Goal: Task Accomplishment & Management: Manage account settings

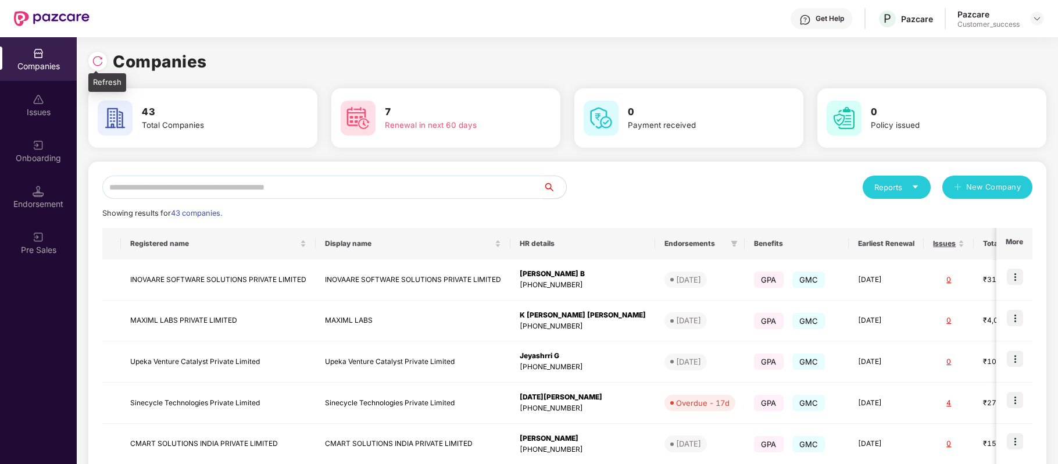
click at [94, 61] on img at bounding box center [98, 61] width 12 height 12
click at [98, 58] on img at bounding box center [98, 61] width 12 height 12
click at [200, 191] on input "text" at bounding box center [322, 187] width 440 height 23
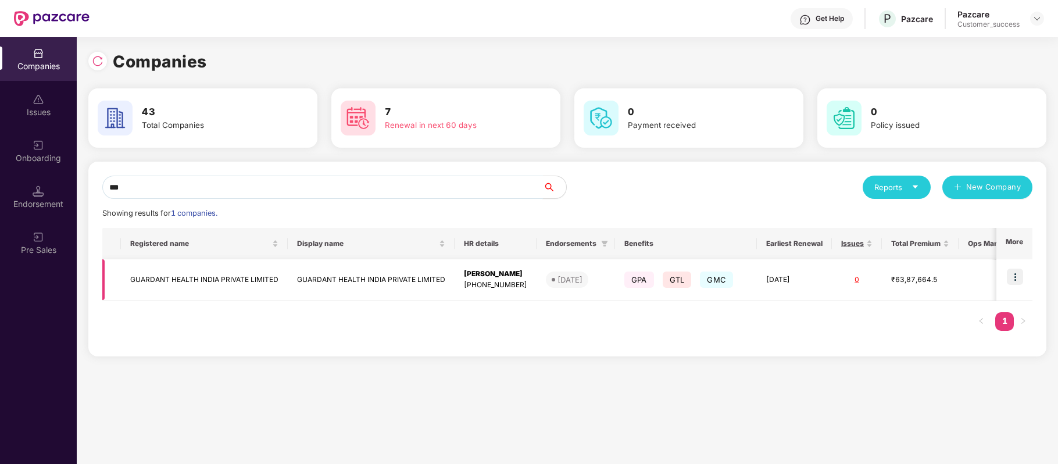
type input "***"
click at [193, 271] on td "GUARDANT HEALTH INDIA PRIVATE LIMITED" at bounding box center [204, 279] width 167 height 41
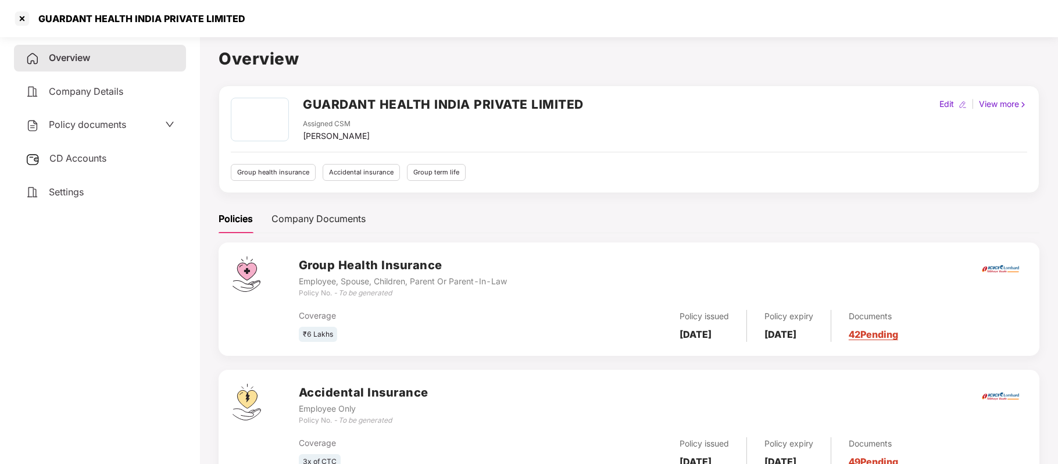
click at [124, 119] on span "Policy documents" at bounding box center [87, 125] width 77 height 12
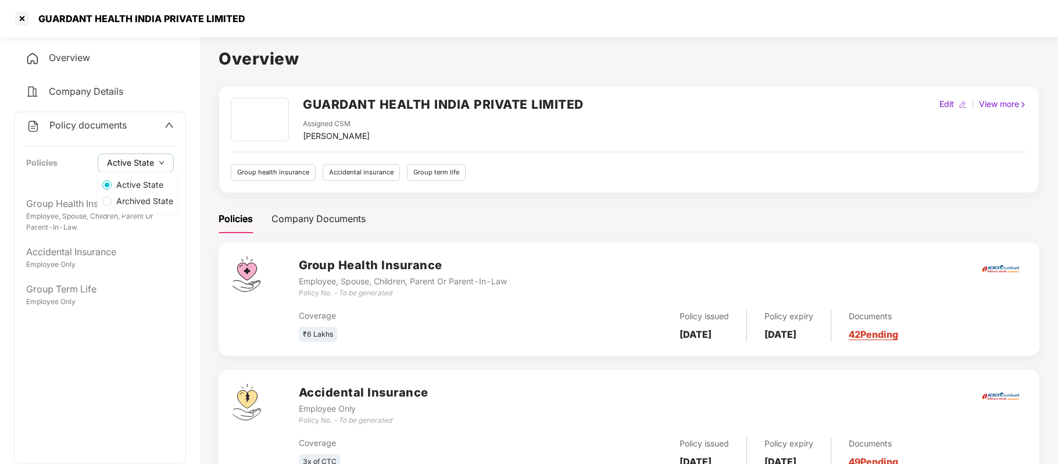
click at [152, 160] on span "Active State" at bounding box center [130, 162] width 47 height 13
click at [148, 196] on span "Archived State" at bounding box center [145, 201] width 66 height 13
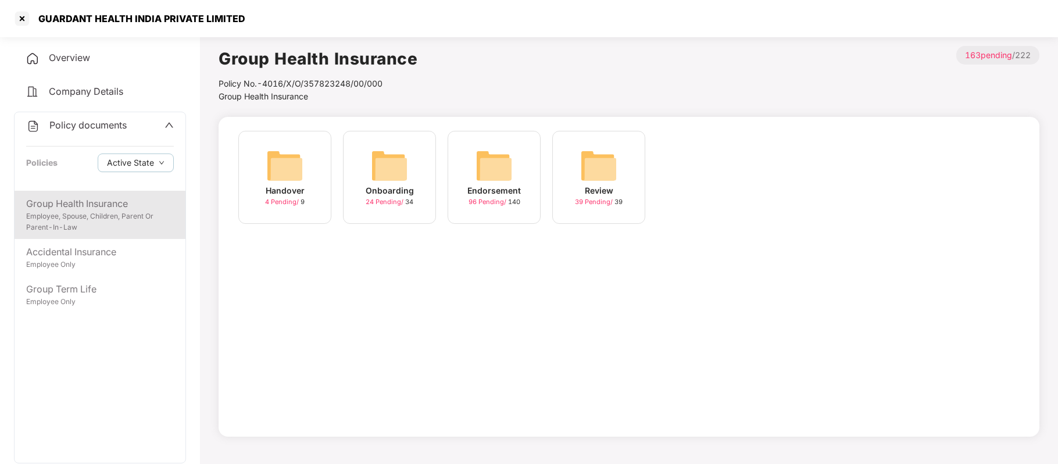
click at [92, 209] on div "Group Health Insurance" at bounding box center [100, 203] width 148 height 15
click at [149, 153] on button "Active State" at bounding box center [136, 162] width 76 height 19
click at [155, 199] on span "Archived State" at bounding box center [145, 201] width 66 height 13
click at [152, 182] on span "Active State" at bounding box center [140, 184] width 56 height 13
click at [149, 200] on span "Archived State" at bounding box center [145, 201] width 66 height 13
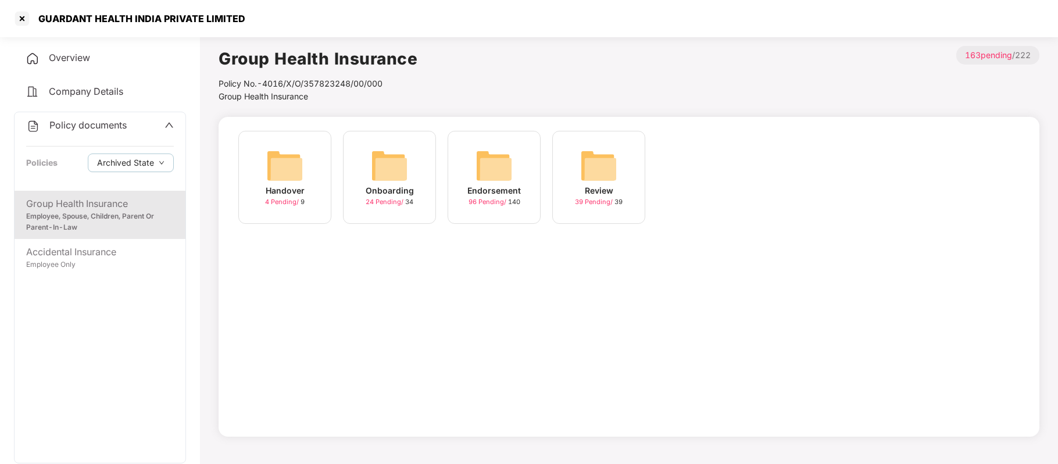
click at [486, 192] on div "Endorsement" at bounding box center [493, 190] width 53 height 13
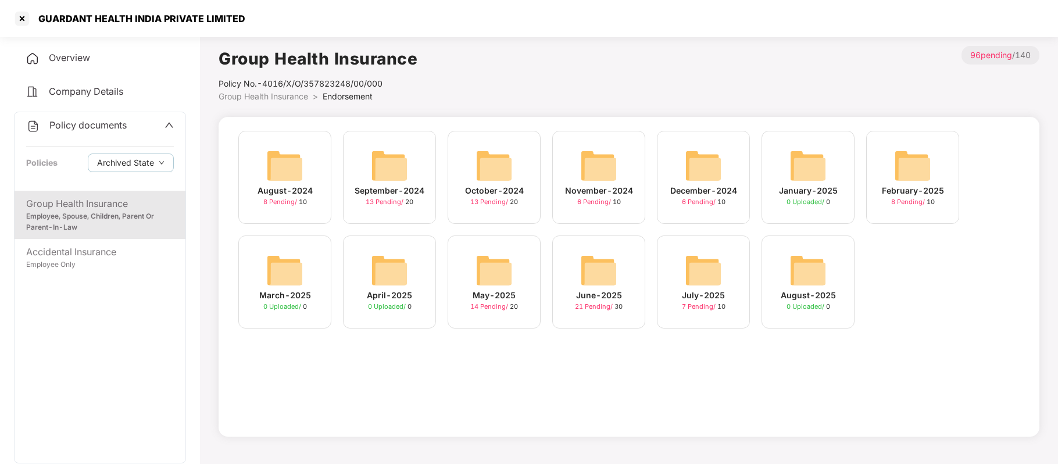
click at [712, 291] on div "July-2025" at bounding box center [703, 295] width 43 height 13
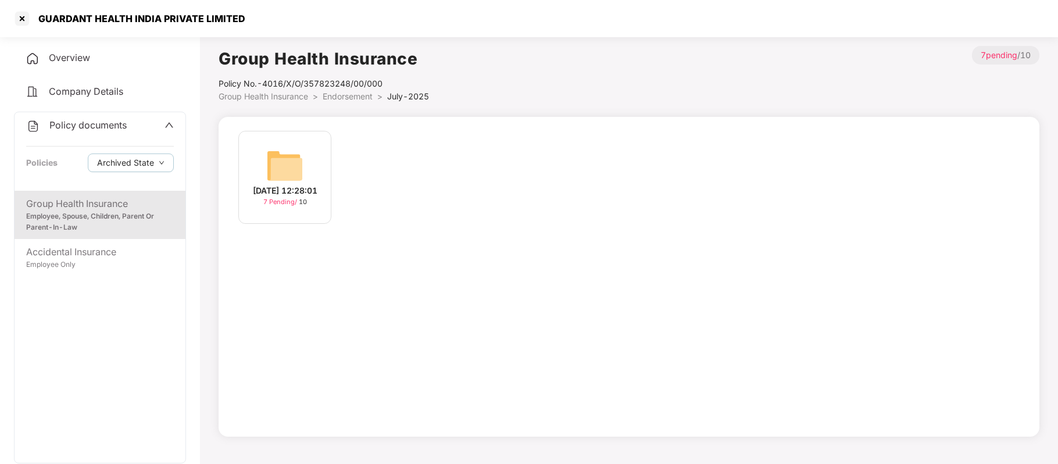
click at [273, 195] on div "[DATE] 12:28:01" at bounding box center [285, 190] width 65 height 13
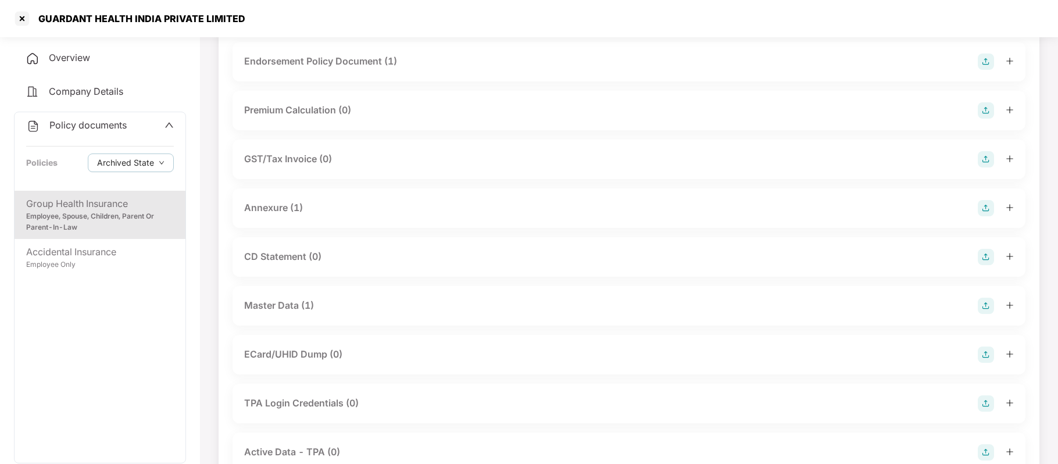
scroll to position [89, 0]
click at [296, 306] on div "Master Data (1)" at bounding box center [279, 305] width 70 height 15
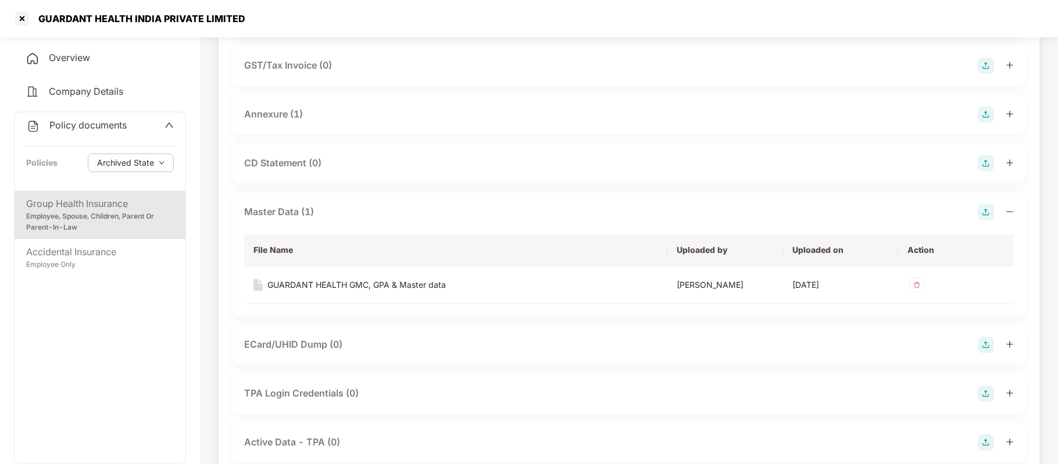
scroll to position [184, 0]
click at [403, 281] on div "GUARDANT HEALTH GMC, GPA & Master data" at bounding box center [356, 283] width 178 height 13
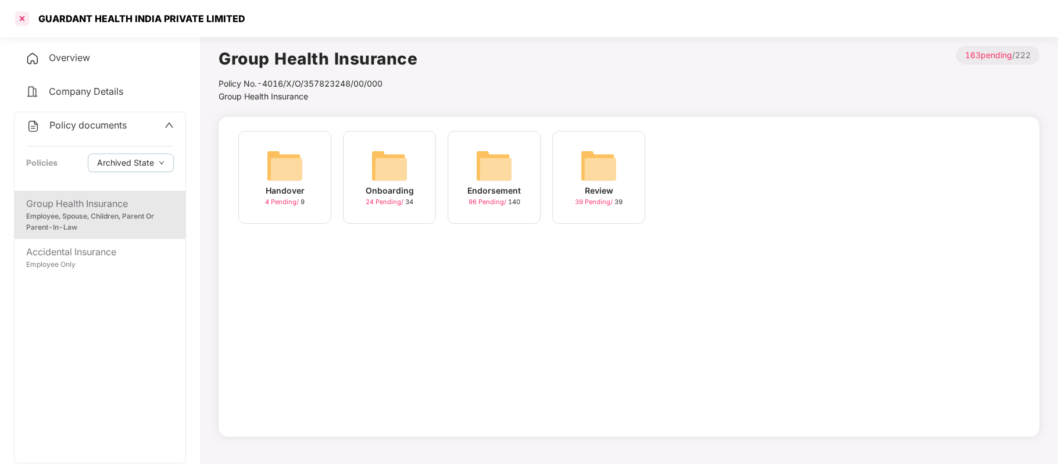
click at [17, 22] on div at bounding box center [22, 18] width 19 height 19
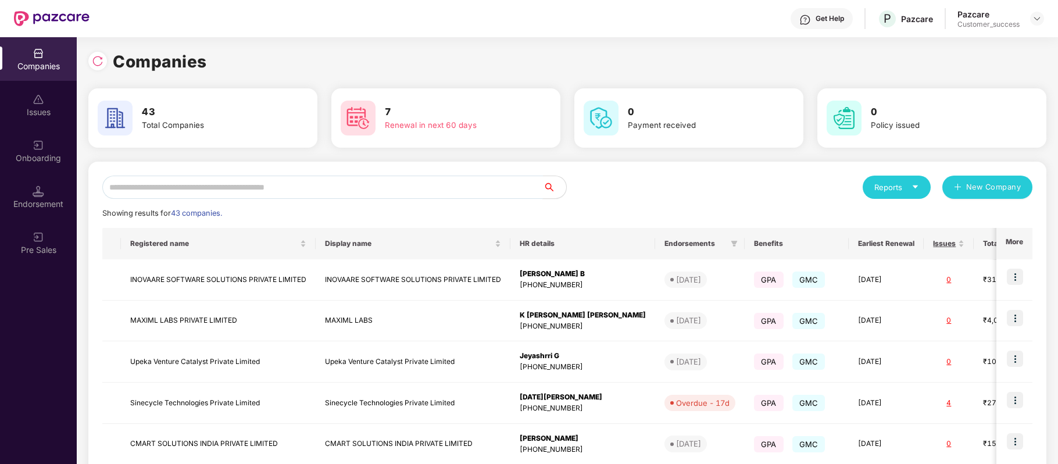
click at [227, 191] on input "text" at bounding box center [322, 187] width 440 height 23
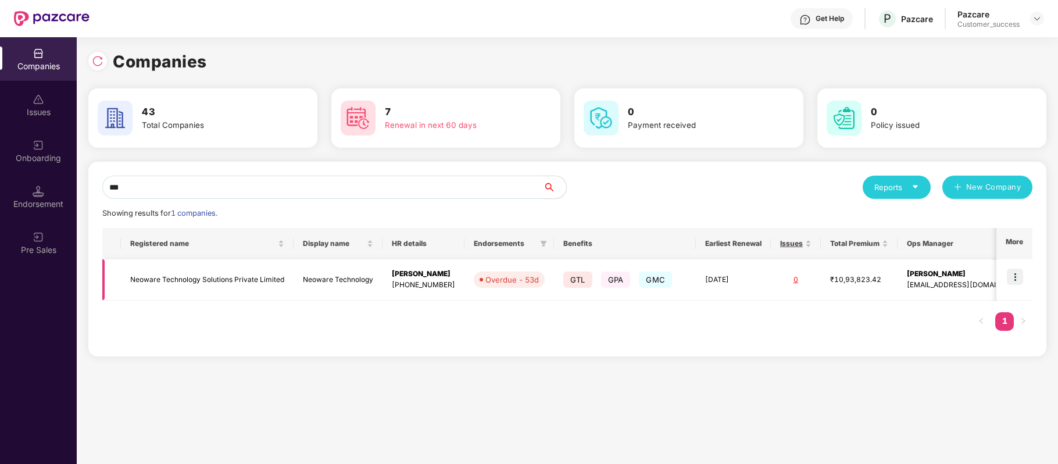
type input "***"
click at [1015, 279] on img at bounding box center [1015, 276] width 16 height 16
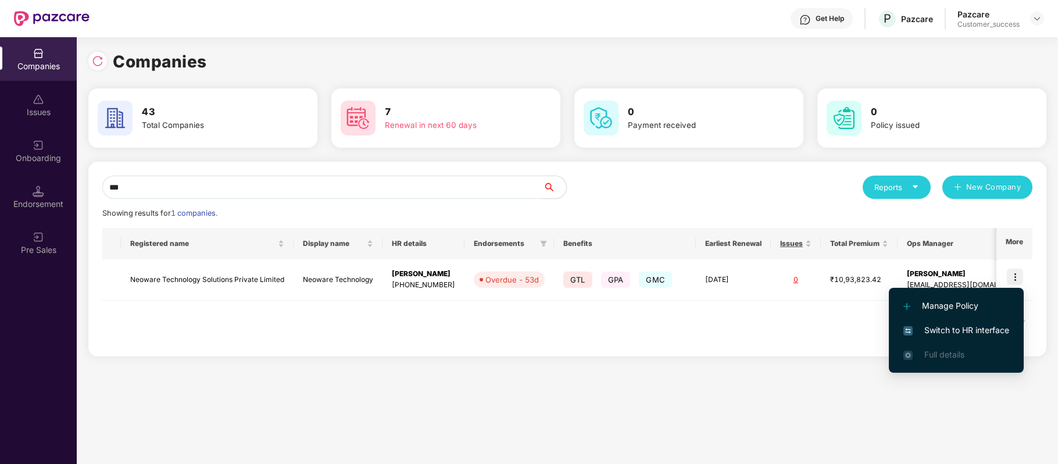
click at [984, 328] on span "Switch to HR interface" at bounding box center [956, 330] width 106 height 13
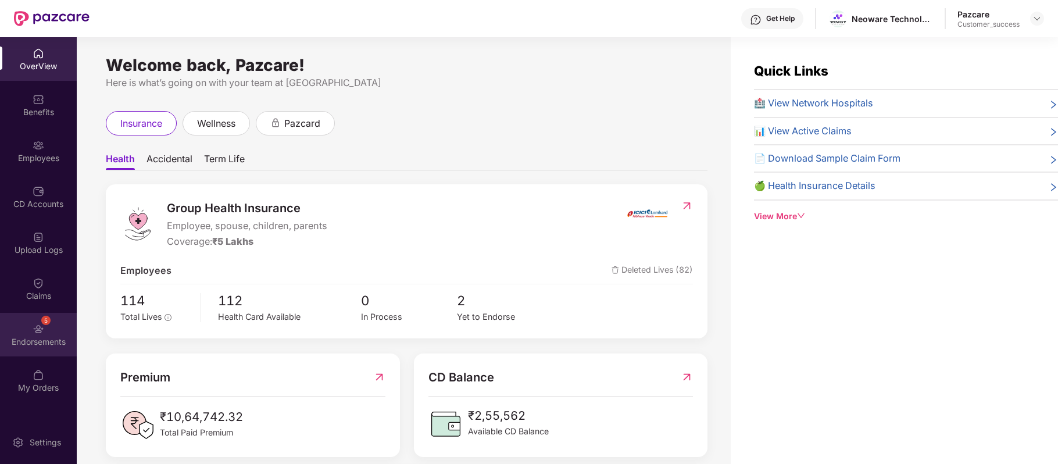
click at [42, 335] on div "5 Endorsements" at bounding box center [38, 335] width 77 height 44
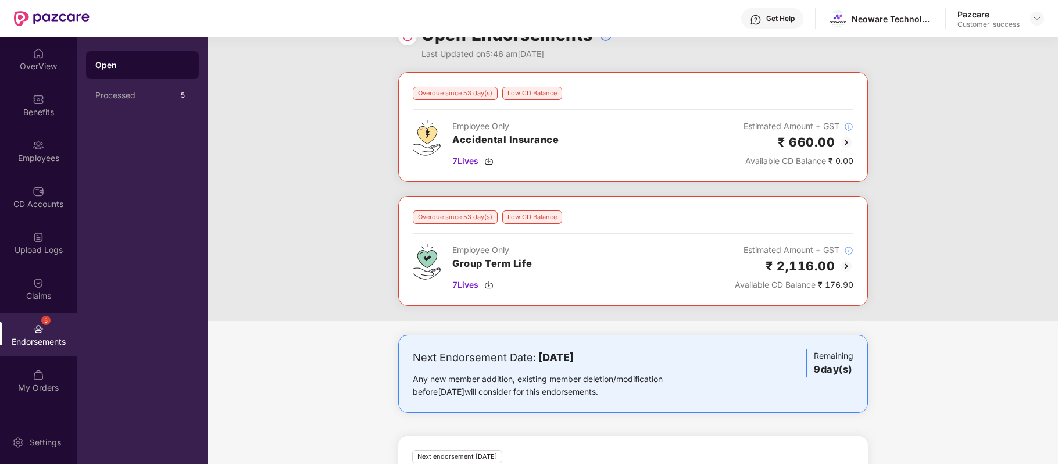
scroll to position [30, 0]
click at [44, 203] on div "CD Accounts" at bounding box center [38, 204] width 77 height 12
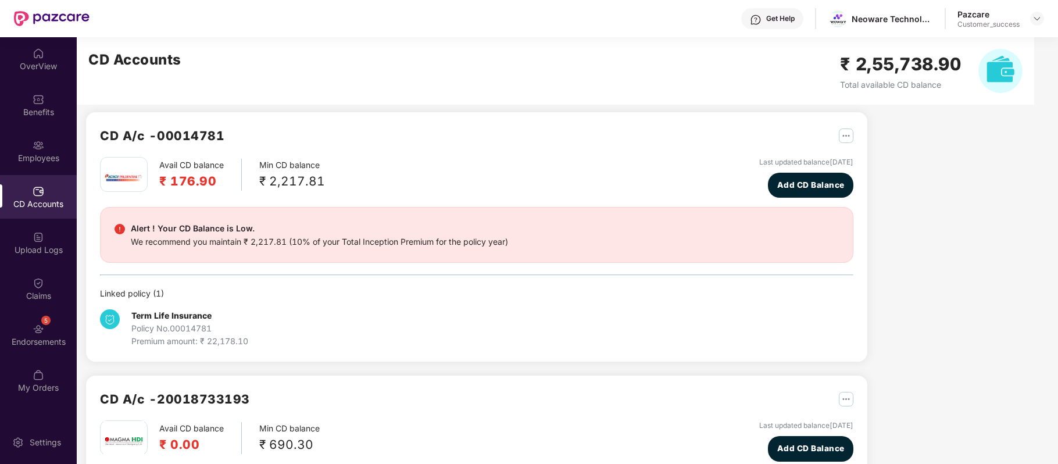
scroll to position [381, 0]
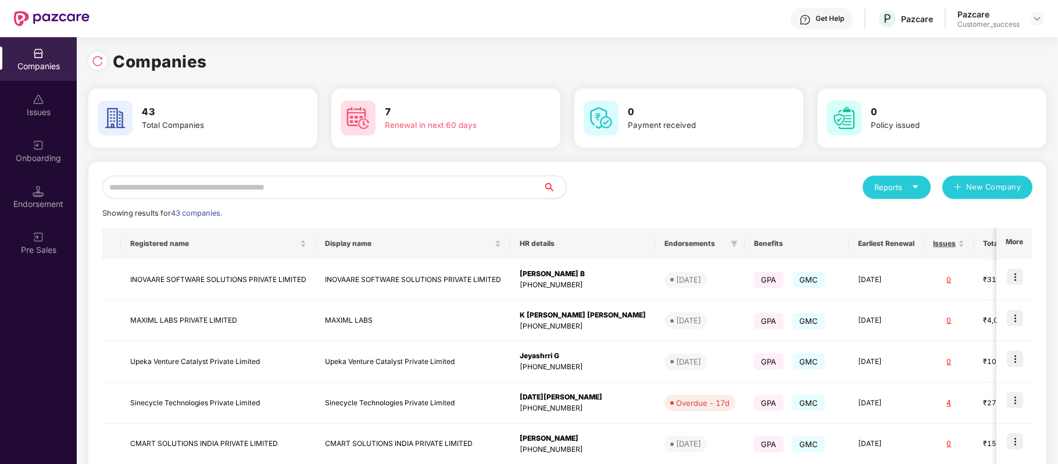
click at [203, 186] on input "text" at bounding box center [322, 187] width 440 height 23
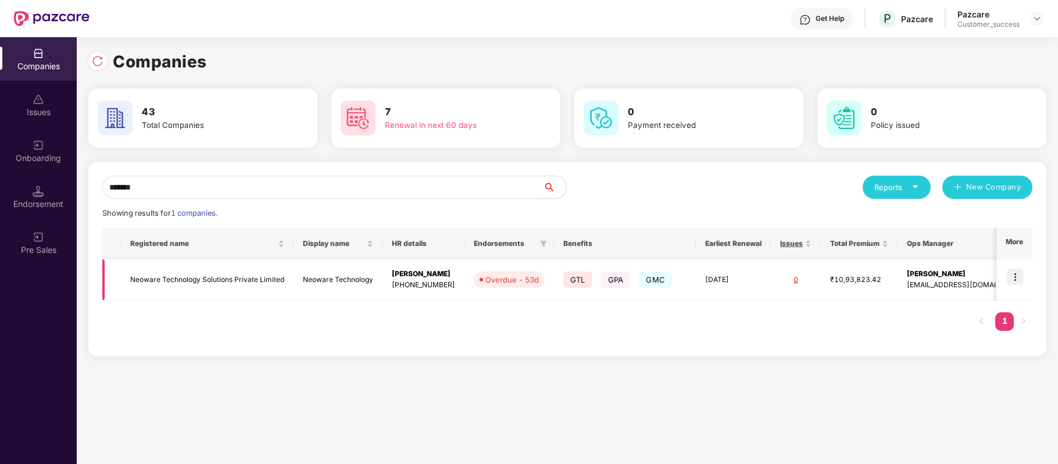
type input "*******"
click at [210, 277] on td "Neoware Technology Solutions Private Limited" at bounding box center [207, 279] width 173 height 41
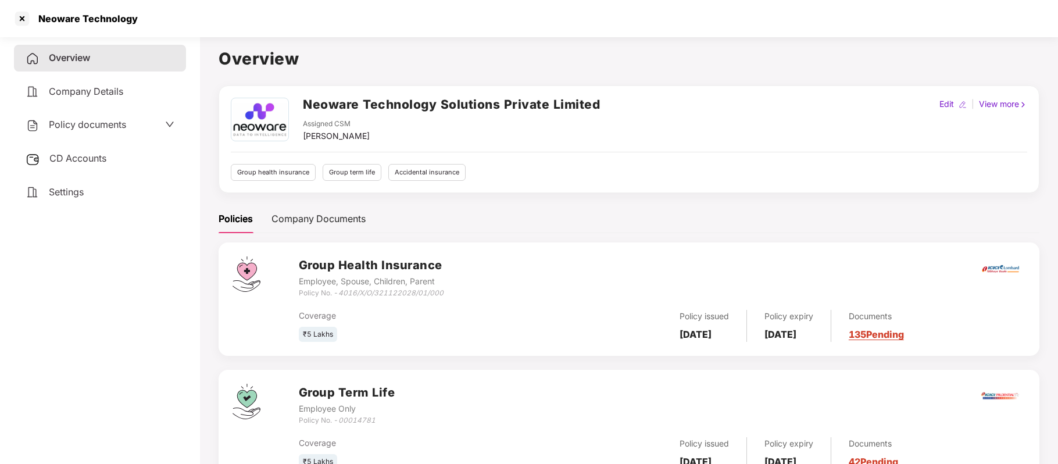
click at [100, 156] on span "CD Accounts" at bounding box center [77, 158] width 57 height 12
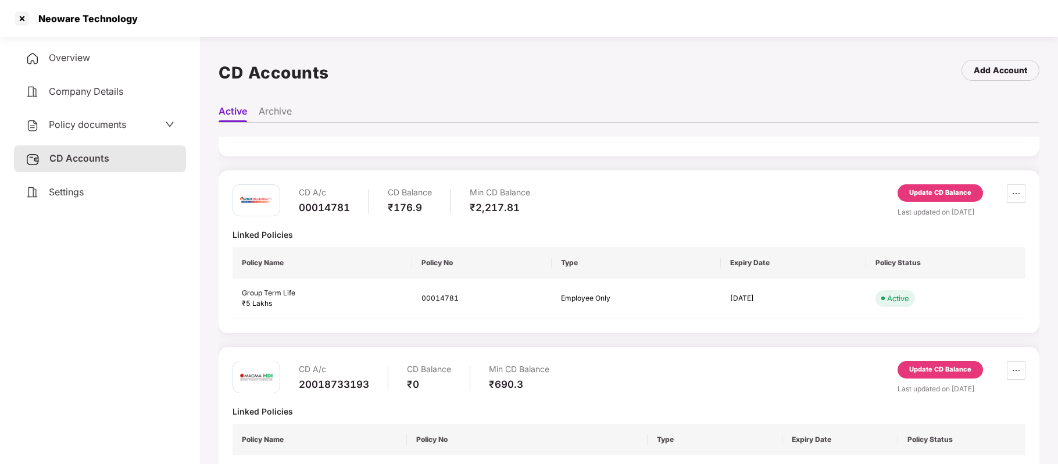
scroll to position [180, 0]
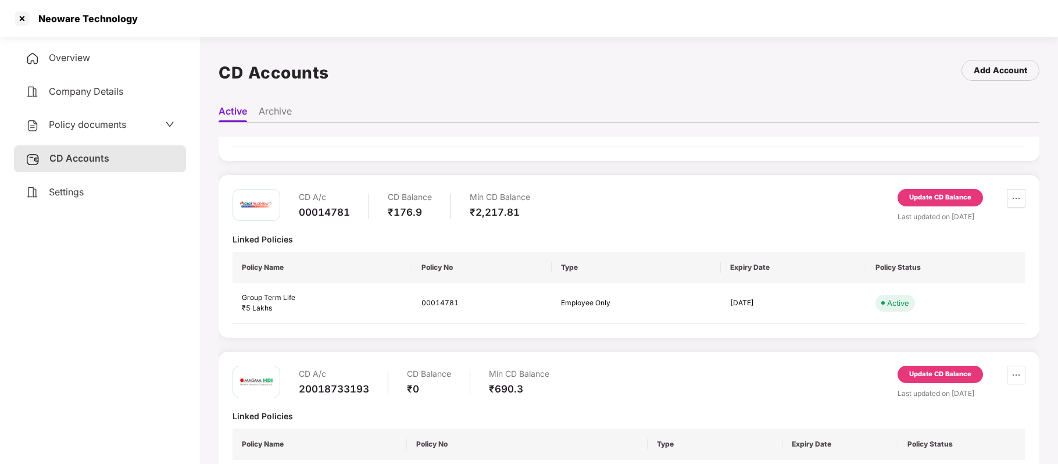
click at [958, 198] on div "Update CD Balance" at bounding box center [940, 197] width 62 height 10
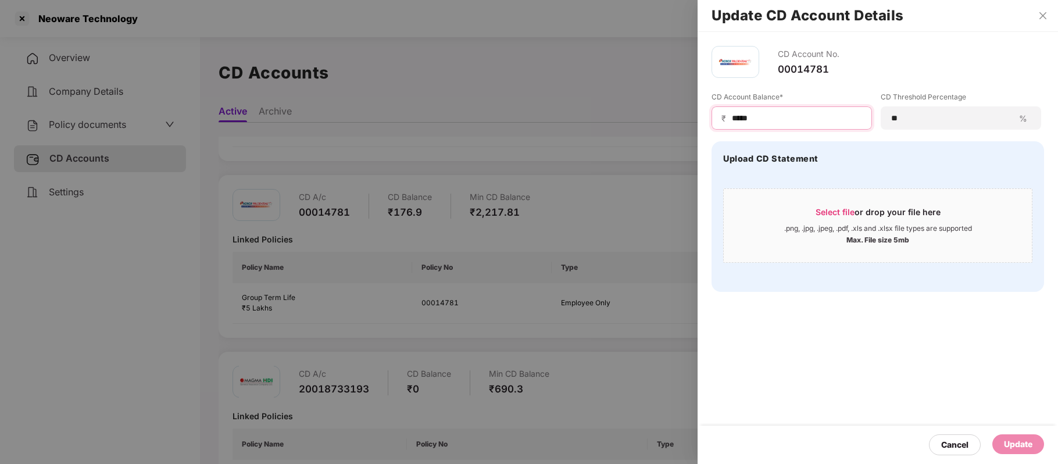
click at [733, 117] on input "*****" at bounding box center [795, 118] width 131 height 12
type input "******"
click at [1004, 444] on div "Update" at bounding box center [1018, 444] width 28 height 13
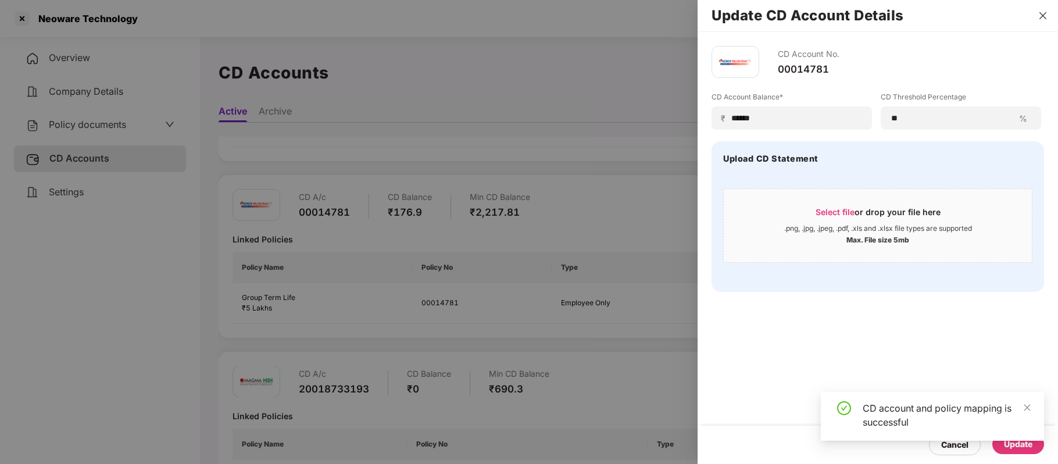
click at [1041, 15] on icon "close" at bounding box center [1042, 15] width 9 height 9
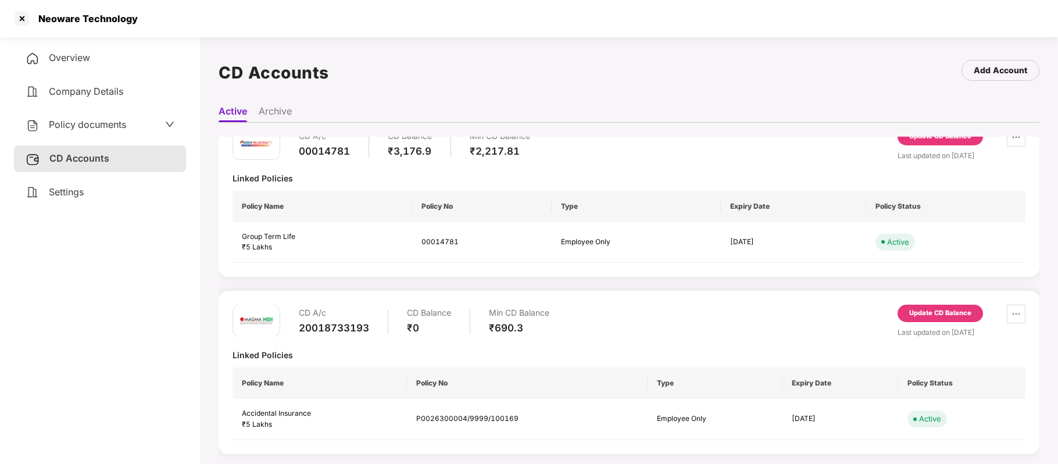
scroll to position [242, 0]
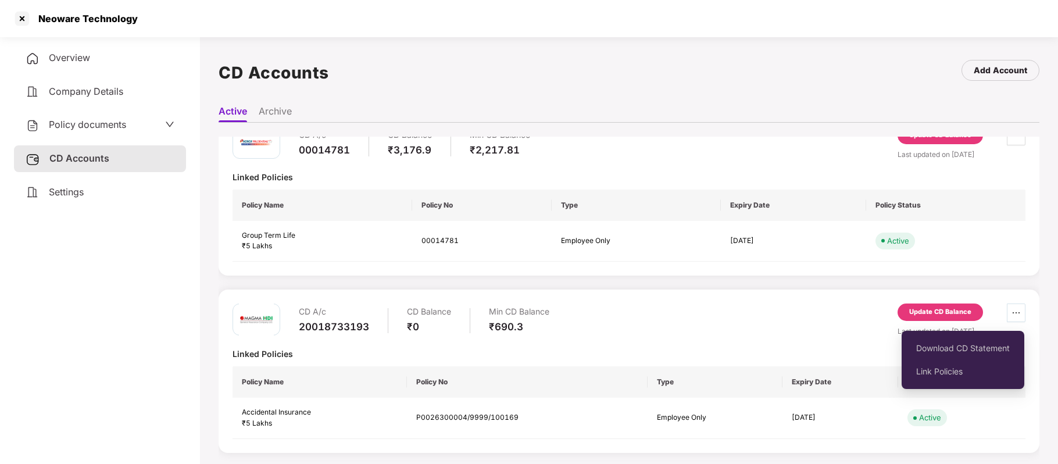
click at [1016, 315] on icon "ellipsis" at bounding box center [1015, 312] width 9 height 9
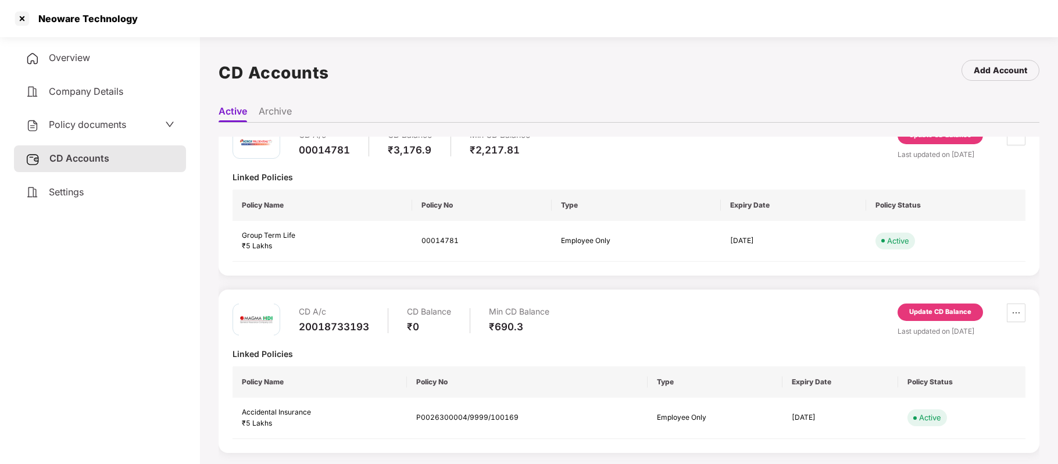
click at [945, 308] on div "Update CD Balance" at bounding box center [940, 312] width 62 height 10
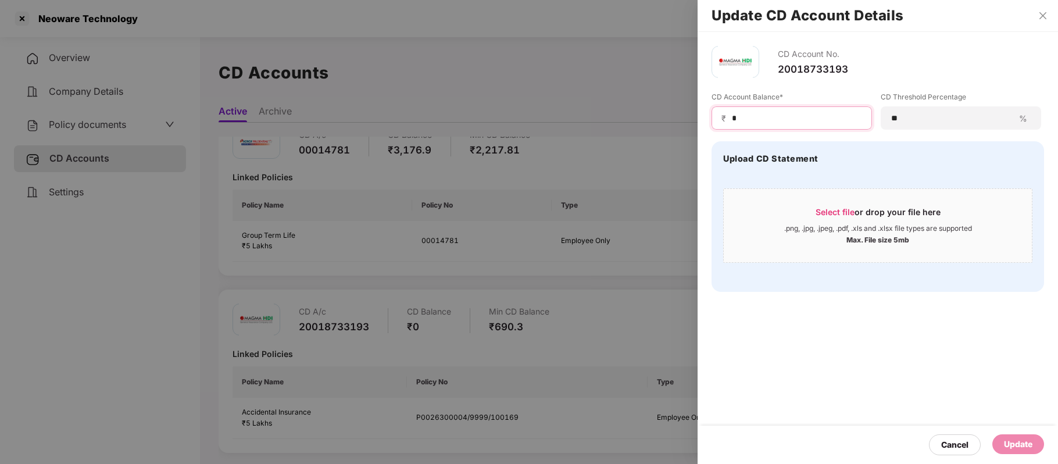
click at [751, 116] on input "*" at bounding box center [795, 118] width 131 height 12
type input "****"
click at [1005, 433] on div "Cancel Update" at bounding box center [877, 444] width 360 height 38
click at [1016, 440] on div "Update" at bounding box center [1018, 444] width 28 height 13
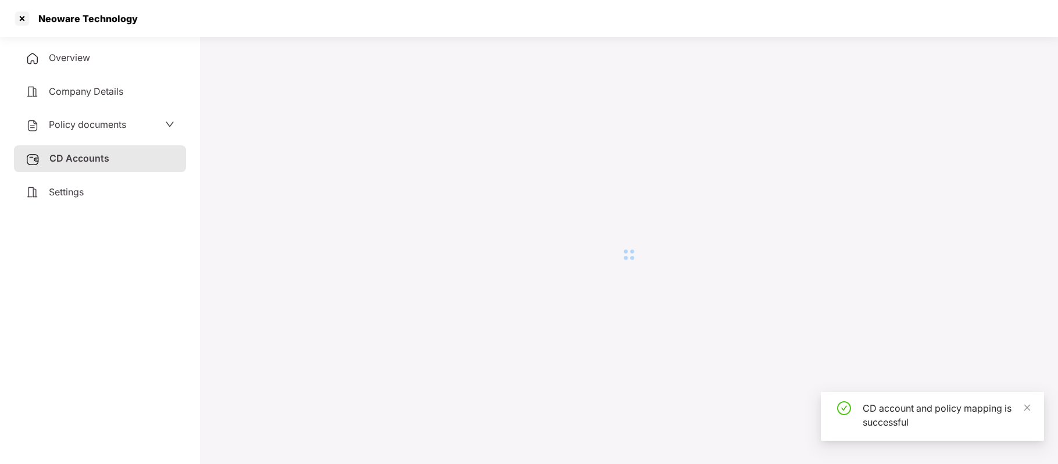
click at [1041, 17] on div "Neoware Technology" at bounding box center [529, 18] width 1058 height 37
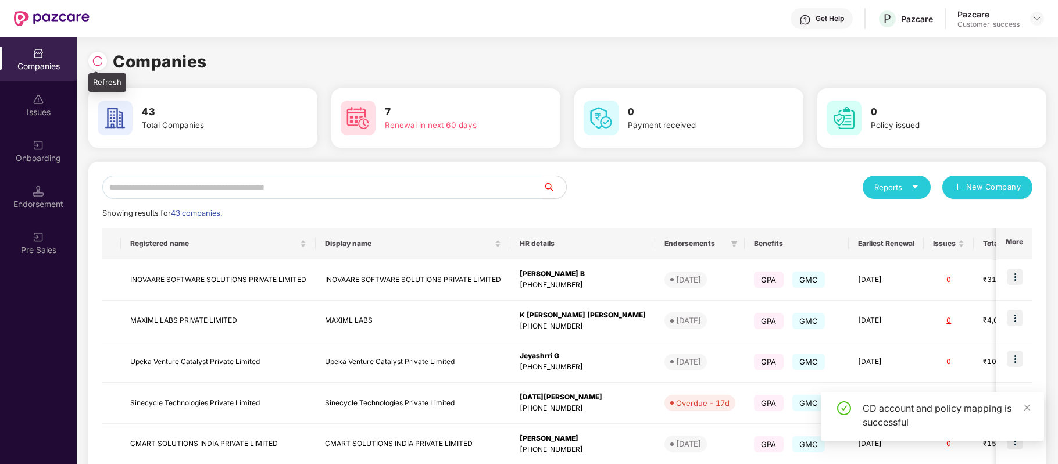
click at [100, 60] on img at bounding box center [98, 61] width 12 height 12
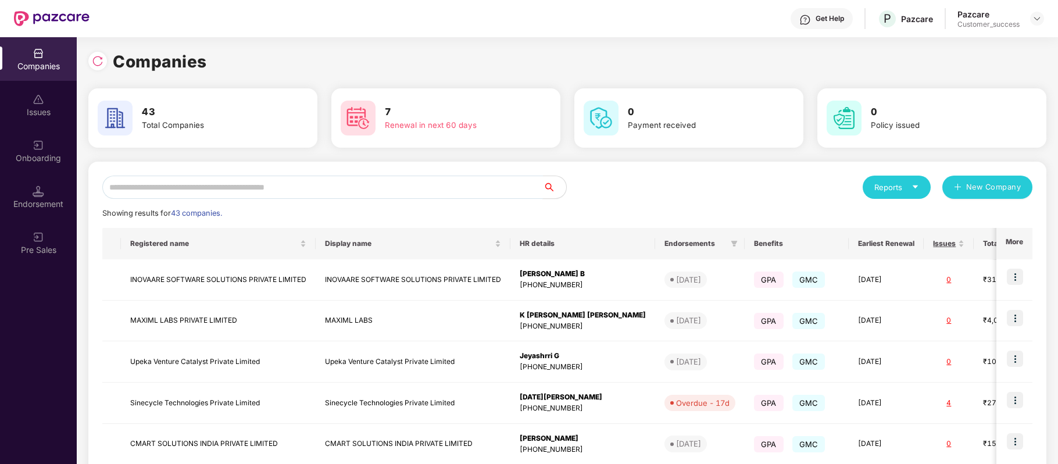
click at [207, 189] on input "text" at bounding box center [322, 187] width 440 height 23
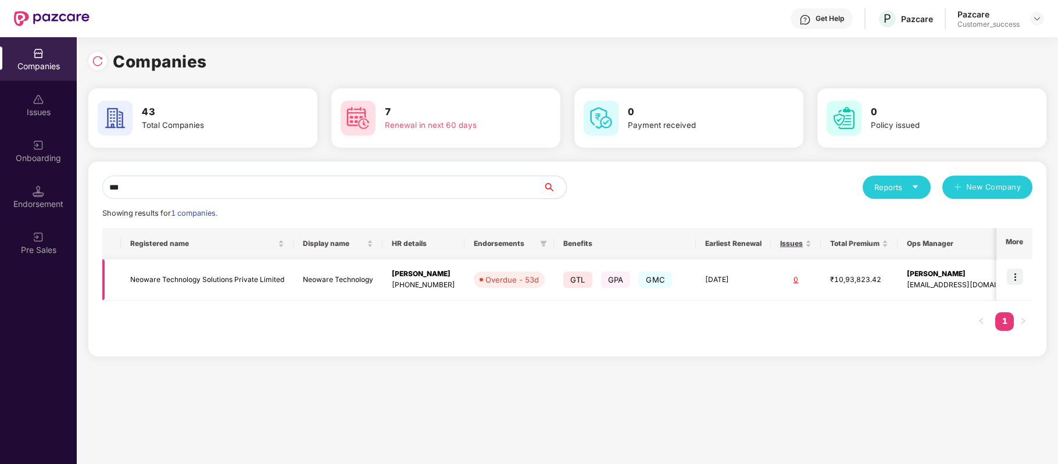
type input "***"
click at [1017, 275] on img at bounding box center [1015, 276] width 16 height 16
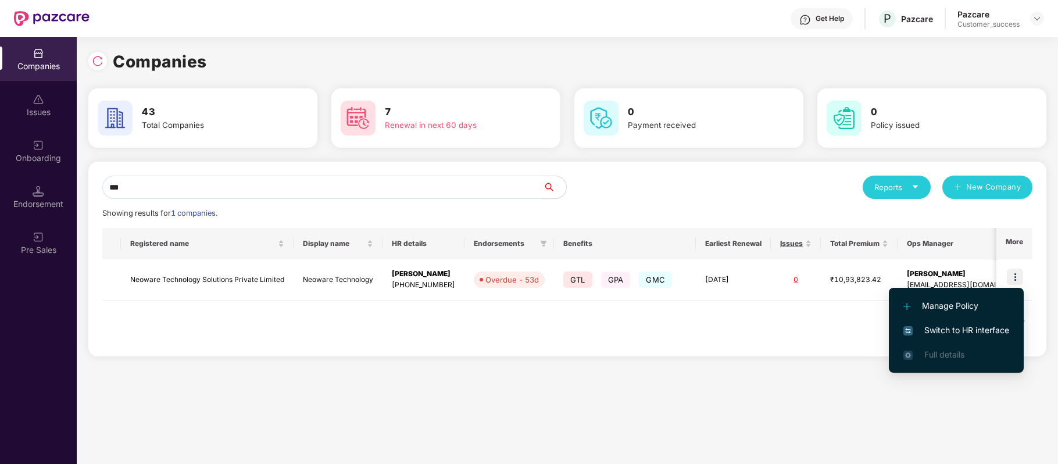
click at [986, 329] on span "Switch to HR interface" at bounding box center [956, 330] width 106 height 13
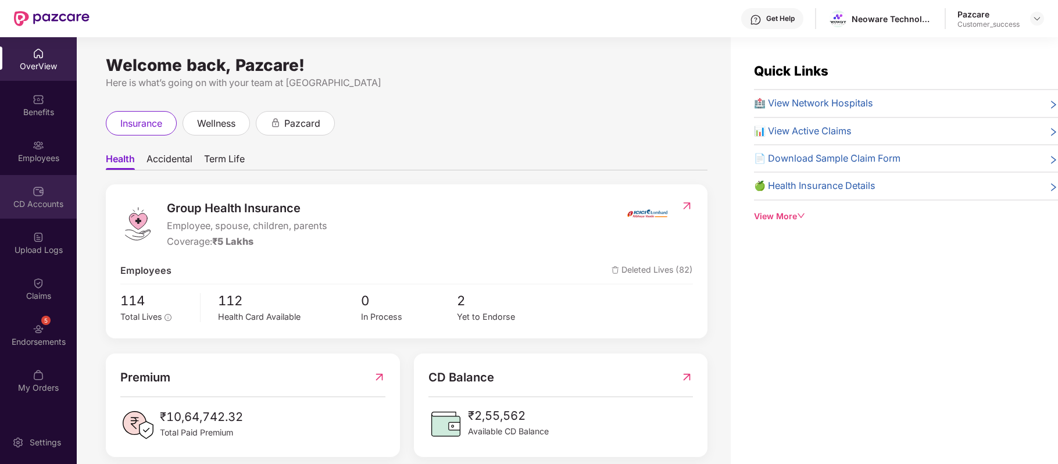
click at [31, 196] on div "CD Accounts" at bounding box center [38, 197] width 77 height 44
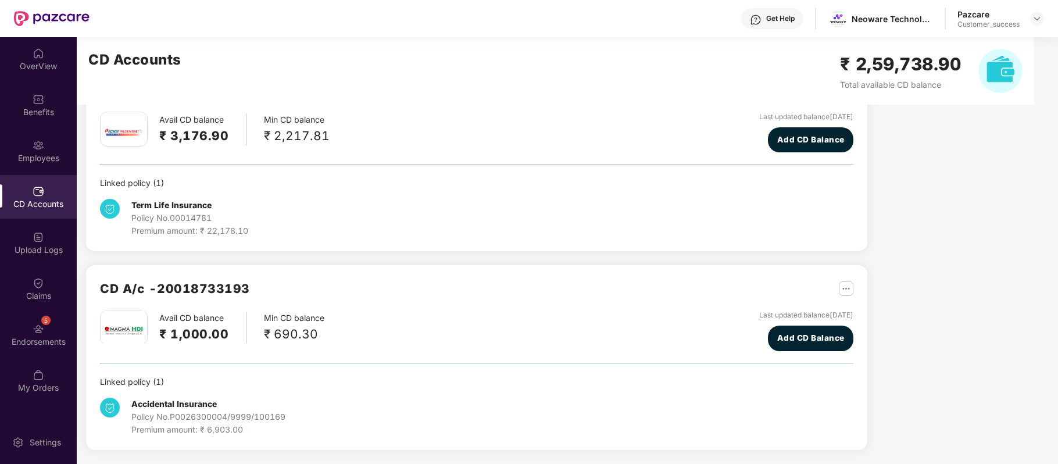
scroll to position [0, 0]
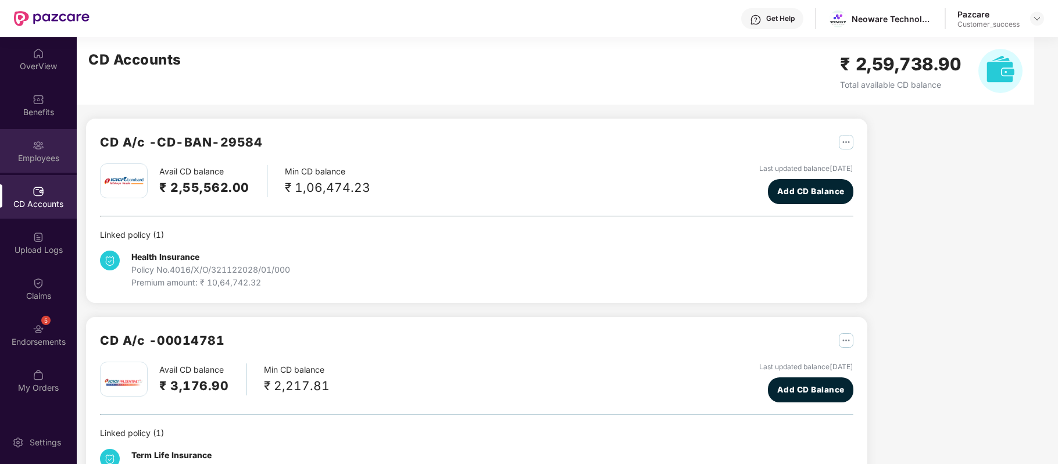
click at [45, 153] on div "Employees" at bounding box center [38, 158] width 77 height 12
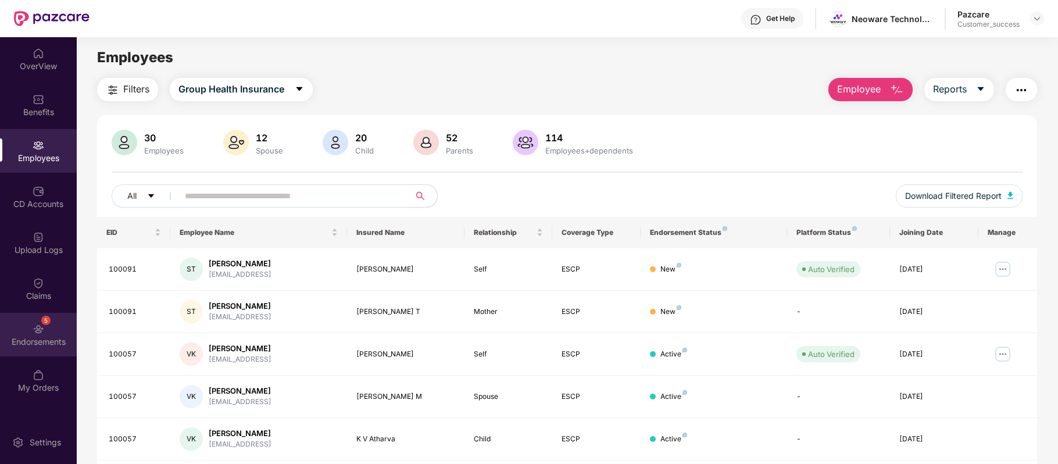
click at [50, 331] on div "5 Endorsements" at bounding box center [38, 335] width 77 height 44
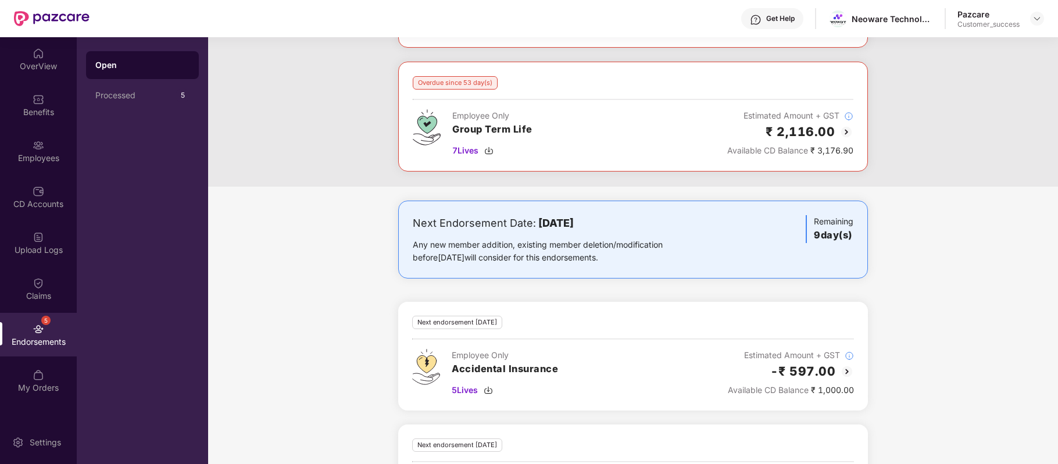
scroll to position [373, 0]
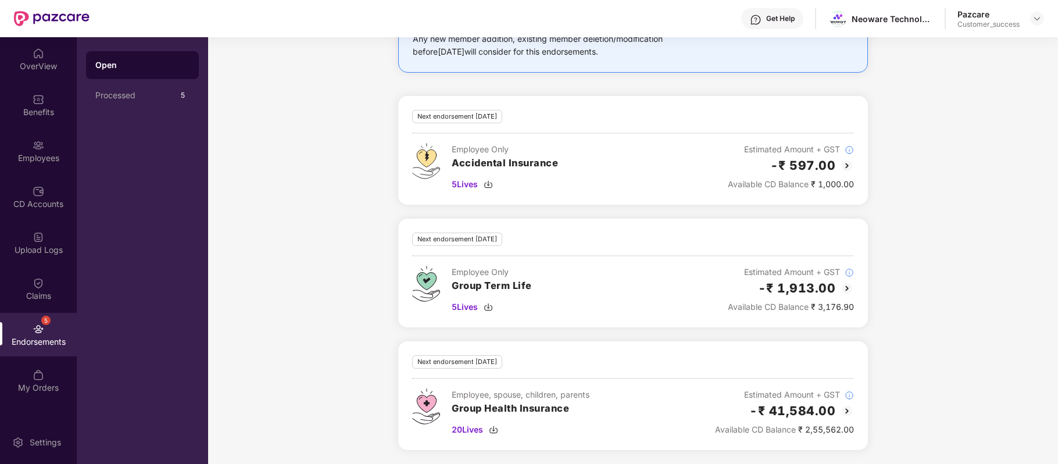
click at [849, 164] on img at bounding box center [847, 166] width 14 height 14
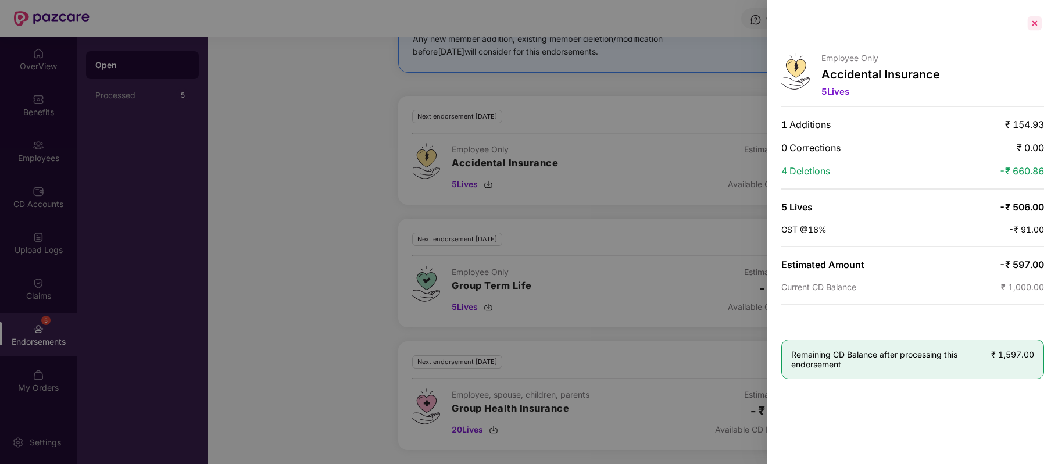
click at [1033, 26] on div at bounding box center [1034, 23] width 19 height 19
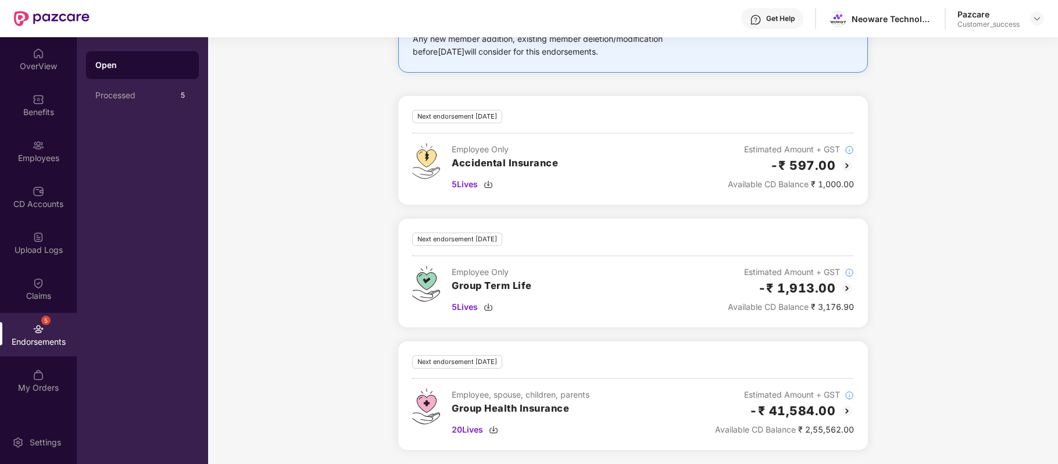
click at [848, 287] on img at bounding box center [847, 288] width 14 height 14
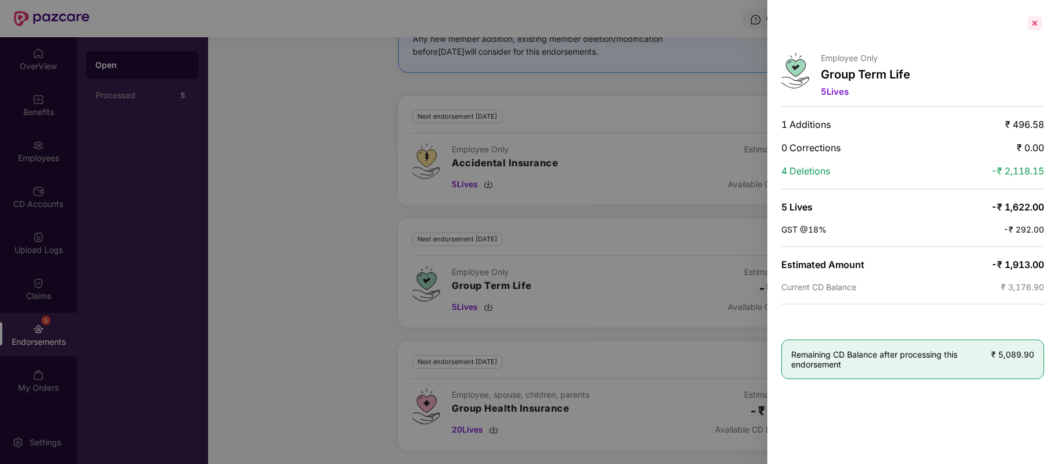
click at [1037, 22] on div at bounding box center [1034, 23] width 19 height 19
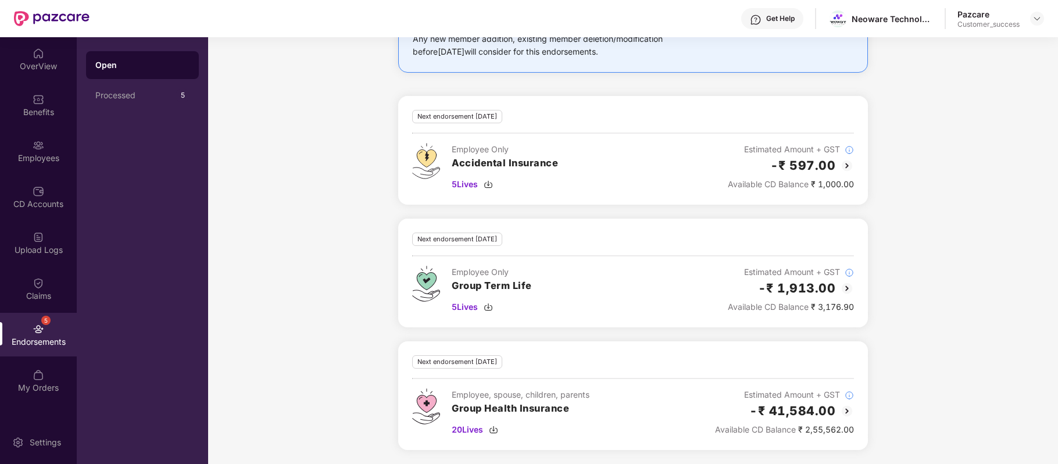
click at [846, 414] on img at bounding box center [847, 411] width 14 height 14
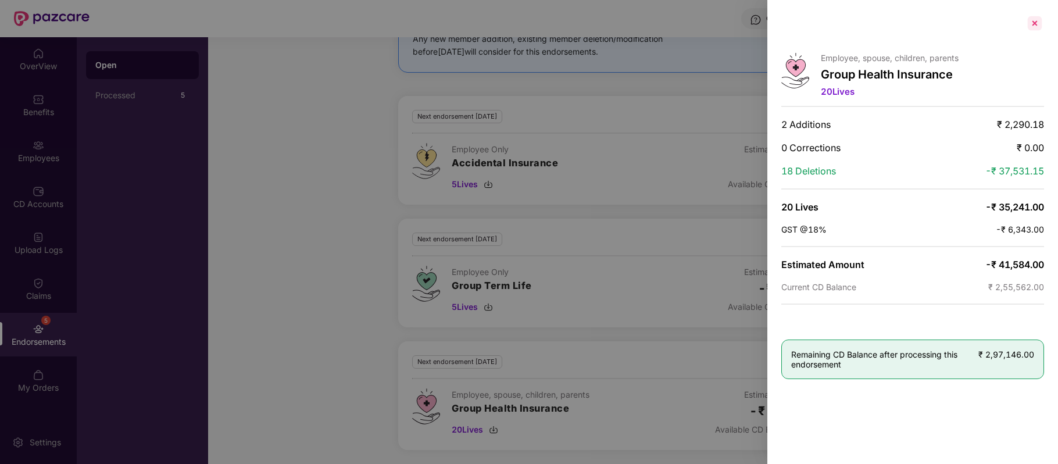
click at [1037, 26] on div at bounding box center [1034, 23] width 19 height 19
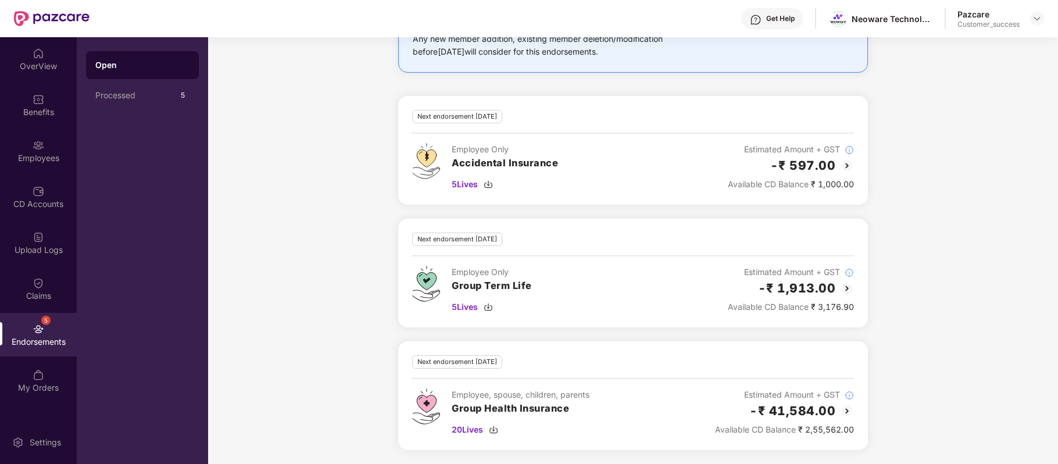
click at [846, 410] on img at bounding box center [847, 411] width 14 height 14
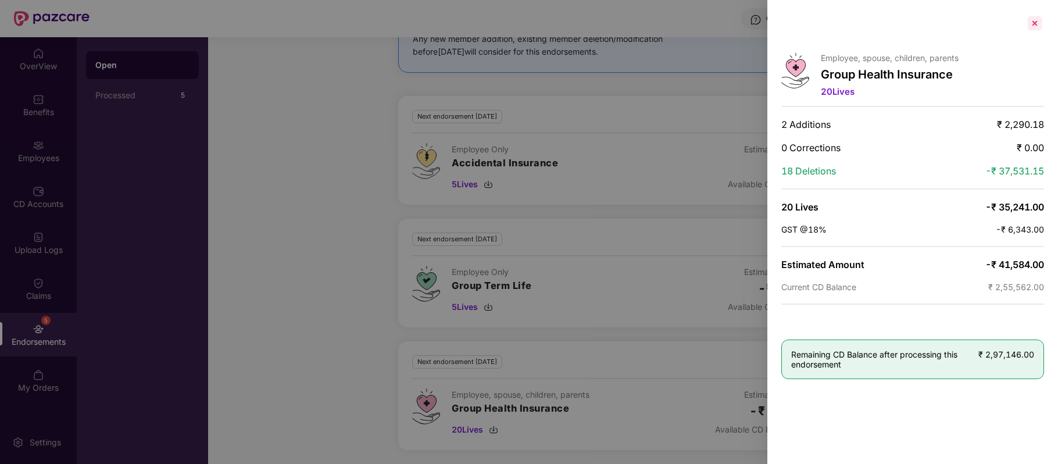
click at [1040, 26] on div at bounding box center [1034, 23] width 19 height 19
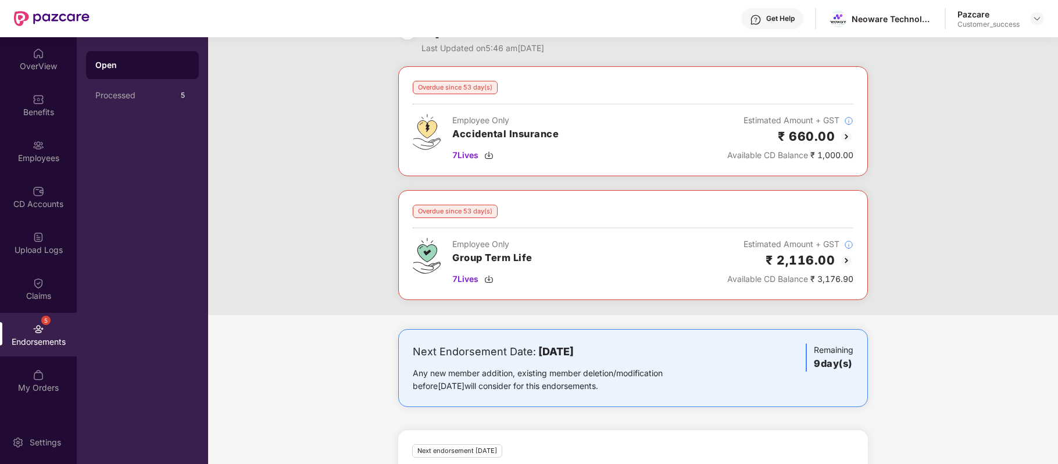
scroll to position [0, 0]
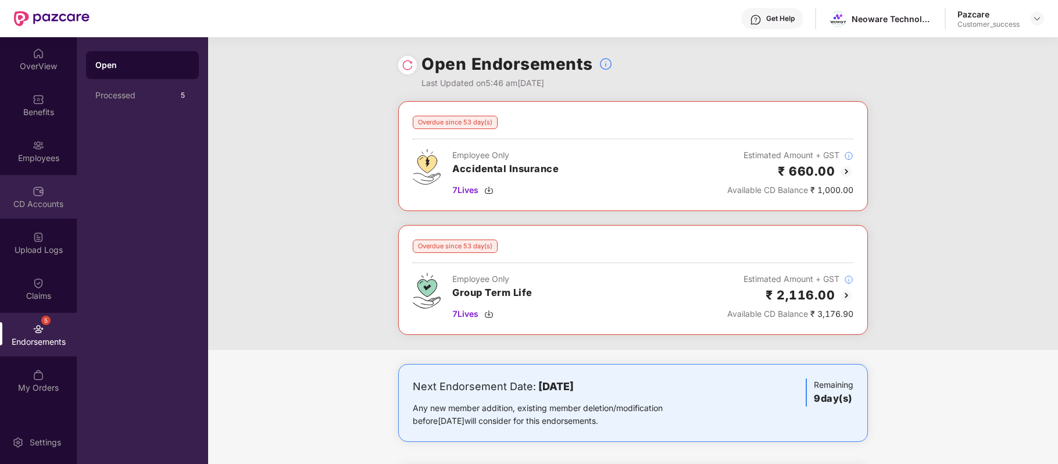
click at [44, 195] on div "CD Accounts" at bounding box center [38, 197] width 77 height 44
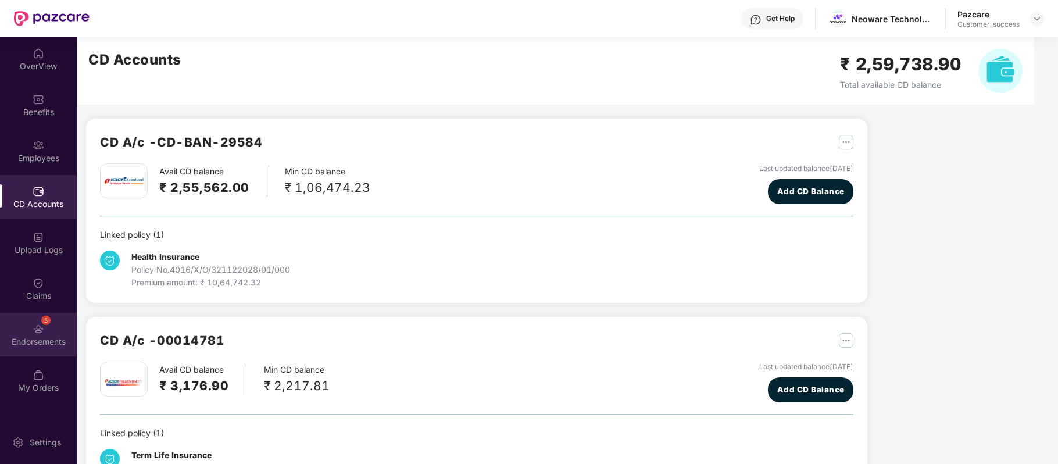
click at [47, 330] on div "5 Endorsements" at bounding box center [38, 335] width 77 height 44
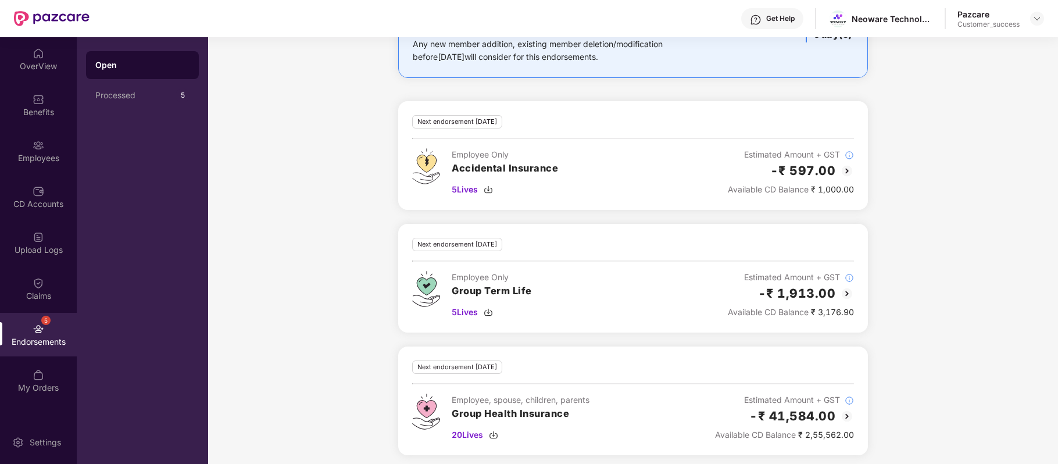
scroll to position [373, 0]
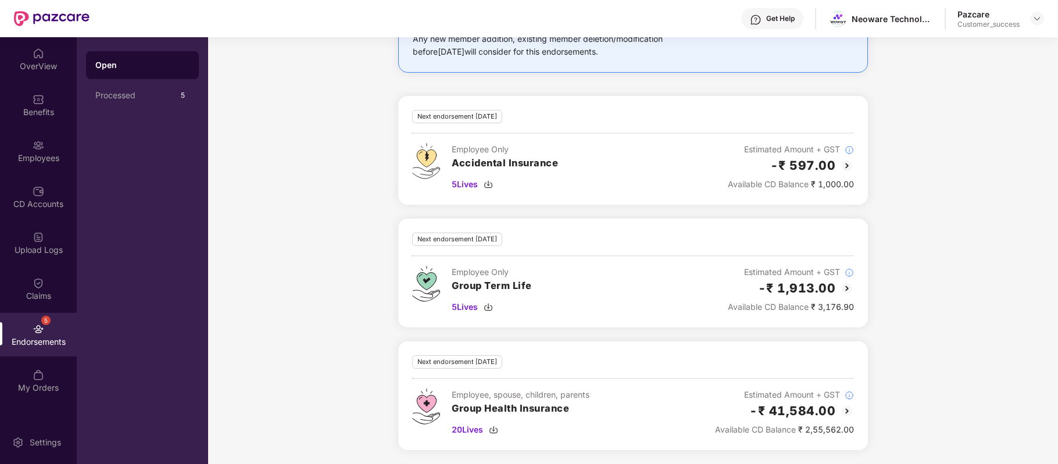
click at [847, 410] on img at bounding box center [847, 411] width 14 height 14
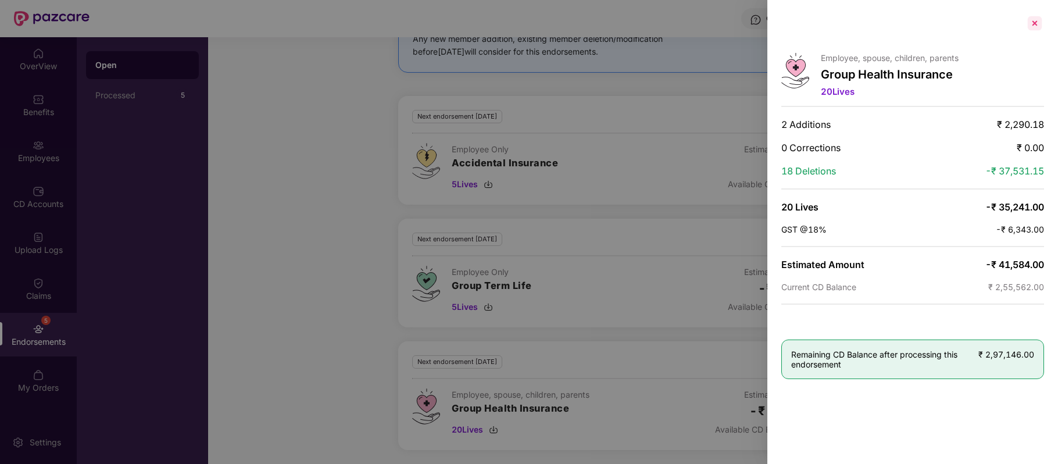
click at [1036, 19] on div at bounding box center [1034, 23] width 19 height 19
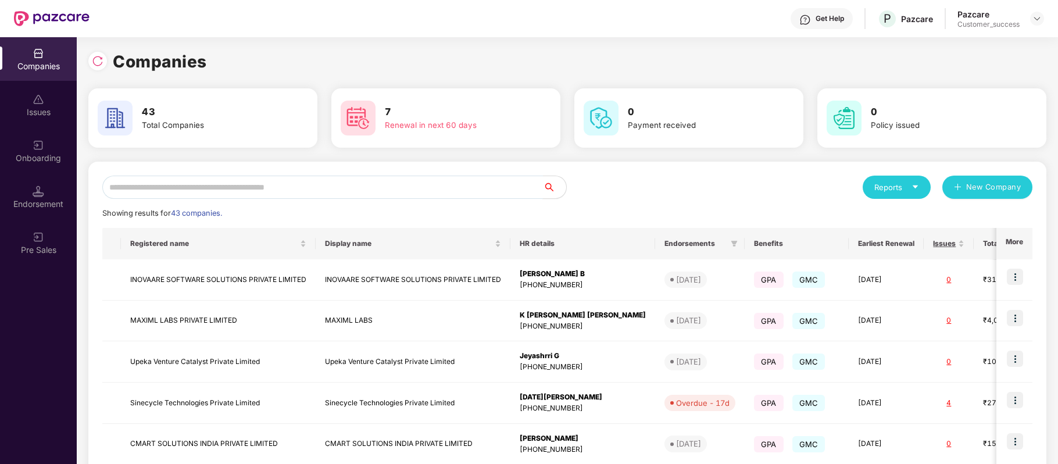
click at [318, 193] on input "text" at bounding box center [322, 187] width 440 height 23
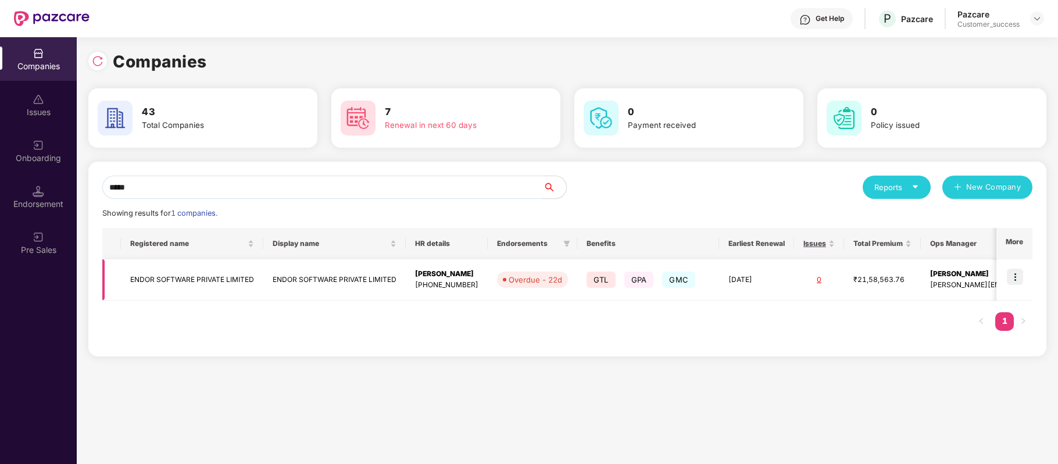
type input "*****"
click at [206, 280] on td "ENDOR SOFTWARE PRIVATE LIMITED" at bounding box center [192, 279] width 142 height 41
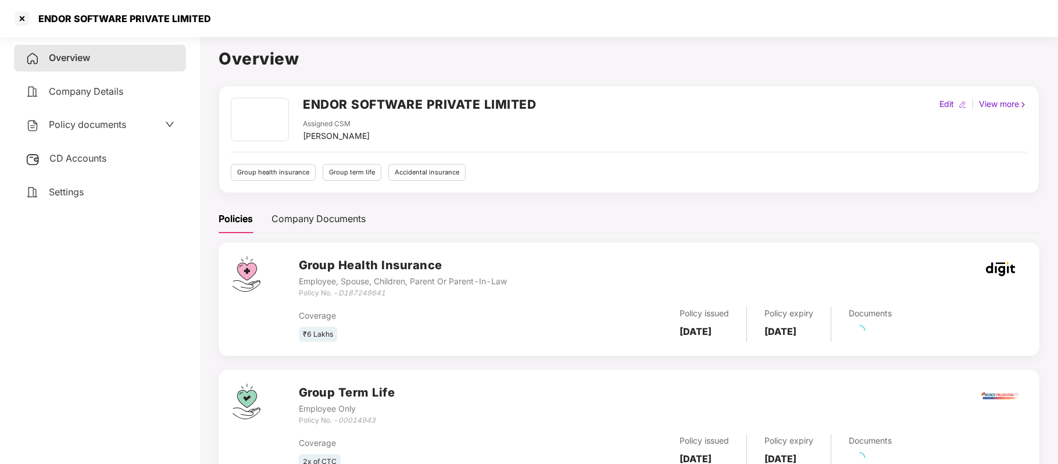
click at [117, 123] on span "Policy documents" at bounding box center [87, 125] width 77 height 12
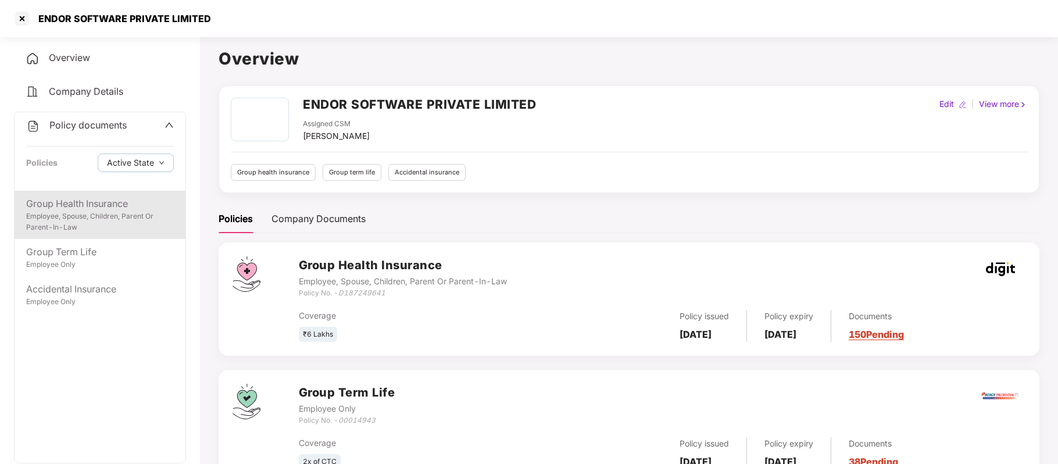
click at [71, 223] on div "Employee, Spouse, Children, Parent Or Parent-In-Law" at bounding box center [100, 222] width 148 height 22
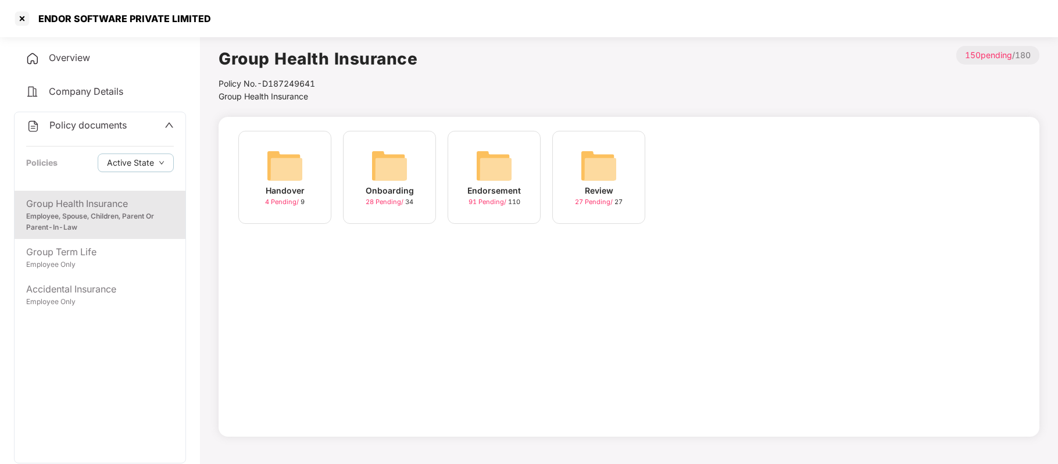
click at [521, 163] on div "Endorsement 91 Pending / 110" at bounding box center [493, 177] width 93 height 93
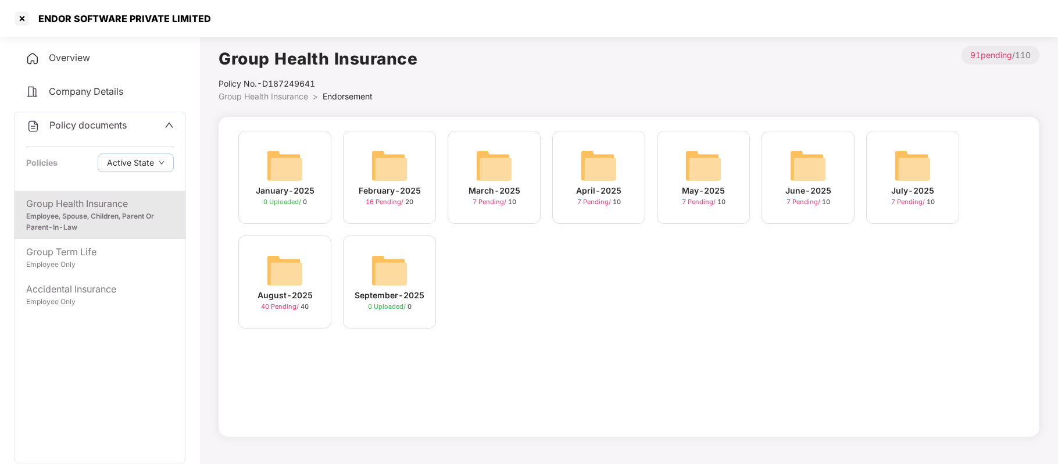
click at [291, 294] on div "August-2025" at bounding box center [284, 295] width 55 height 13
click at [907, 185] on div "July-2025" at bounding box center [912, 190] width 43 height 13
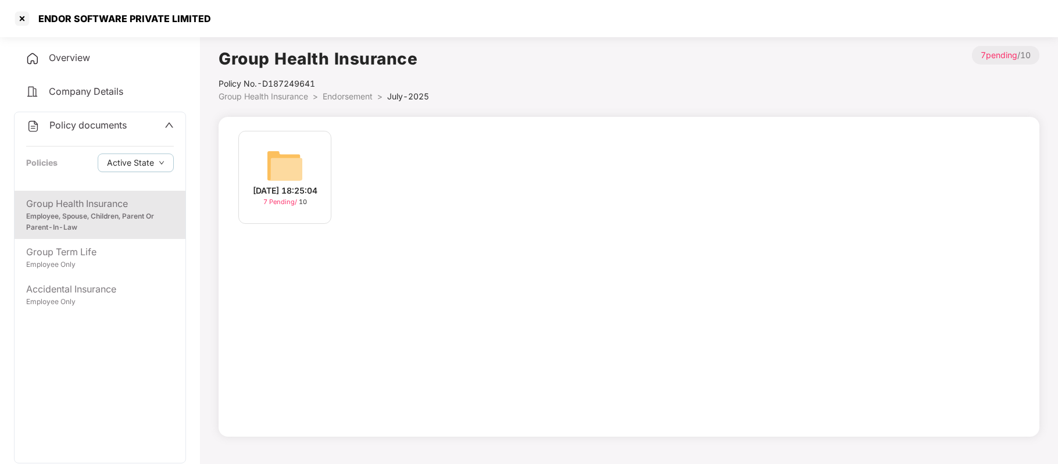
click at [282, 186] on div "25-Jul-2025 18:25:04" at bounding box center [285, 190] width 65 height 13
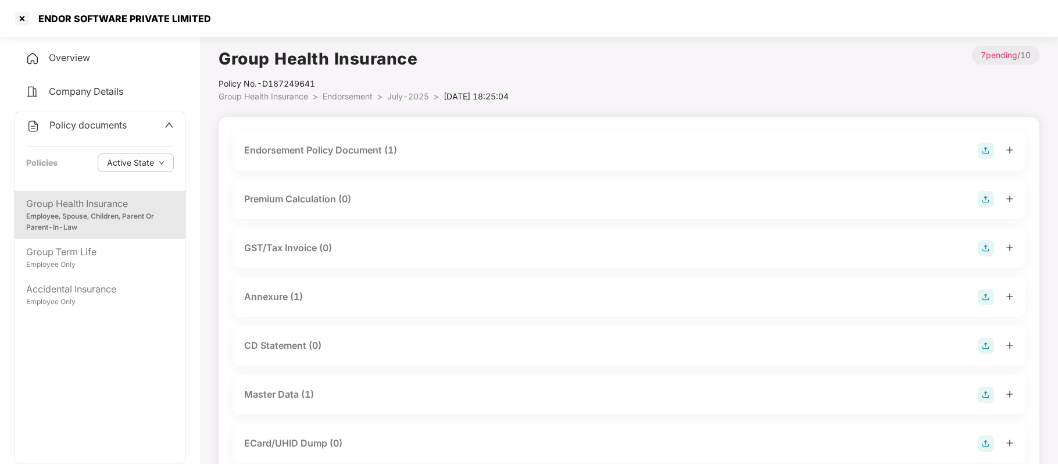
drag, startPoint x: 419, startPoint y: 380, endPoint x: 423, endPoint y: 407, distance: 27.0
click at [423, 407] on div "Master Data (1)" at bounding box center [628, 395] width 793 height 40
click at [422, 400] on div "Master Data (1)" at bounding box center [628, 394] width 769 height 16
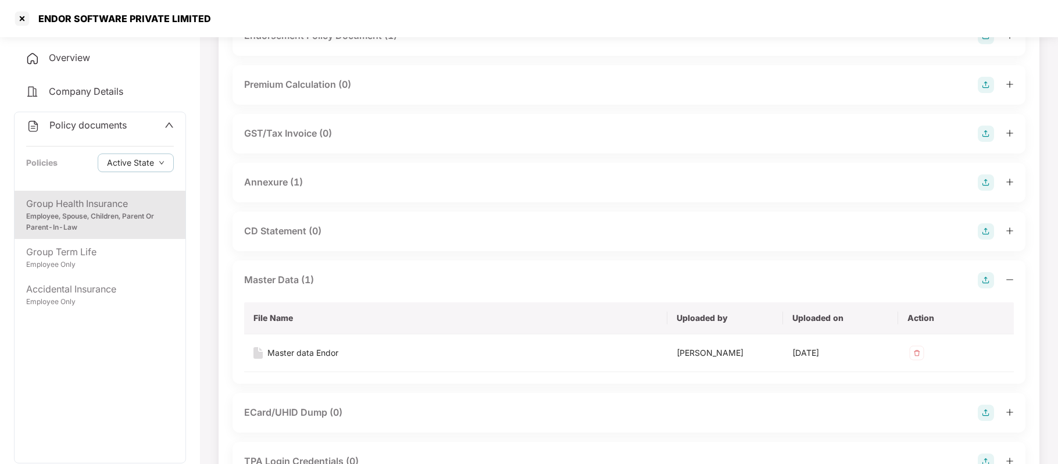
scroll to position [115, 0]
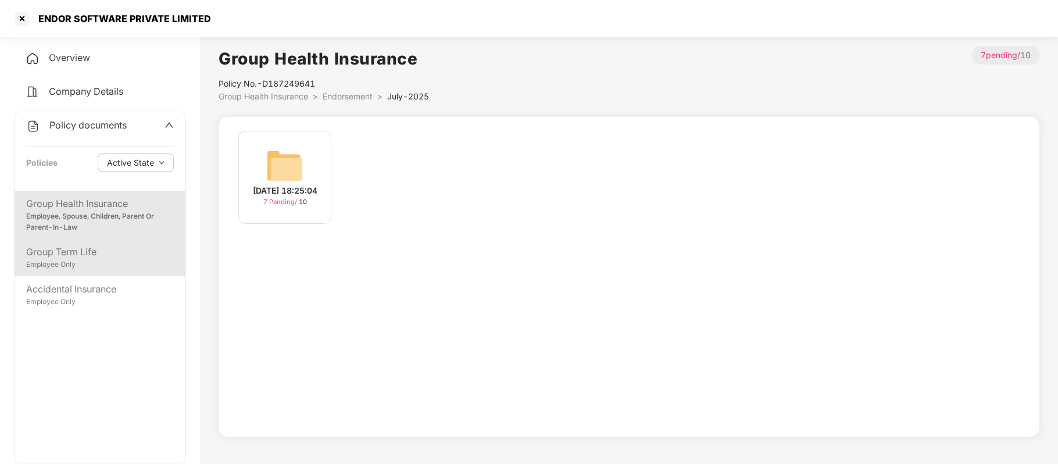
click at [73, 263] on div "Employee Only" at bounding box center [100, 264] width 148 height 11
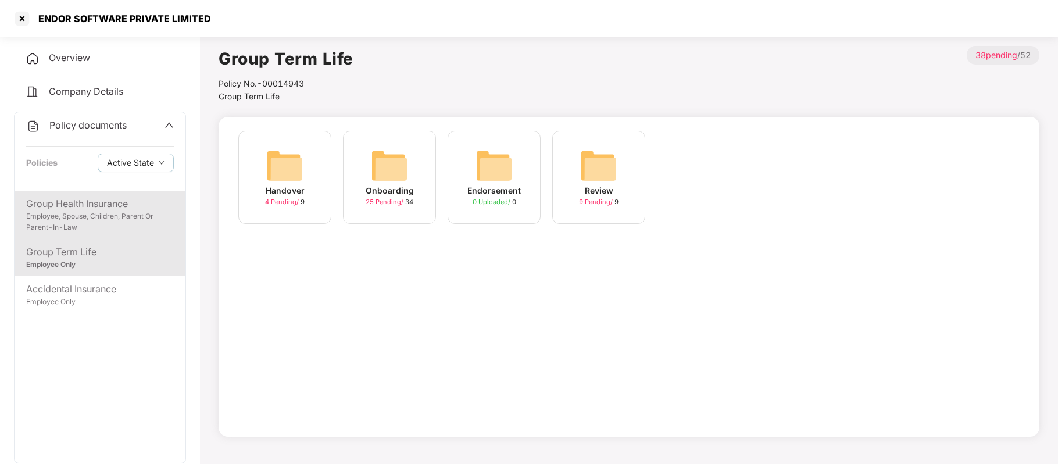
click at [87, 224] on div "Employee, Spouse, Children, Parent Or Parent-In-Law" at bounding box center [100, 222] width 148 height 22
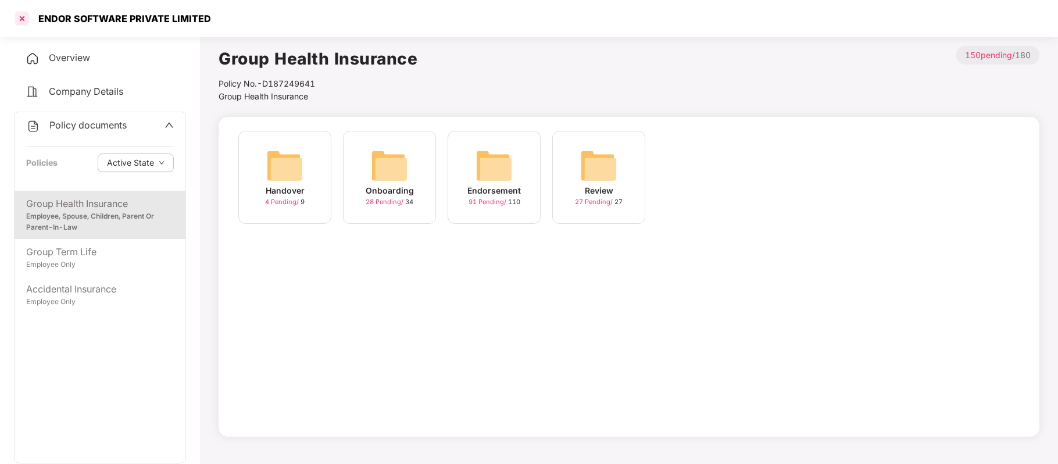
click at [22, 19] on div at bounding box center [22, 18] width 19 height 19
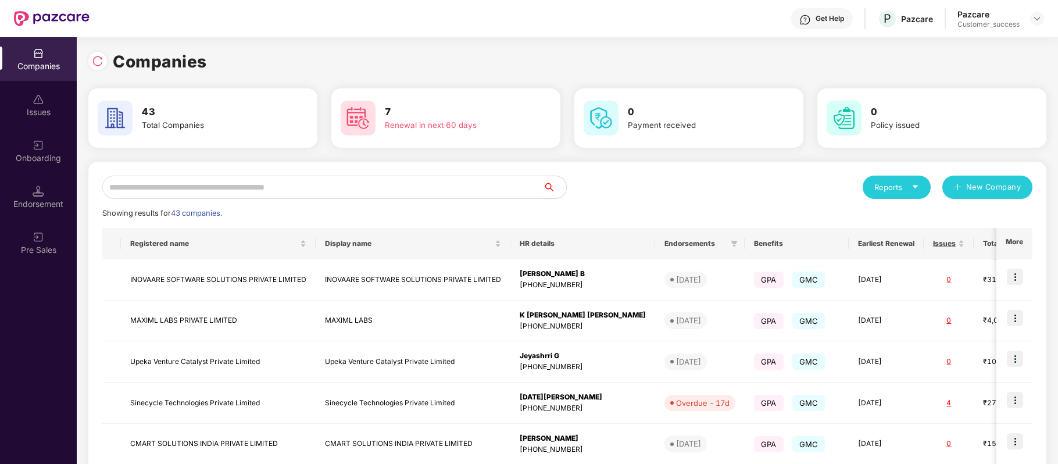
click at [259, 186] on input "text" at bounding box center [322, 187] width 440 height 23
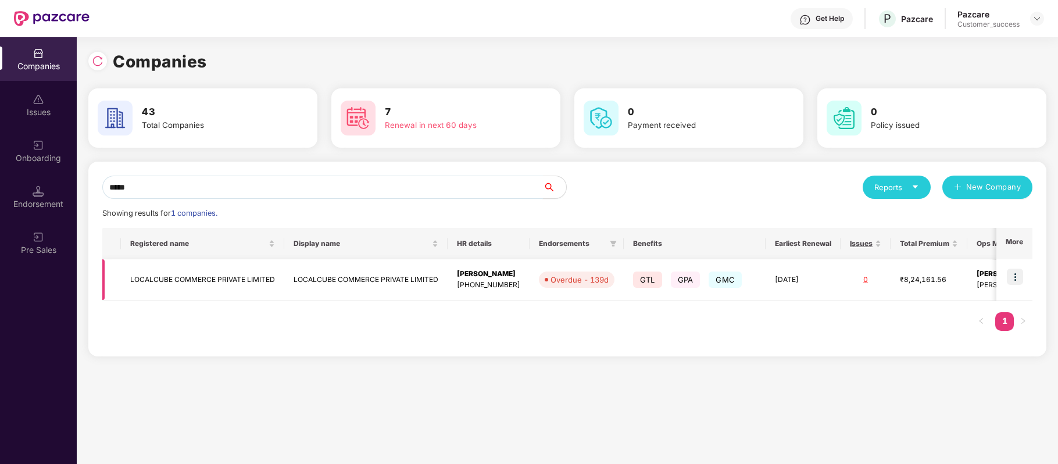
type input "*****"
click at [1016, 275] on img at bounding box center [1015, 276] width 16 height 16
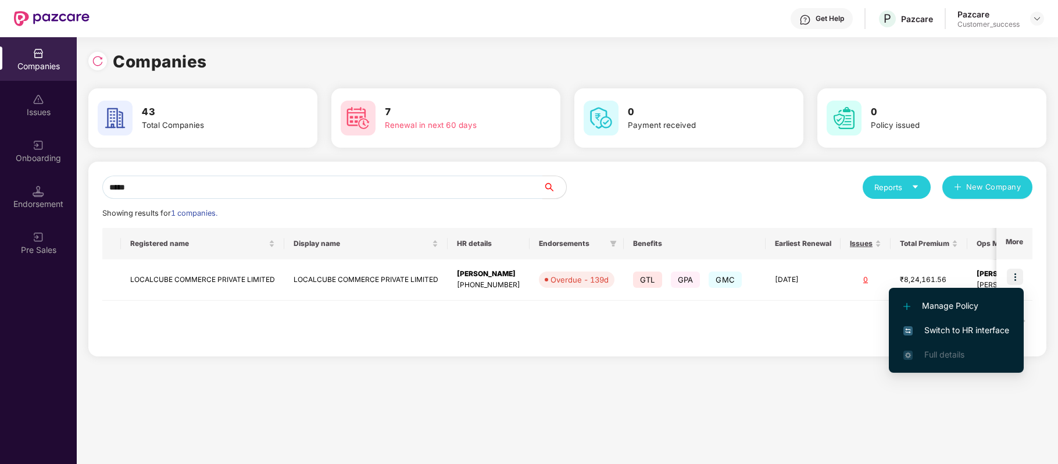
click at [989, 324] on span "Switch to HR interface" at bounding box center [956, 330] width 106 height 13
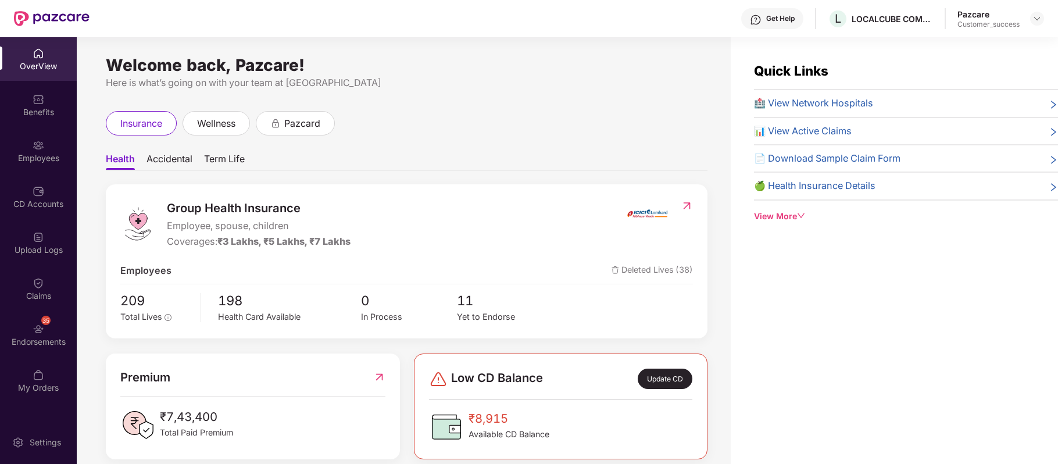
click at [33, 154] on div "Employees" at bounding box center [38, 158] width 77 height 12
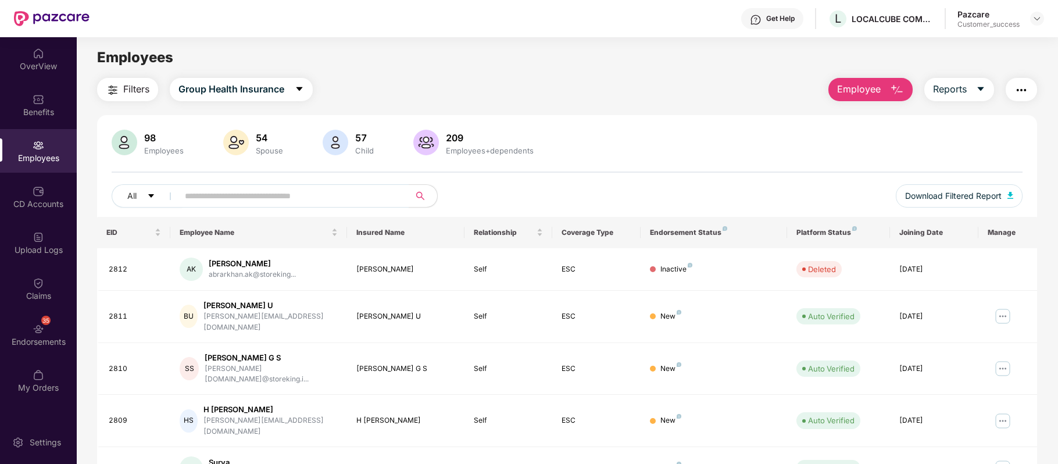
click at [890, 92] on img "button" at bounding box center [897, 90] width 14 height 14
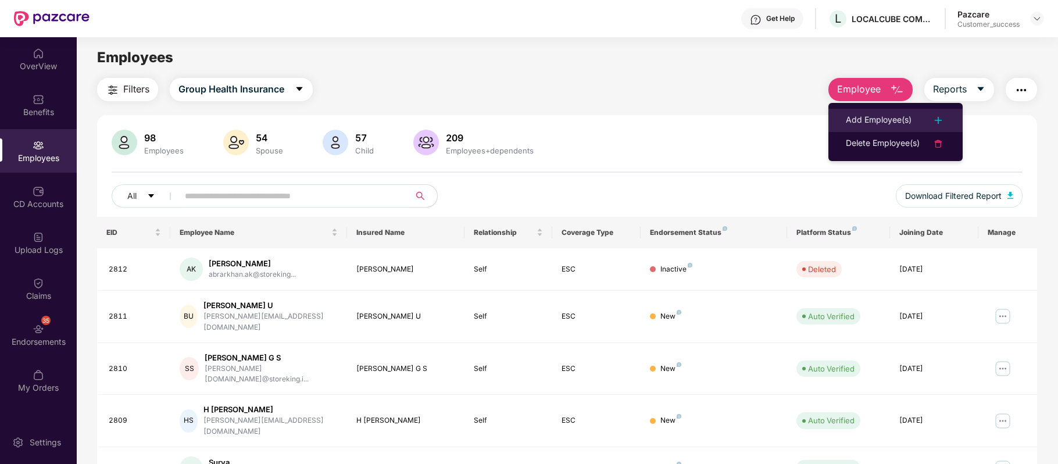
click at [874, 121] on div "Add Employee(s)" at bounding box center [879, 120] width 66 height 14
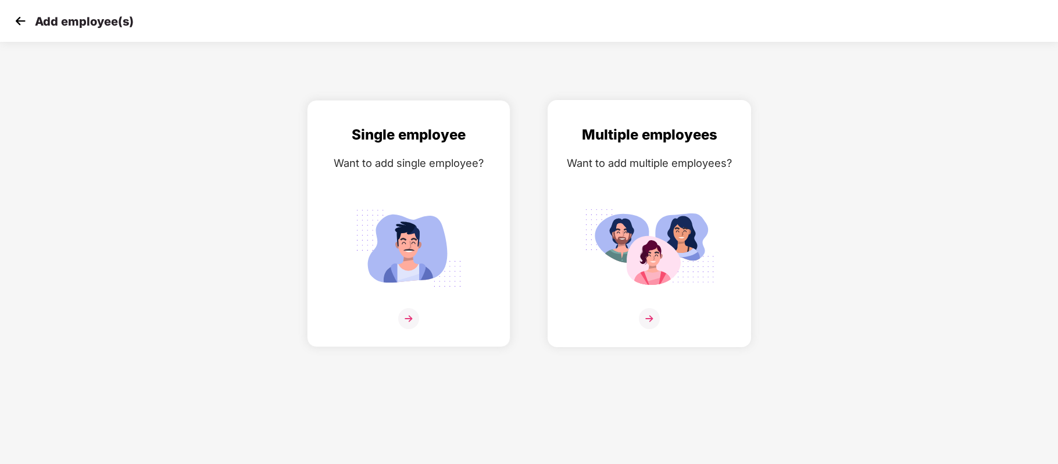
click at [649, 314] on img at bounding box center [649, 318] width 21 height 21
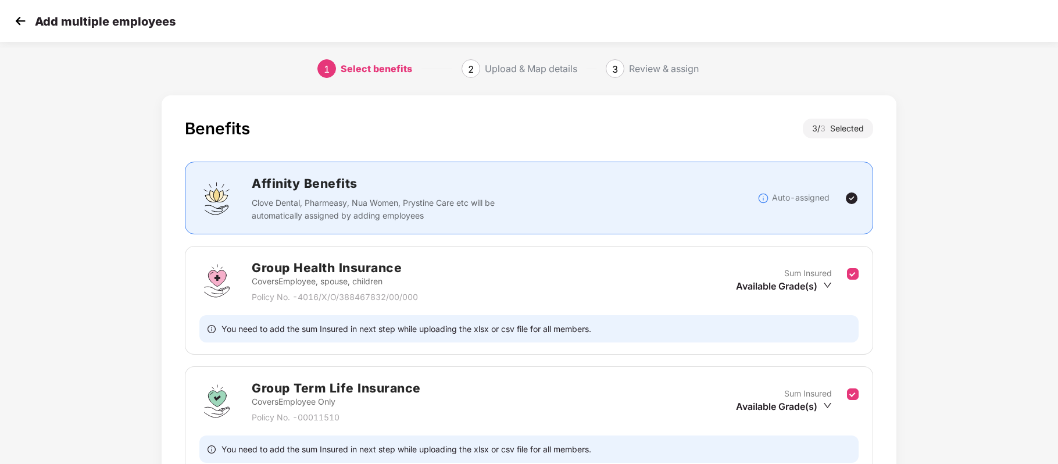
scroll to position [234, 0]
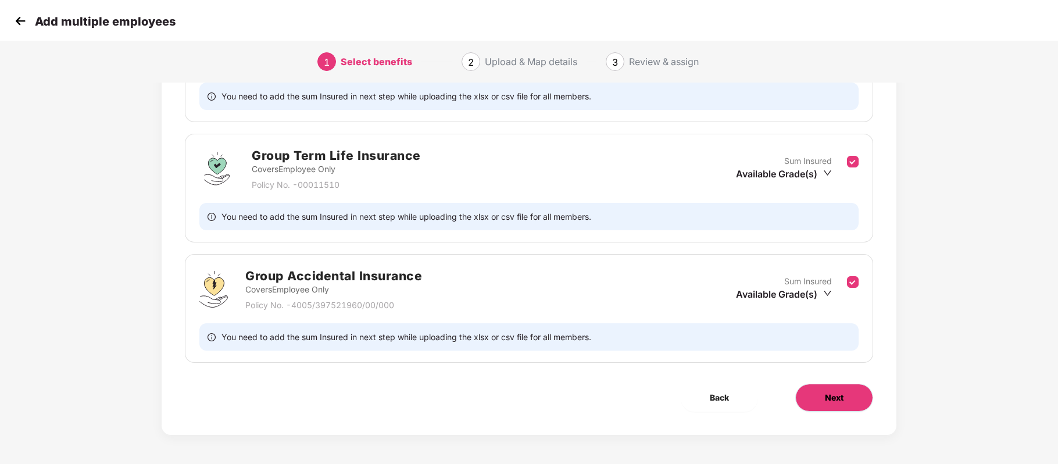
click at [849, 391] on button "Next" at bounding box center [834, 398] width 78 height 28
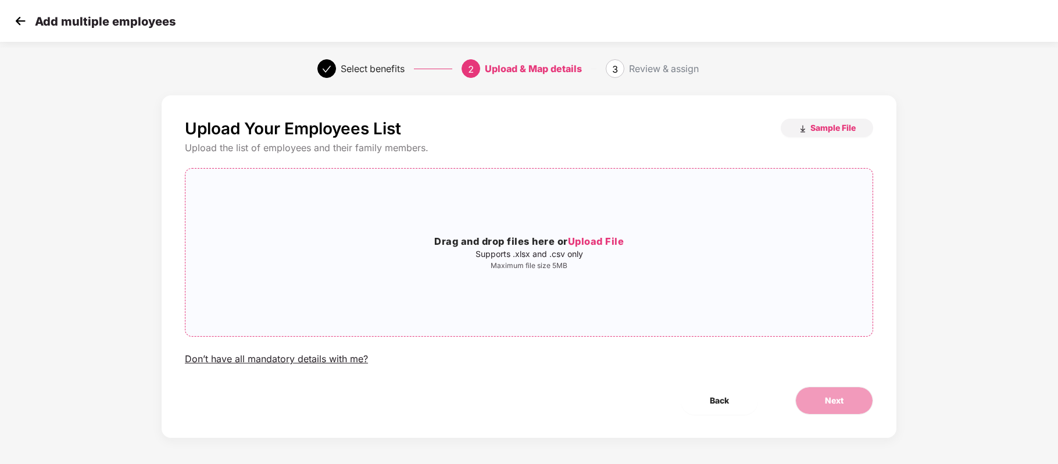
click at [611, 238] on span "Upload File" at bounding box center [596, 241] width 56 height 12
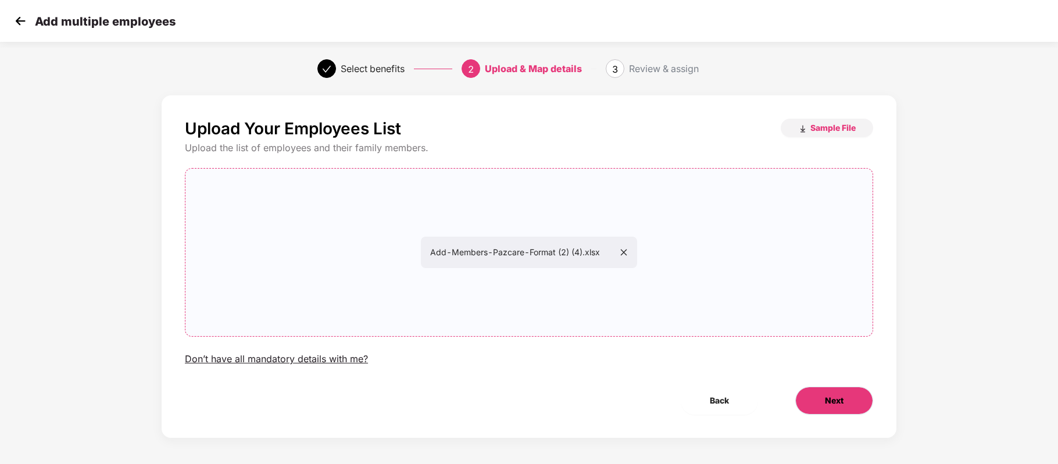
click at [835, 406] on span "Next" at bounding box center [834, 400] width 19 height 13
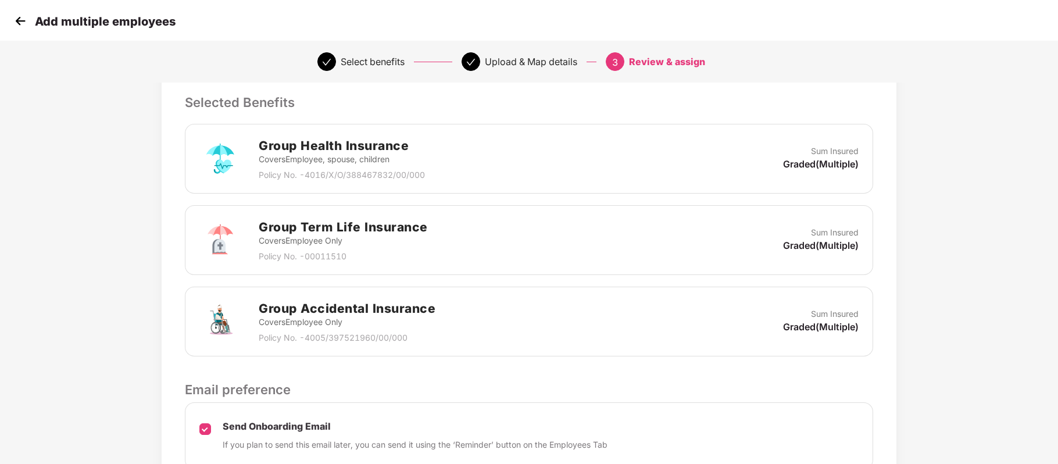
scroll to position [349, 0]
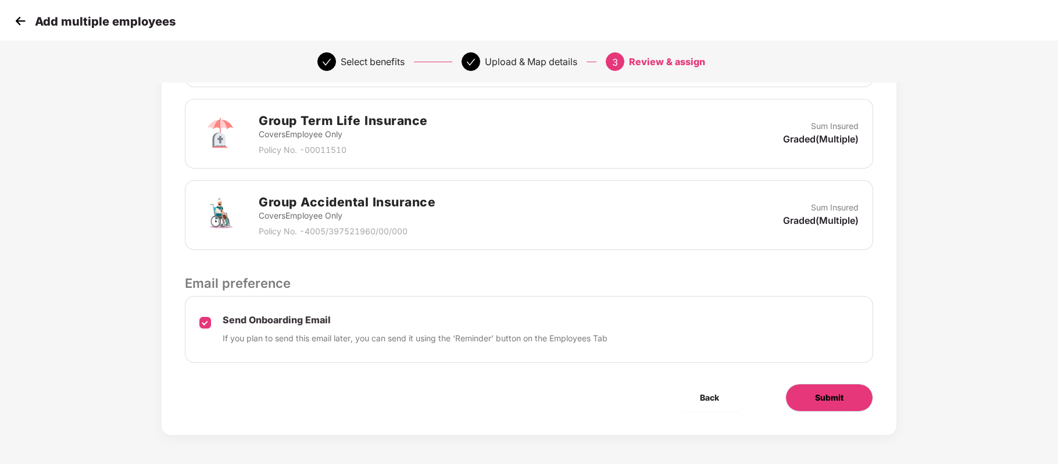
click at [817, 389] on button "Submit" at bounding box center [829, 398] width 88 height 28
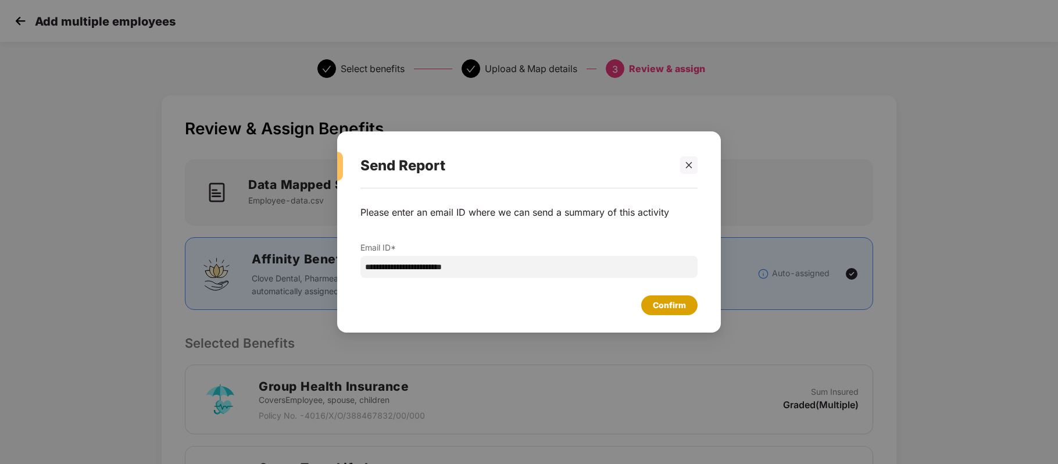
click at [678, 310] on div "Confirm" at bounding box center [669, 305] width 33 height 13
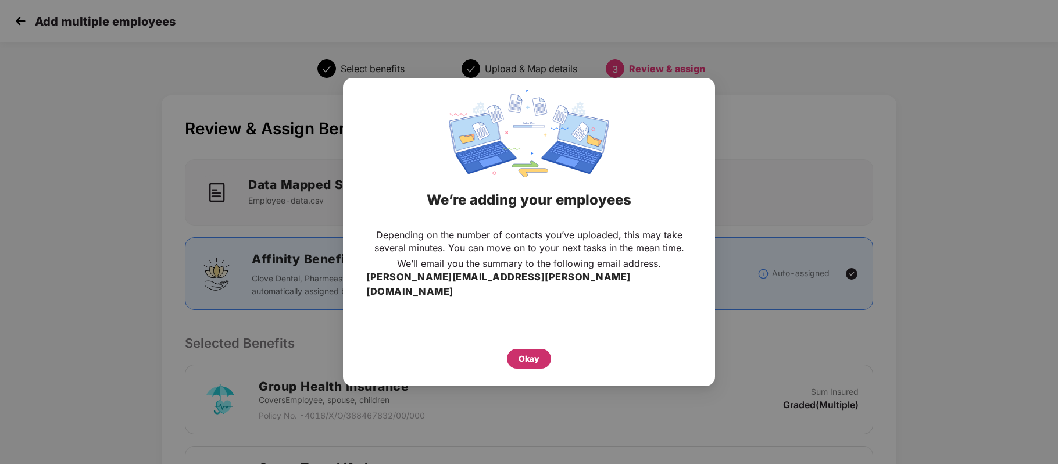
click at [529, 353] on div "Okay" at bounding box center [528, 358] width 21 height 13
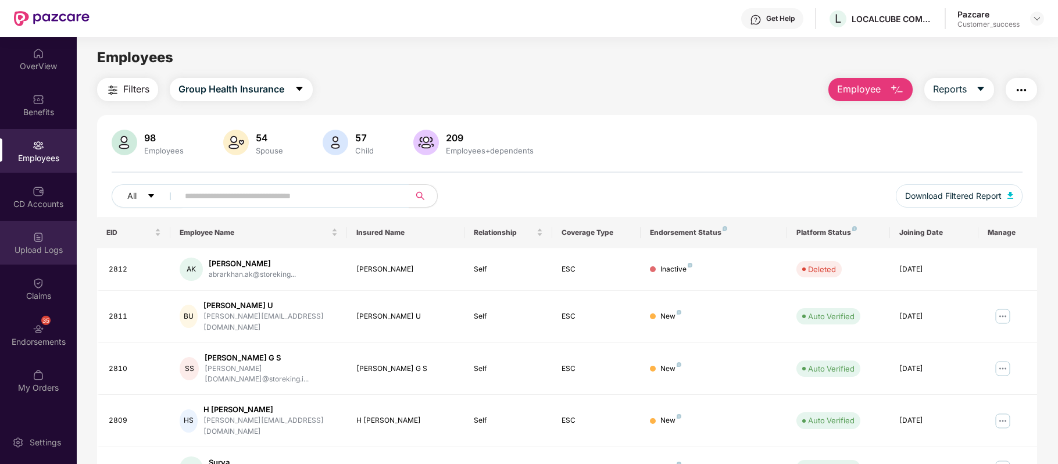
click at [36, 232] on img at bounding box center [39, 237] width 12 height 12
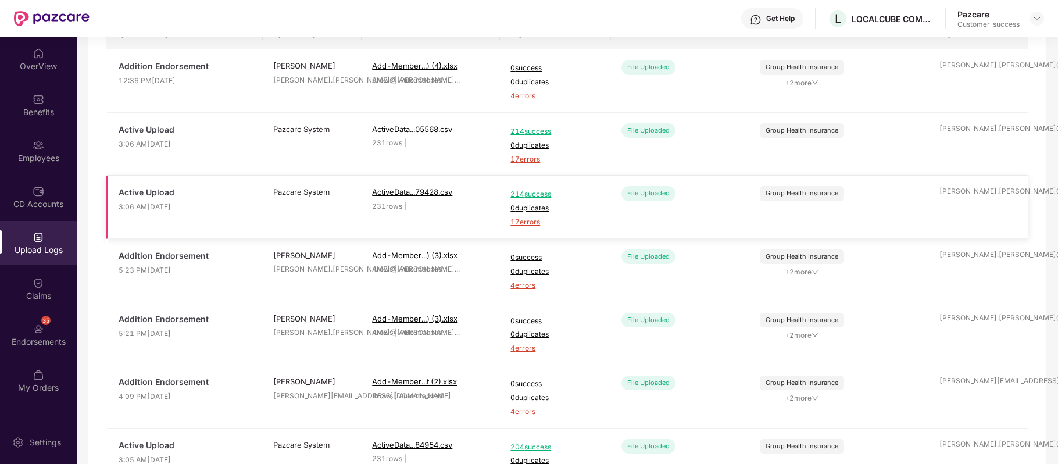
scroll to position [115, 0]
click at [528, 287] on span "4 errors" at bounding box center [554, 285] width 89 height 11
click at [523, 349] on span "4 errors" at bounding box center [554, 347] width 89 height 11
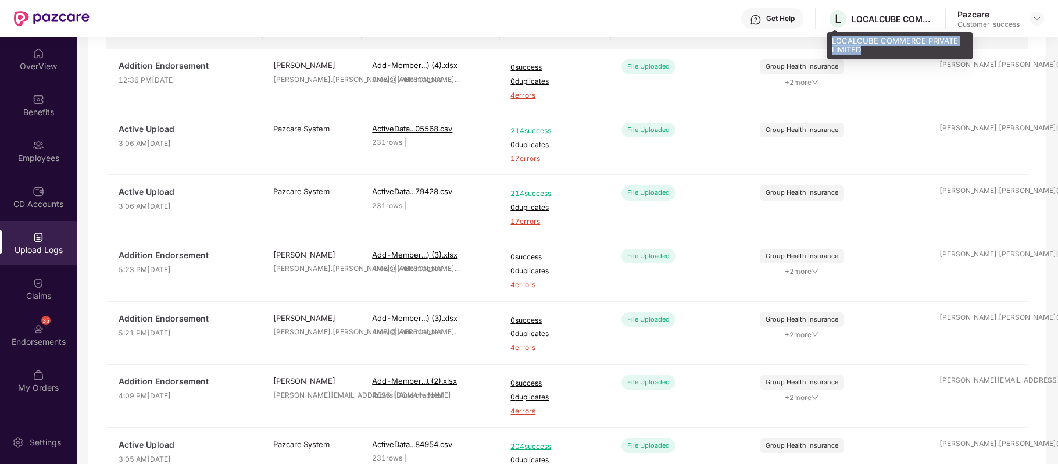
drag, startPoint x: 828, startPoint y: 38, endPoint x: 869, endPoint y: 46, distance: 42.6
click at [869, 46] on div "LOCALCUBE COMMERCE PRIVATE LIMITED" at bounding box center [899, 45] width 145 height 27
copy div "LOCALCUBE COMMERCE PRIVATE LIMITED"
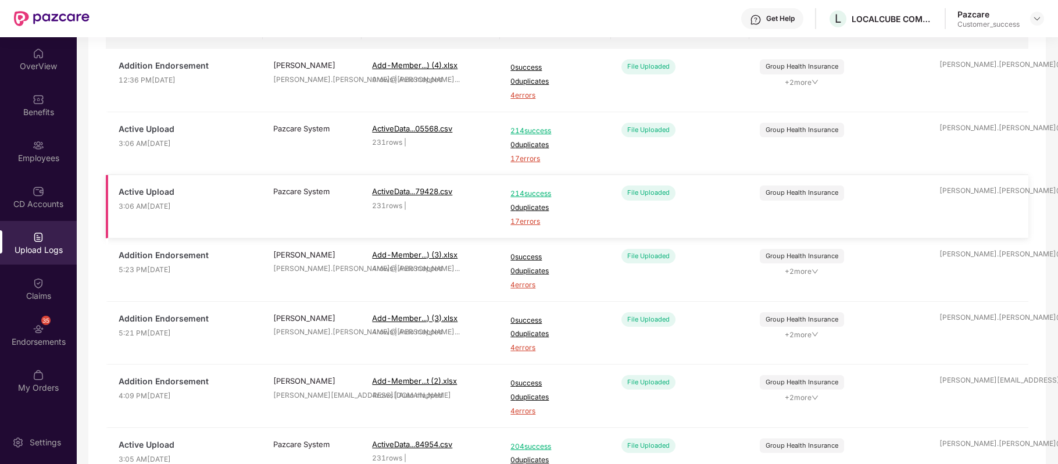
scroll to position [0, 0]
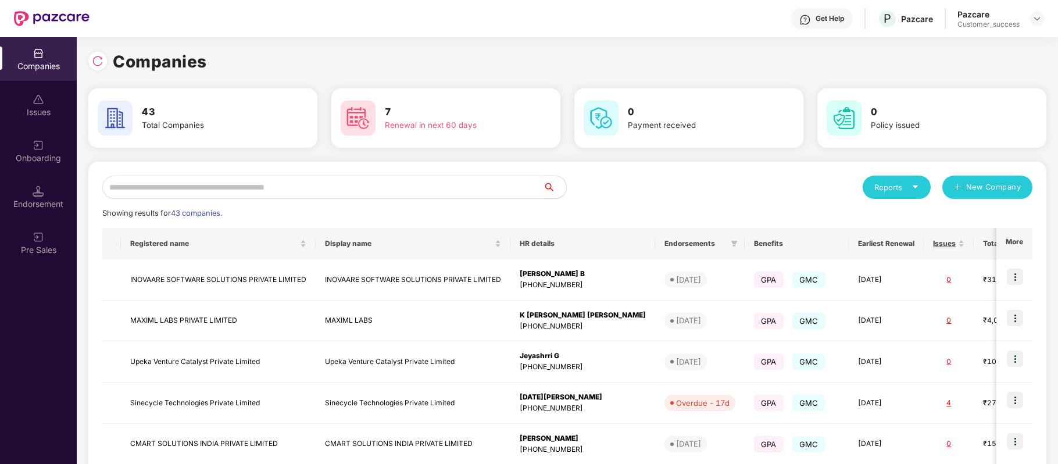
click at [273, 182] on input "text" at bounding box center [322, 187] width 440 height 23
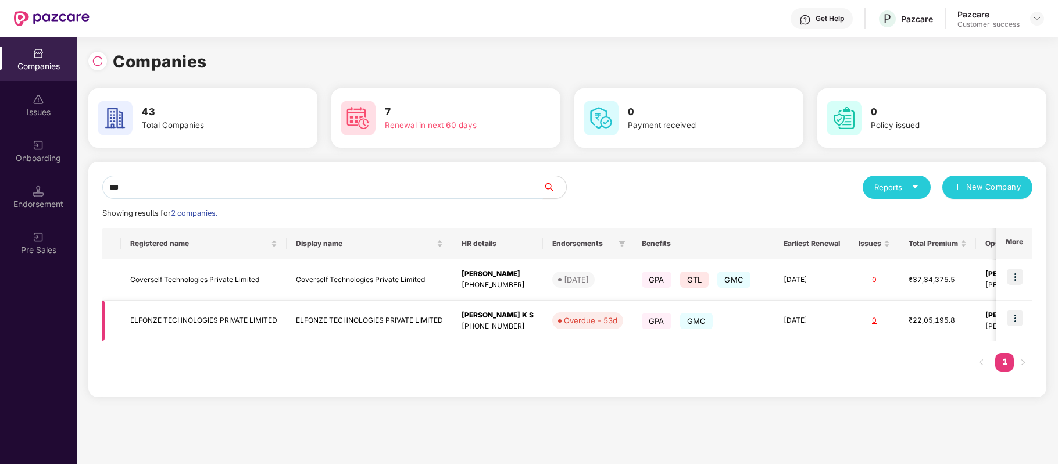
type input "***"
click at [1021, 317] on img at bounding box center [1015, 318] width 16 height 16
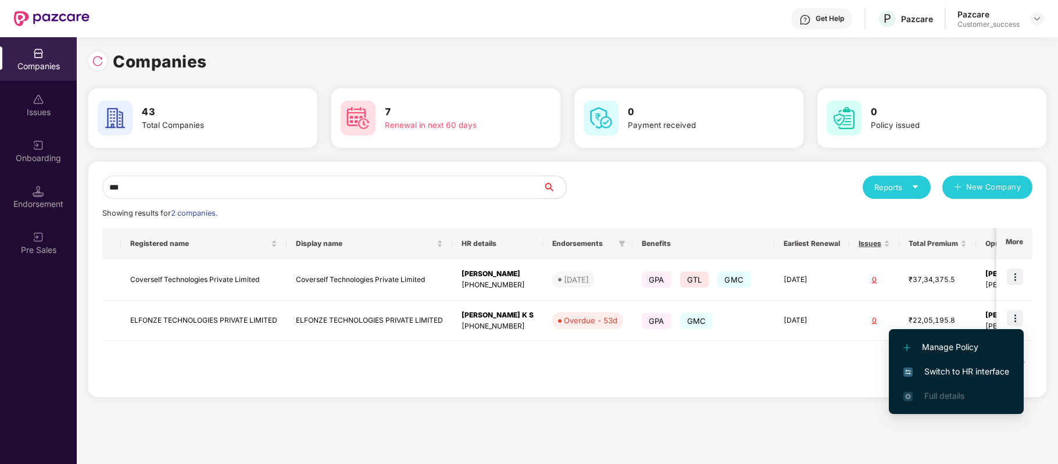
click at [974, 379] on li "Switch to HR interface" at bounding box center [956, 371] width 135 height 24
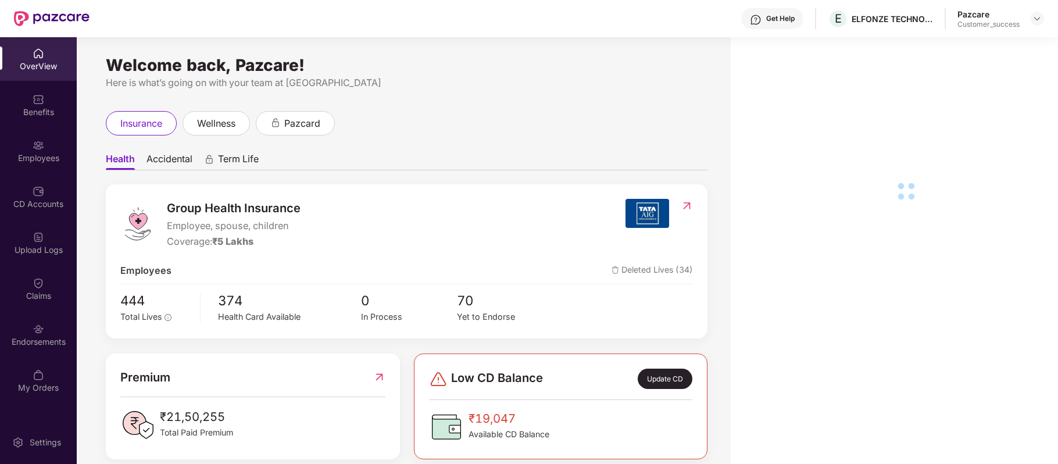
click at [55, 150] on div "Employees" at bounding box center [38, 151] width 77 height 44
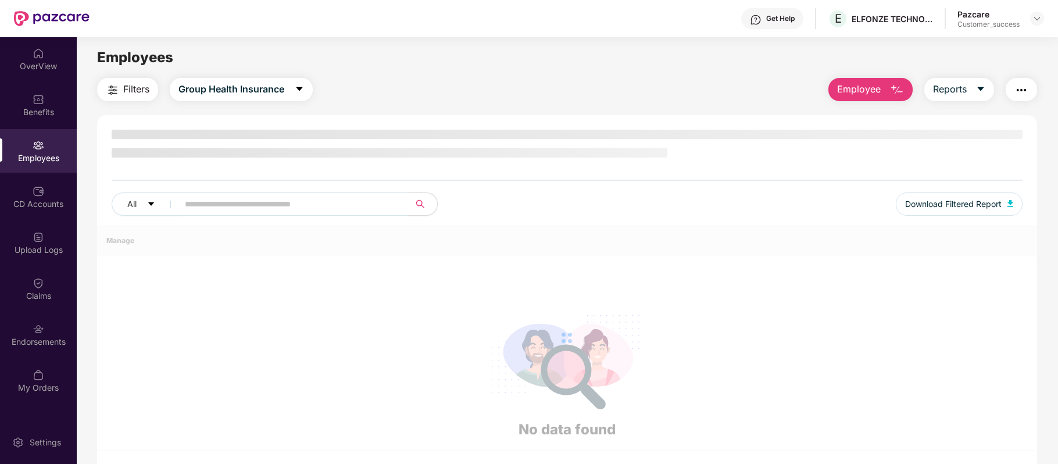
click at [55, 150] on div "Employees" at bounding box center [38, 151] width 77 height 44
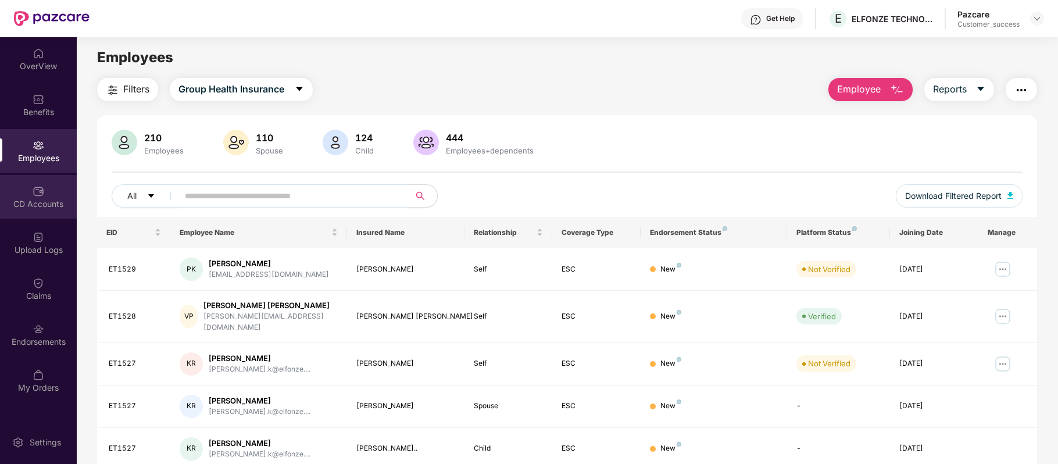
click at [54, 199] on div "CD Accounts" at bounding box center [38, 204] width 77 height 12
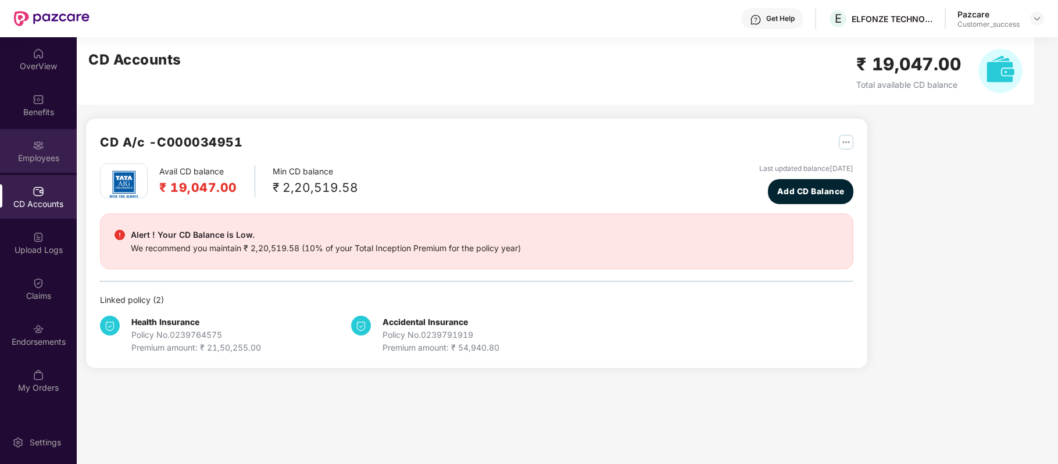
click at [50, 153] on div "Employees" at bounding box center [38, 158] width 77 height 12
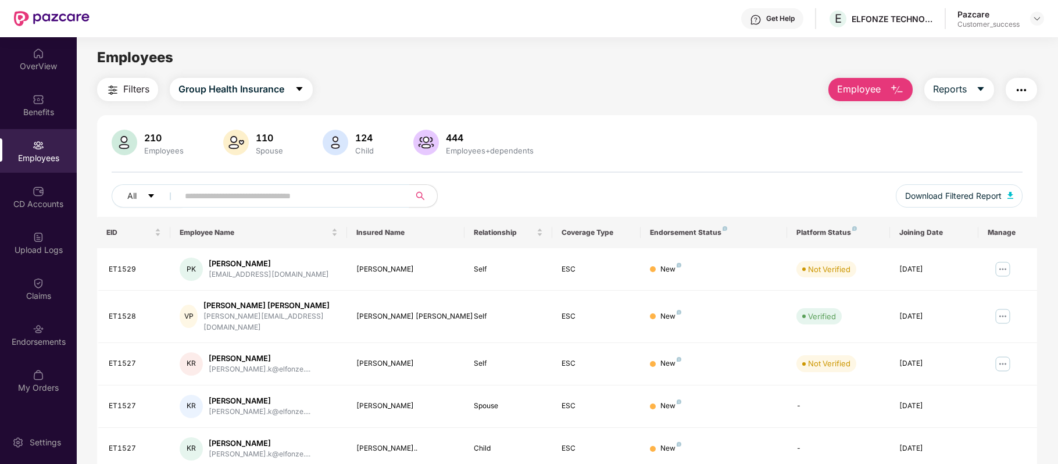
click at [222, 199] on input "text" at bounding box center [289, 195] width 209 height 17
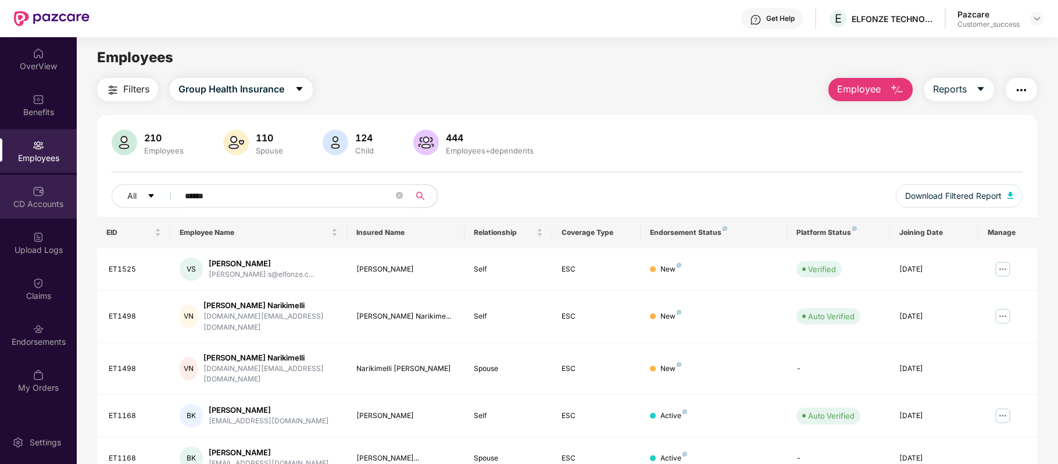
type input "*****"
click at [44, 186] on div "CD Accounts" at bounding box center [38, 197] width 77 height 44
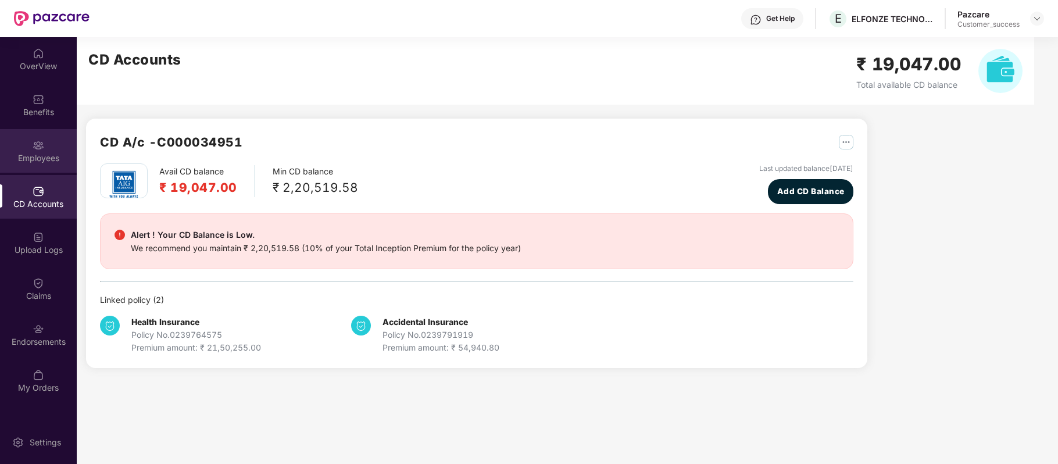
click at [46, 164] on div "Employees" at bounding box center [38, 151] width 77 height 44
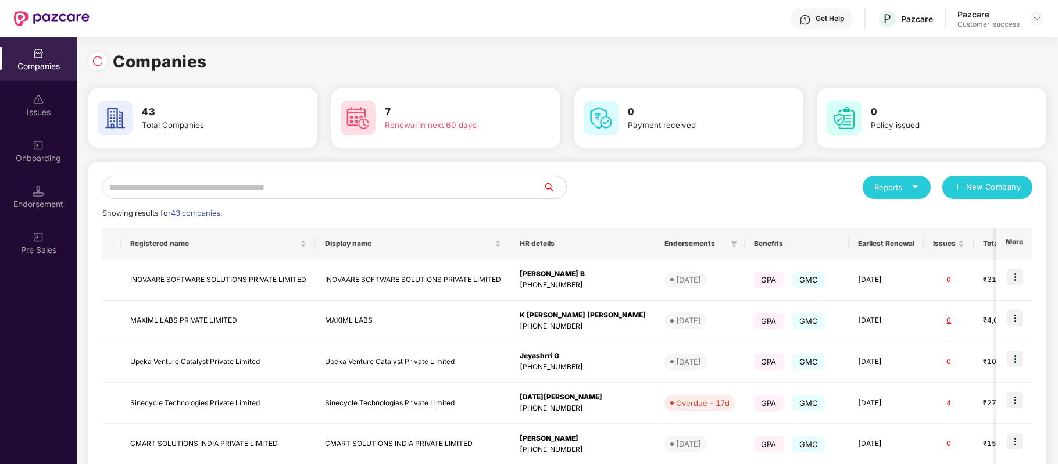
click at [337, 184] on input "text" at bounding box center [322, 187] width 440 height 23
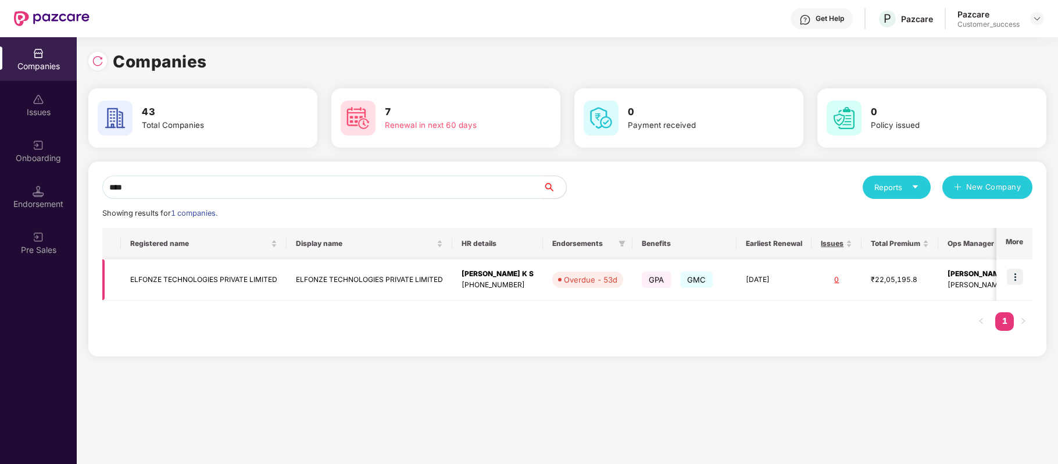
type input "****"
click at [247, 279] on td "ELFONZE TECHNOLOGIES PRIVATE LIMITED" at bounding box center [204, 279] width 166 height 41
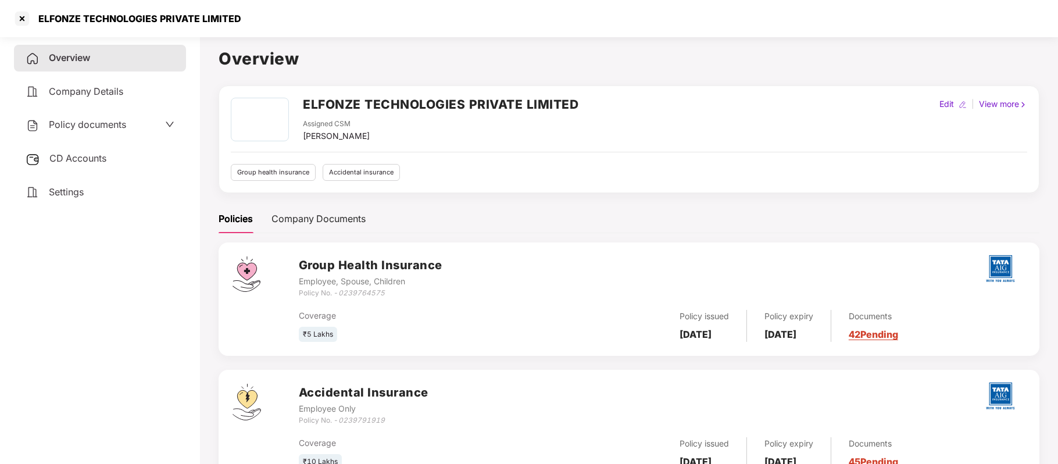
click at [85, 167] on div "CD Accounts" at bounding box center [100, 158] width 172 height 27
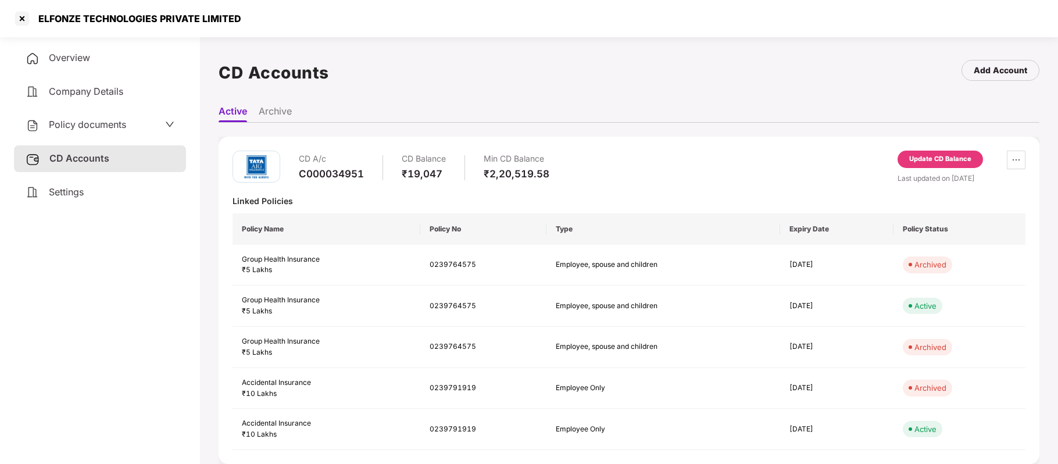
click at [958, 159] on div "Update CD Balance" at bounding box center [940, 159] width 62 height 10
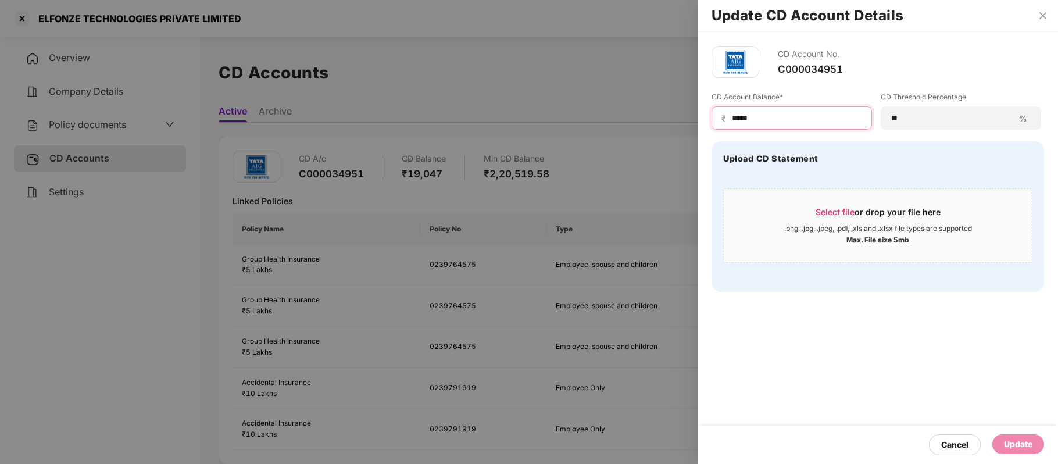
click at [733, 119] on input "*****" at bounding box center [795, 118] width 131 height 12
type input "******"
click at [1023, 445] on div "Update" at bounding box center [1018, 444] width 28 height 13
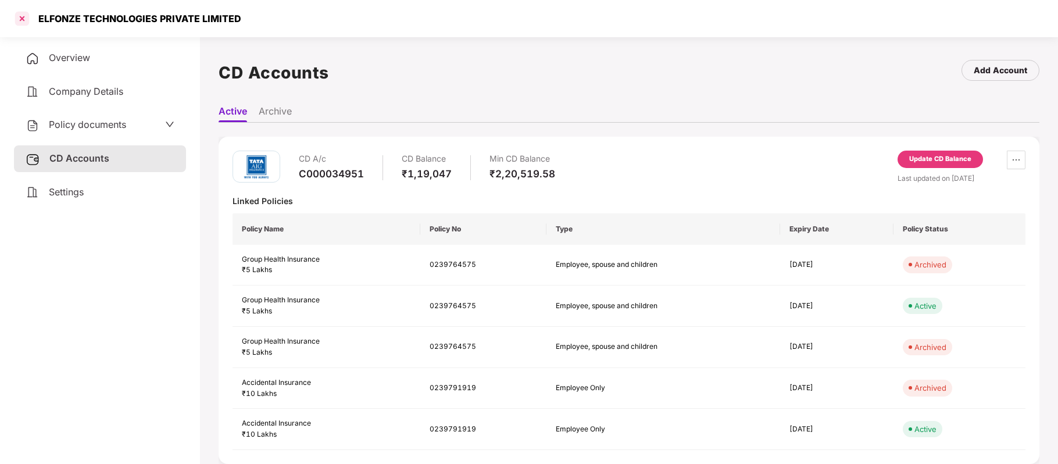
click at [23, 21] on div at bounding box center [22, 18] width 19 height 19
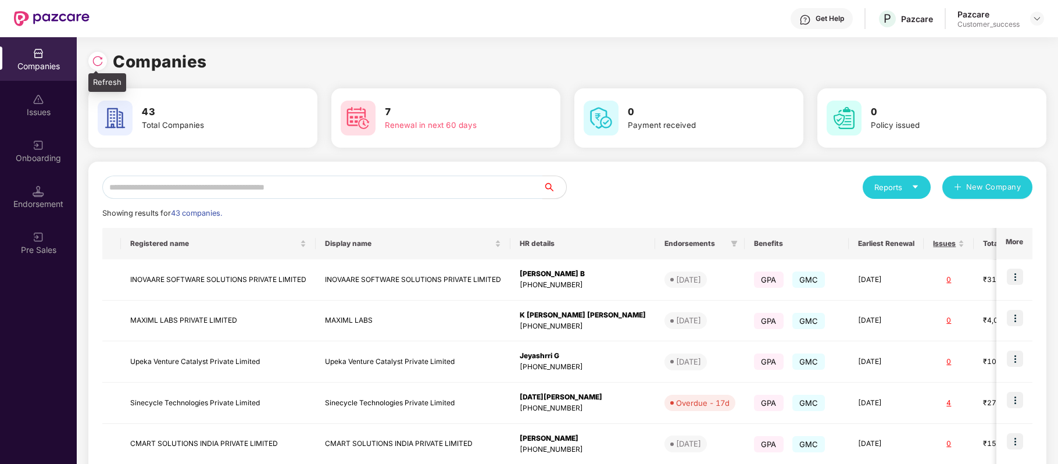
click at [99, 56] on img at bounding box center [98, 61] width 12 height 12
click at [261, 189] on input "text" at bounding box center [322, 187] width 440 height 23
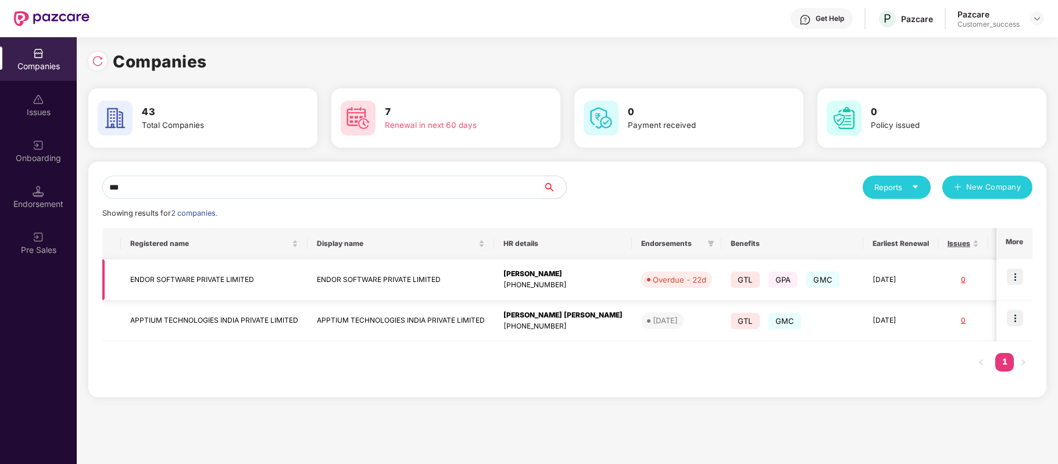
type input "***"
click at [1013, 273] on img at bounding box center [1015, 276] width 16 height 16
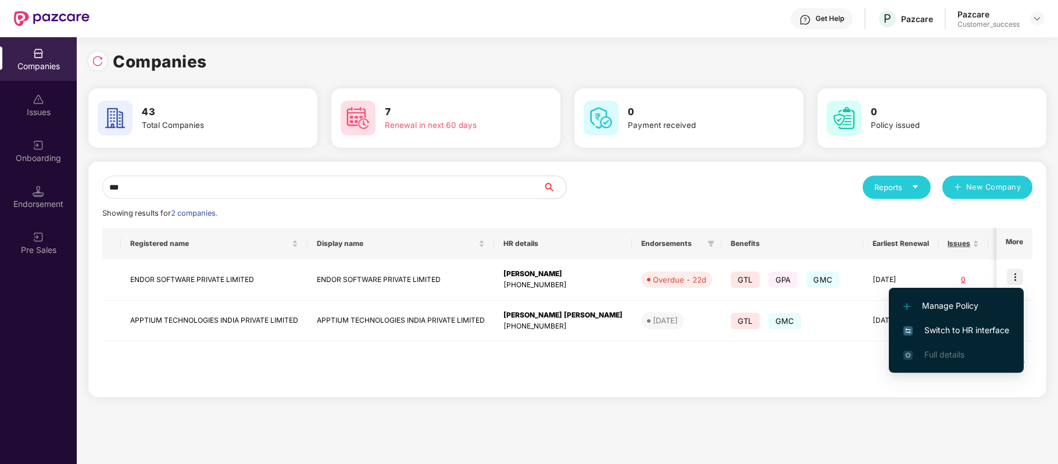
click at [963, 330] on span "Switch to HR interface" at bounding box center [956, 330] width 106 height 13
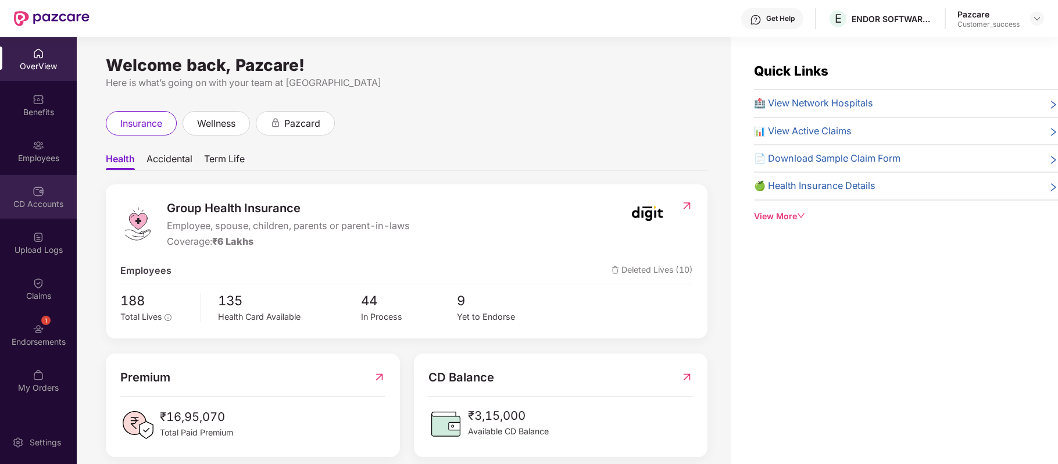
click at [38, 203] on div "CD Accounts" at bounding box center [38, 204] width 77 height 12
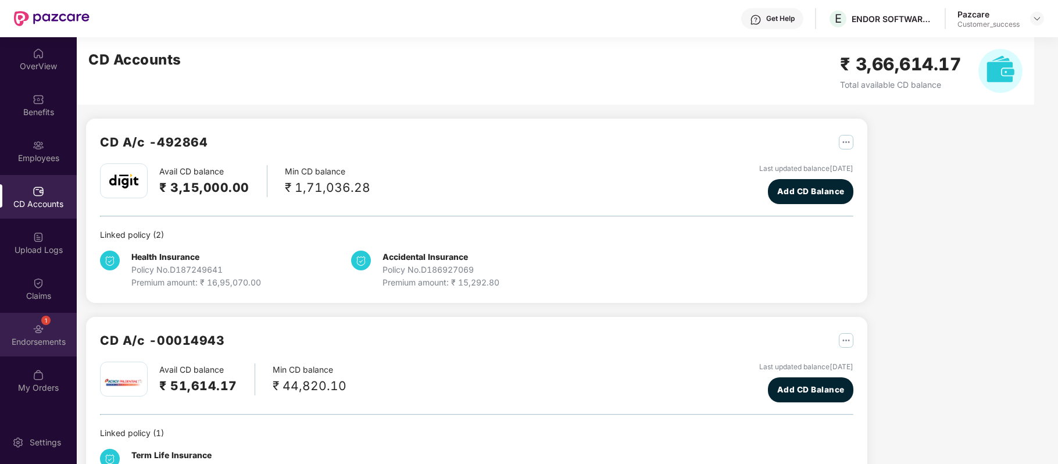
click at [47, 316] on div "1" at bounding box center [45, 320] width 9 height 9
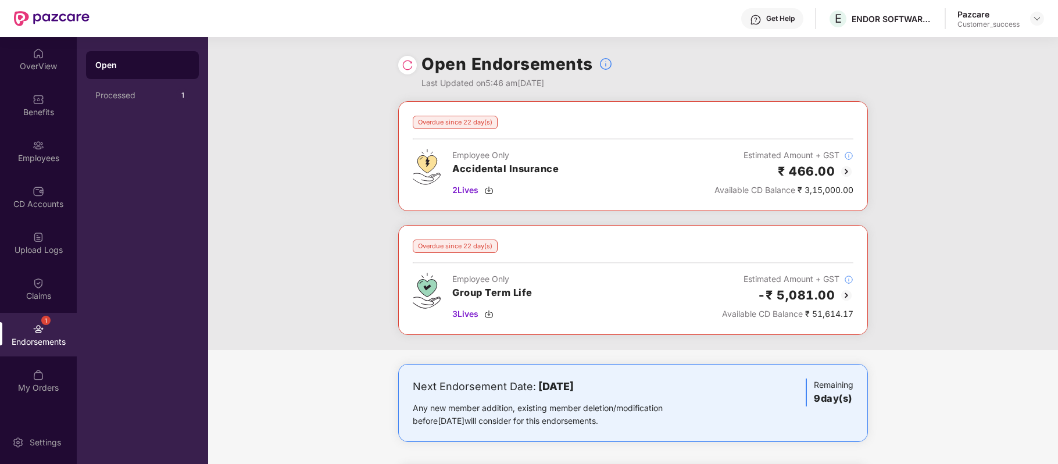
click at [665, 275] on div "Employee Only Group Term Life 3 Lives Estimated Amount + GST -₹ 5,081.00 Availa…" at bounding box center [633, 297] width 440 height 48
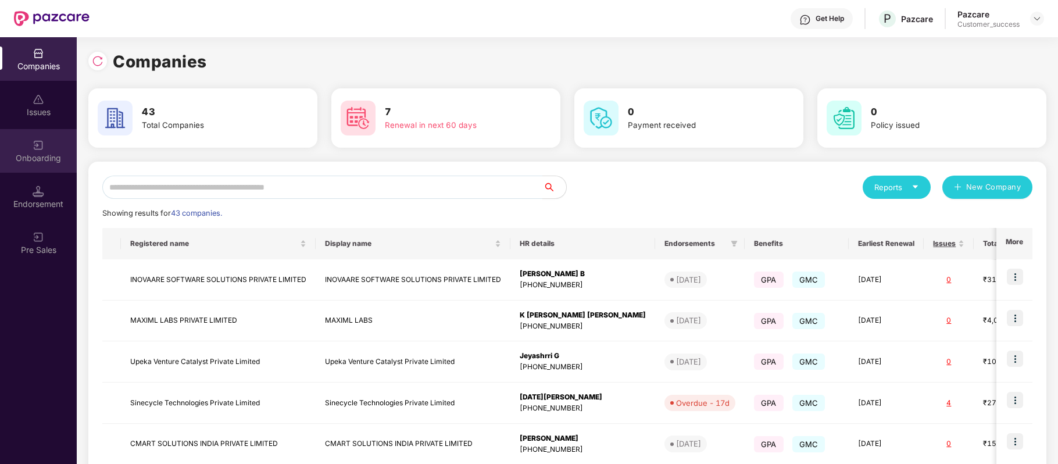
click at [48, 131] on div "Onboarding" at bounding box center [38, 151] width 77 height 44
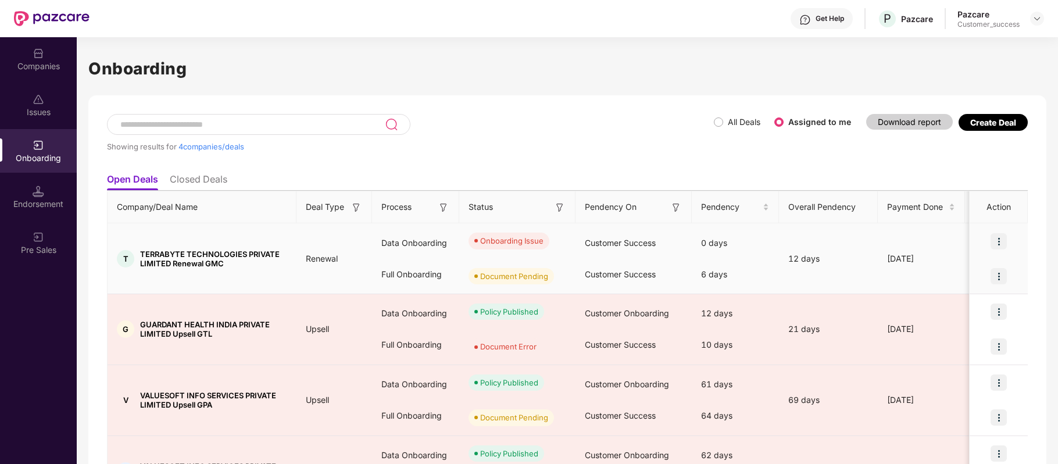
click at [995, 241] on img at bounding box center [998, 241] width 16 height 16
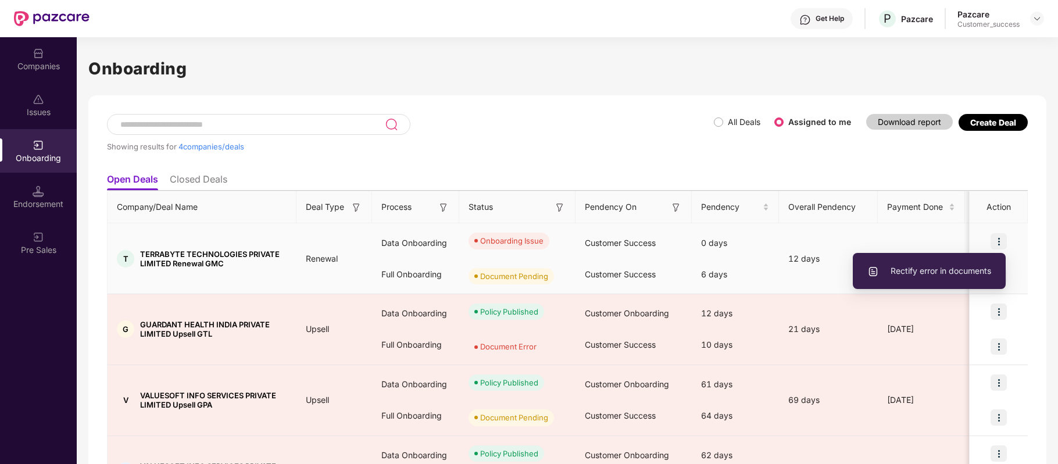
click at [970, 271] on span "Rectify error in documents" at bounding box center [929, 270] width 124 height 13
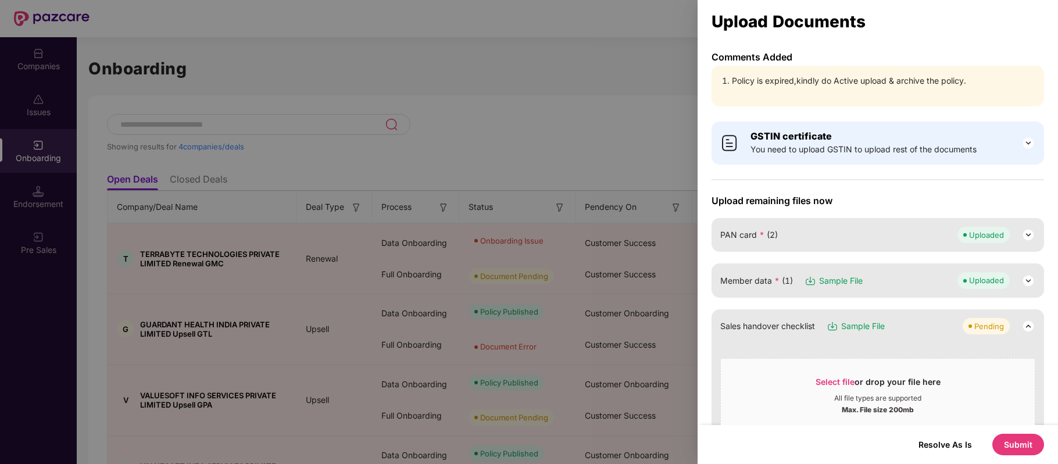
click at [617, 56] on div at bounding box center [529, 232] width 1058 height 464
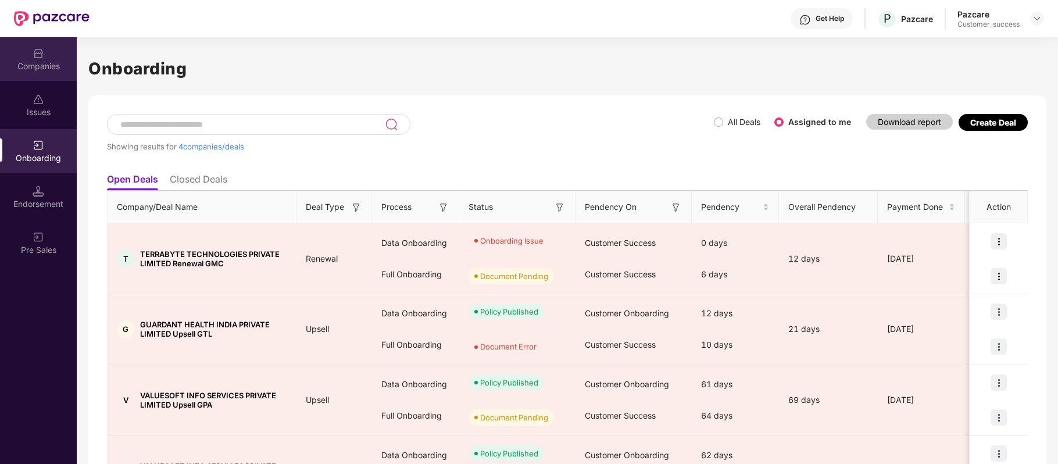
click at [38, 61] on div "Companies" at bounding box center [38, 66] width 77 height 12
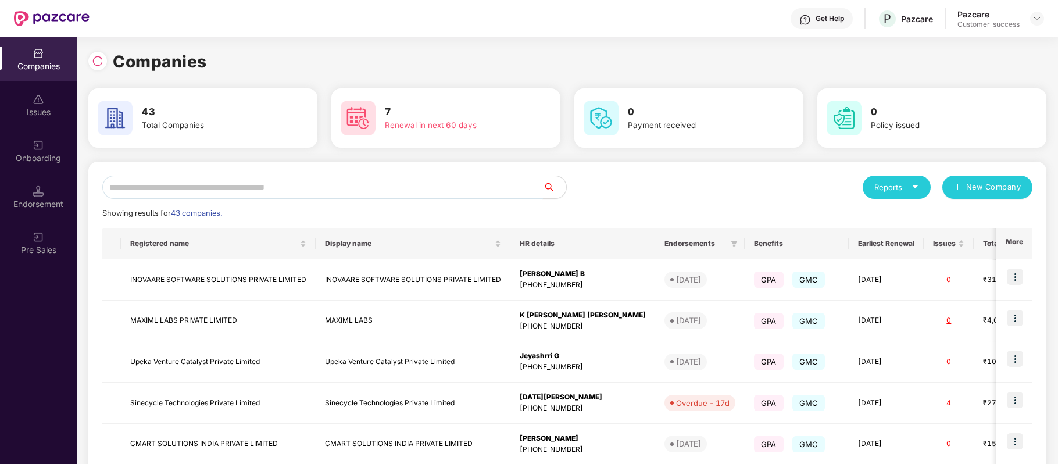
click at [191, 184] on input "text" at bounding box center [322, 187] width 440 height 23
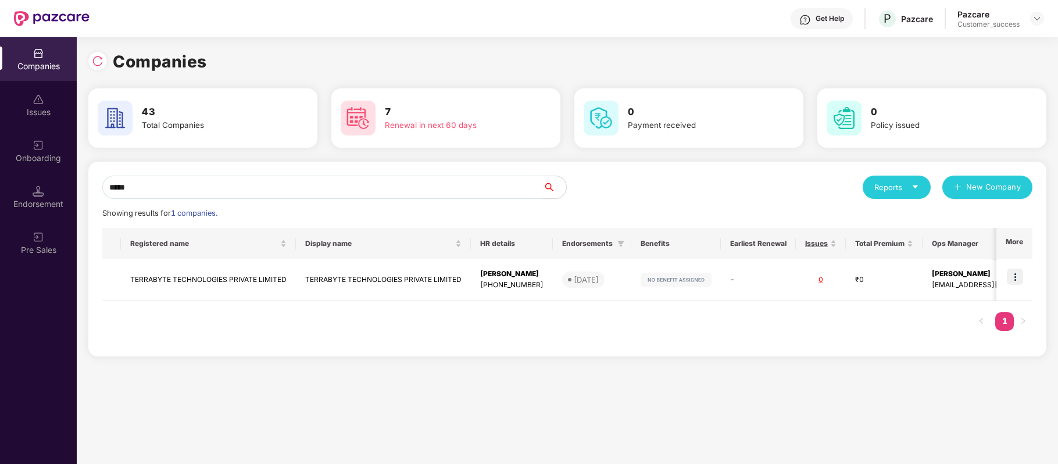
type input "*****"
click at [238, 277] on td "TERRABYTE TECHNOLOGIES PRIVATE LIMITED" at bounding box center [208, 279] width 175 height 41
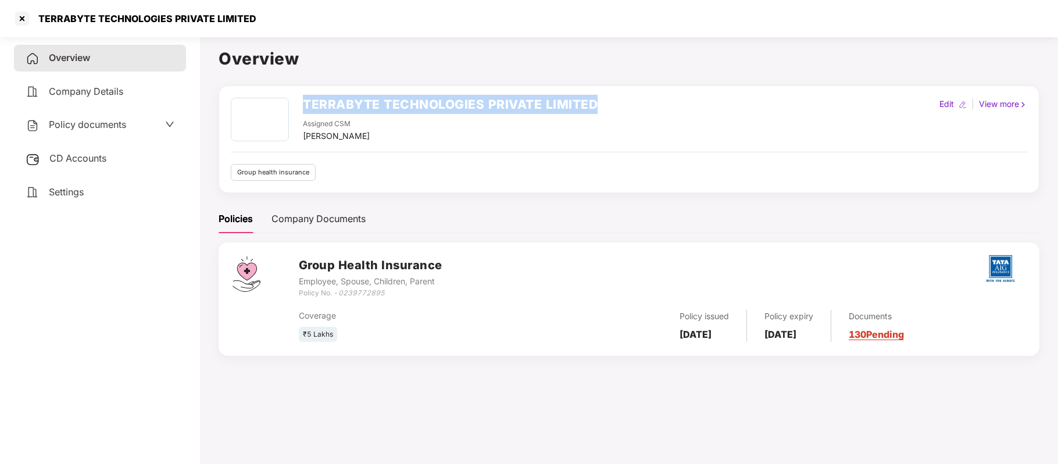
drag, startPoint x: 298, startPoint y: 98, endPoint x: 603, endPoint y: 91, distance: 305.8
click at [603, 91] on div "TERRABYTE TECHNOLOGIES PRIVATE LIMITED Assigned CSM Sugandha Singh Edit | View …" at bounding box center [629, 139] width 821 height 108
copy h2 "TERRABYTE TECHNOLOGIES PRIVATE LIMITED"
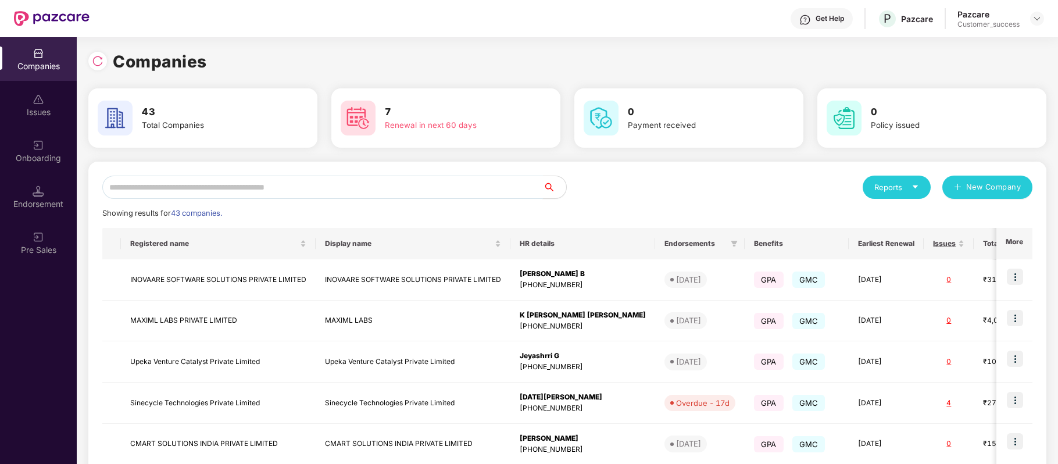
click at [306, 187] on input "text" at bounding box center [322, 187] width 440 height 23
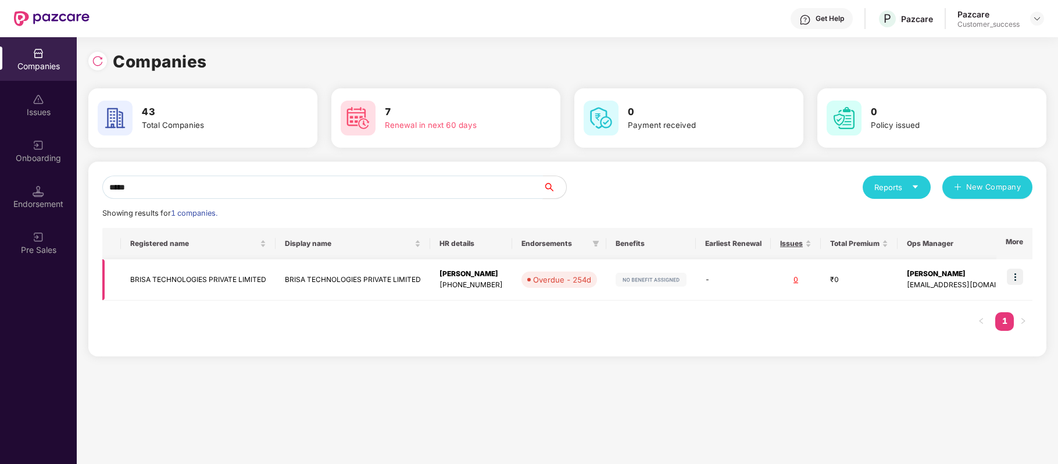
type input "*****"
click at [245, 277] on td "BRISA TECHNOLOGIES PRIVATE LIMITED" at bounding box center [198, 279] width 155 height 41
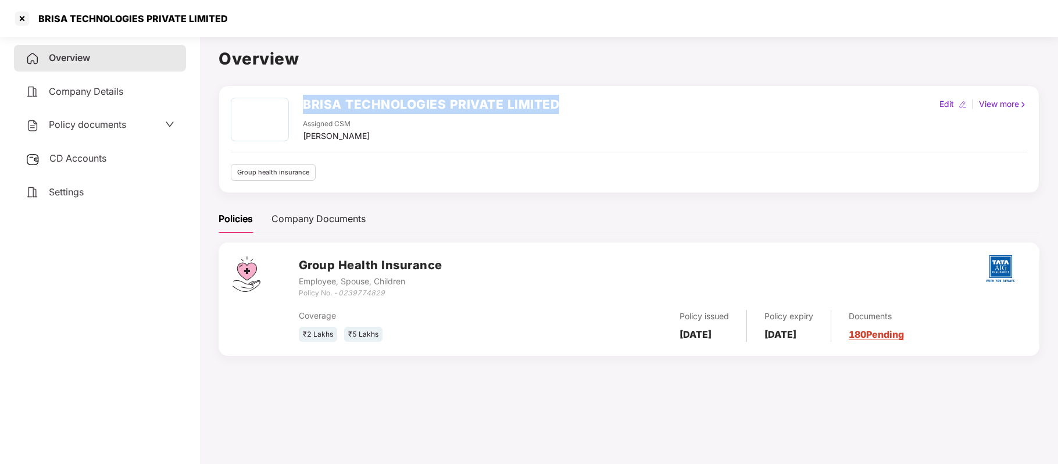
drag, startPoint x: 298, startPoint y: 100, endPoint x: 583, endPoint y: 91, distance: 285.5
click at [583, 91] on div "BRISA TECHNOLOGIES PRIVATE LIMITED Assigned CSM Sugandha Singh Edit | View more…" at bounding box center [629, 139] width 821 height 108
copy h2 "BRISA TECHNOLOGIES PRIVATE LIMITED"
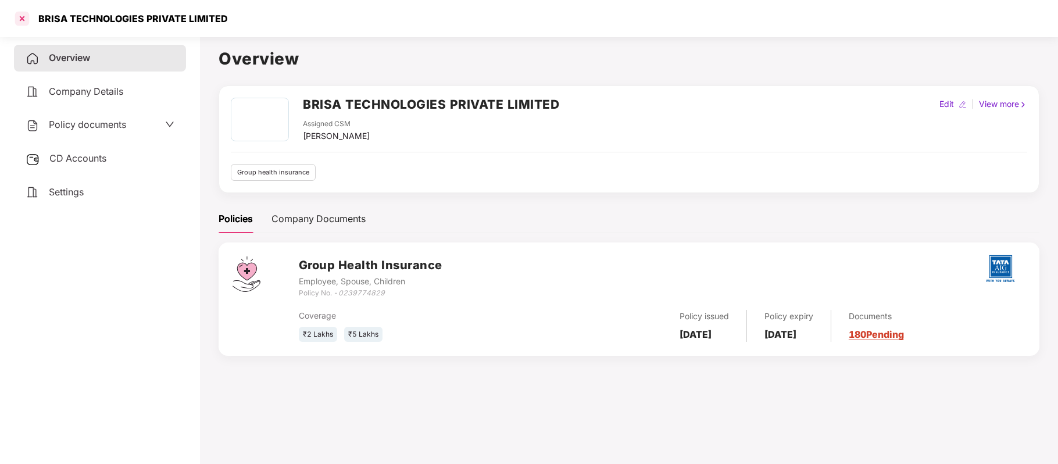
click at [24, 16] on div at bounding box center [22, 18] width 19 height 19
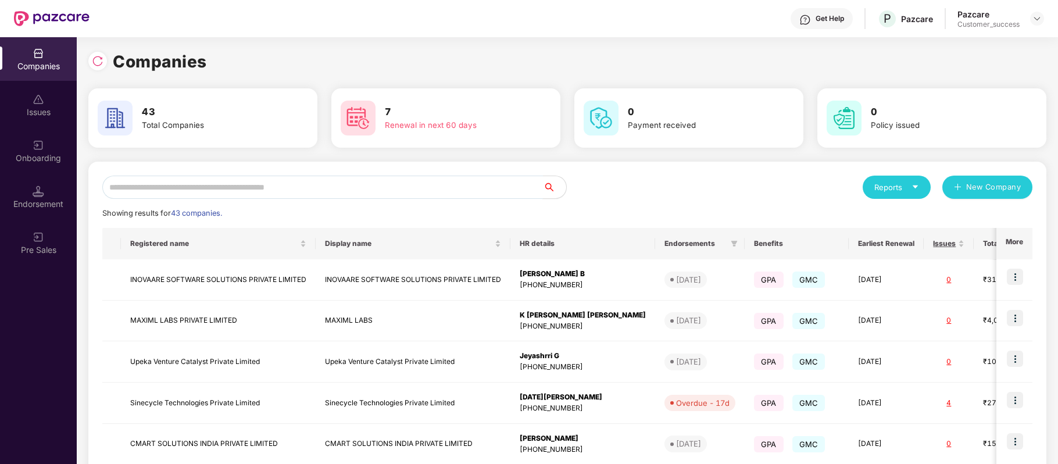
click at [212, 188] on input "text" at bounding box center [322, 187] width 440 height 23
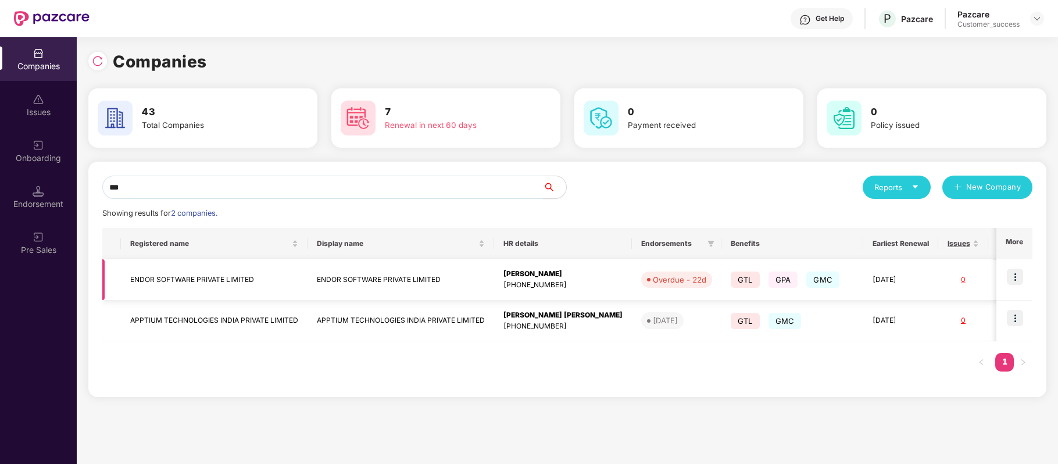
type input "***"
click at [1011, 279] on img at bounding box center [1015, 276] width 16 height 16
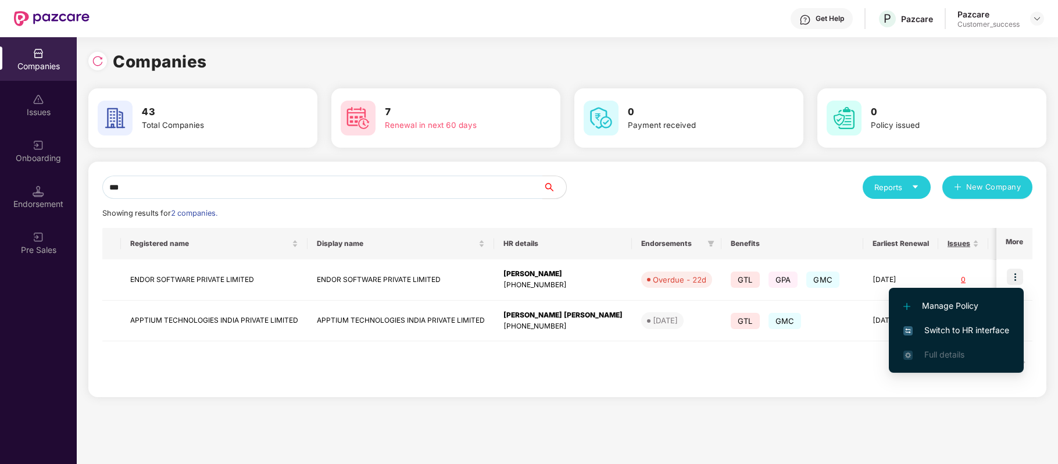
click at [967, 336] on span "Switch to HR interface" at bounding box center [956, 330] width 106 height 13
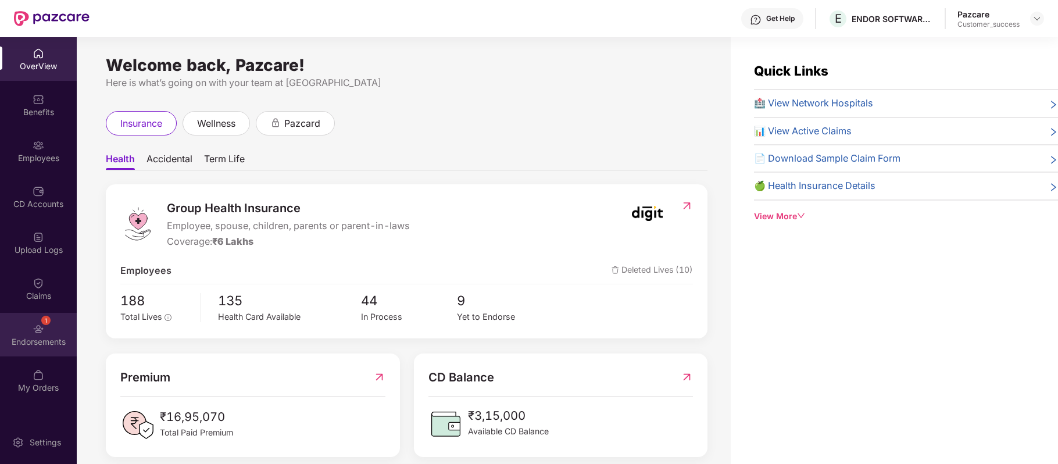
click at [41, 332] on img at bounding box center [39, 329] width 12 height 12
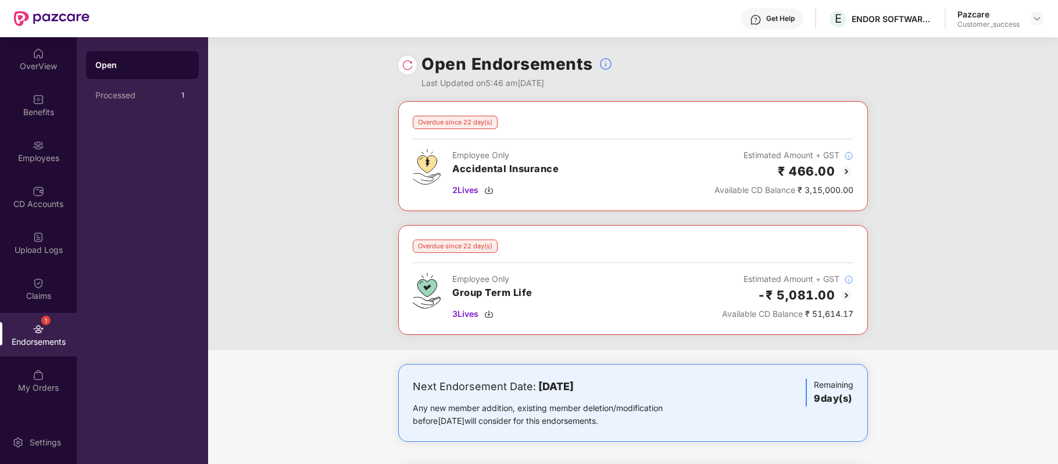
click at [844, 172] on img at bounding box center [846, 171] width 14 height 14
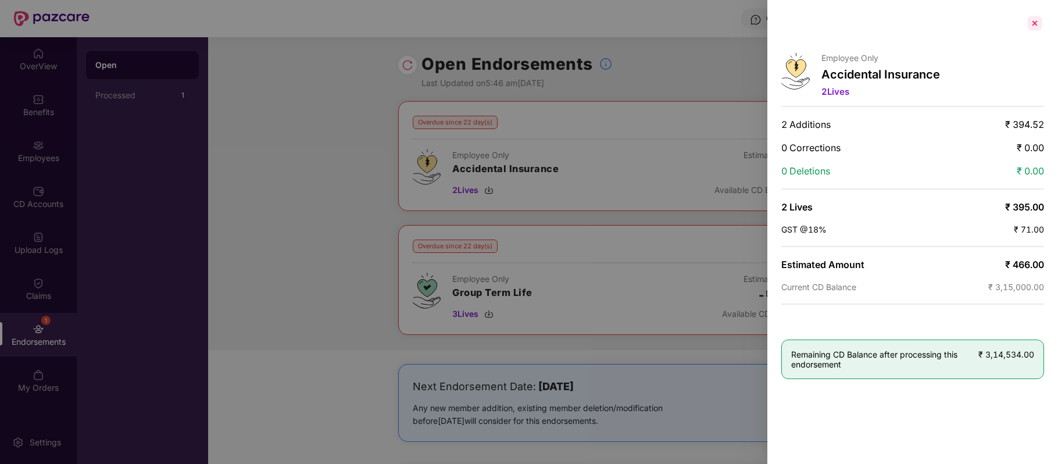
click at [1033, 23] on div at bounding box center [1034, 23] width 19 height 19
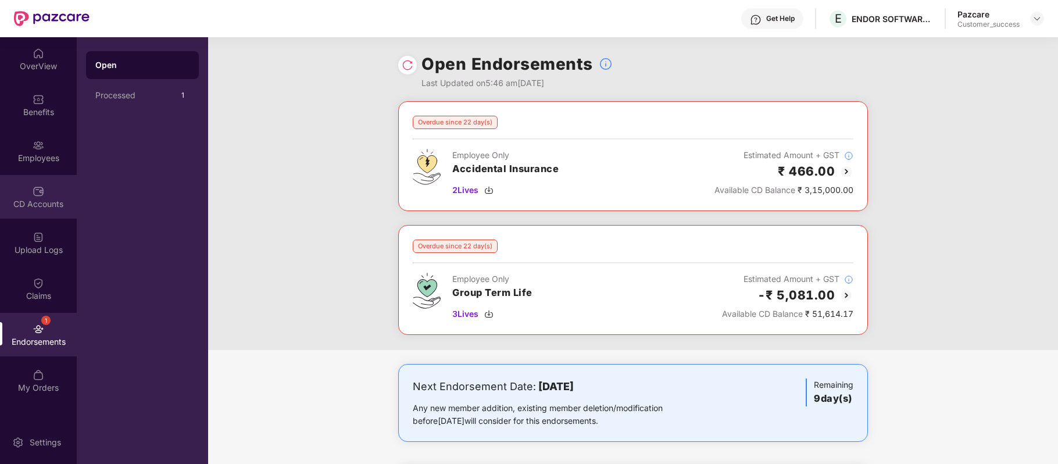
click at [49, 196] on div "CD Accounts" at bounding box center [38, 197] width 77 height 44
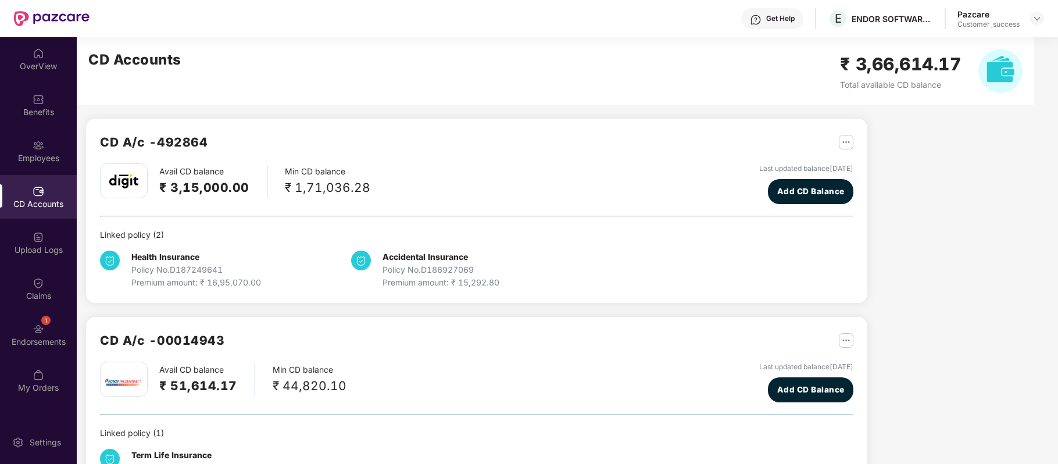
scroll to position [52, 0]
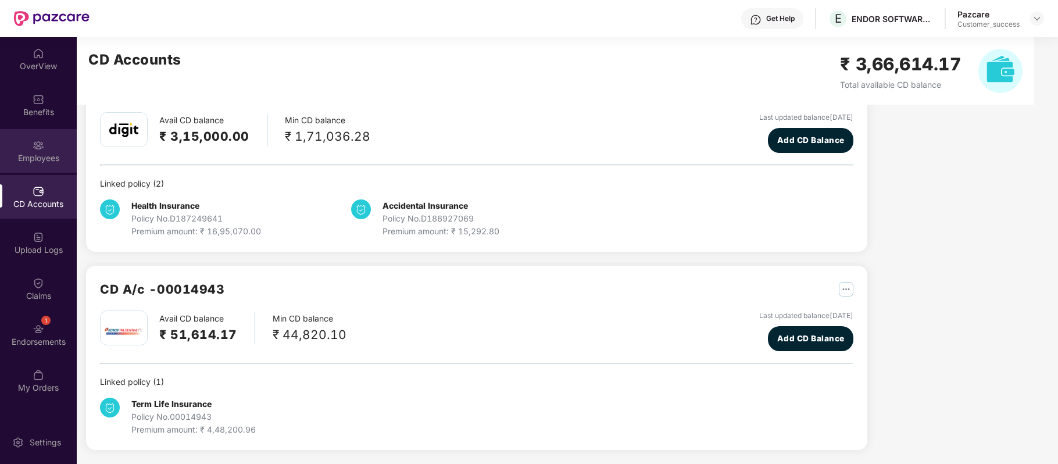
click at [45, 150] on div "Employees" at bounding box center [38, 151] width 77 height 44
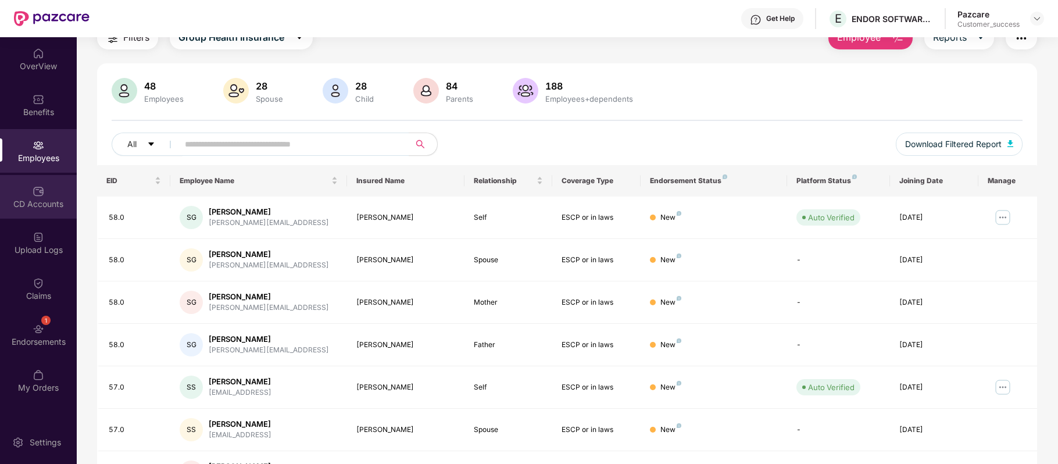
click at [45, 205] on div "CD Accounts" at bounding box center [38, 204] width 77 height 12
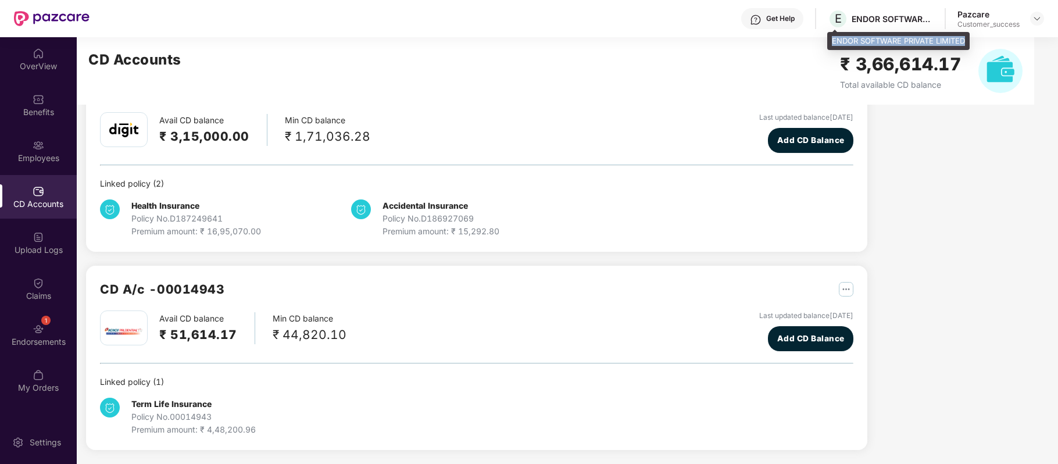
drag, startPoint x: 831, startPoint y: 35, endPoint x: 967, endPoint y: 45, distance: 136.3
click at [967, 45] on div "ENDOR SOFTWARE PRIVATE LIMITED" at bounding box center [898, 41] width 142 height 19
copy div "ENDOR SOFTWARE PRIVATE LIMITED"
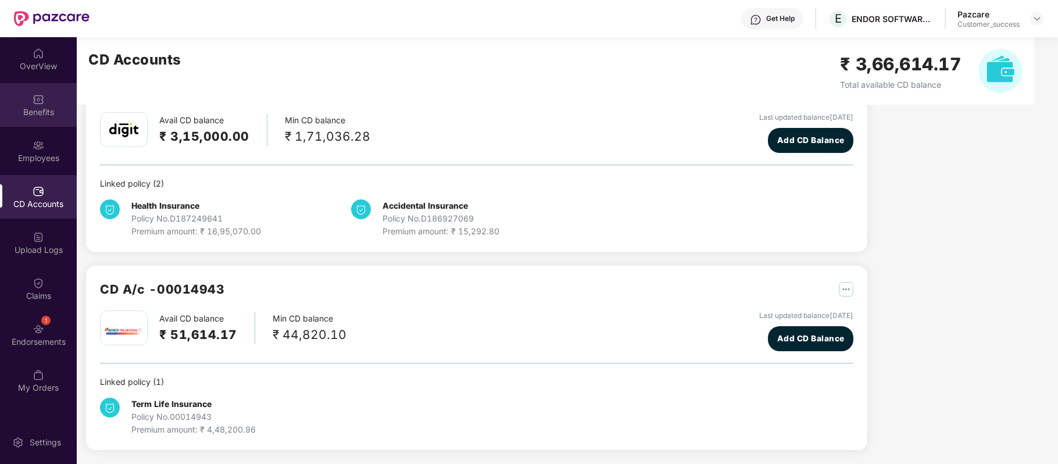
click at [46, 108] on div "Benefits" at bounding box center [38, 112] width 77 height 12
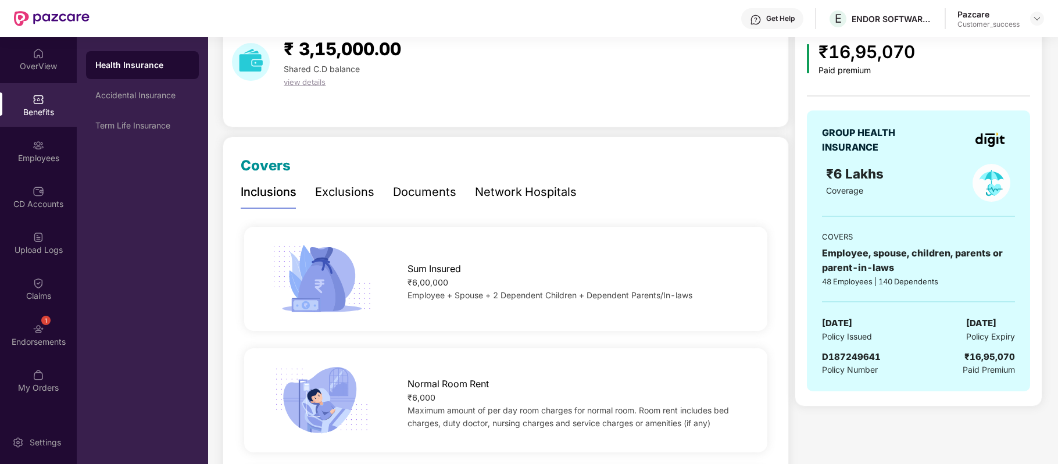
click at [860, 354] on span "D187249641" at bounding box center [851, 356] width 59 height 11
copy span "D187249641"
click at [860, 354] on span "D187249641" at bounding box center [851, 356] width 59 height 11
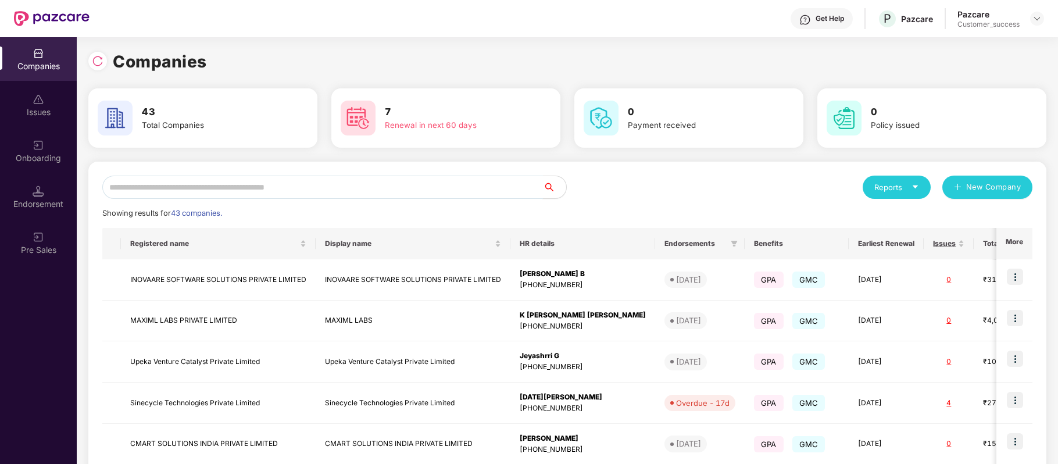
click at [272, 188] on input "text" at bounding box center [322, 187] width 440 height 23
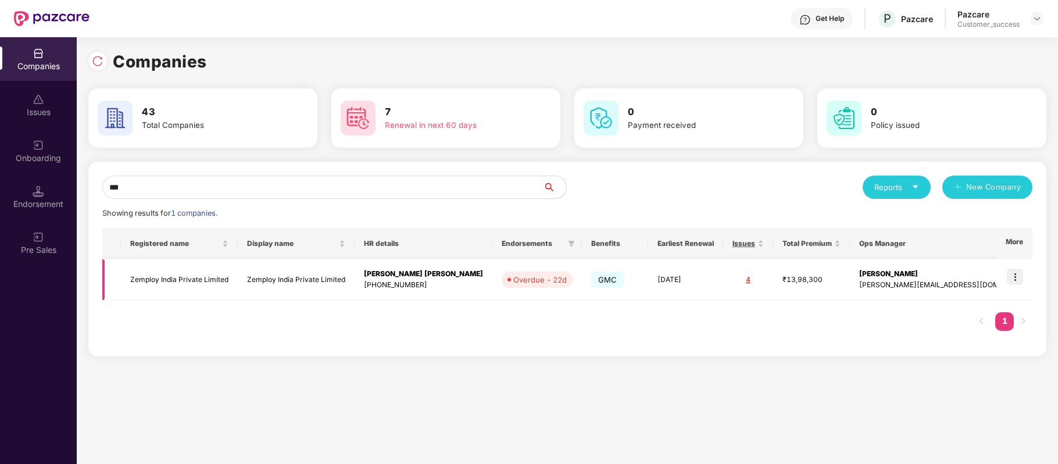
type input "***"
click at [207, 277] on td "Zemploy India Private Limited" at bounding box center [179, 279] width 117 height 41
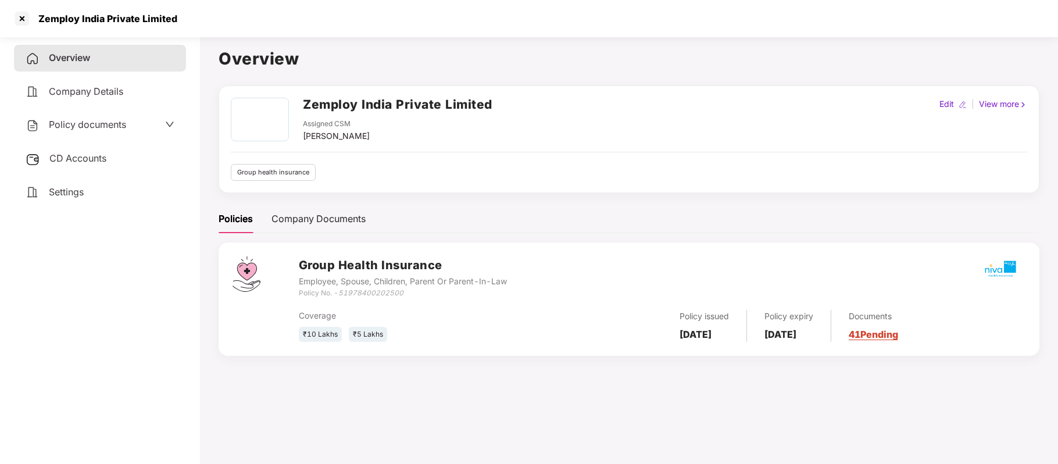
click at [120, 121] on span "Policy documents" at bounding box center [87, 125] width 77 height 12
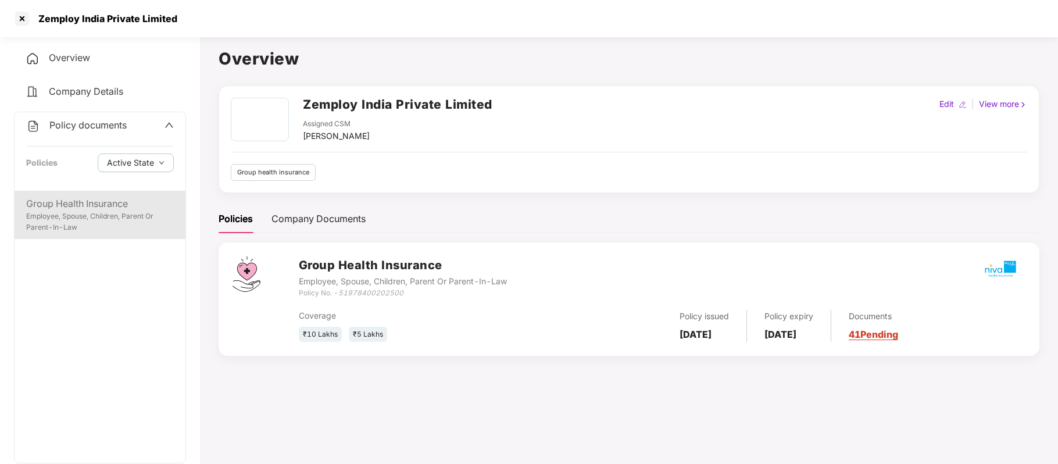
click at [96, 207] on div "Group Health Insurance" at bounding box center [100, 203] width 148 height 15
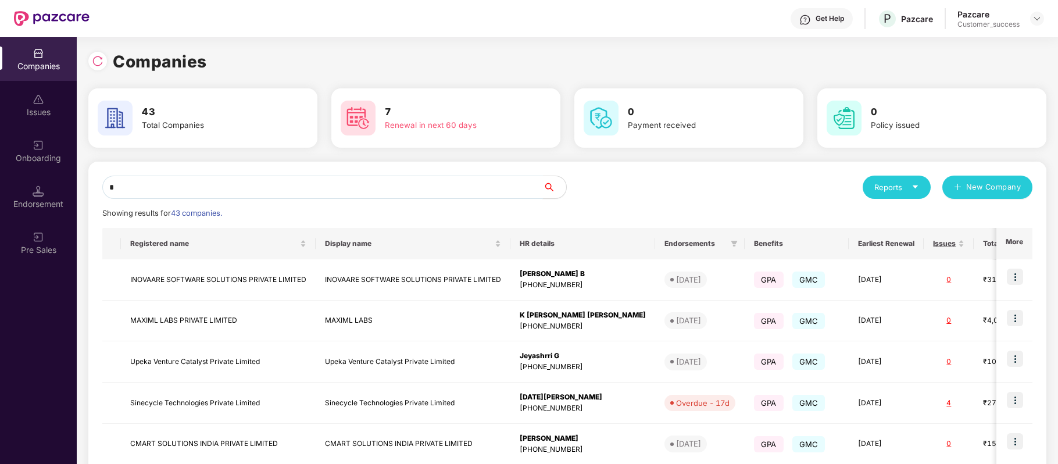
click at [335, 187] on input "*" at bounding box center [322, 187] width 440 height 23
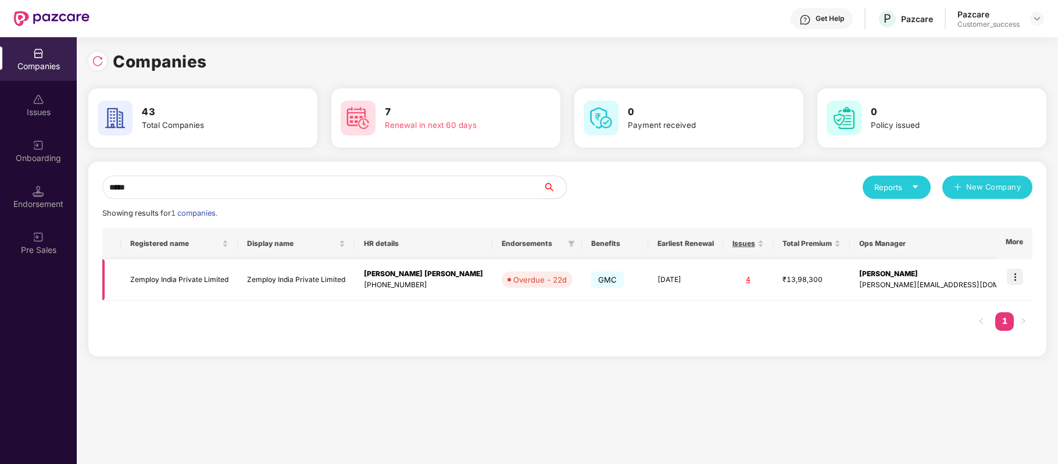
type input "*****"
click at [1018, 274] on img at bounding box center [1015, 276] width 16 height 16
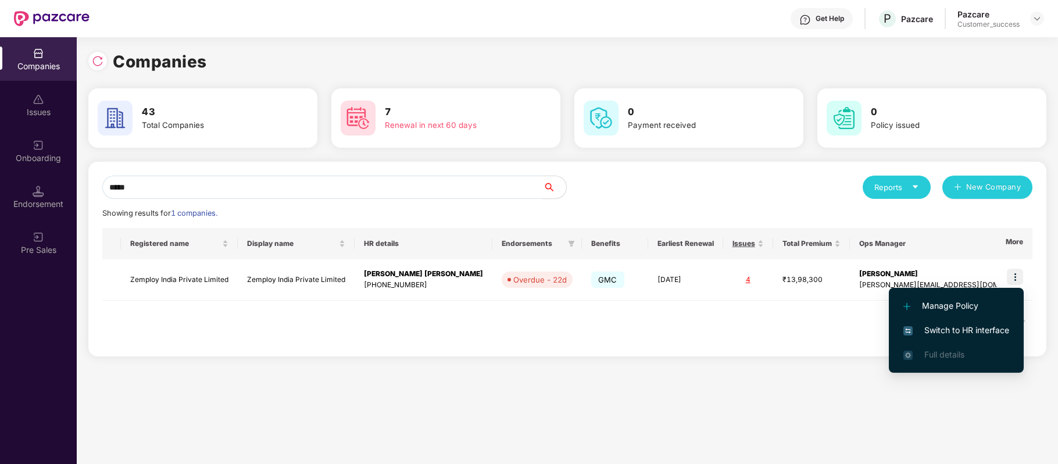
click at [946, 329] on span "Switch to HR interface" at bounding box center [956, 330] width 106 height 13
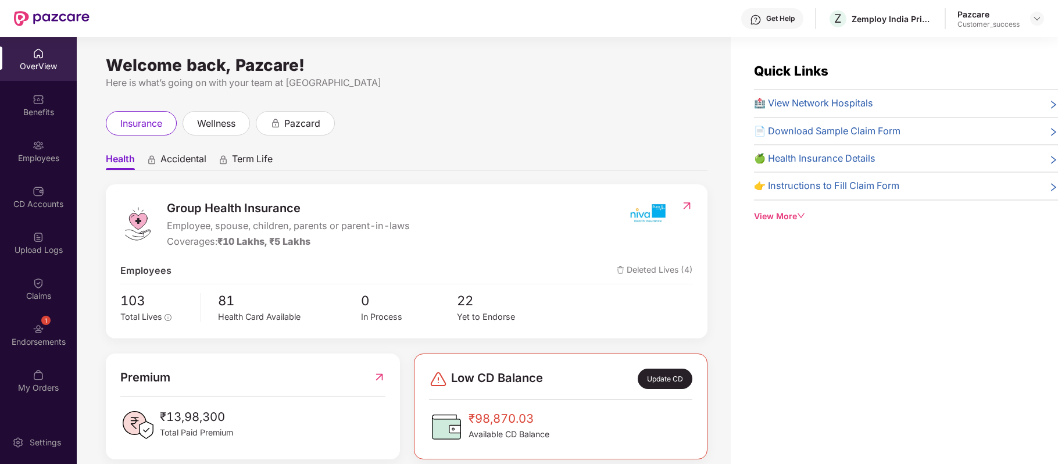
click at [35, 145] on img at bounding box center [39, 145] width 12 height 12
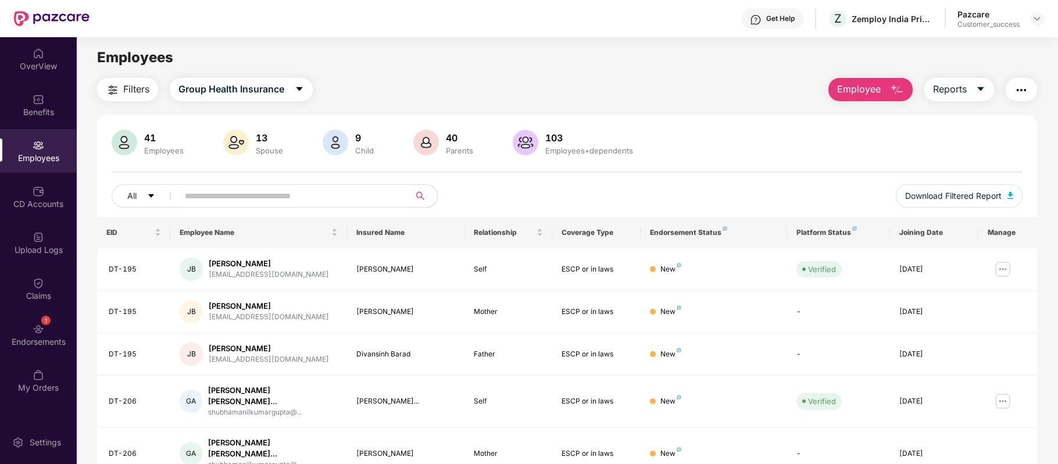
click at [871, 92] on span "Employee" at bounding box center [859, 89] width 44 height 15
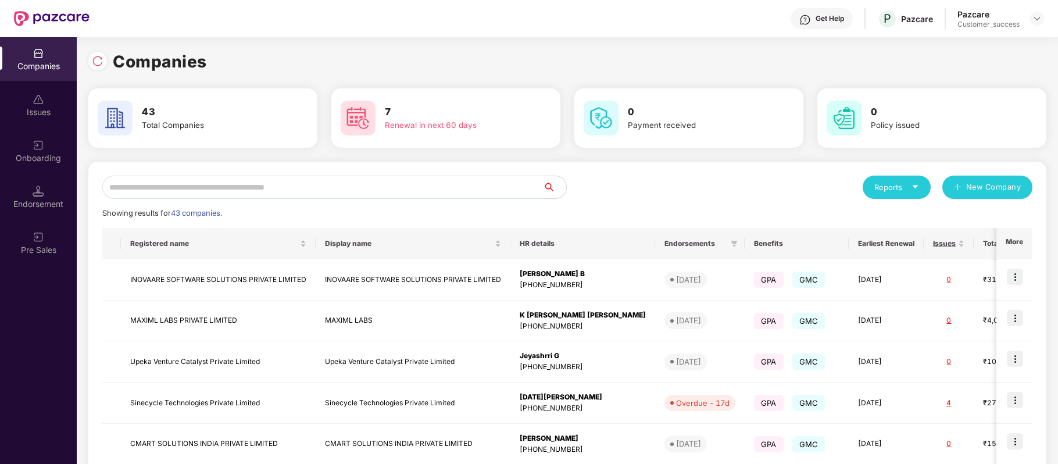
click at [368, 191] on input "text" at bounding box center [322, 187] width 440 height 23
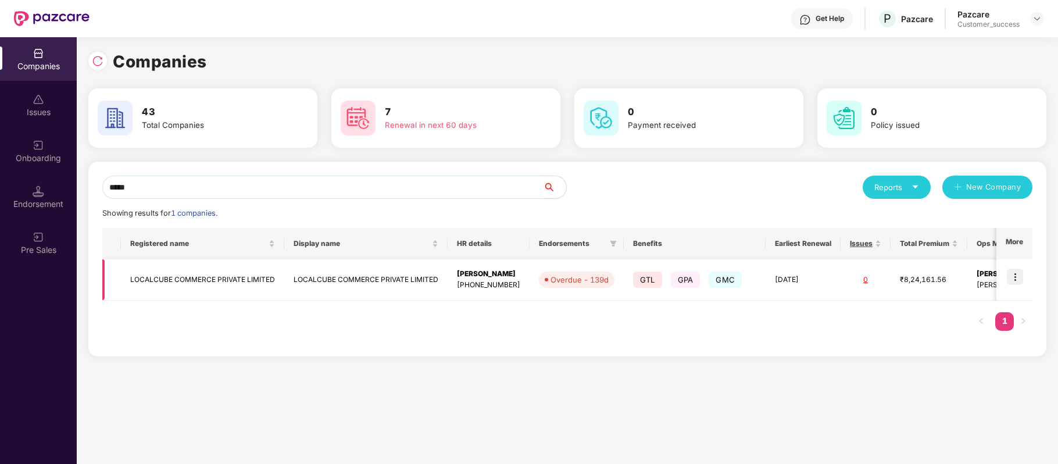
type input "*****"
click at [1009, 273] on img at bounding box center [1015, 276] width 16 height 16
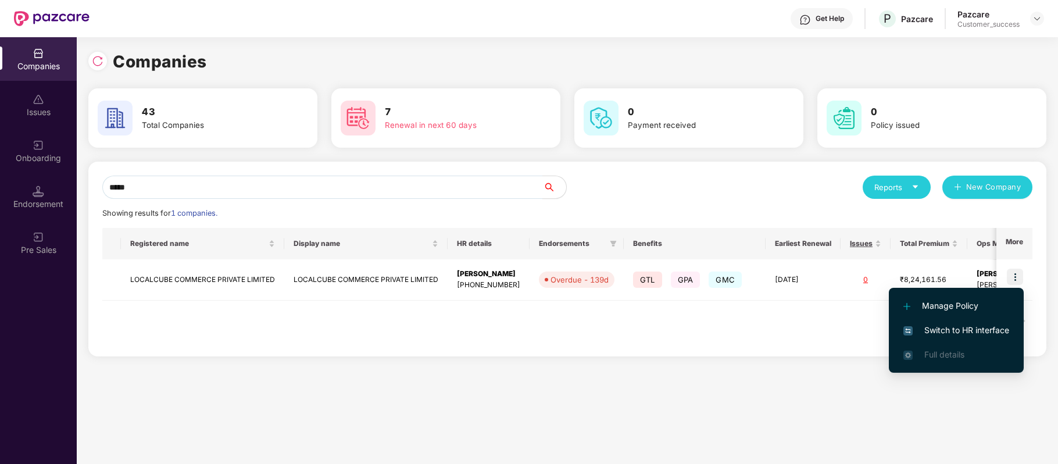
click at [982, 326] on span "Switch to HR interface" at bounding box center [956, 330] width 106 height 13
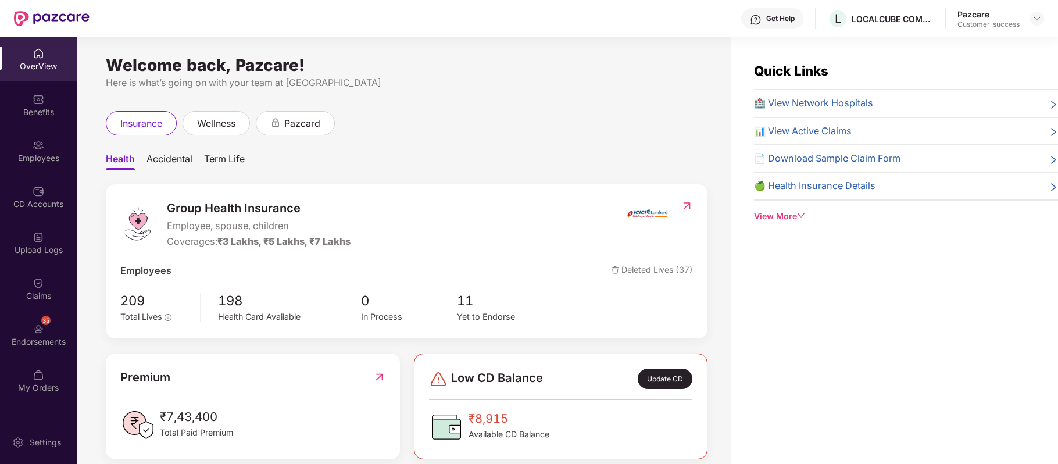
click at [24, 150] on div "Employees" at bounding box center [38, 151] width 77 height 44
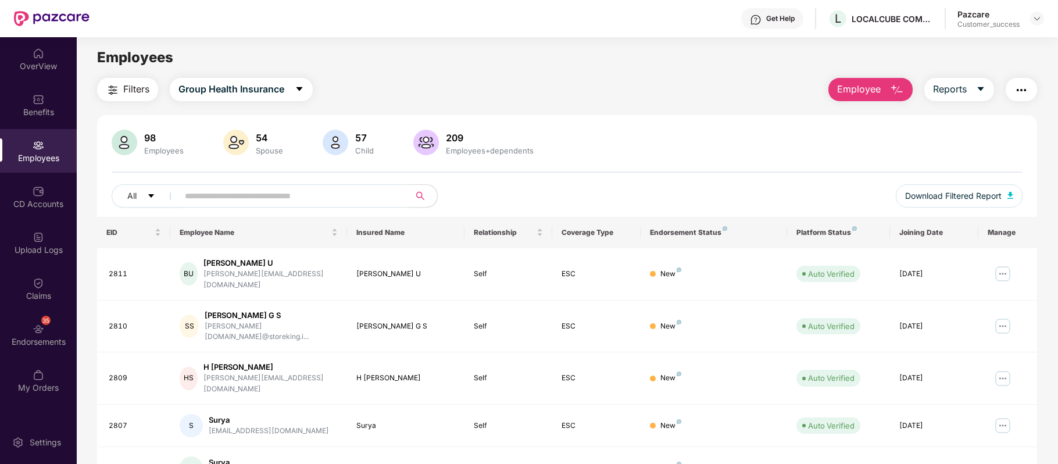
click at [884, 87] on button "Employee" at bounding box center [870, 89] width 84 height 23
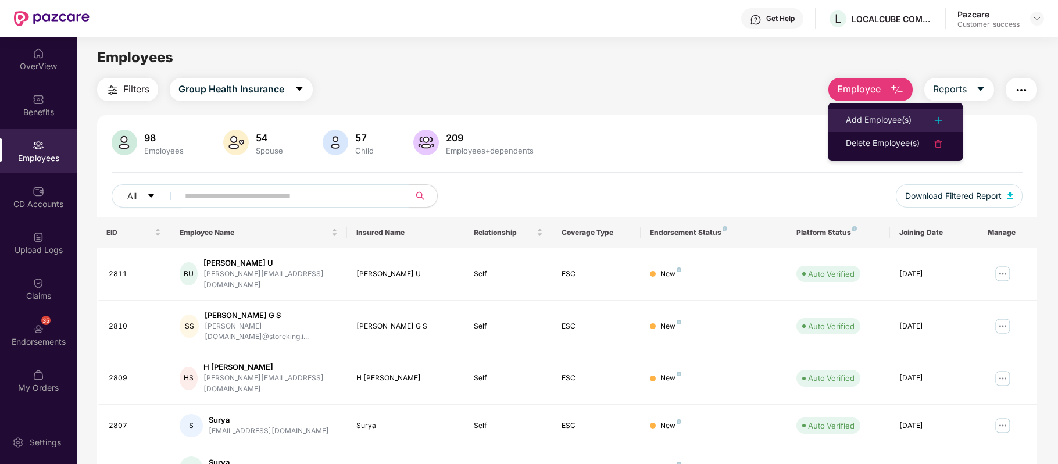
click at [876, 109] on li "Add Employee(s)" at bounding box center [895, 120] width 134 height 23
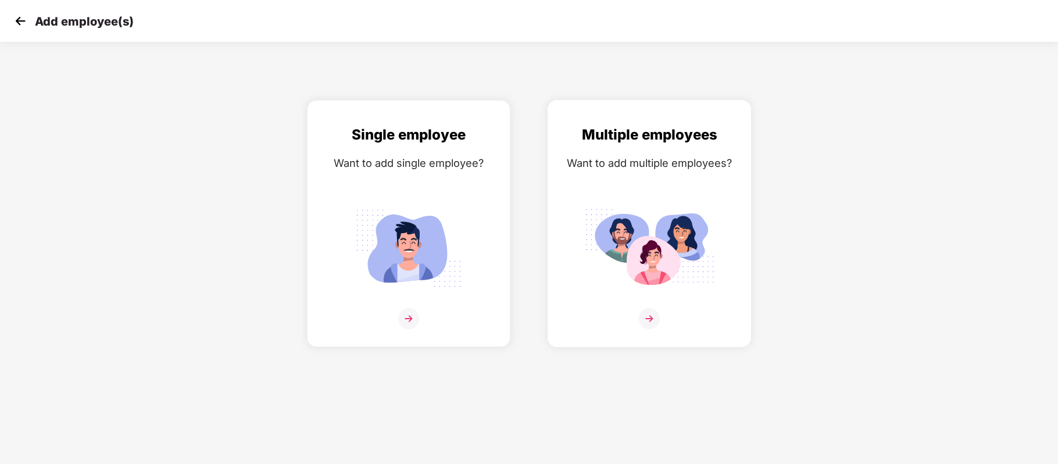
click at [647, 317] on img at bounding box center [649, 318] width 21 height 21
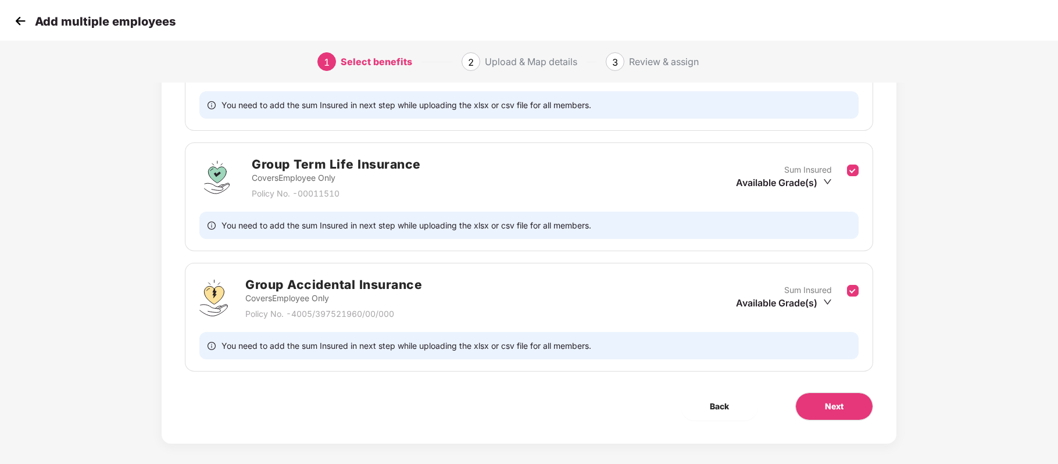
scroll to position [234, 0]
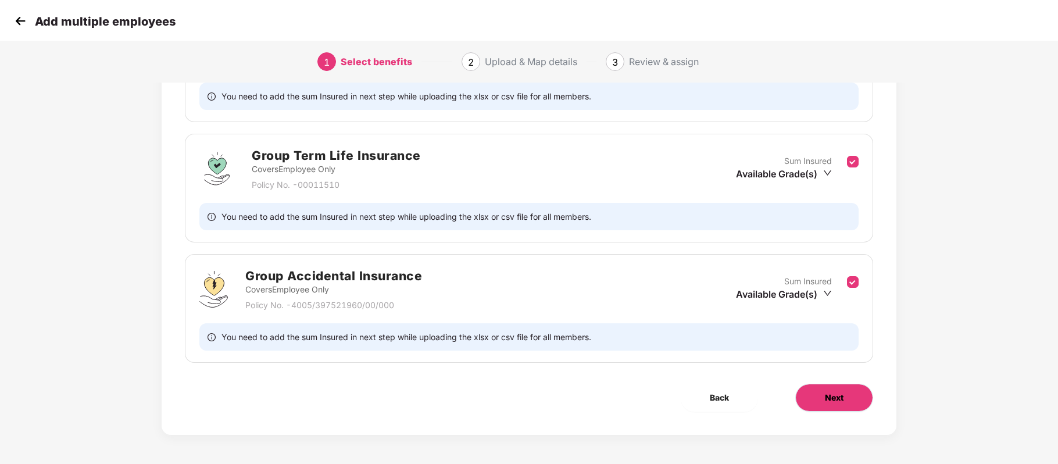
click at [811, 399] on button "Next" at bounding box center [834, 398] width 78 height 28
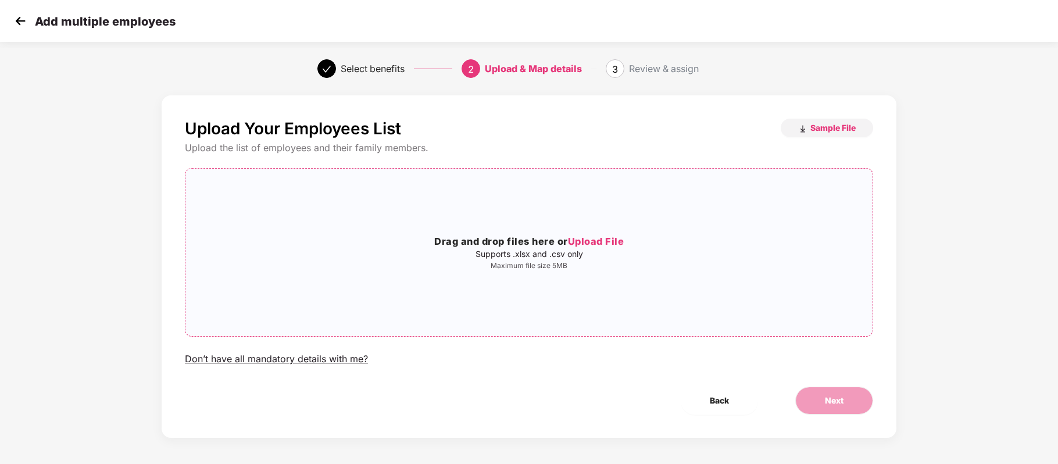
click at [605, 235] on h3 "Drag and drop files here or Upload File" at bounding box center [528, 241] width 687 height 15
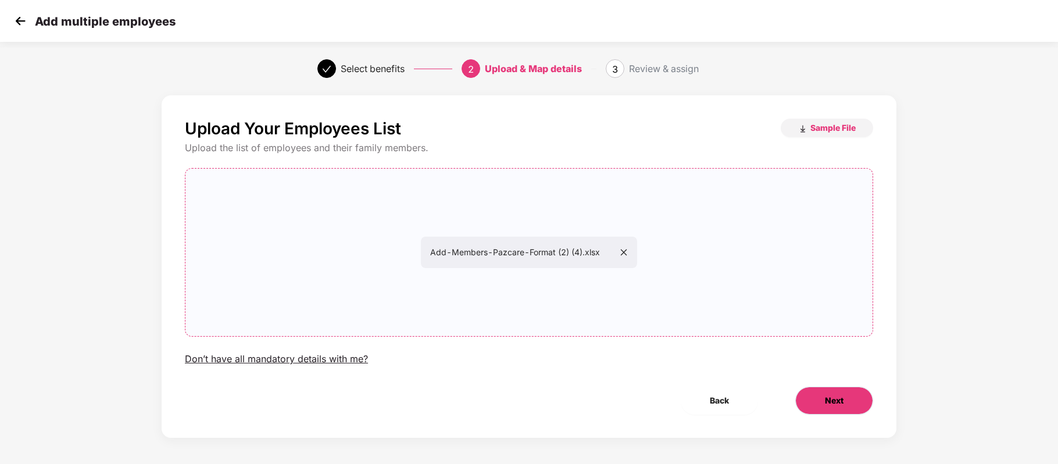
click at [830, 399] on span "Next" at bounding box center [834, 400] width 19 height 13
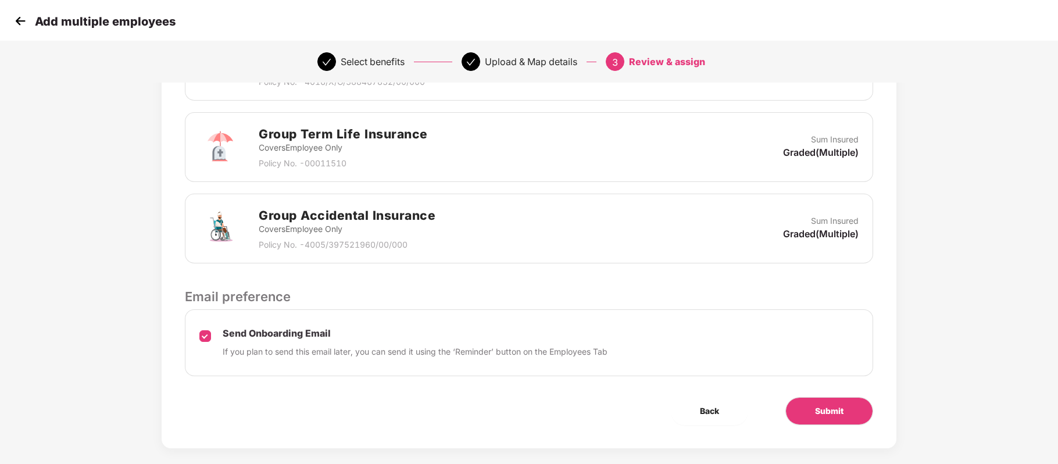
scroll to position [349, 0]
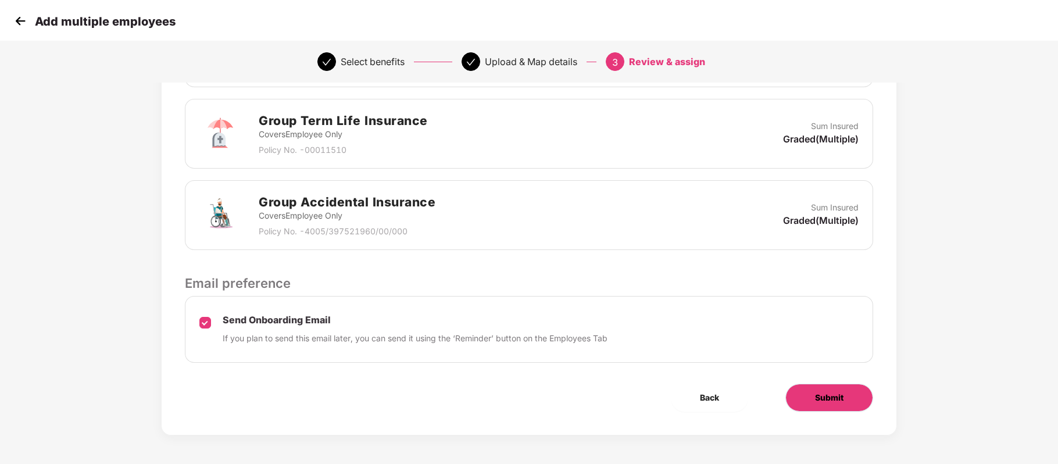
click at [829, 397] on span "Submit" at bounding box center [829, 397] width 28 height 13
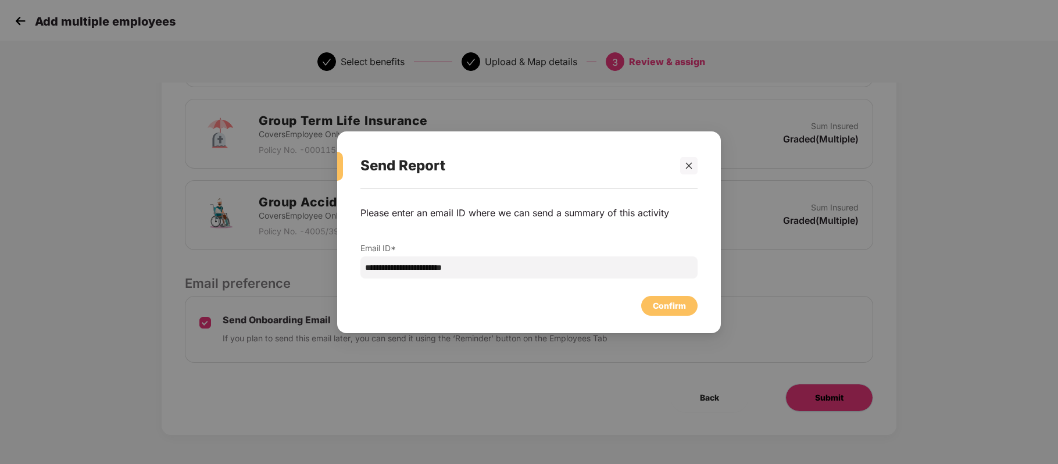
scroll to position [0, 0]
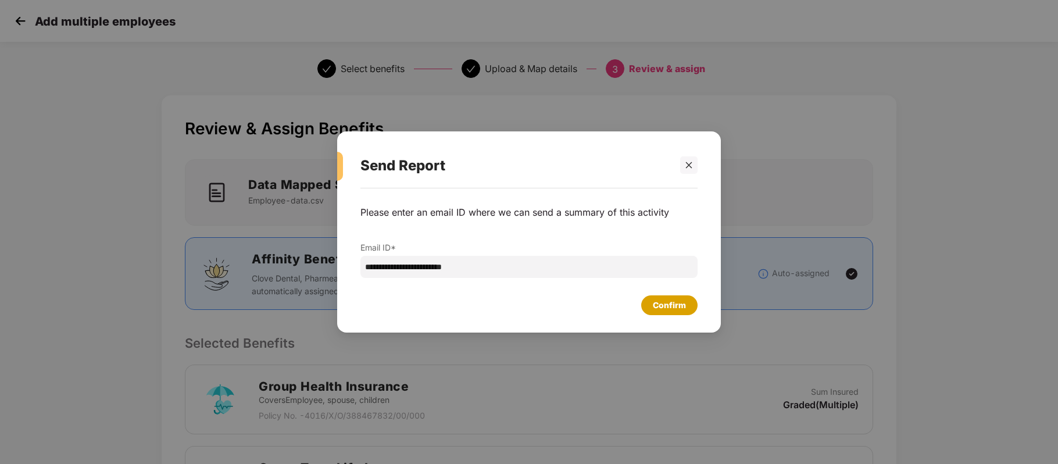
click at [673, 306] on div "Confirm" at bounding box center [669, 305] width 33 height 13
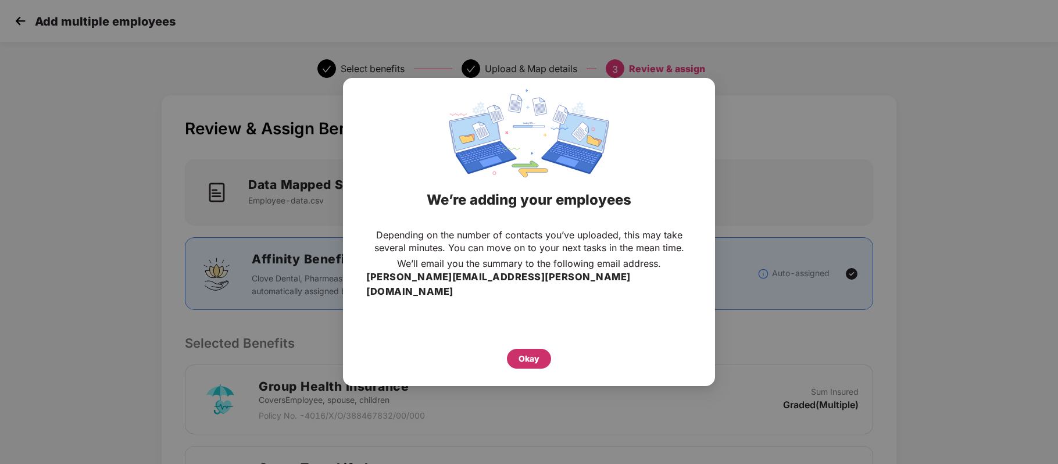
click at [528, 352] on div "Okay" at bounding box center [528, 358] width 21 height 13
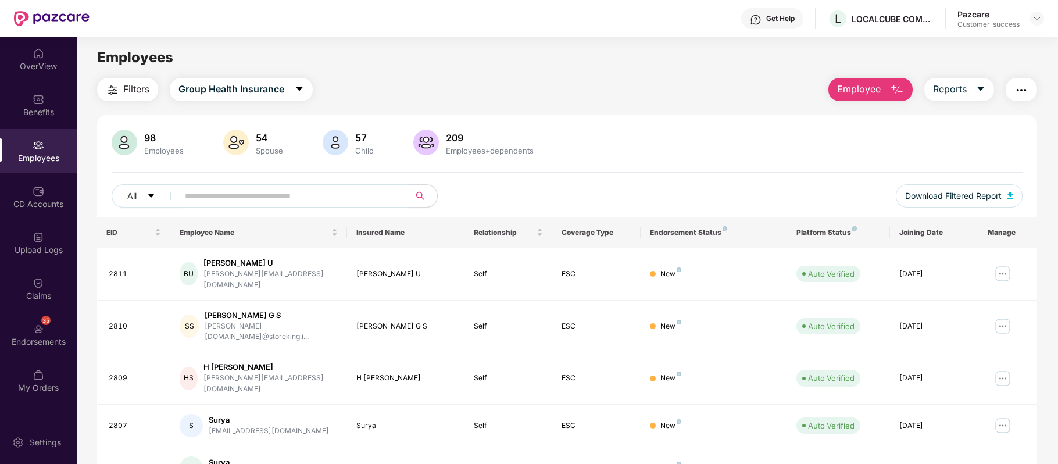
click at [883, 88] on button "Employee" at bounding box center [870, 89] width 84 height 23
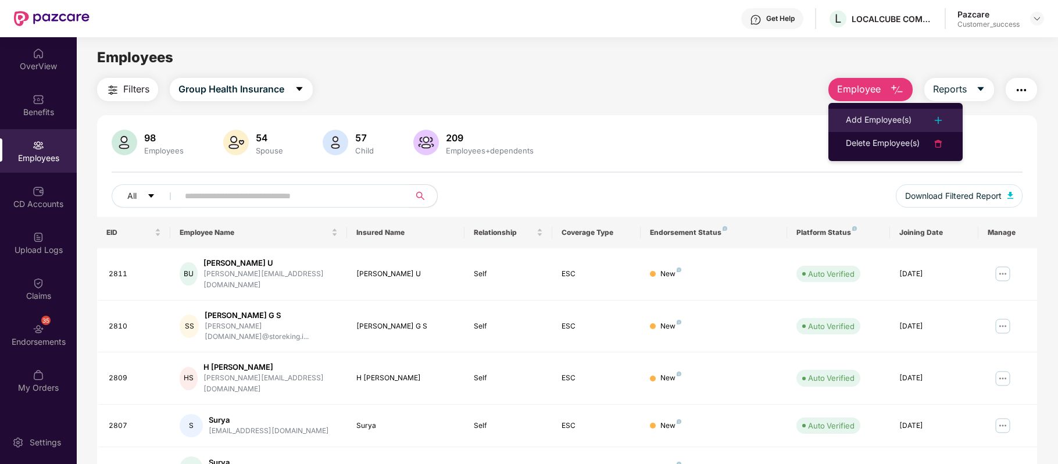
click at [882, 112] on li "Add Employee(s)" at bounding box center [895, 120] width 134 height 23
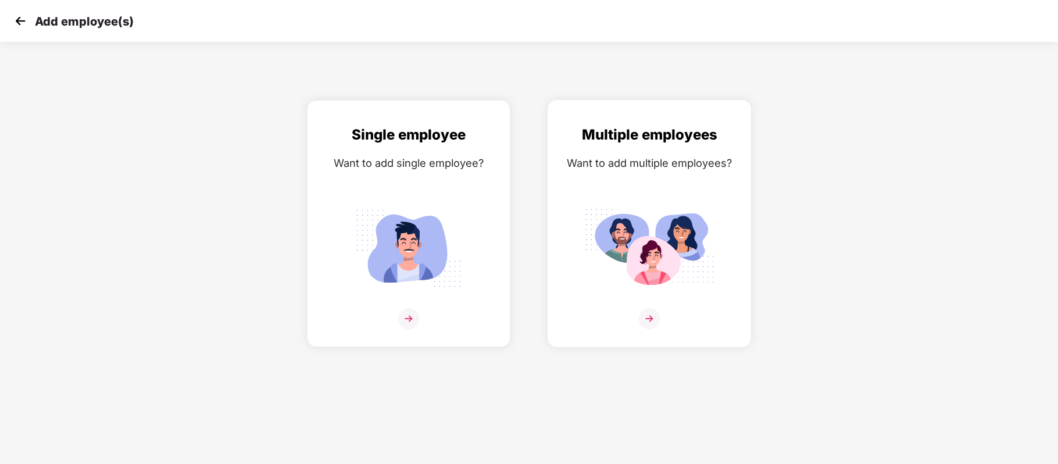
click at [651, 319] on img at bounding box center [649, 318] width 21 height 21
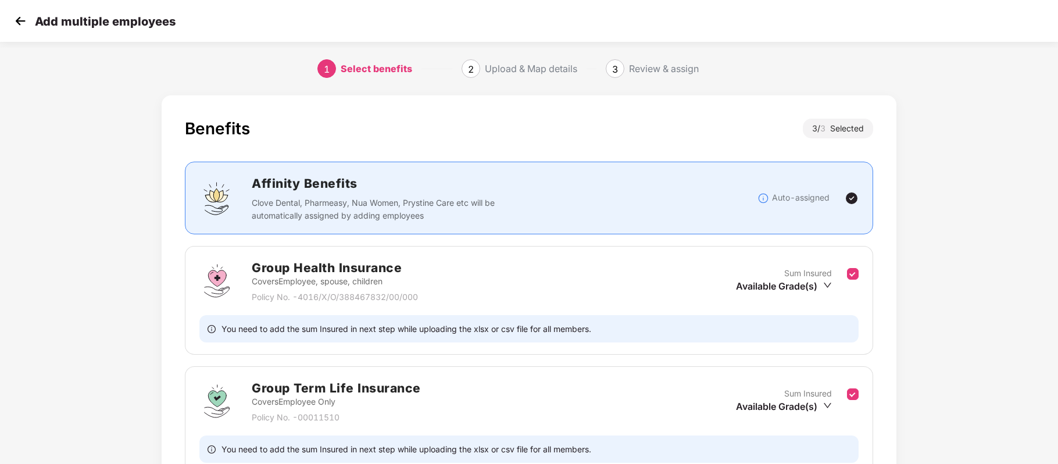
scroll to position [234, 0]
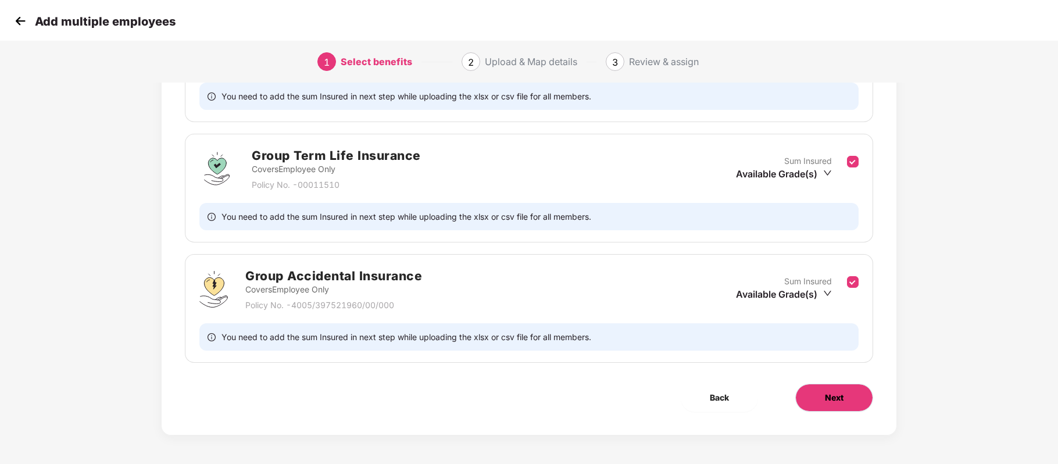
click at [835, 387] on button "Next" at bounding box center [834, 398] width 78 height 28
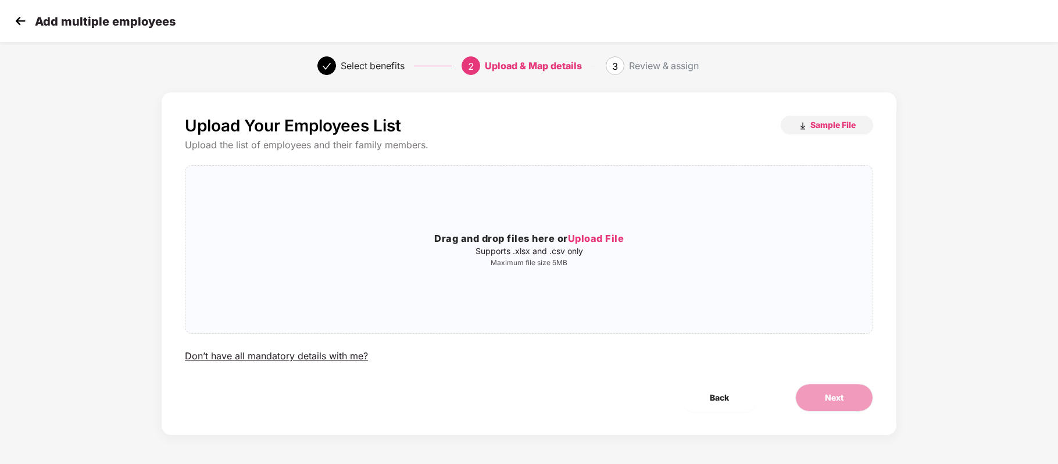
scroll to position [0, 0]
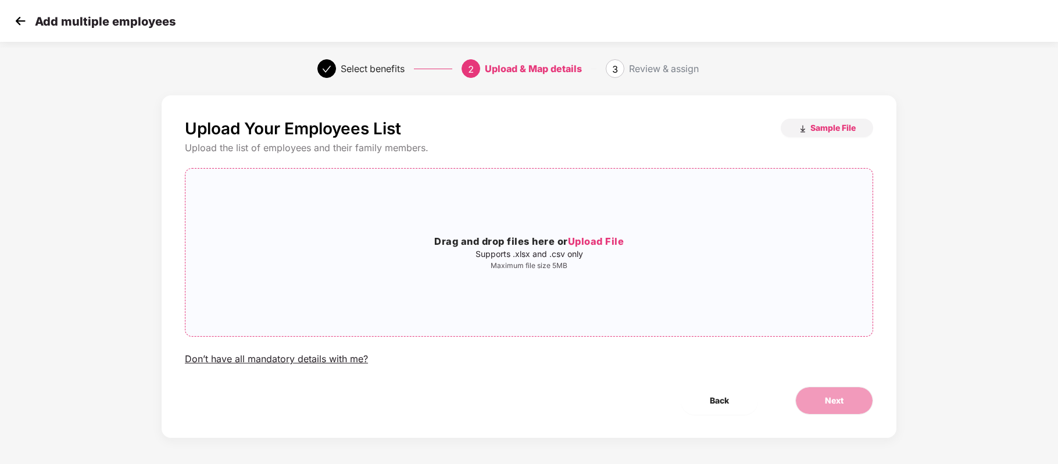
click at [598, 239] on span "Upload File" at bounding box center [596, 241] width 56 height 12
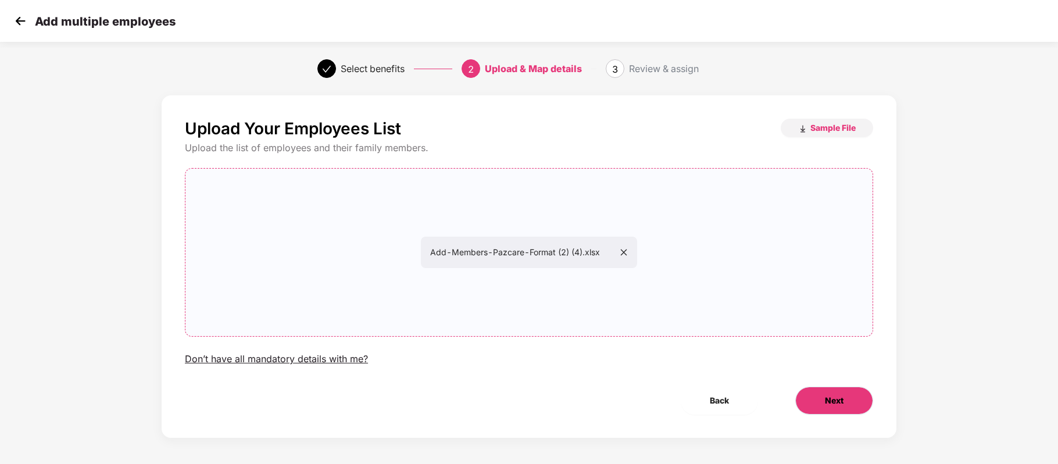
click at [831, 397] on span "Next" at bounding box center [834, 400] width 19 height 13
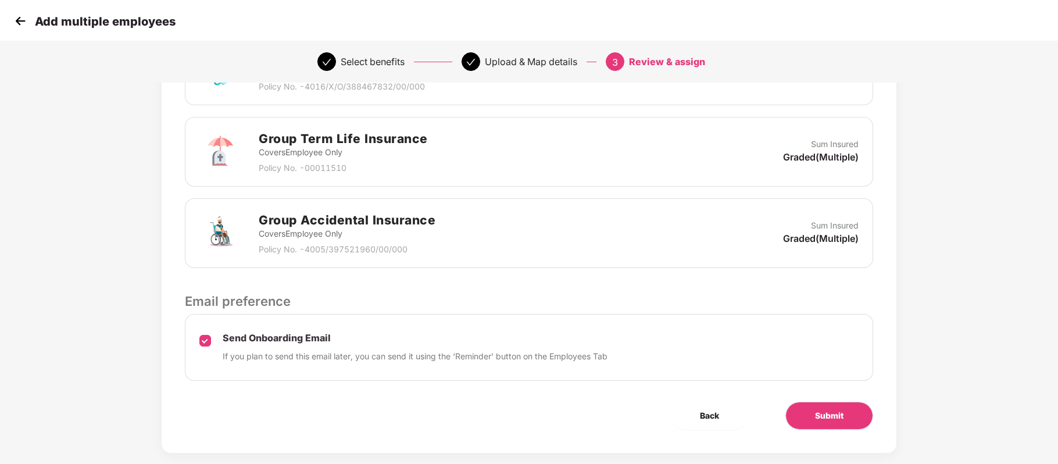
scroll to position [349, 0]
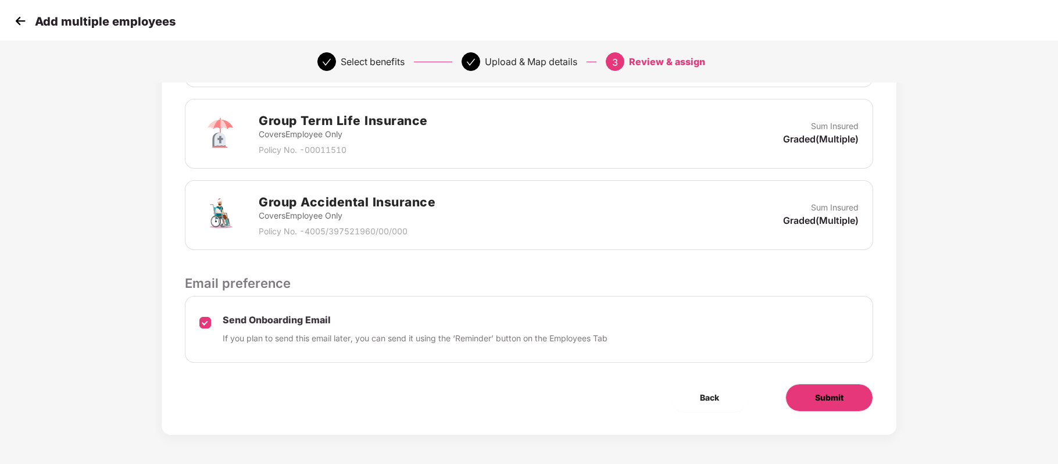
click at [823, 400] on span "Submit" at bounding box center [829, 397] width 28 height 13
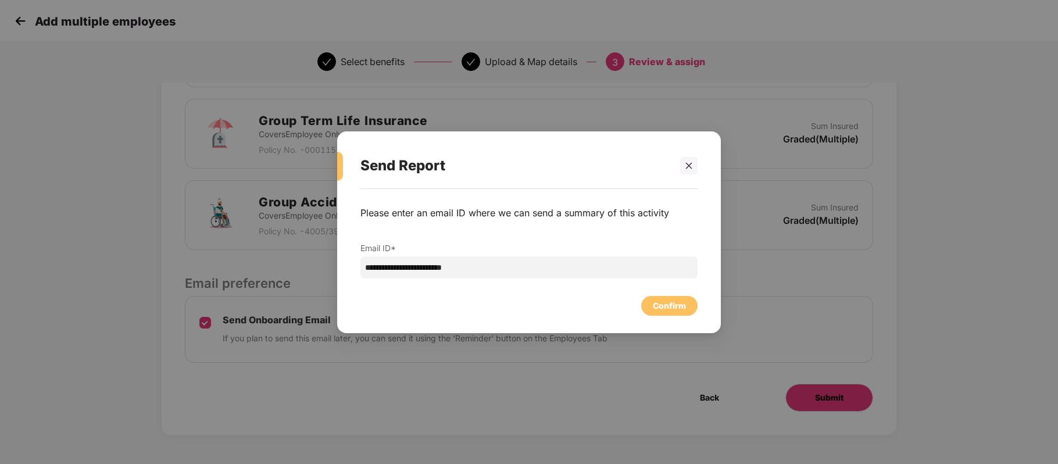
scroll to position [0, 0]
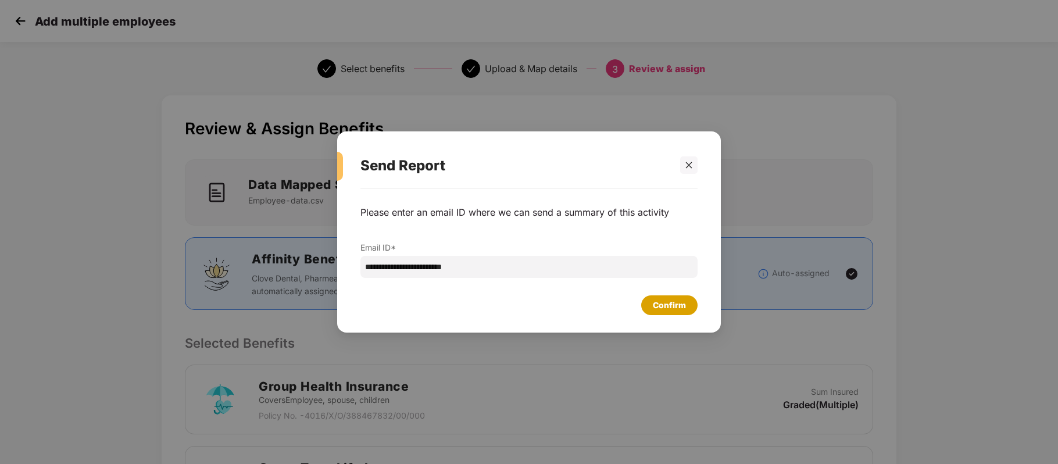
click at [661, 301] on div "Confirm" at bounding box center [669, 305] width 33 height 13
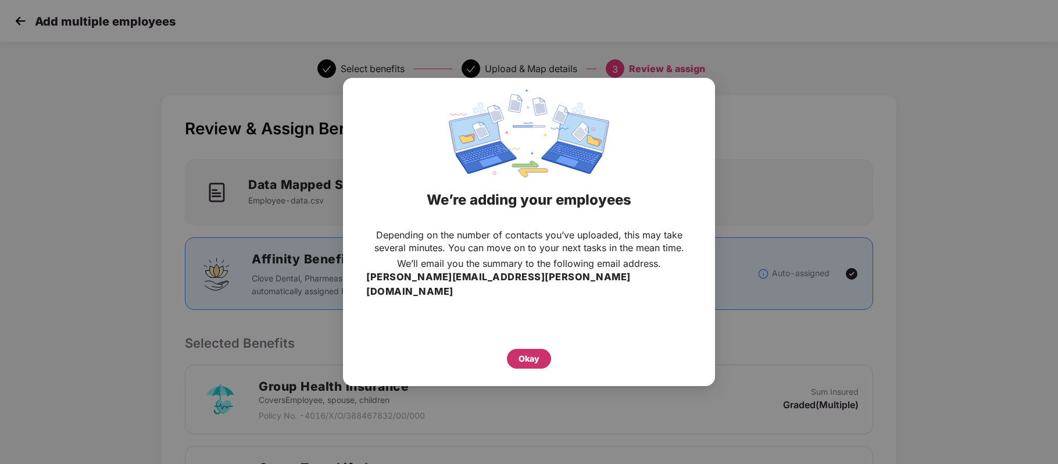
click at [528, 352] on div "Okay" at bounding box center [528, 358] width 21 height 13
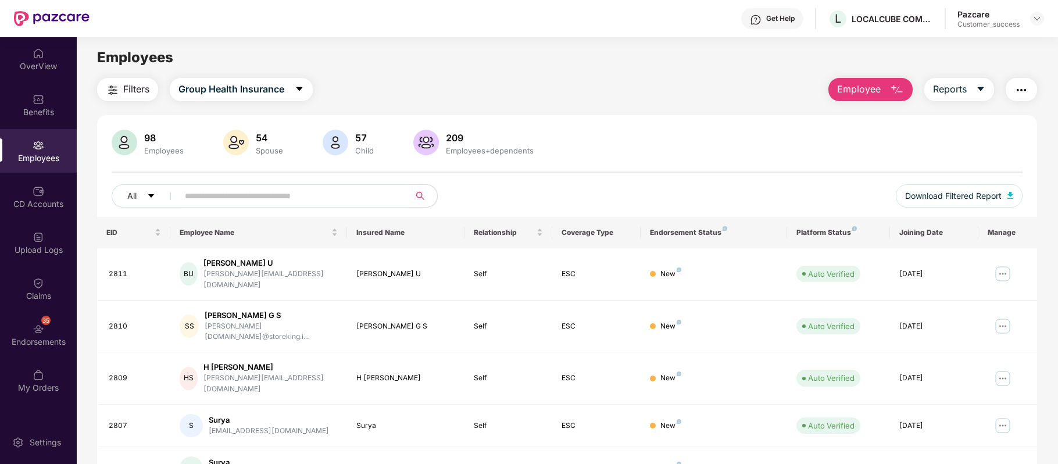
click at [882, 88] on button "Employee" at bounding box center [870, 89] width 84 height 23
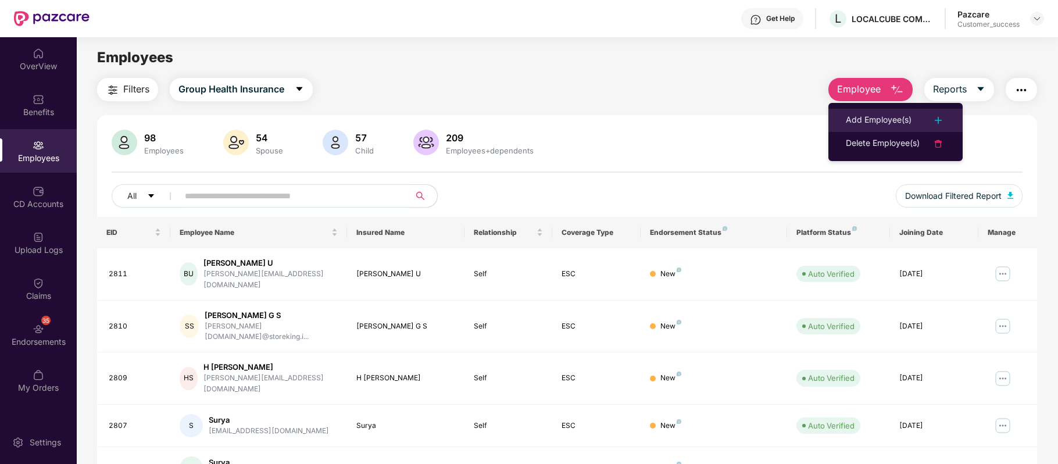
click at [861, 124] on div "Add Employee(s)" at bounding box center [879, 120] width 66 height 14
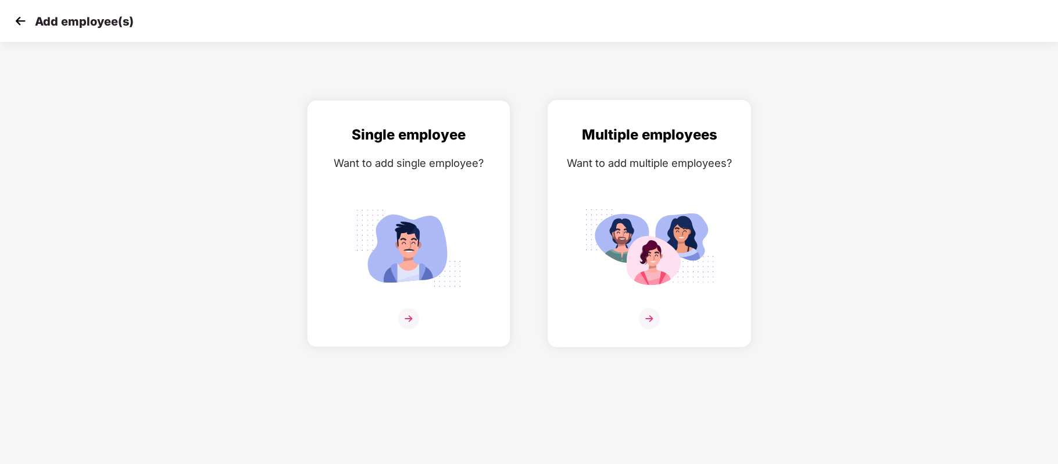
click at [645, 321] on img at bounding box center [649, 318] width 21 height 21
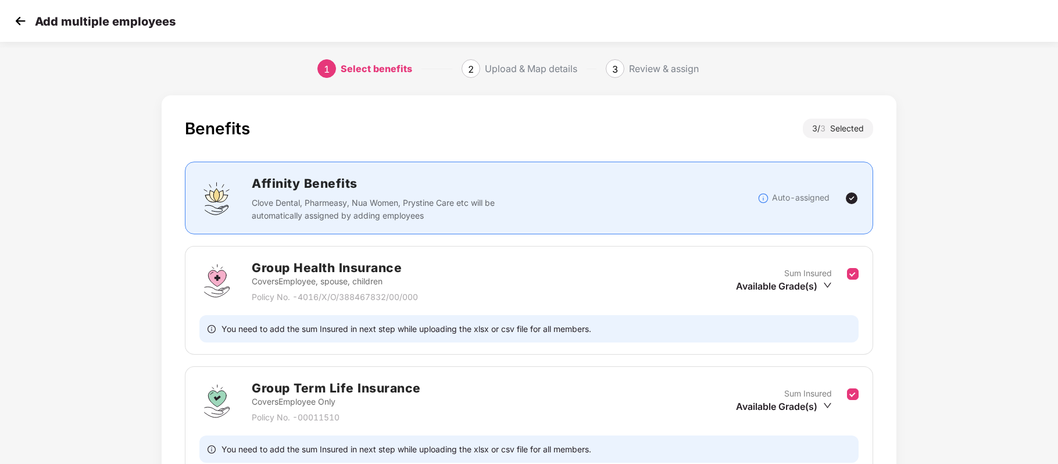
scroll to position [234, 1]
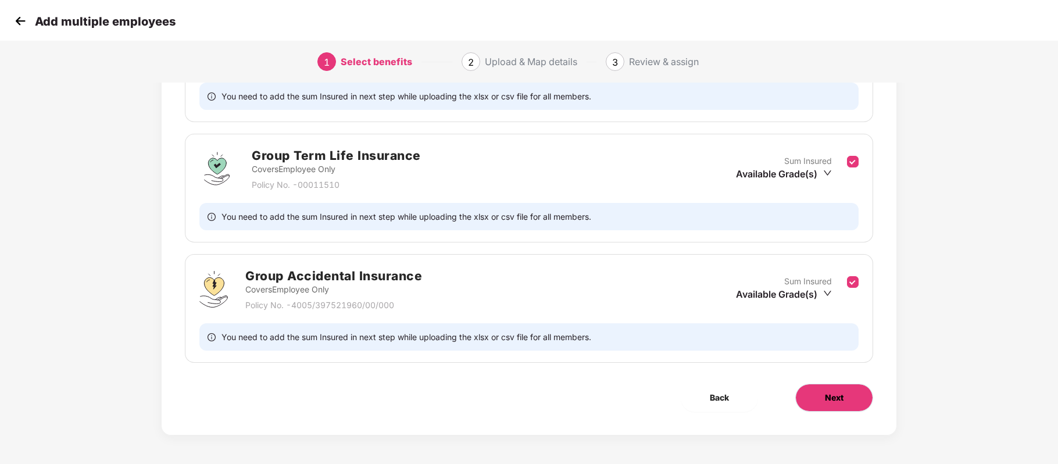
click at [826, 398] on span "Next" at bounding box center [834, 397] width 19 height 13
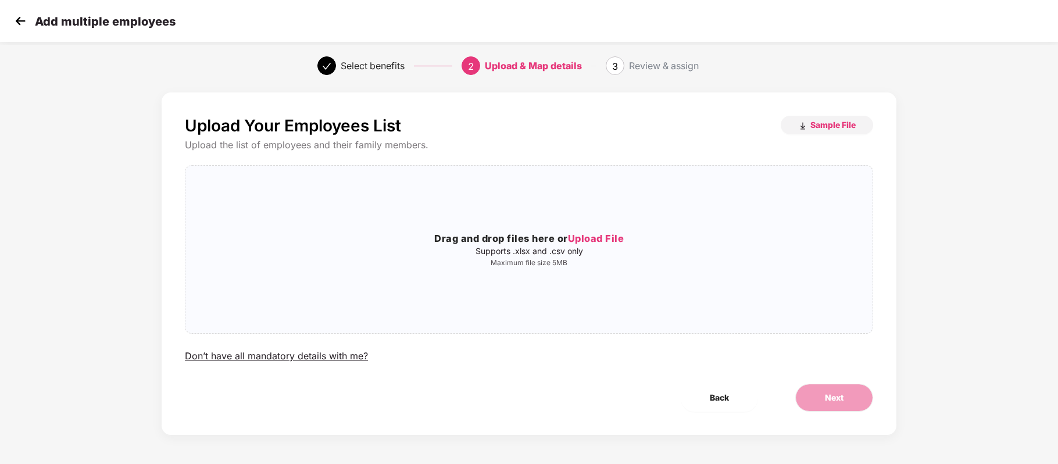
scroll to position [0, 1]
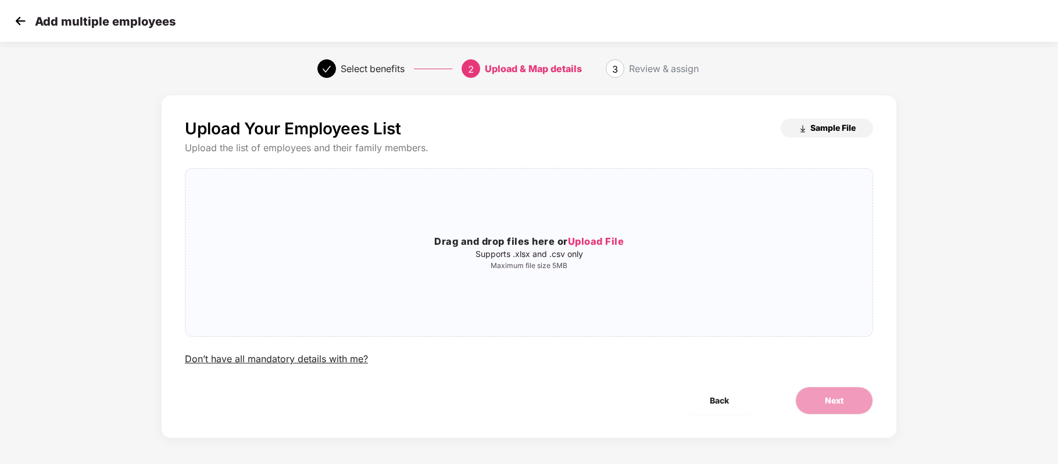
click at [812, 128] on span "Sample File" at bounding box center [832, 127] width 45 height 11
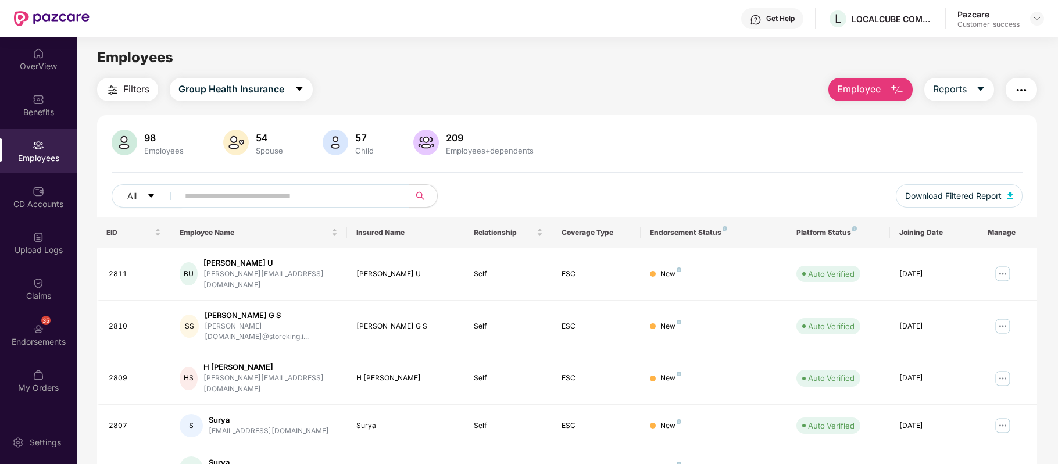
click at [274, 198] on input "text" at bounding box center [289, 195] width 209 height 17
paste input "****"
type input "****"
click at [897, 86] on img "button" at bounding box center [897, 90] width 14 height 14
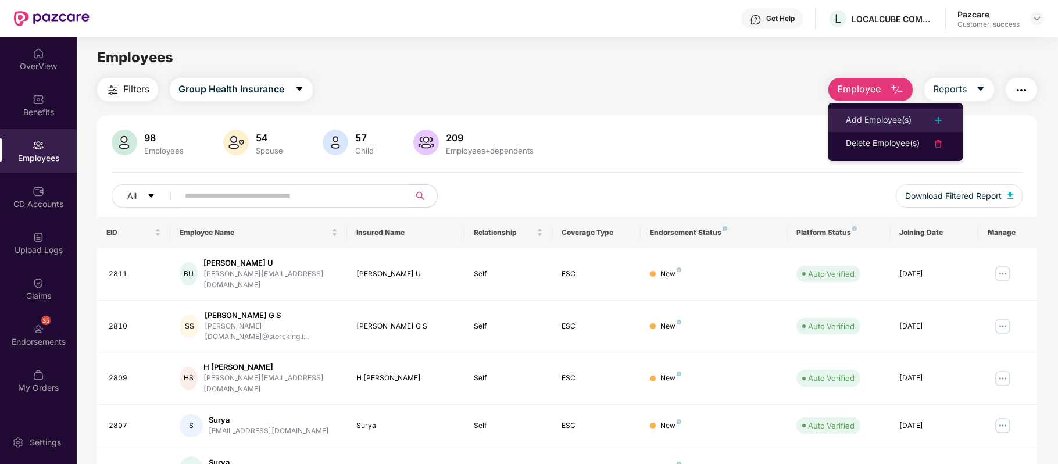
click at [886, 109] on li "Add Employee(s)" at bounding box center [895, 120] width 134 height 23
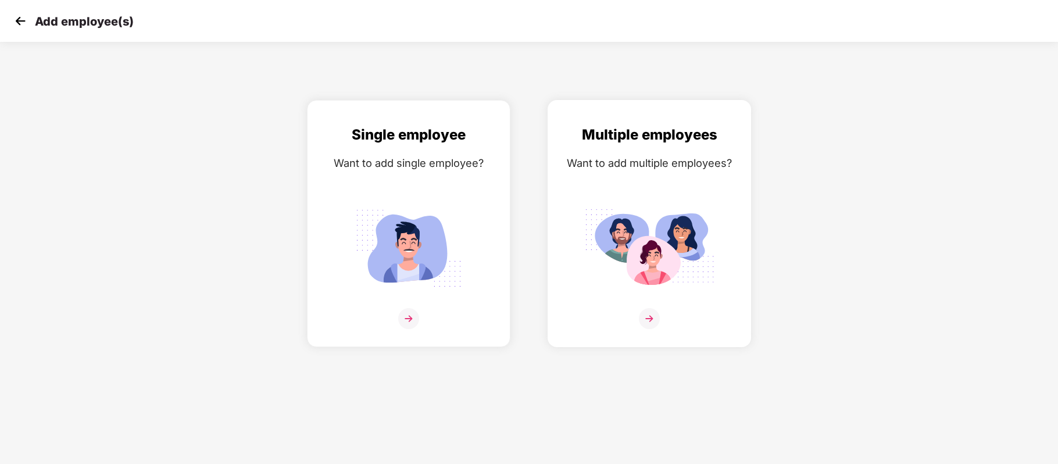
click at [644, 316] on img at bounding box center [649, 318] width 21 height 21
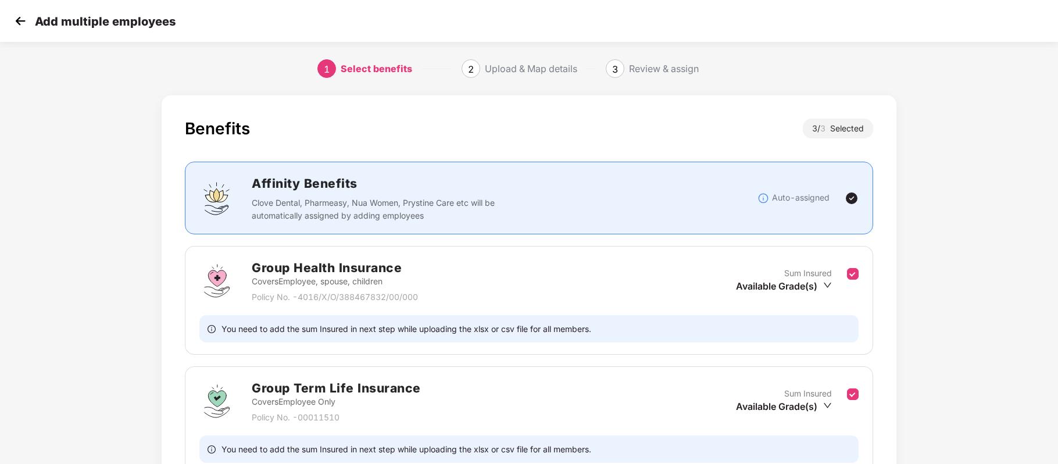
scroll to position [234, 0]
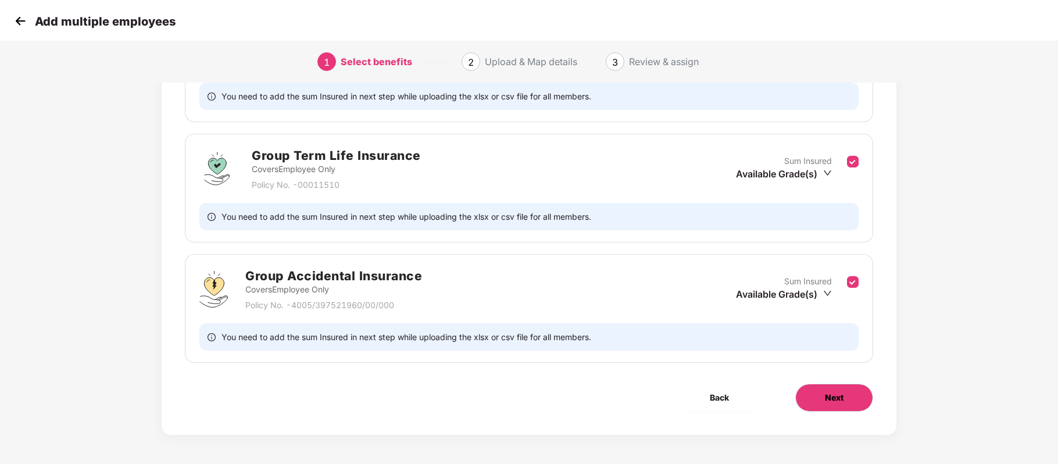
click at [826, 395] on span "Next" at bounding box center [834, 397] width 19 height 13
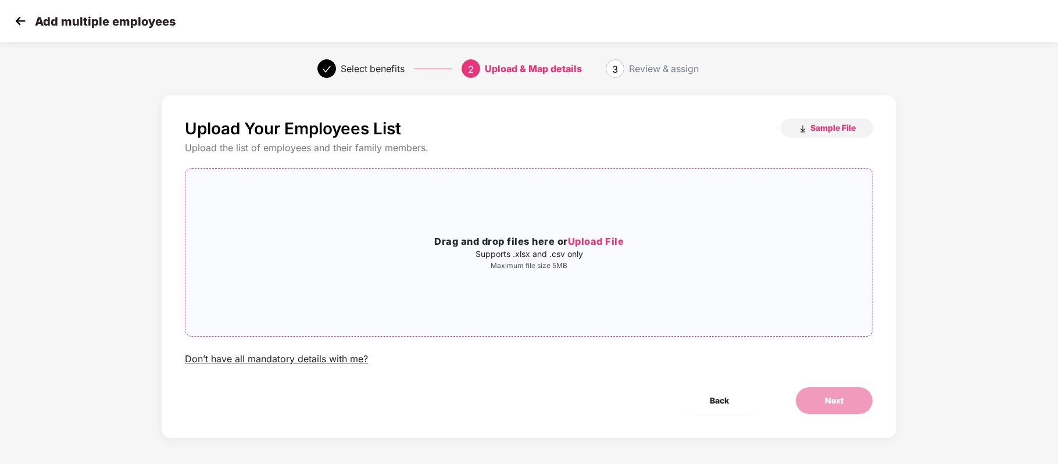
click at [586, 234] on h3 "Drag and drop files here or Upload File" at bounding box center [528, 241] width 687 height 15
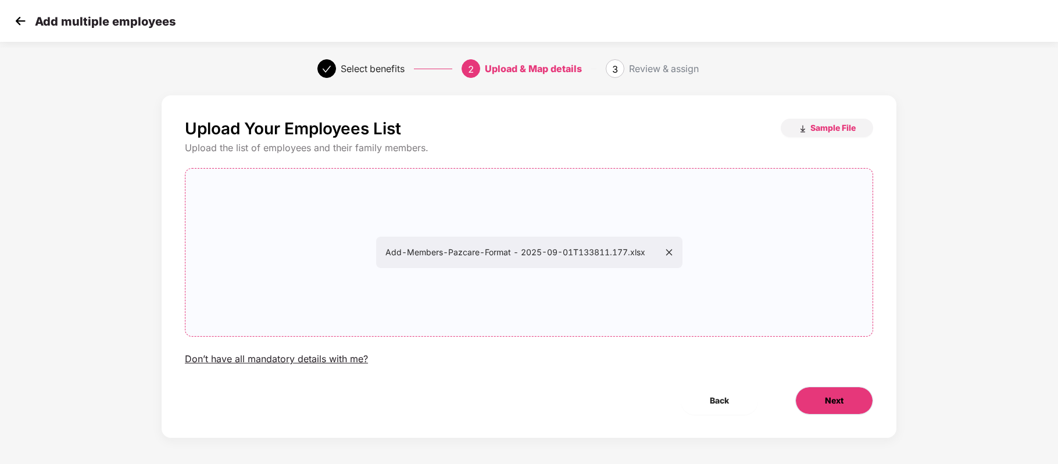
click at [833, 393] on button "Next" at bounding box center [834, 400] width 78 height 28
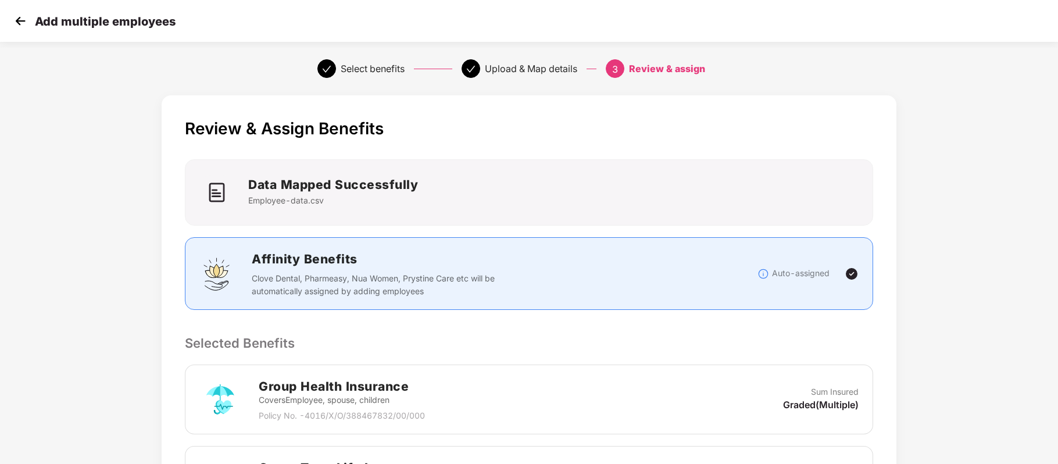
scroll to position [349, 0]
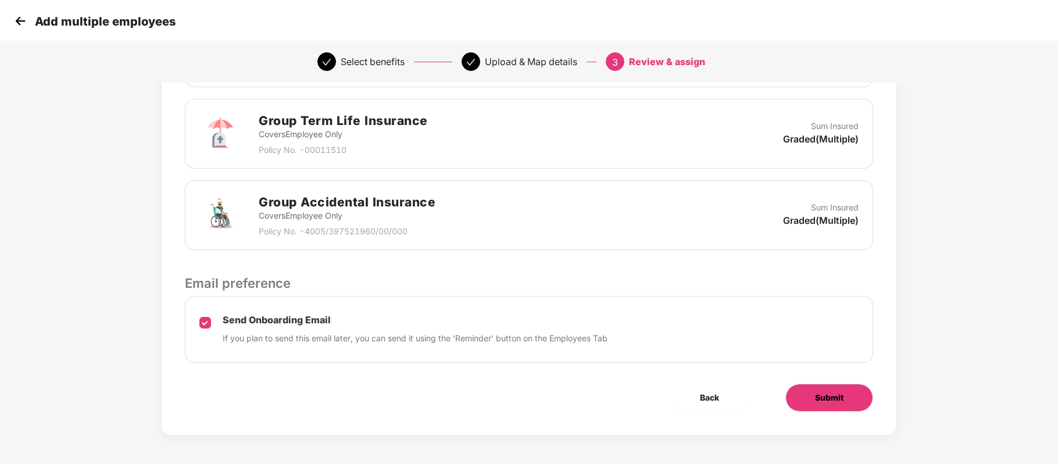
click at [804, 389] on button "Submit" at bounding box center [829, 398] width 88 height 28
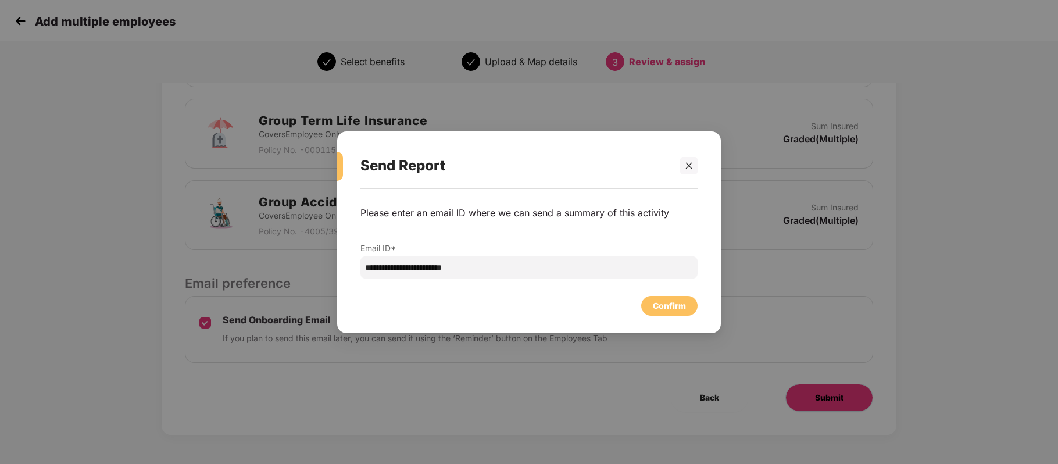
scroll to position [0, 0]
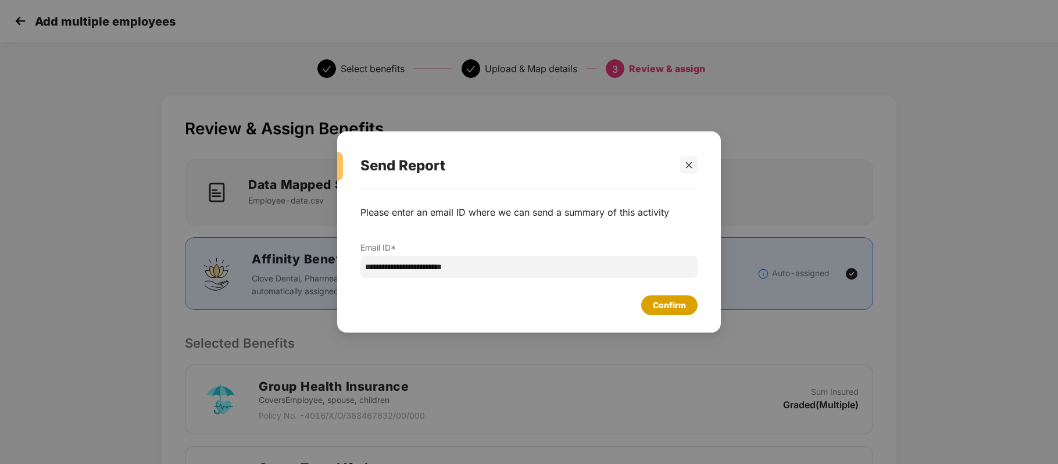
click at [679, 311] on div "Confirm" at bounding box center [669, 305] width 33 height 13
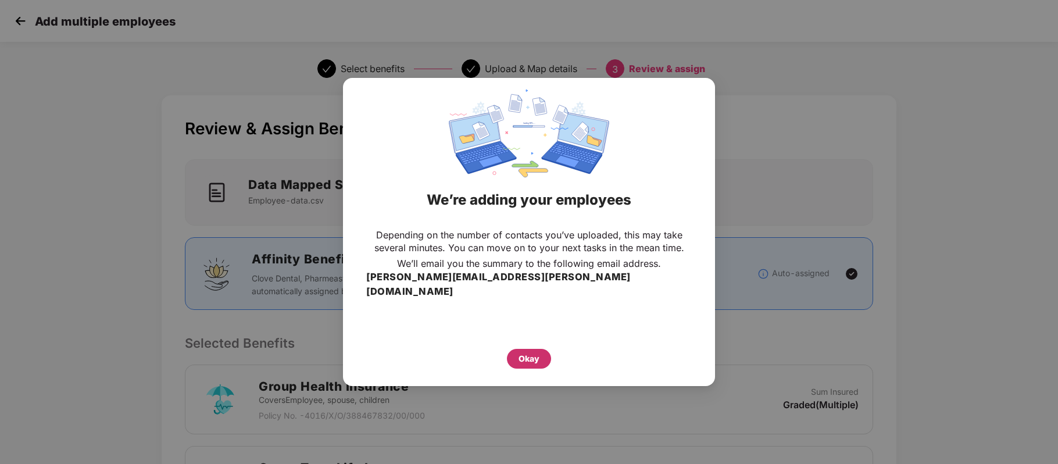
click at [531, 352] on div "Okay" at bounding box center [528, 358] width 21 height 13
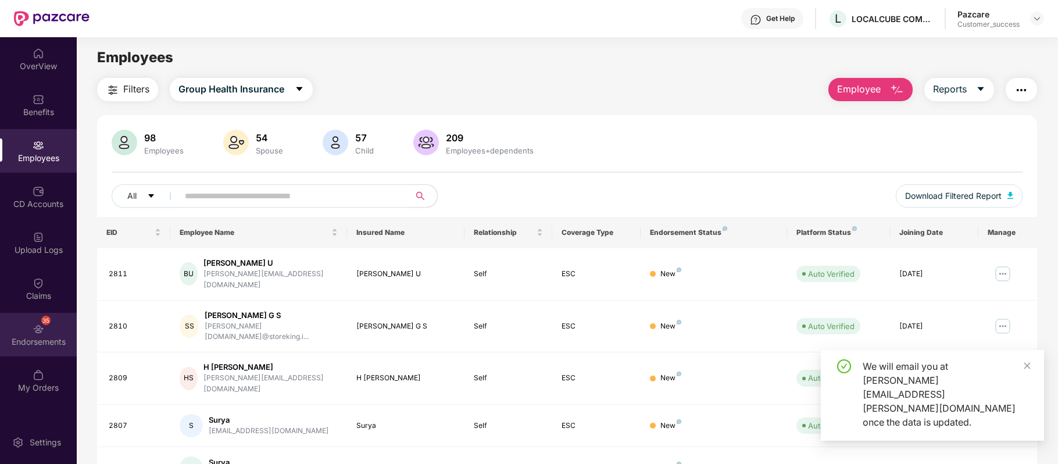
click at [38, 332] on img at bounding box center [39, 329] width 12 height 12
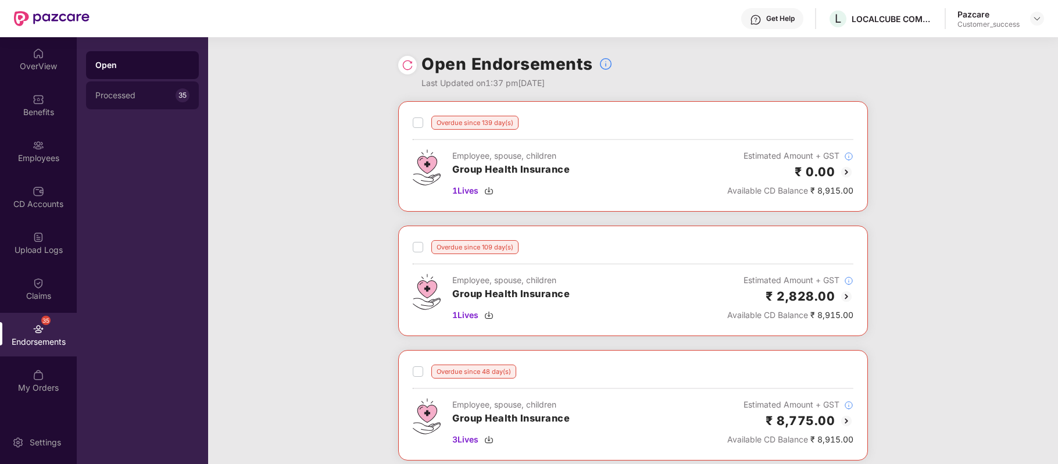
click at [131, 94] on div "Processed" at bounding box center [135, 95] width 80 height 9
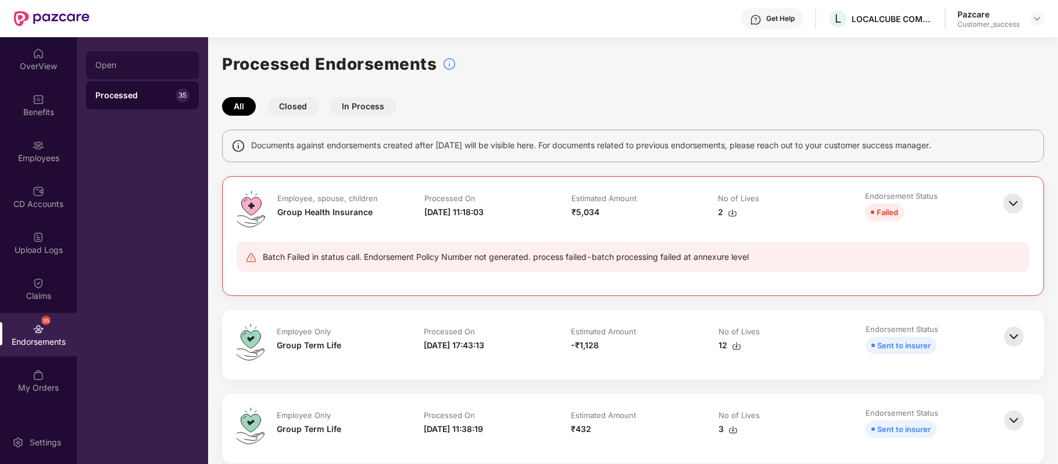
click at [130, 66] on div "Open" at bounding box center [142, 64] width 94 height 9
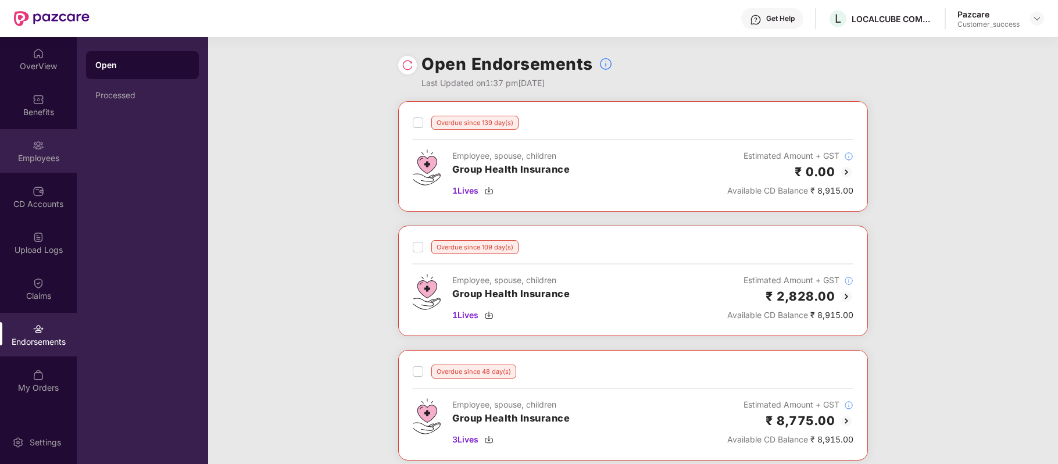
click at [45, 154] on div "Employees" at bounding box center [38, 158] width 77 height 12
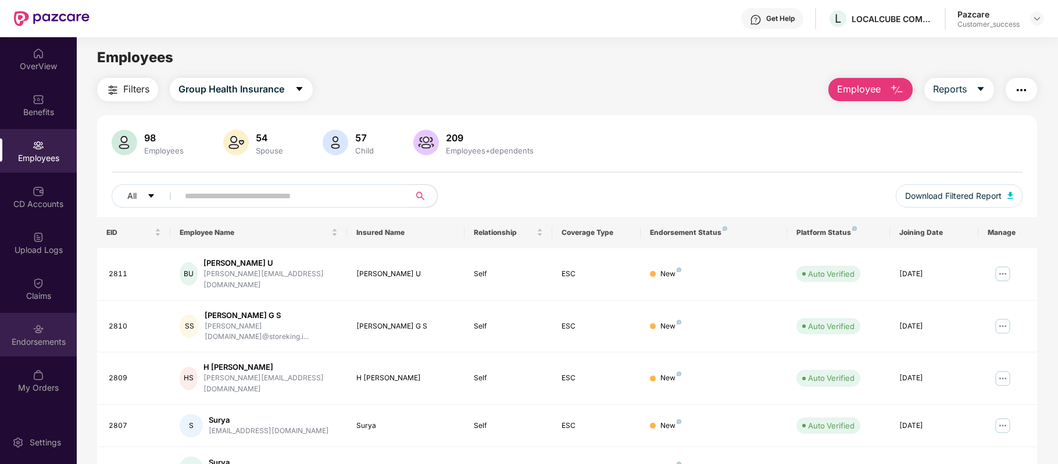
click at [45, 338] on div "Endorsements" at bounding box center [38, 342] width 77 height 12
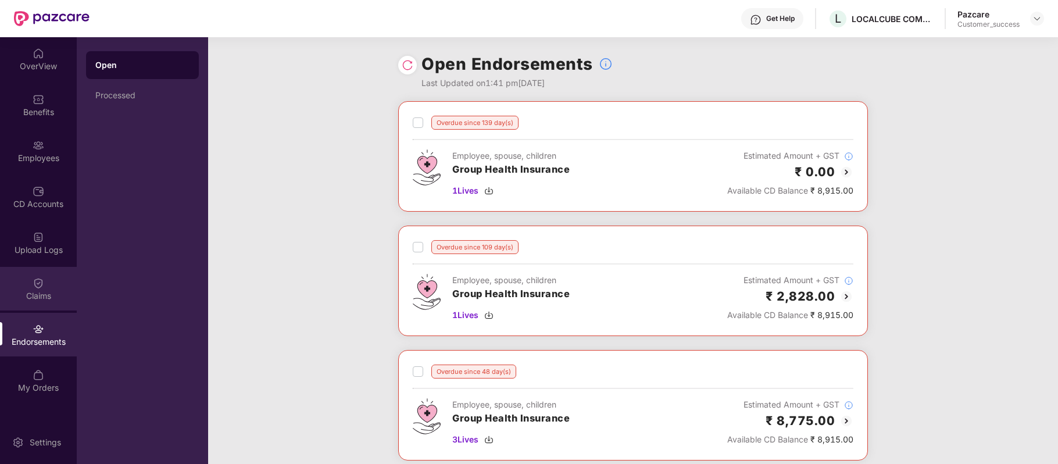
click at [33, 280] on img at bounding box center [39, 283] width 12 height 12
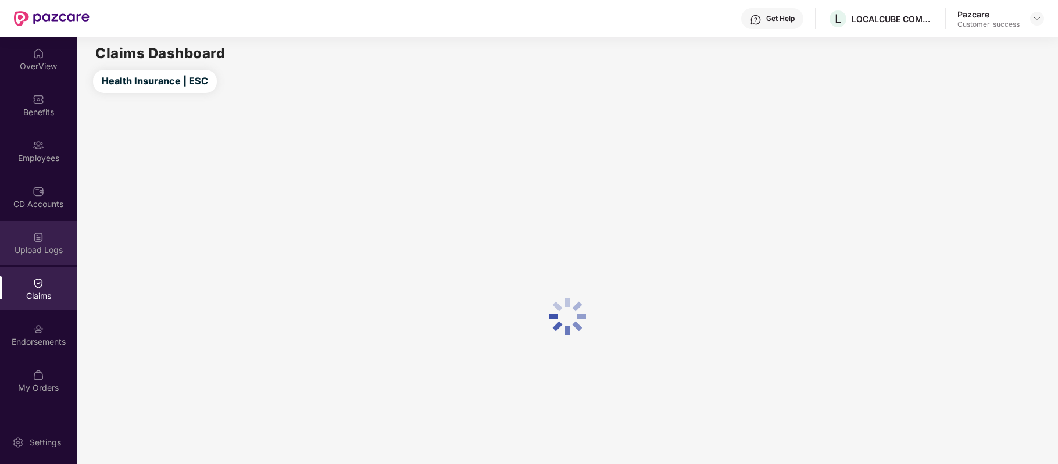
click at [33, 251] on div "Upload Logs" at bounding box center [38, 250] width 77 height 12
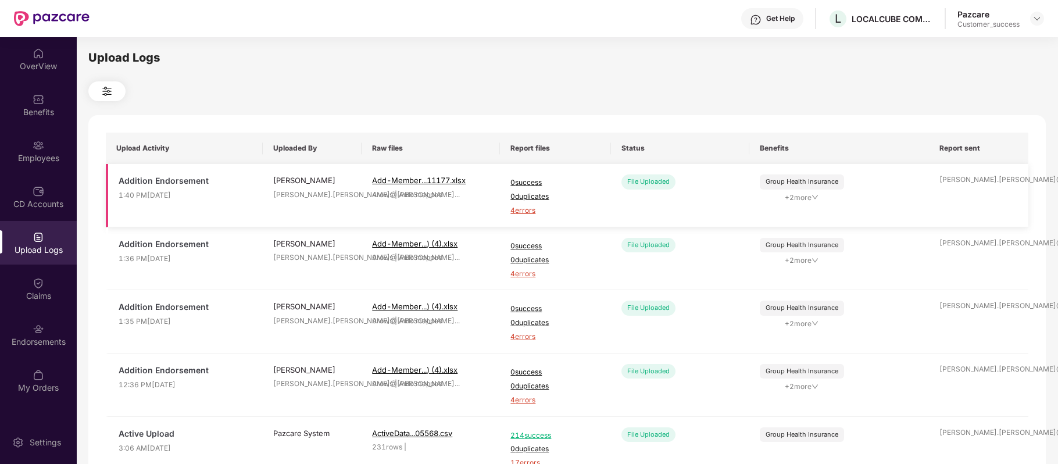
click at [520, 210] on span "4 errors" at bounding box center [554, 210] width 89 height 11
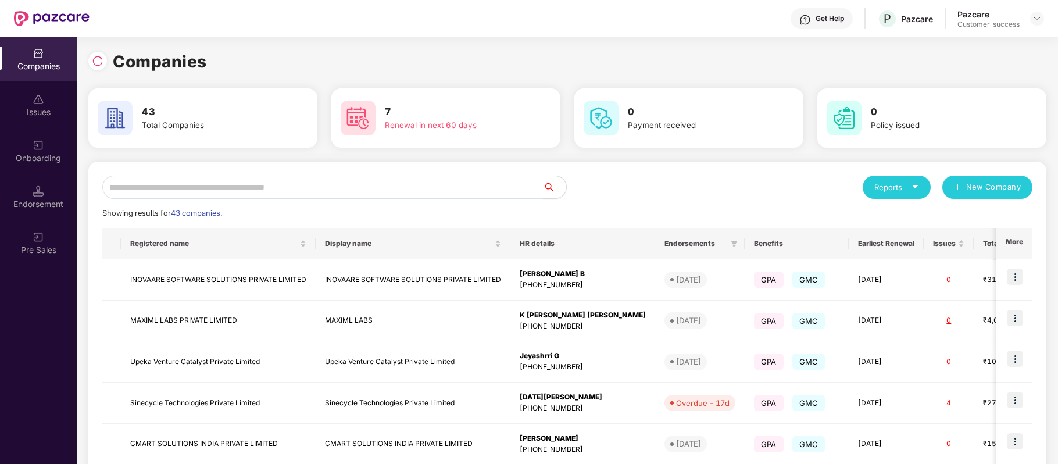
click at [226, 187] on input "text" at bounding box center [322, 187] width 440 height 23
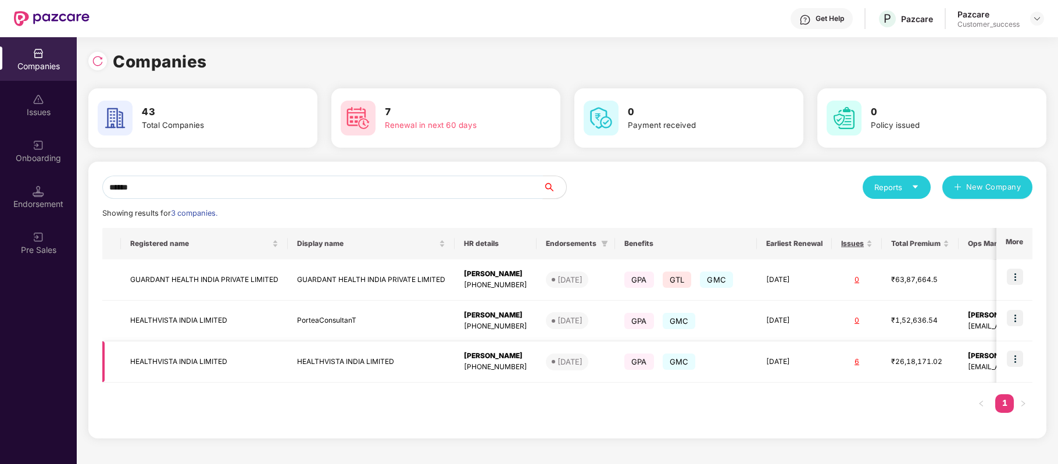
type input "******"
click at [1013, 354] on img at bounding box center [1015, 358] width 16 height 16
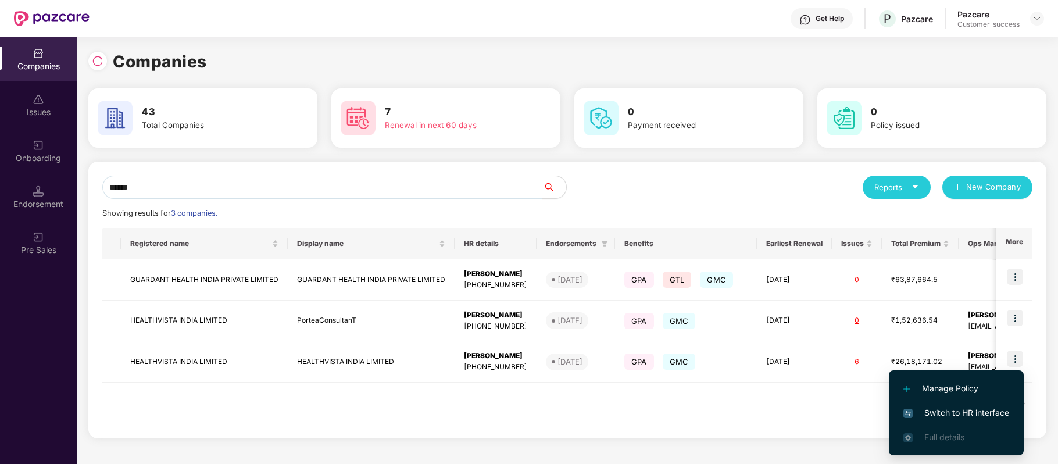
click at [983, 407] on span "Switch to HR interface" at bounding box center [956, 412] width 106 height 13
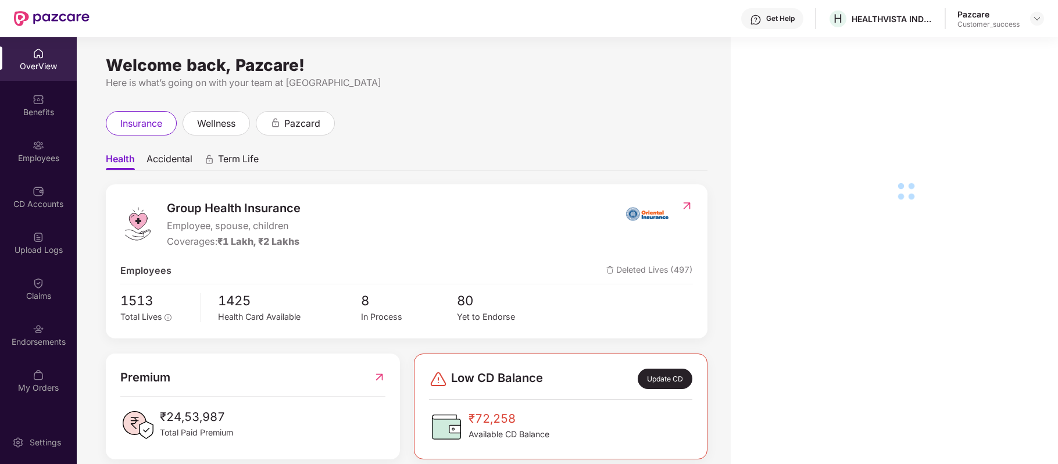
click at [38, 145] on img at bounding box center [39, 145] width 12 height 12
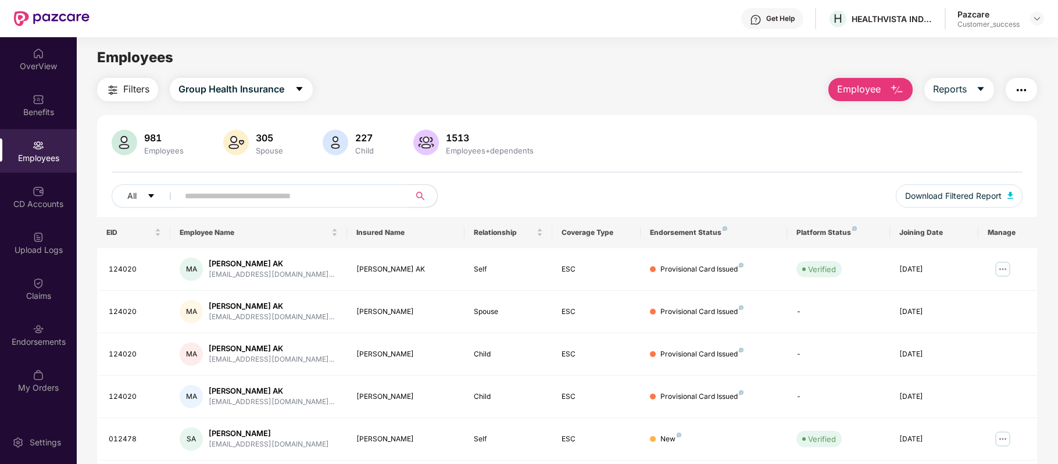
click at [233, 195] on input "text" at bounding box center [289, 195] width 209 height 17
paste input "*****"
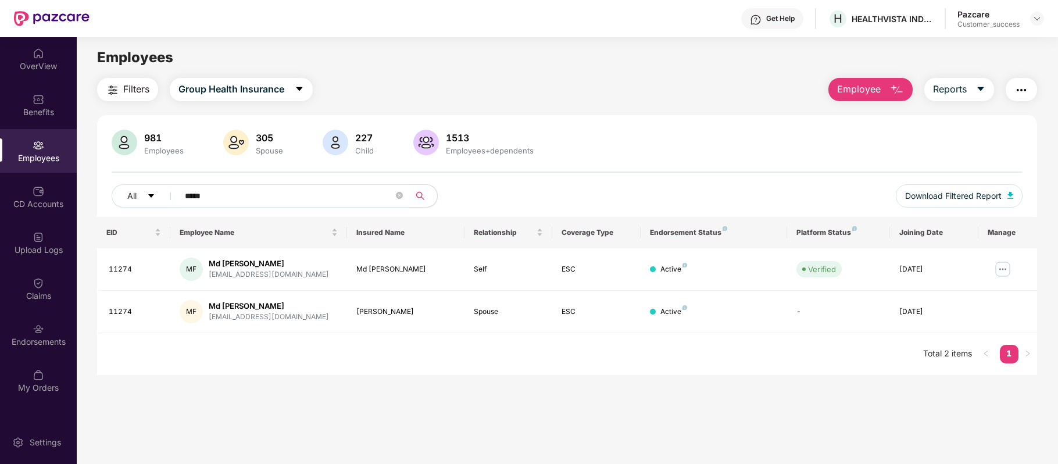
type input "*****"
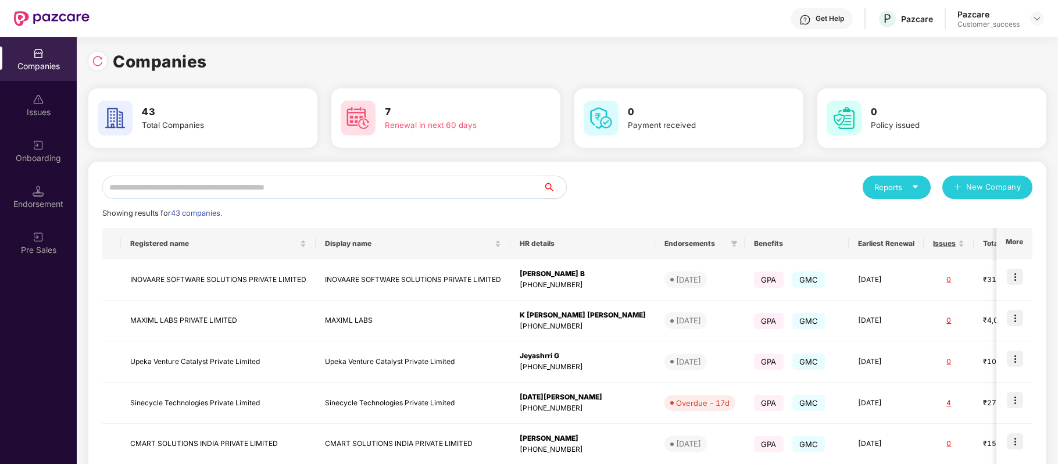
click at [300, 193] on input "text" at bounding box center [322, 187] width 440 height 23
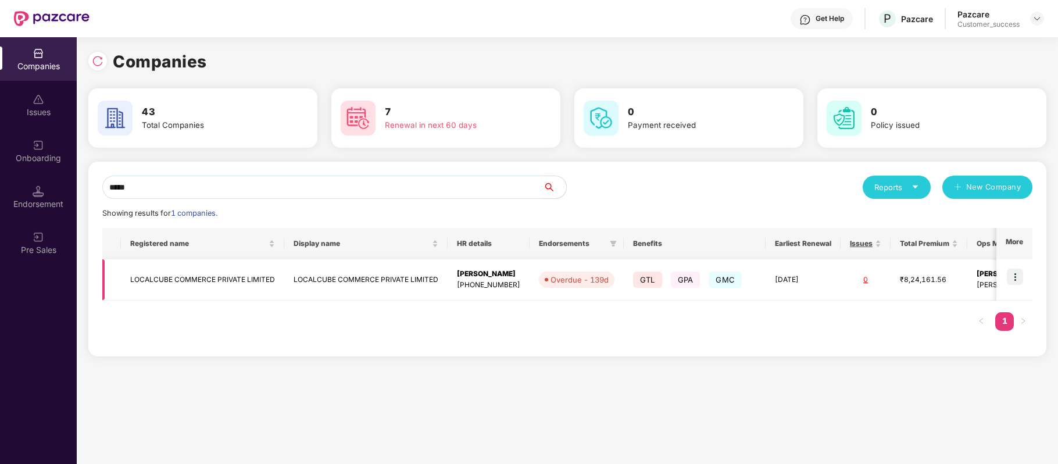
type input "*****"
click at [1016, 272] on img at bounding box center [1015, 276] width 16 height 16
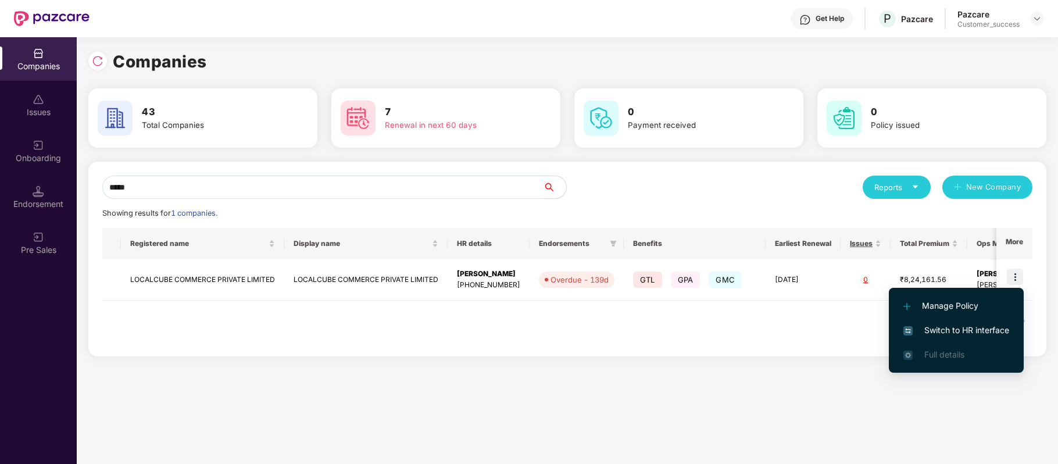
click at [993, 327] on span "Switch to HR interface" at bounding box center [956, 330] width 106 height 13
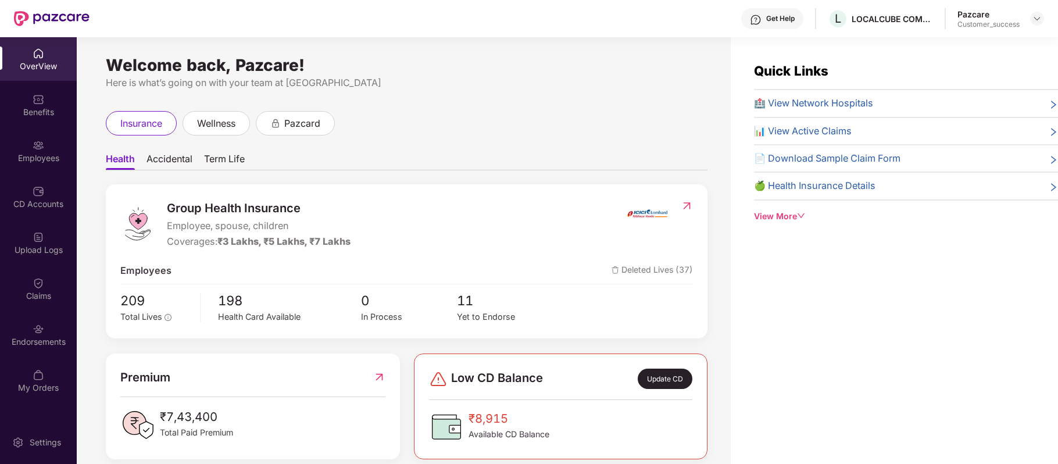
click at [42, 149] on img at bounding box center [39, 145] width 12 height 12
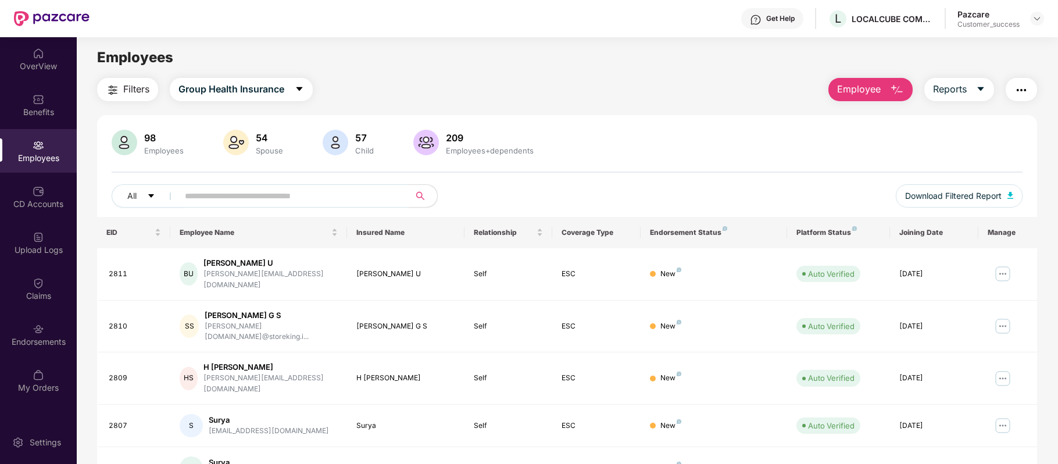
click at [866, 92] on span "Employee" at bounding box center [859, 89] width 44 height 15
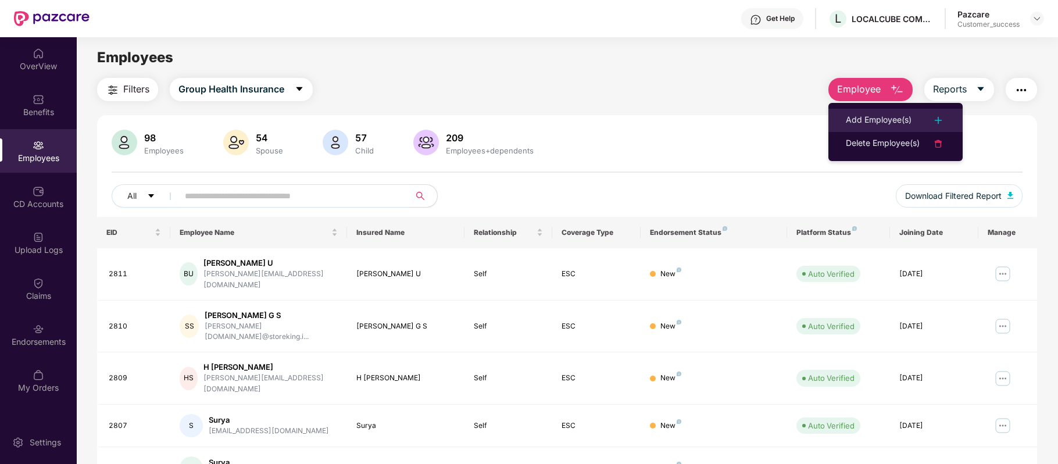
click at [864, 114] on div "Add Employee(s)" at bounding box center [879, 120] width 66 height 14
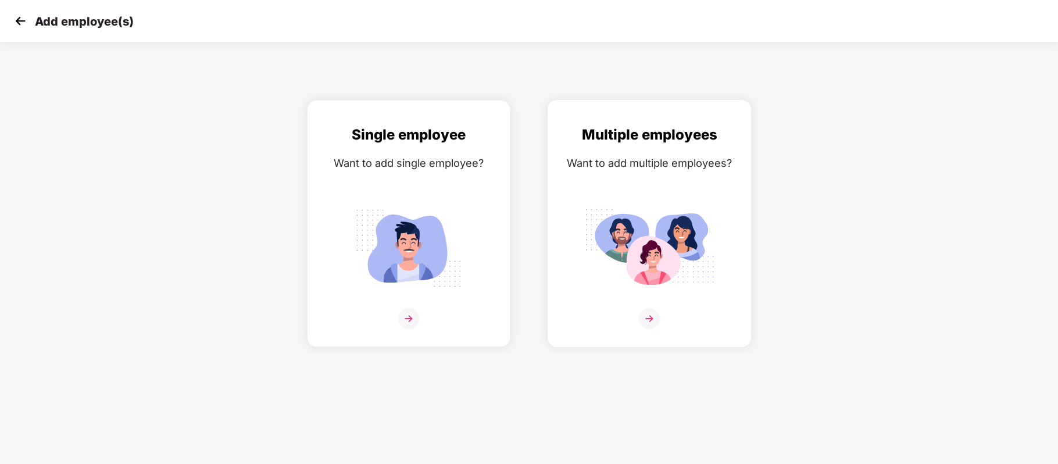
click at [647, 319] on img at bounding box center [649, 318] width 21 height 21
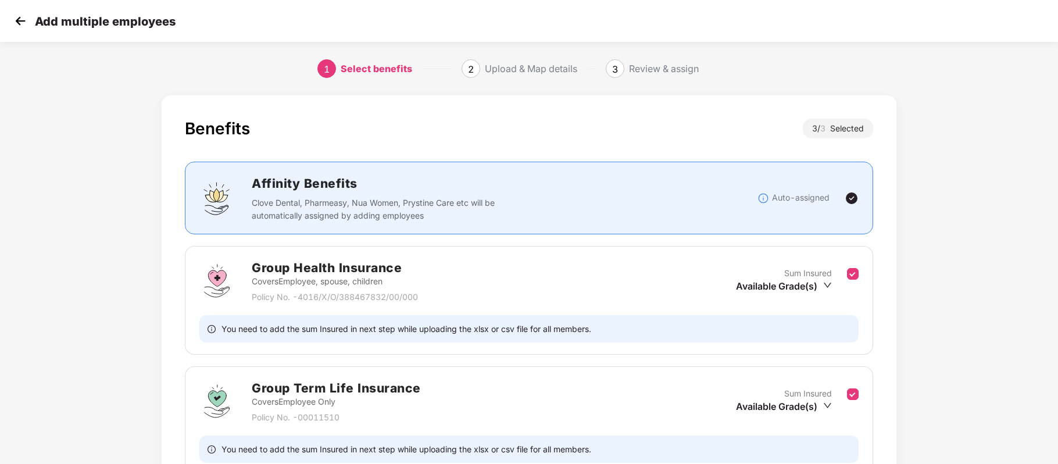
scroll to position [234, 0]
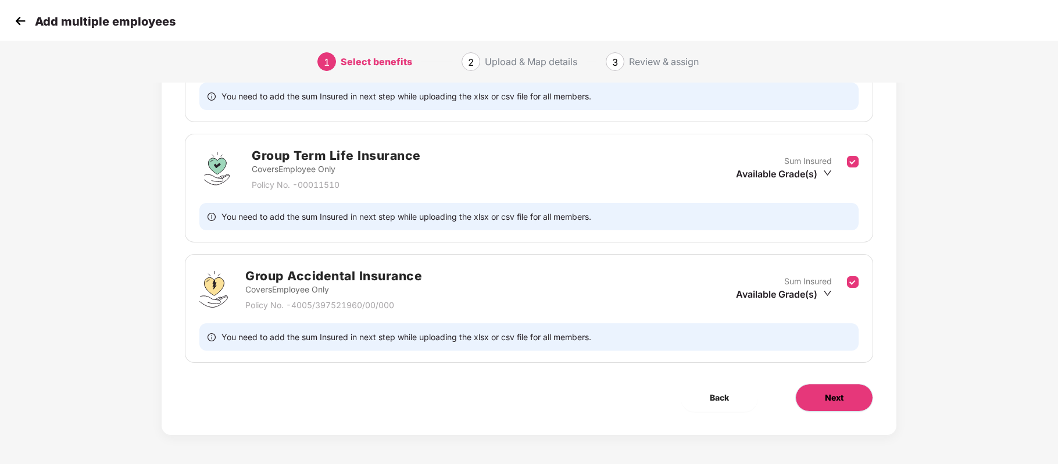
click at [842, 395] on span "Next" at bounding box center [834, 397] width 19 height 13
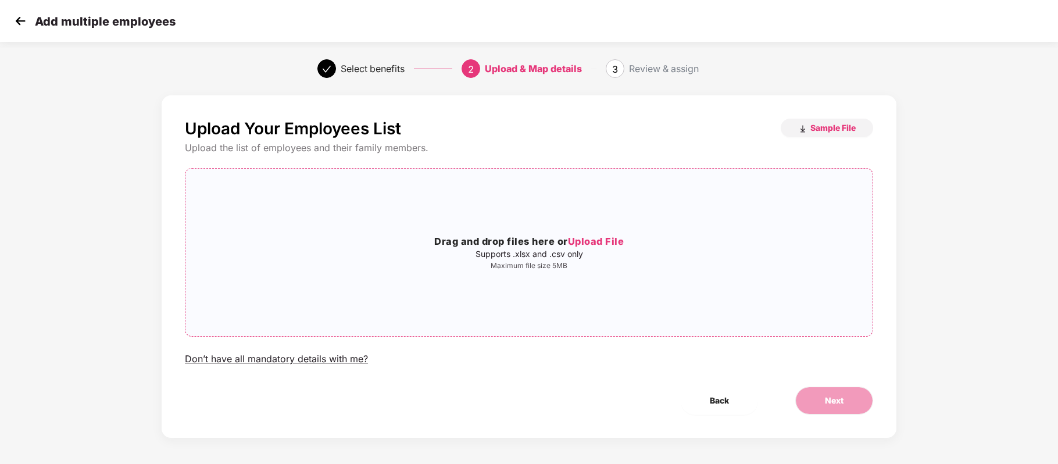
click at [589, 236] on span "Upload File" at bounding box center [596, 241] width 56 height 12
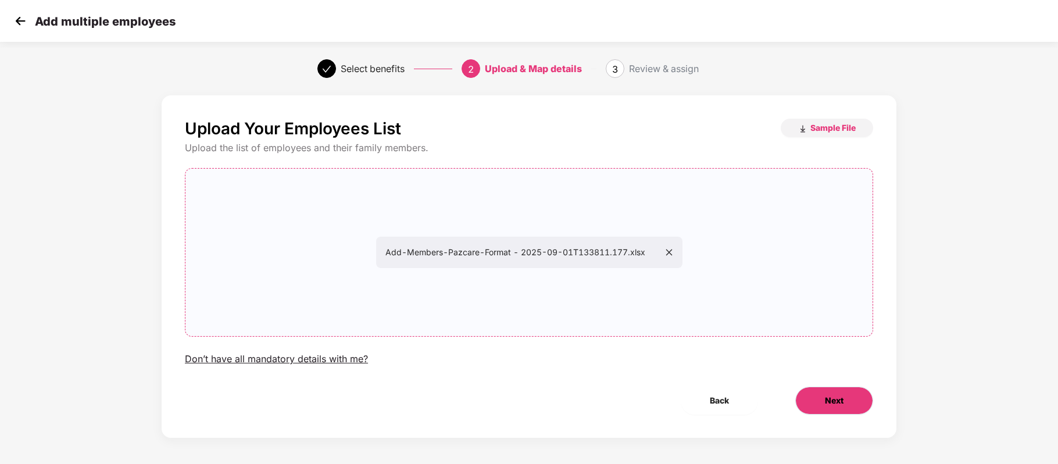
click at [830, 401] on span "Next" at bounding box center [834, 400] width 19 height 13
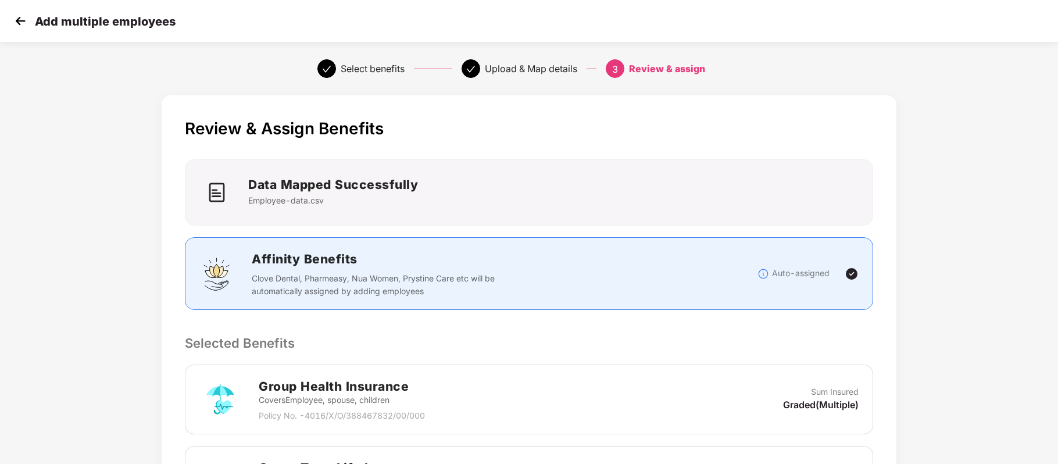
scroll to position [349, 1]
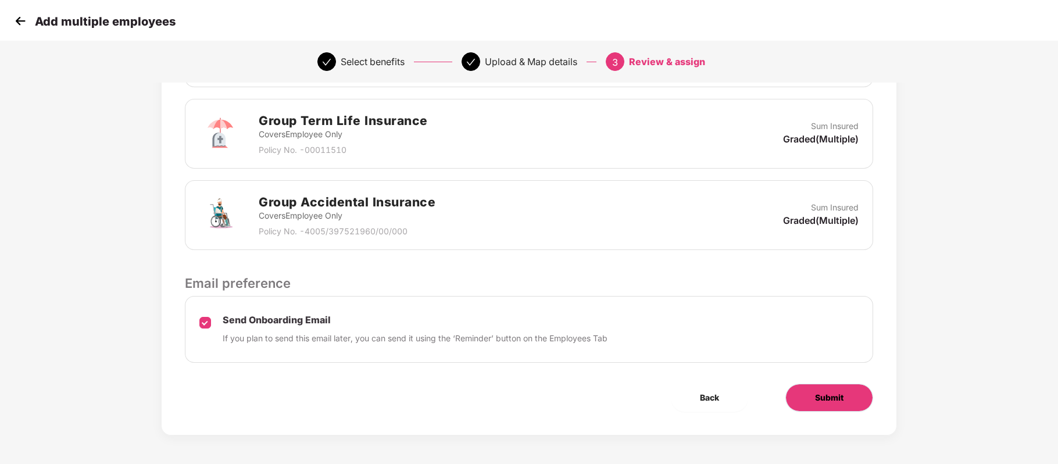
click at [823, 393] on span "Submit" at bounding box center [829, 397] width 28 height 13
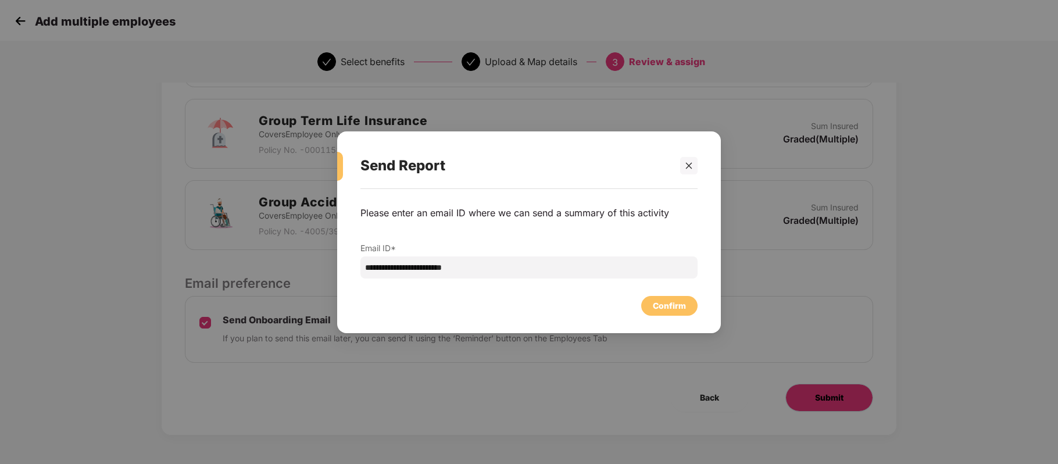
scroll to position [0, 1]
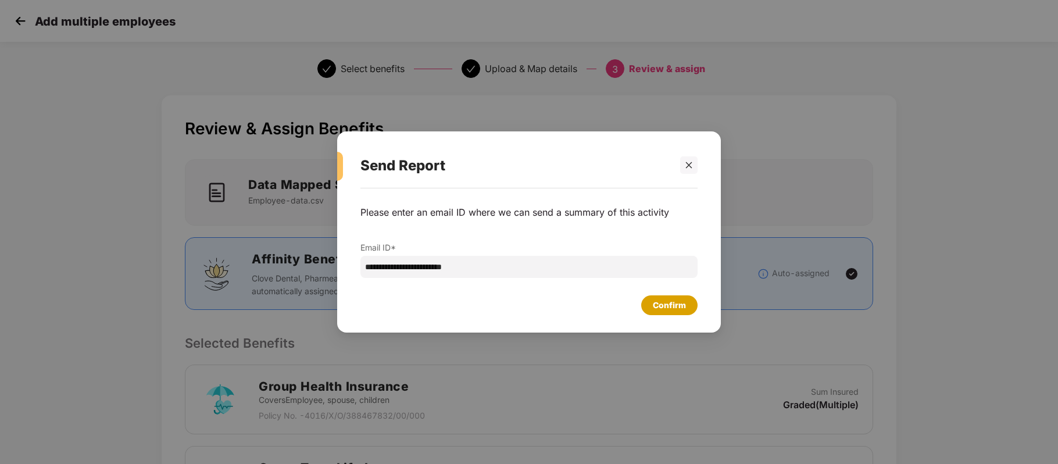
click at [665, 301] on div "Confirm" at bounding box center [669, 305] width 33 height 13
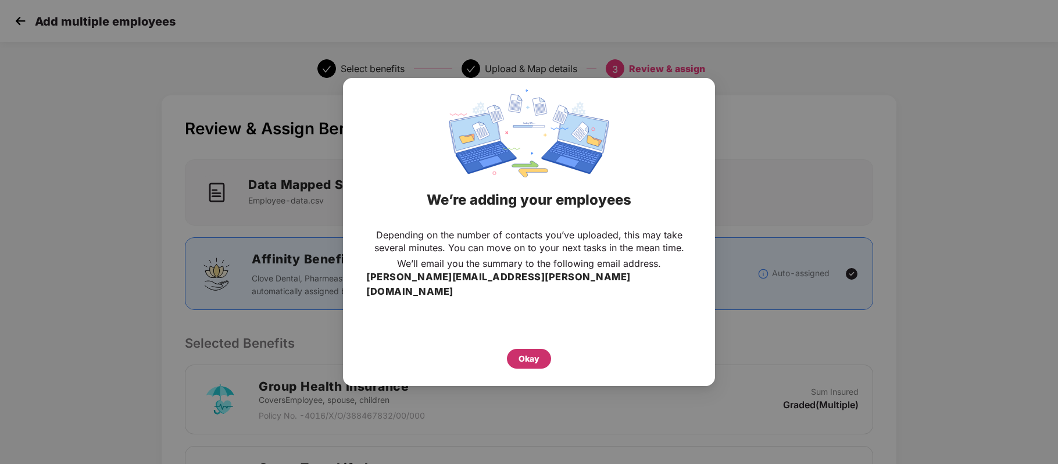
click at [542, 349] on div "Okay" at bounding box center [529, 359] width 44 height 20
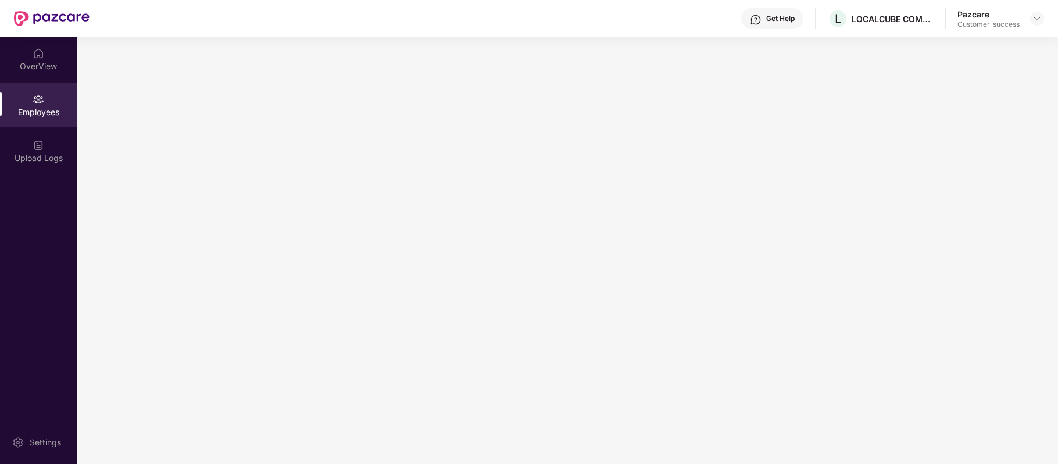
scroll to position [0, 0]
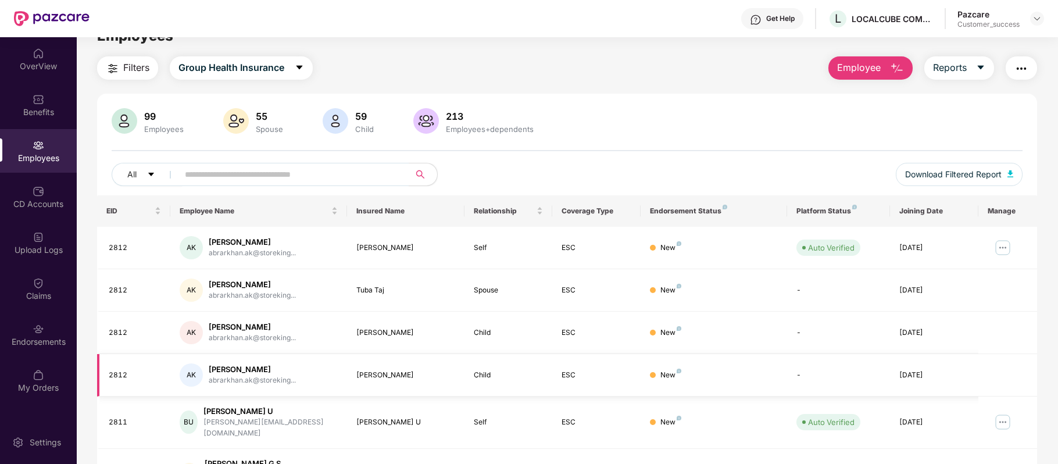
scroll to position [21, 0]
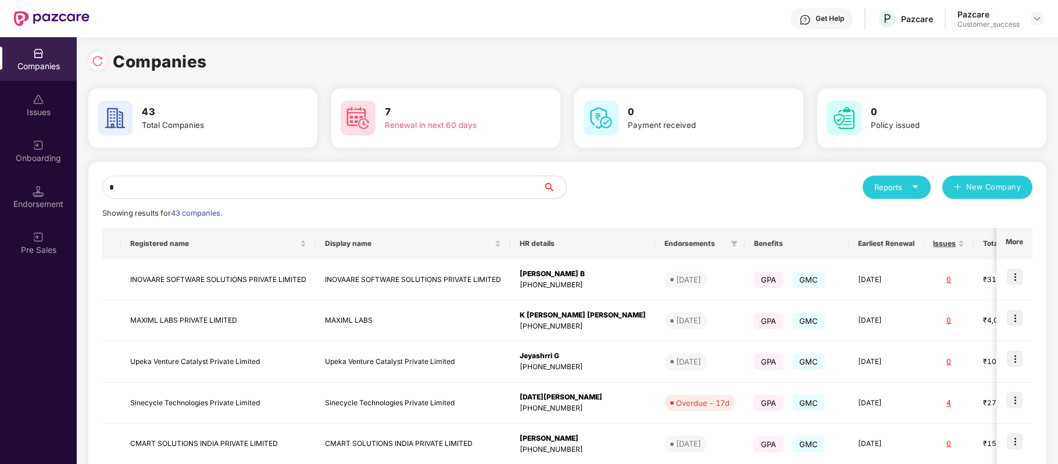
click at [281, 191] on input "*" at bounding box center [322, 187] width 440 height 23
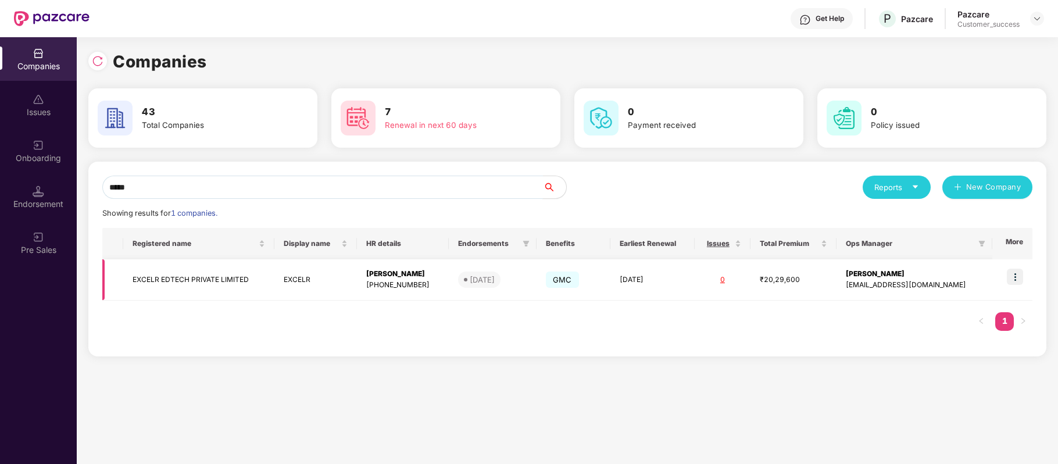
type input "*****"
click at [239, 280] on td "EXCELR EDTECH PRIVATE LIMITED" at bounding box center [198, 279] width 151 height 41
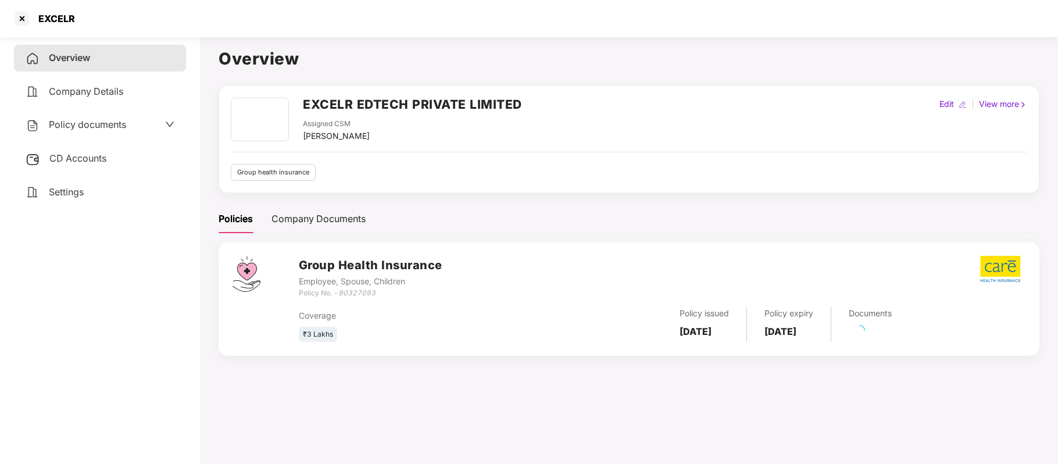
click at [120, 114] on div "Policy documents" at bounding box center [100, 125] width 172 height 27
click at [120, 126] on span "Policy documents" at bounding box center [87, 125] width 77 height 12
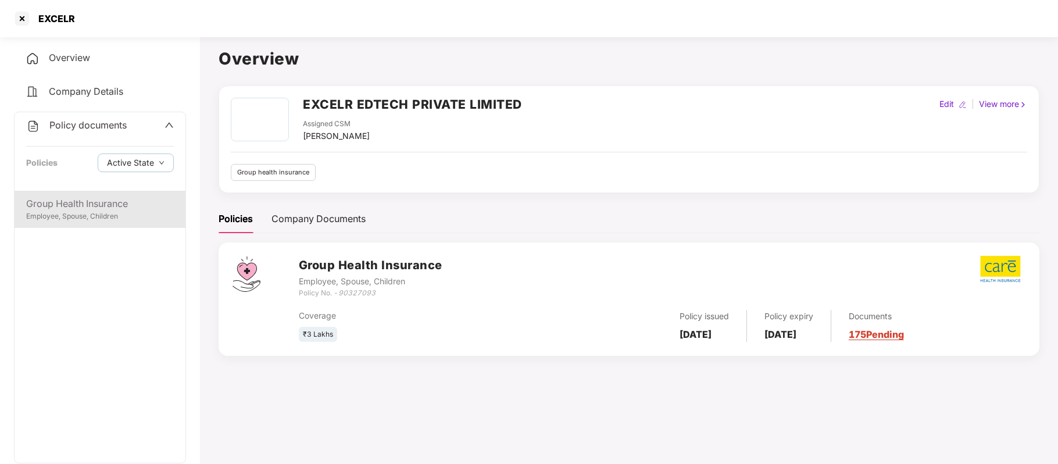
click at [101, 212] on div "Employee, Spouse, Children" at bounding box center [100, 216] width 148 height 11
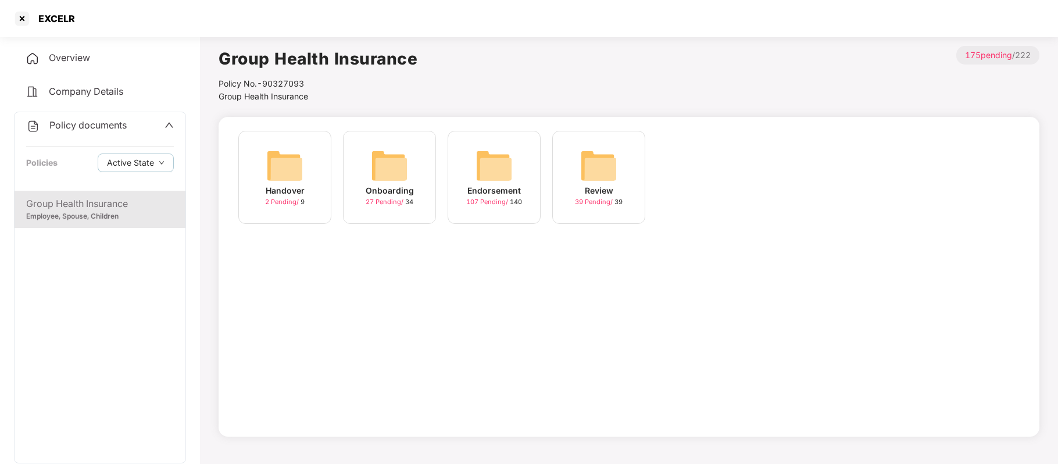
click at [378, 177] on img at bounding box center [389, 165] width 37 height 37
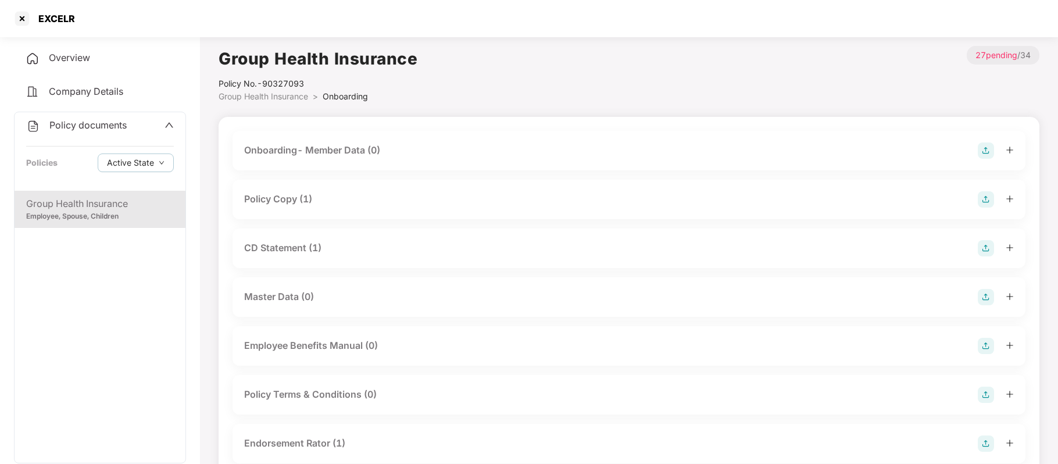
click at [292, 196] on div "Policy Copy (1)" at bounding box center [278, 199] width 68 height 15
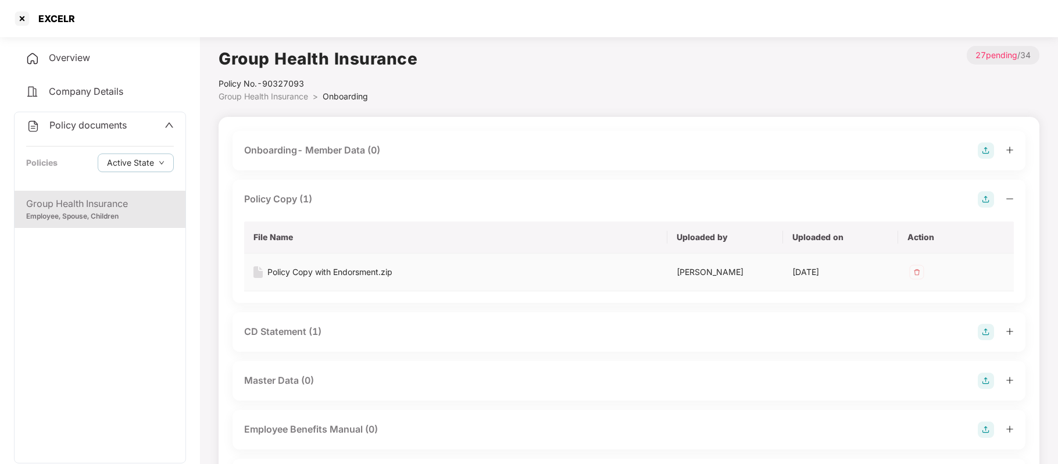
click at [313, 270] on div "Policy Copy with Endorsment.zip" at bounding box center [329, 272] width 125 height 13
click at [84, 64] on div "Overview" at bounding box center [100, 58] width 172 height 27
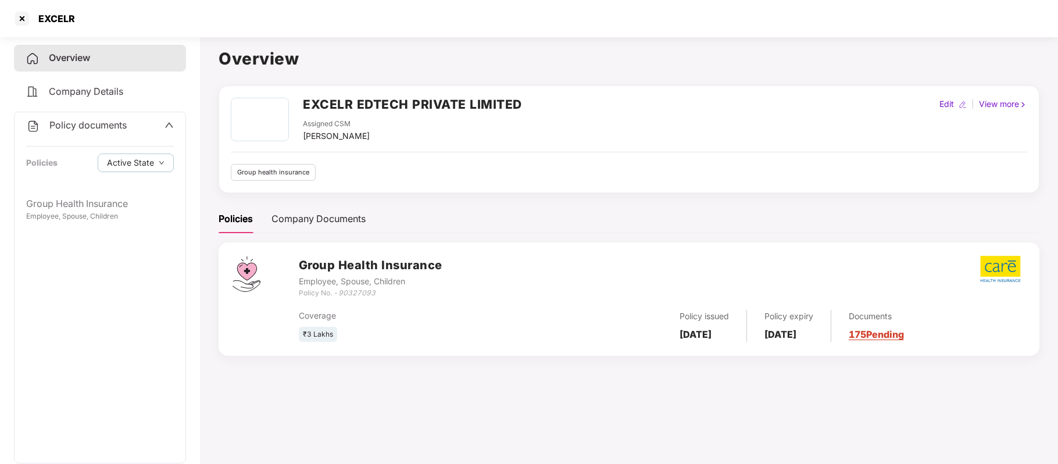
click at [359, 293] on icon "90327093" at bounding box center [356, 292] width 37 height 9
copy icon "90327093"
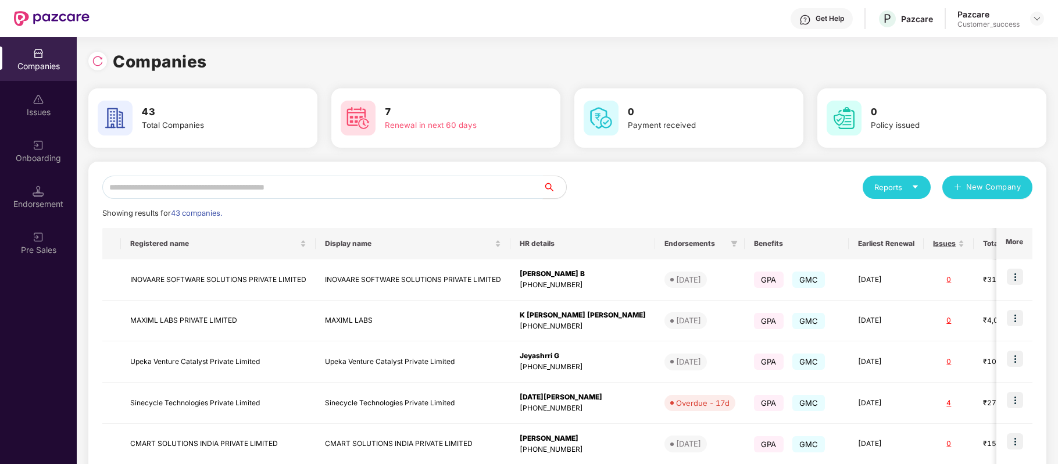
click at [224, 180] on input "text" at bounding box center [322, 187] width 440 height 23
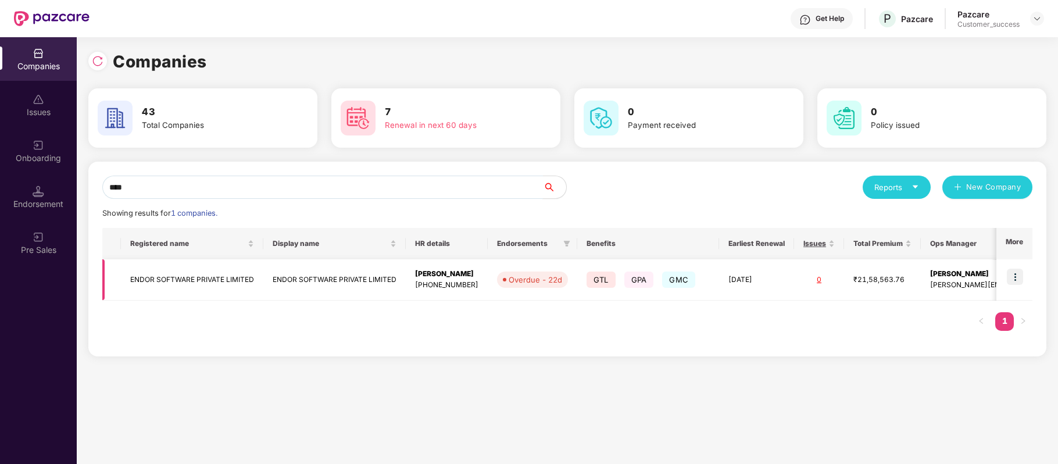
type input "****"
click at [194, 277] on td "ENDOR SOFTWARE PRIVATE LIMITED" at bounding box center [192, 279] width 142 height 41
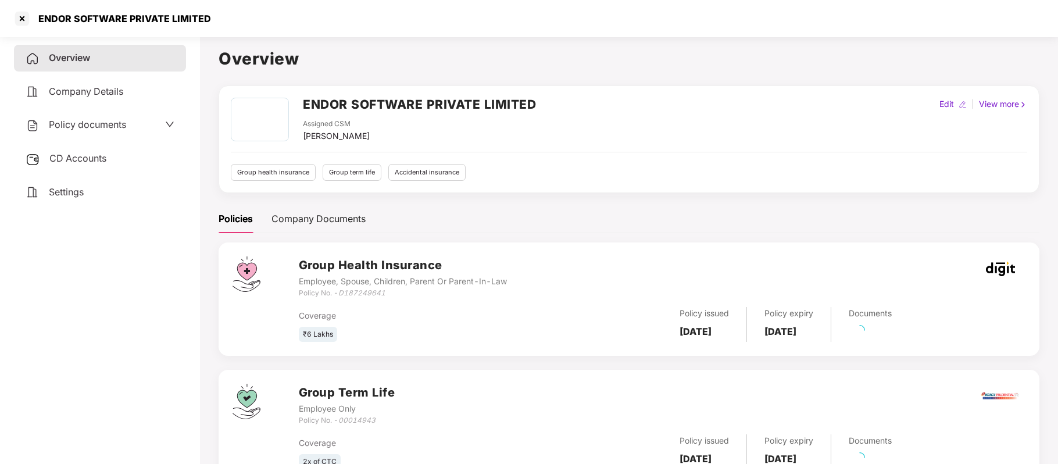
click at [93, 154] on span "CD Accounts" at bounding box center [77, 158] width 57 height 12
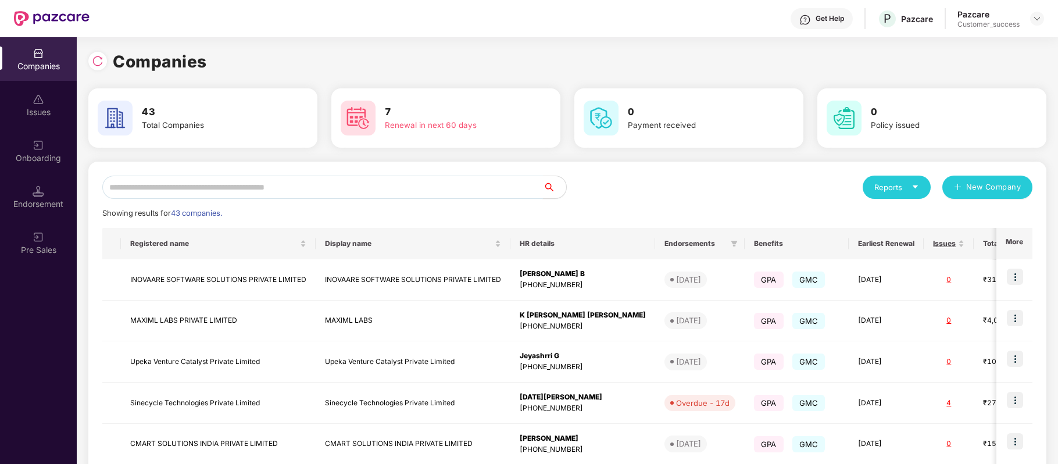
click at [233, 182] on input "text" at bounding box center [322, 187] width 440 height 23
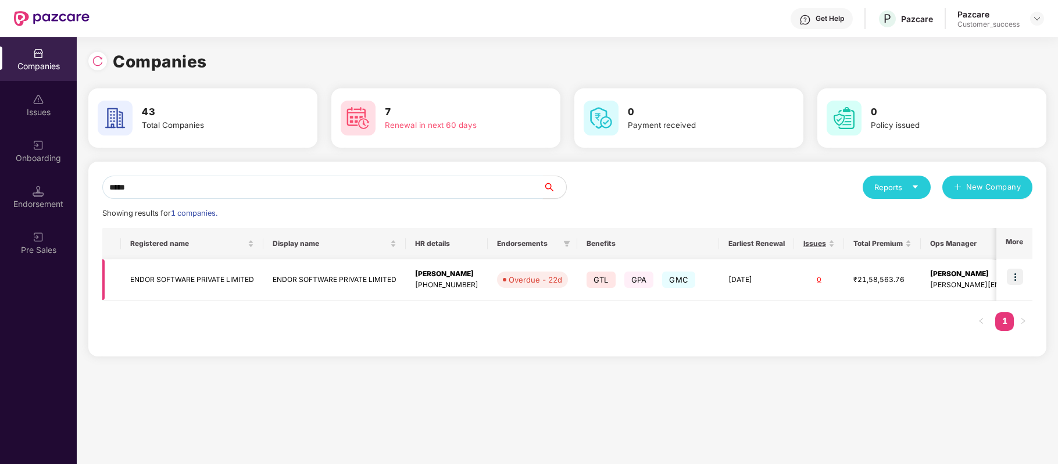
type input "*****"
click at [1012, 274] on img at bounding box center [1015, 276] width 16 height 16
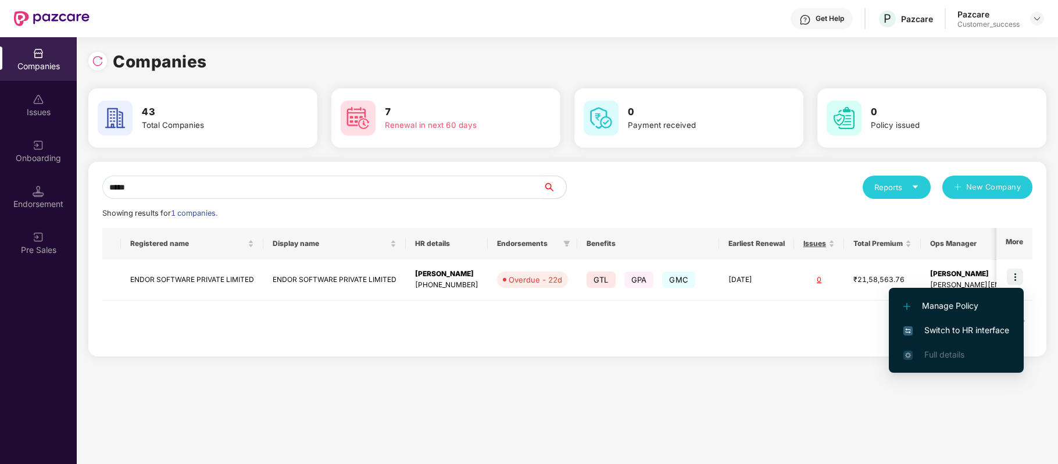
click at [995, 328] on span "Switch to HR interface" at bounding box center [956, 330] width 106 height 13
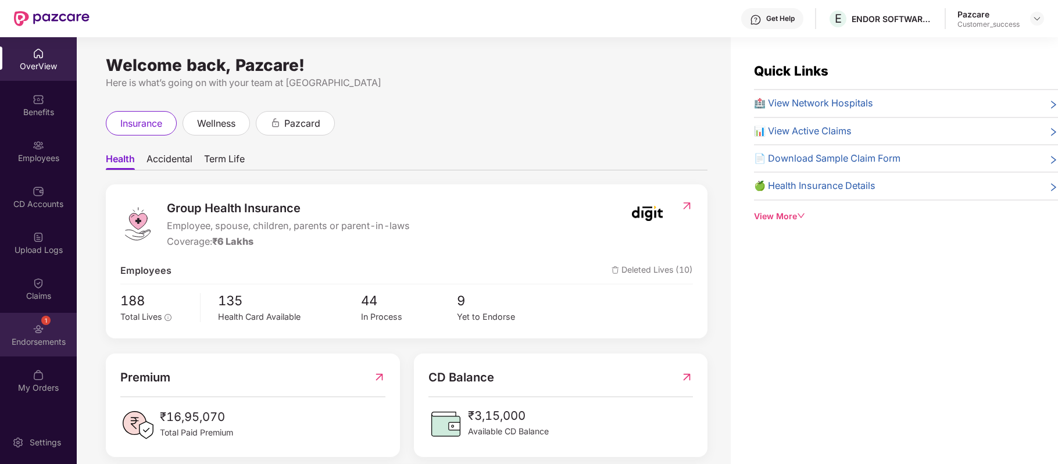
click at [40, 338] on div "Endorsements" at bounding box center [38, 342] width 77 height 12
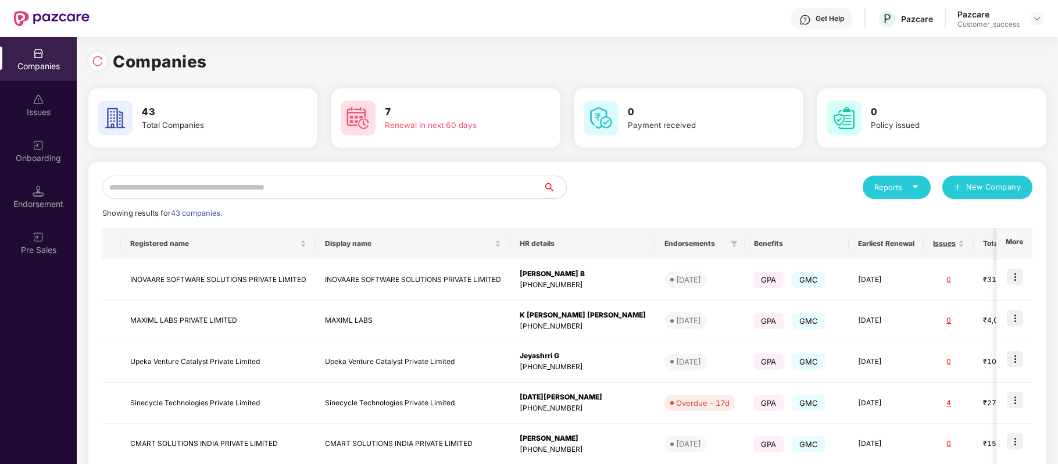
click at [281, 191] on input "text" at bounding box center [322, 187] width 440 height 23
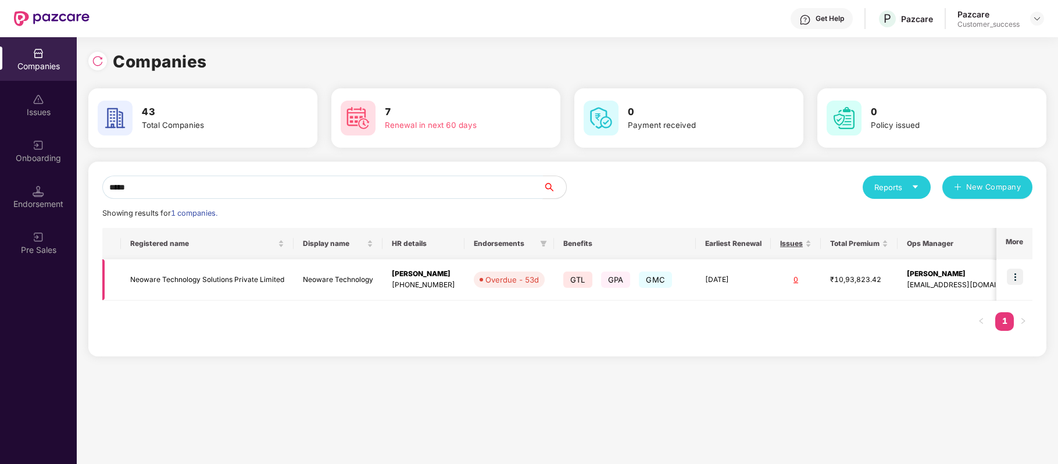
type input "*****"
click at [1014, 279] on img at bounding box center [1015, 276] width 16 height 16
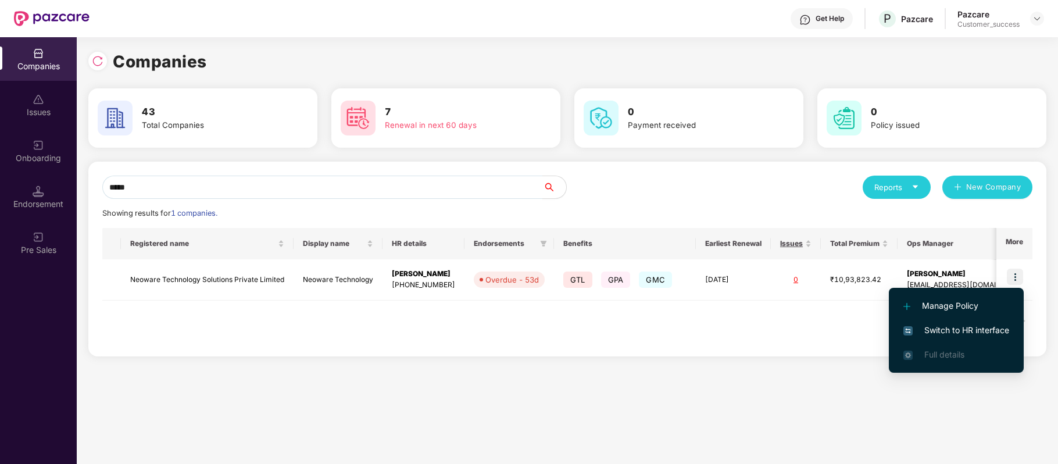
click at [979, 324] on span "Switch to HR interface" at bounding box center [956, 330] width 106 height 13
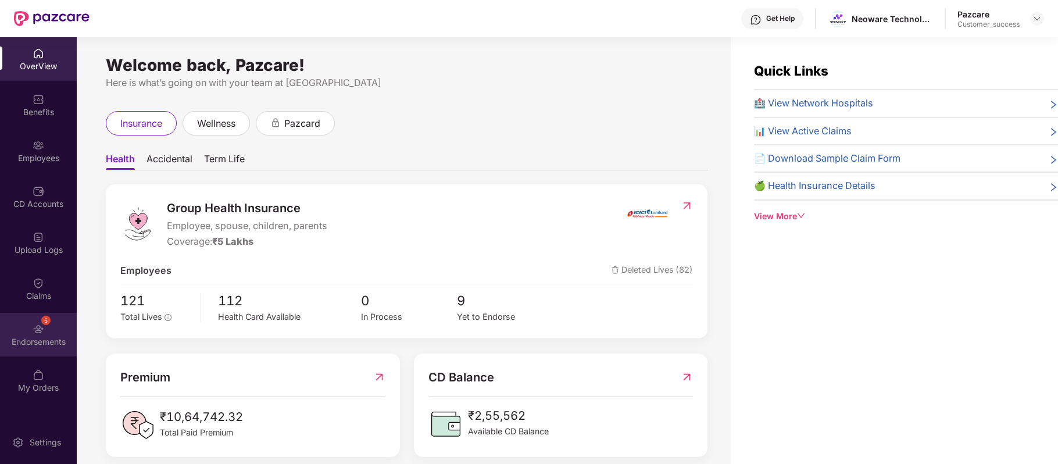
click at [45, 326] on div "5 Endorsements" at bounding box center [38, 335] width 77 height 44
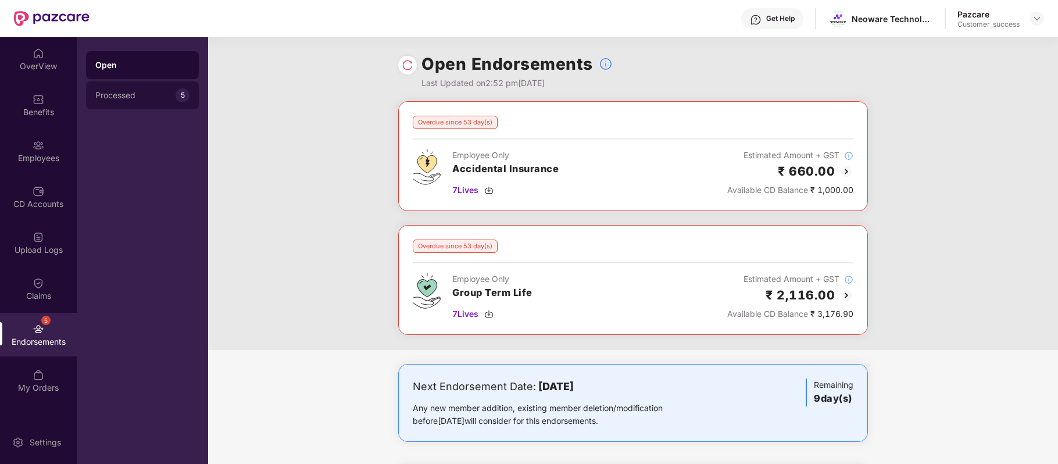
click at [110, 89] on div "Processed 5" at bounding box center [142, 95] width 113 height 28
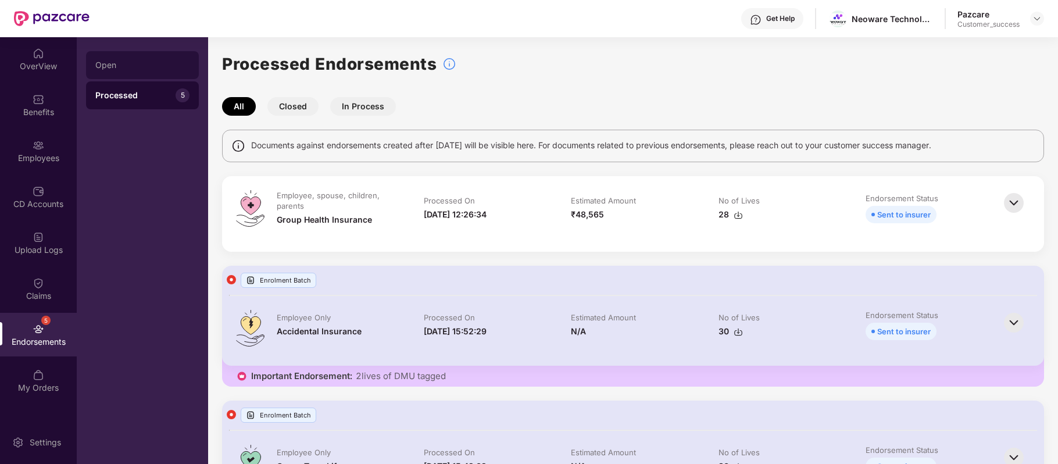
click at [116, 64] on div "Open" at bounding box center [142, 64] width 94 height 9
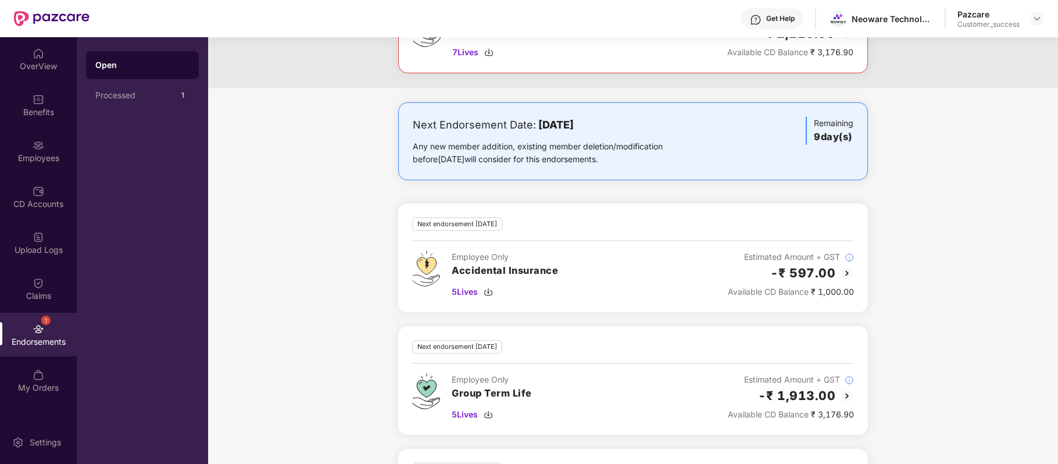
scroll to position [373, 0]
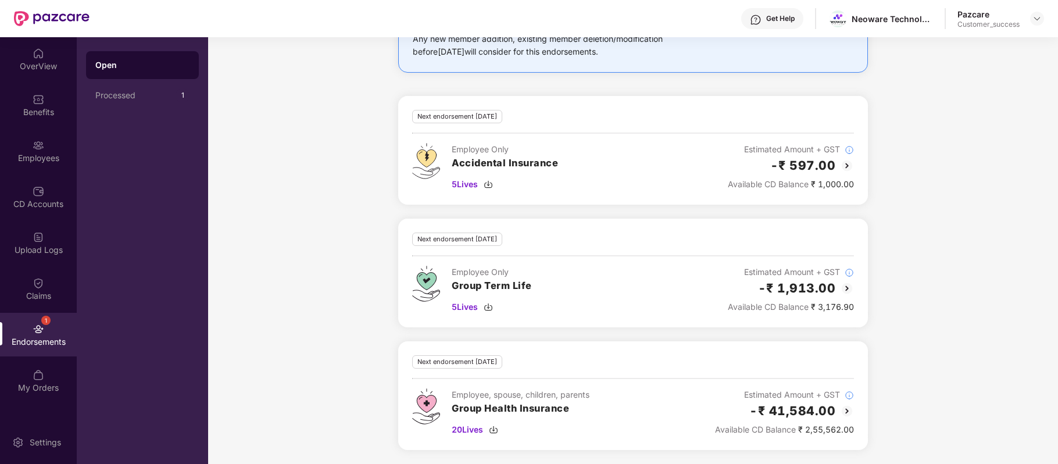
click at [845, 413] on img at bounding box center [847, 411] width 14 height 14
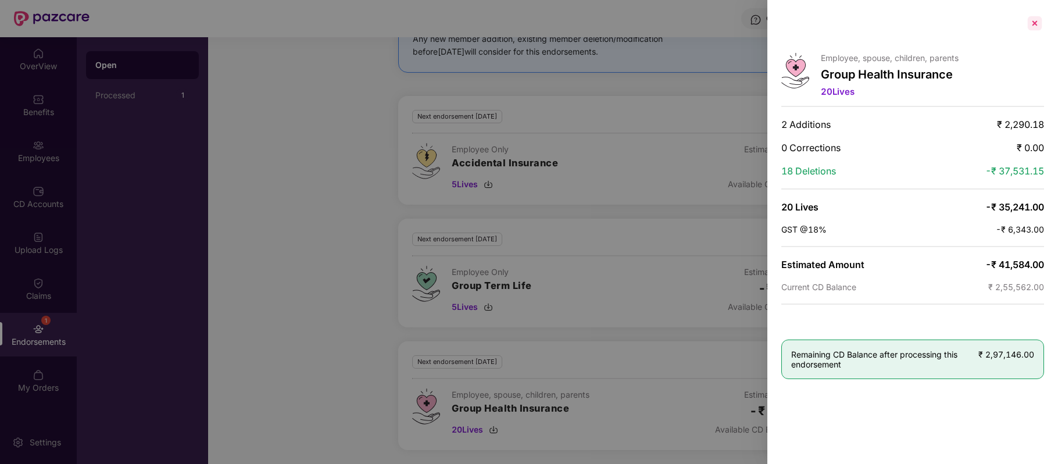
click at [1033, 22] on div at bounding box center [1034, 23] width 19 height 19
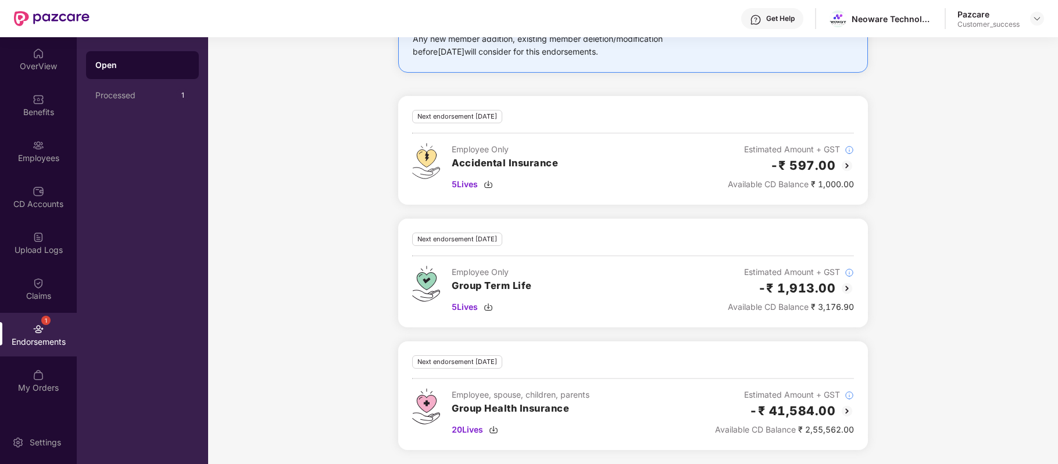
click at [845, 410] on img at bounding box center [847, 411] width 14 height 14
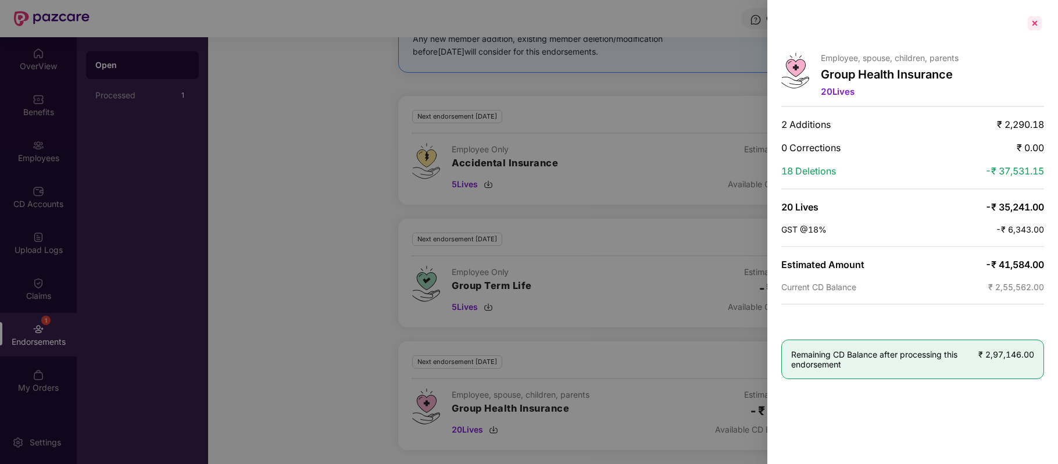
click at [1033, 24] on div at bounding box center [1034, 23] width 19 height 19
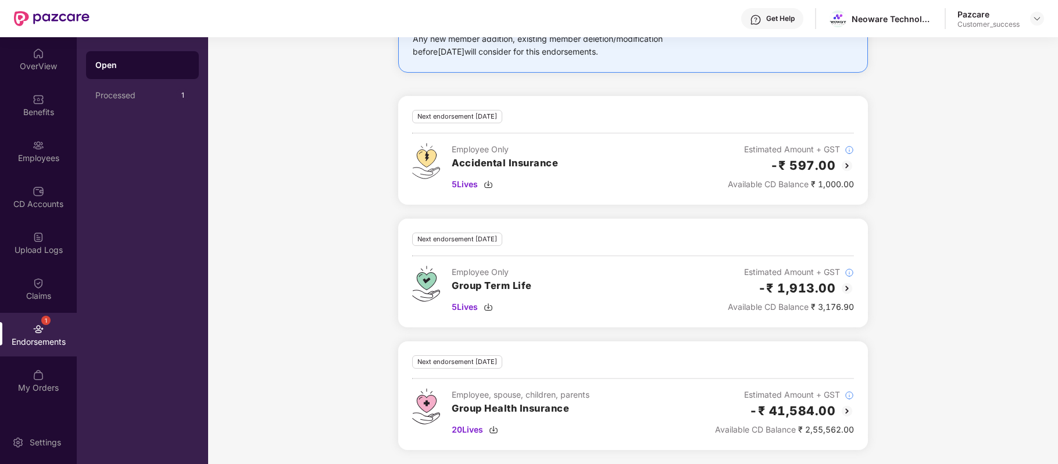
click at [844, 406] on img at bounding box center [847, 411] width 14 height 14
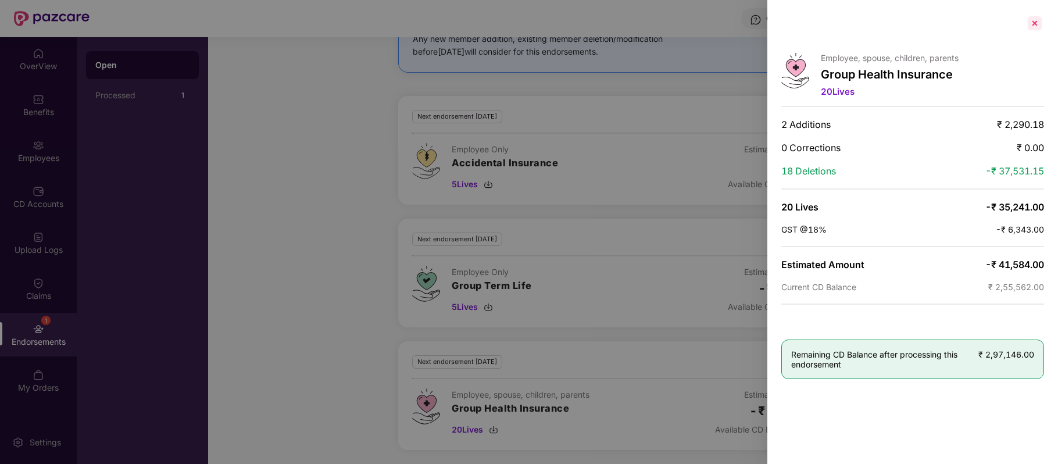
click at [1036, 23] on div at bounding box center [1034, 23] width 19 height 19
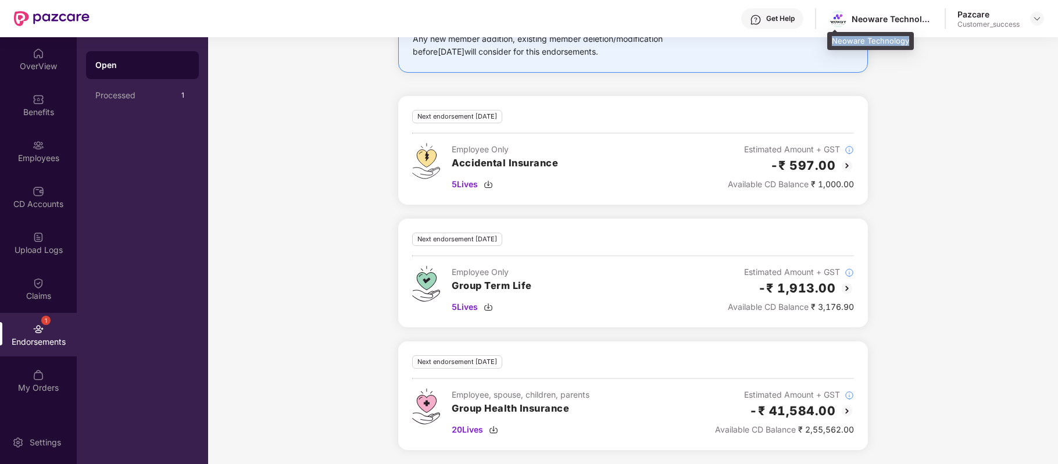
drag, startPoint x: 830, startPoint y: 35, endPoint x: 909, endPoint y: 37, distance: 79.6
click at [909, 37] on div "Neoware Technology" at bounding box center [870, 41] width 87 height 19
copy div "Neoware Technology"
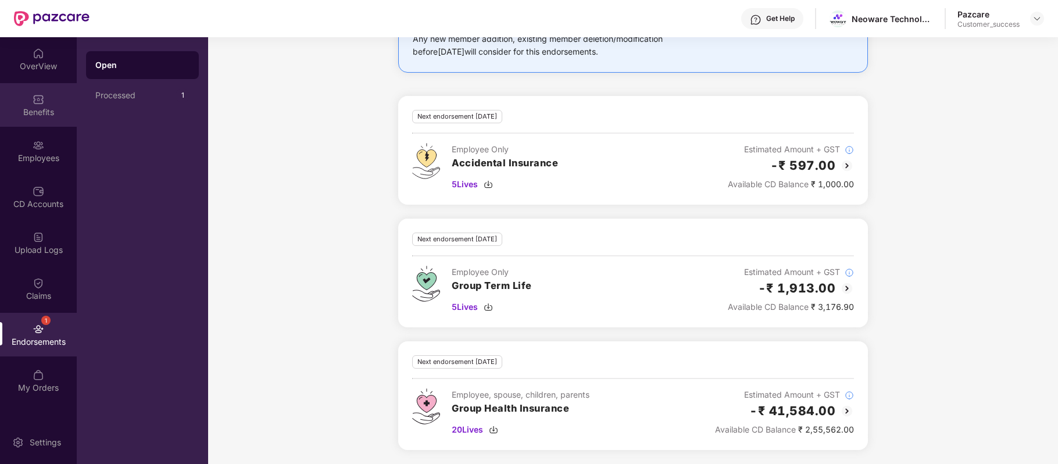
click at [33, 110] on div "Benefits" at bounding box center [38, 112] width 77 height 12
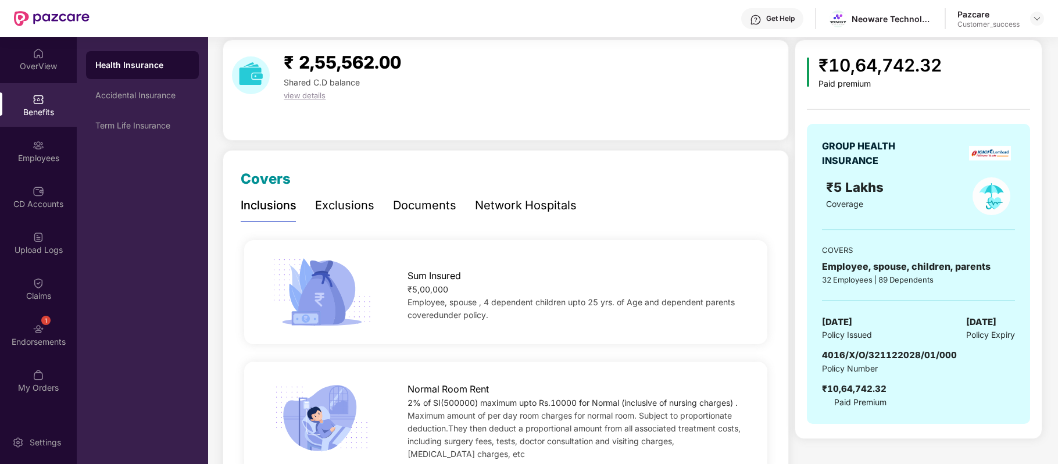
scroll to position [0, 0]
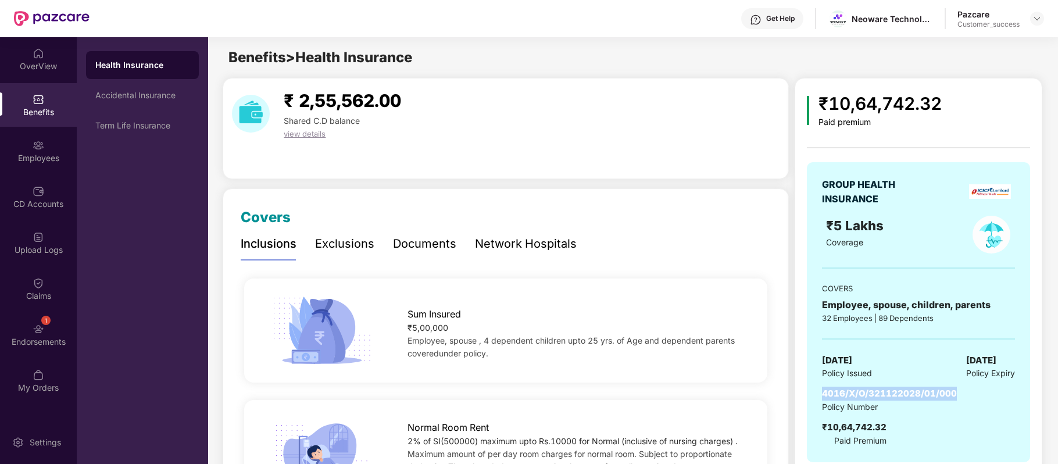
drag, startPoint x: 818, startPoint y: 393, endPoint x: 962, endPoint y: 385, distance: 144.4
click at [962, 385] on div "GROUP HEALTH INSURANCE ₹5 Lakhs Coverage COVERS Employee, spouse, children, par…" at bounding box center [918, 312] width 223 height 300
copy span "4016/X/O/321122028/01/000"
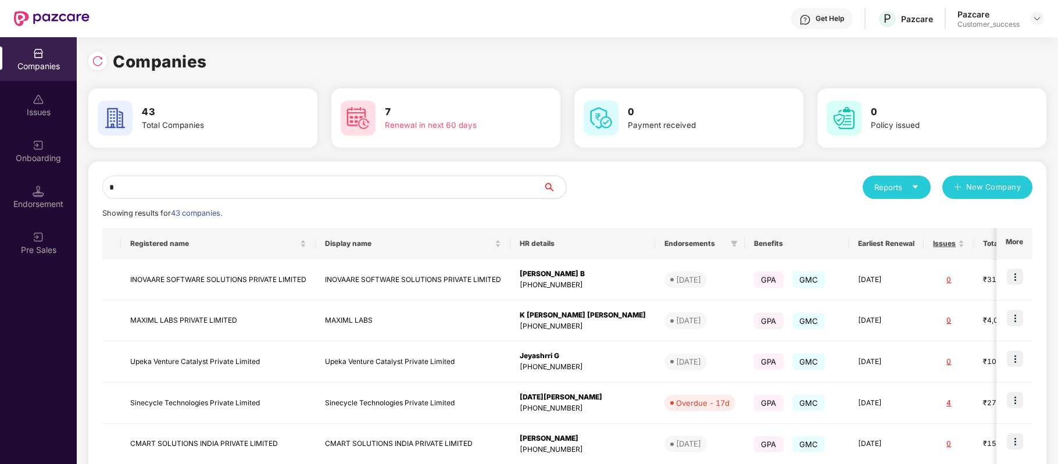
click at [268, 180] on input "*" at bounding box center [322, 187] width 440 height 23
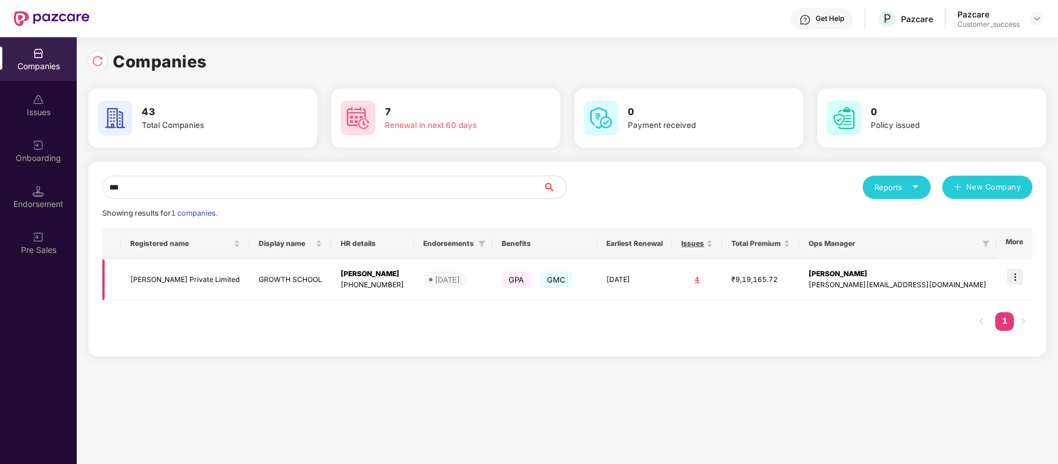
type input "***"
click at [171, 275] on td "Sisinty Private Limited" at bounding box center [185, 279] width 128 height 41
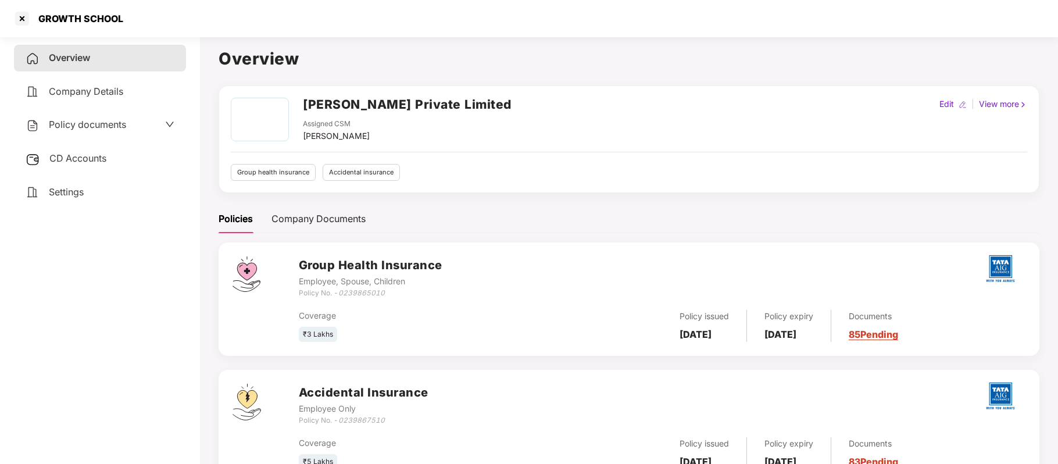
click at [123, 121] on span "Policy documents" at bounding box center [87, 125] width 77 height 12
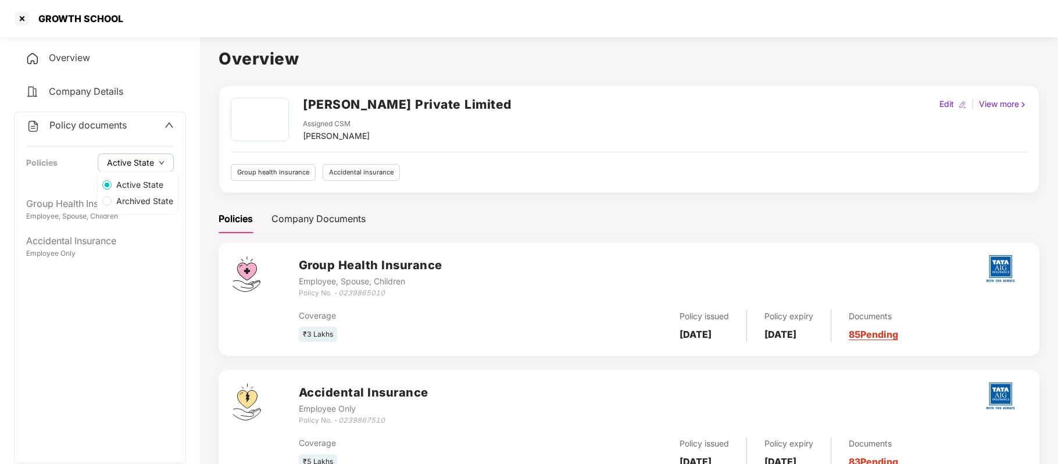
click at [136, 171] on div "Active State Archived State" at bounding box center [137, 192] width 81 height 43
click at [143, 207] on span "Archived State" at bounding box center [145, 201] width 66 height 13
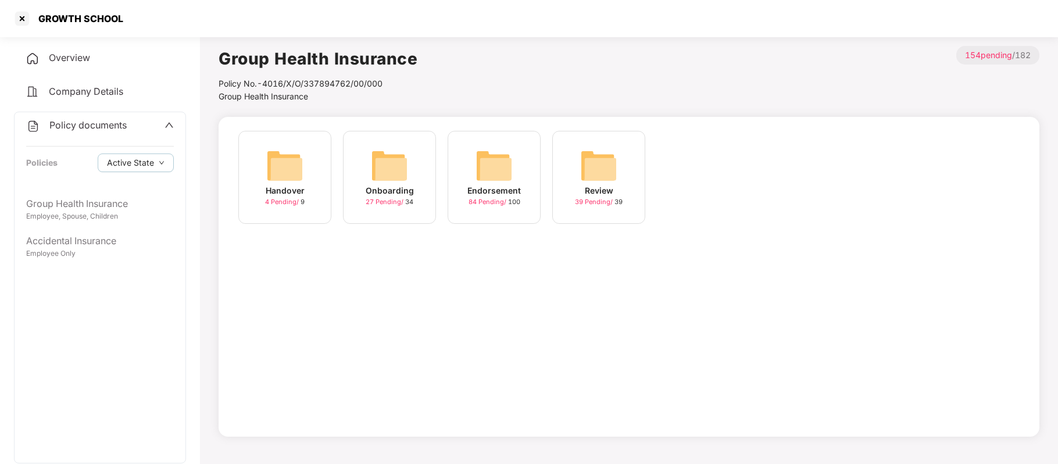
click at [472, 192] on div "Endorsement" at bounding box center [493, 190] width 53 height 13
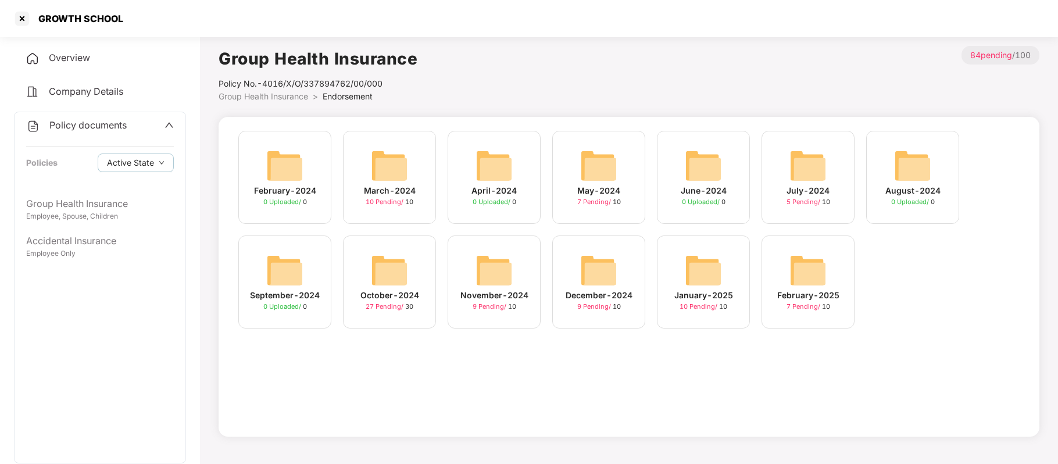
click at [786, 296] on div "February-2025" at bounding box center [808, 295] width 62 height 13
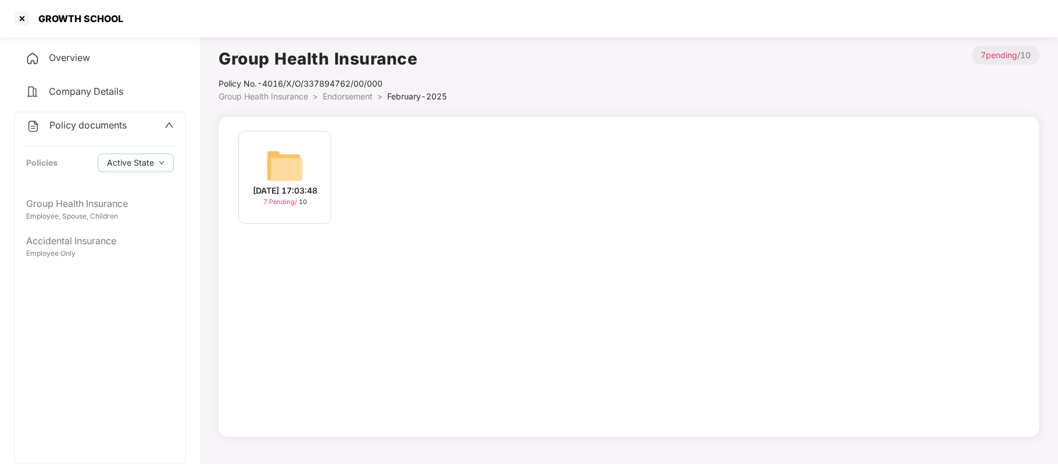
click at [281, 197] on div "11-Feb-2025 17:03:48" at bounding box center [285, 190] width 65 height 13
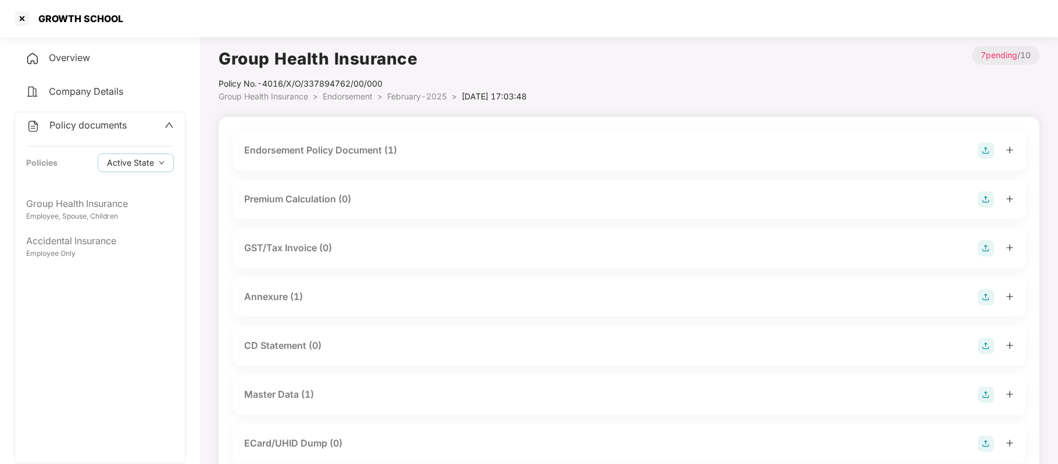
click at [298, 392] on div "Master Data (1)" at bounding box center [279, 394] width 70 height 15
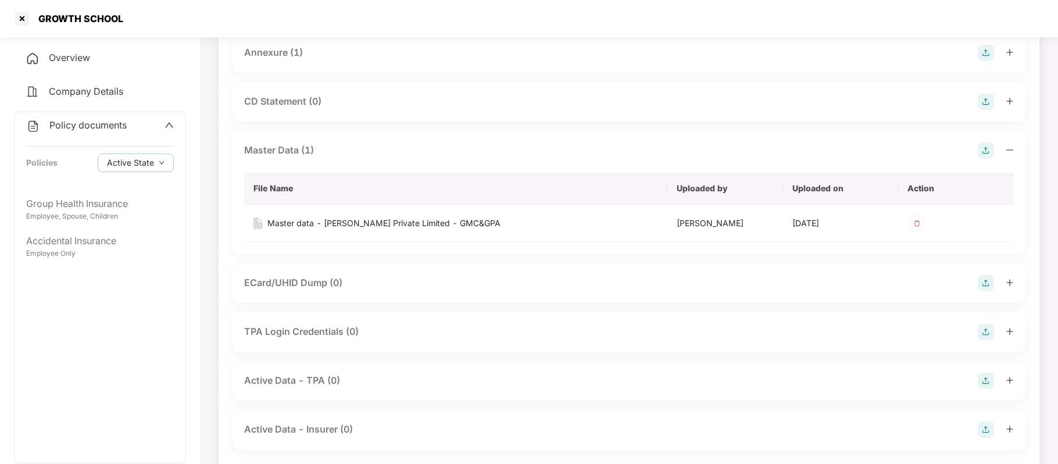
scroll to position [254, 0]
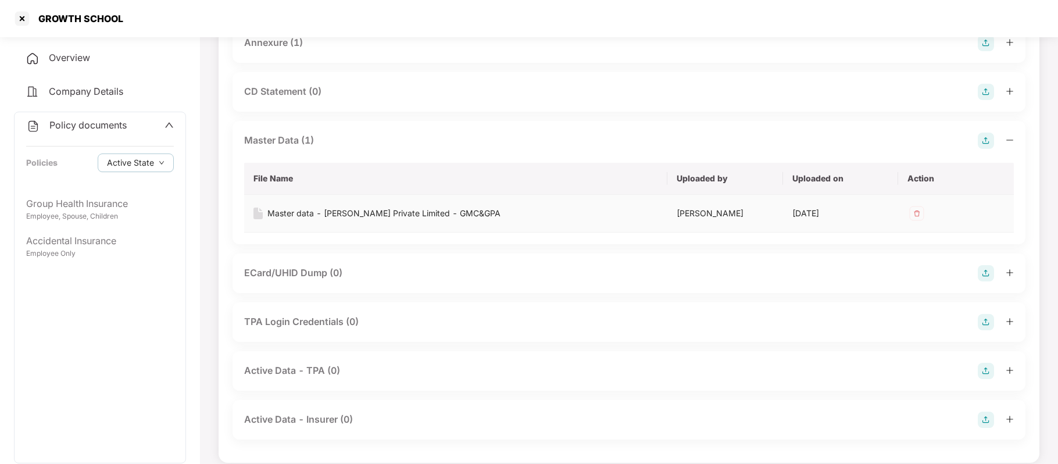
click at [384, 212] on div "Master data - Sisinty Private Limited - GMC&GPA" at bounding box center [383, 213] width 233 height 13
click at [24, 19] on div at bounding box center [22, 18] width 19 height 19
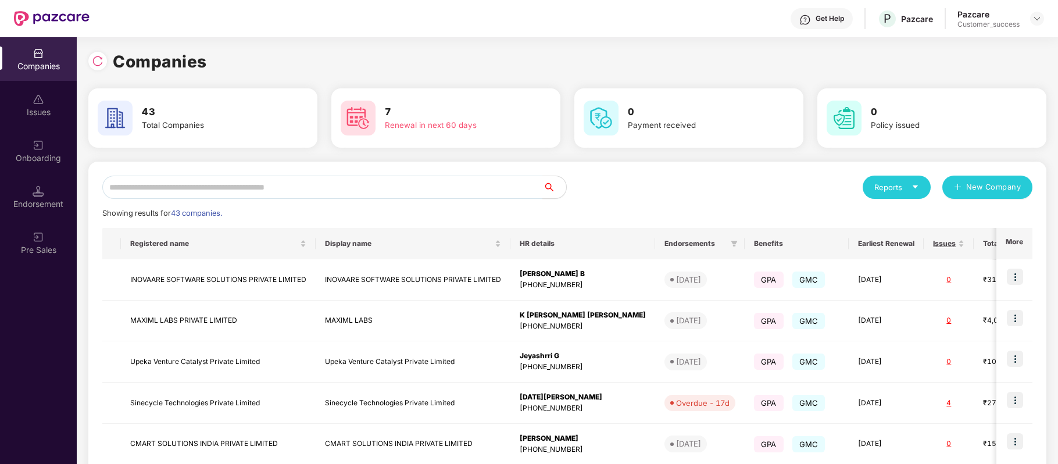
scroll to position [0, 0]
click at [300, 182] on input "text" at bounding box center [322, 187] width 440 height 23
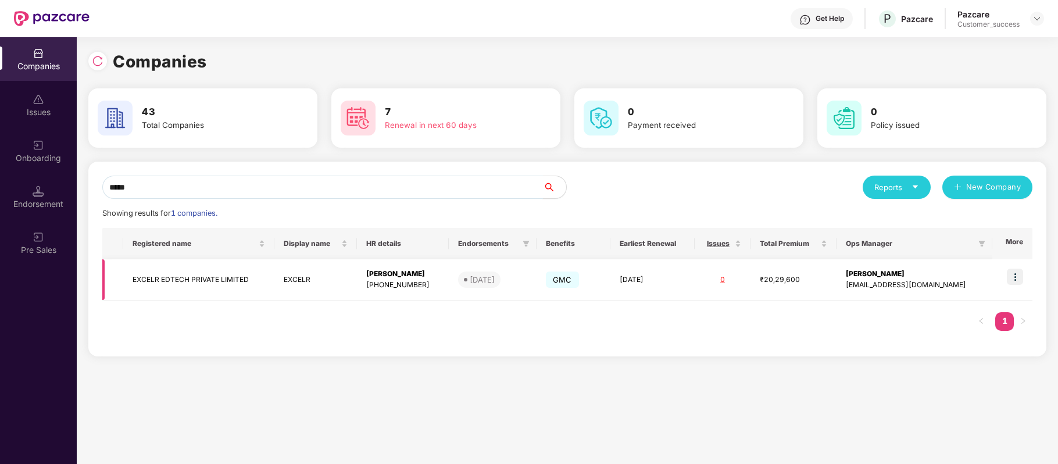
type input "*****"
click at [1017, 277] on img at bounding box center [1015, 276] width 16 height 16
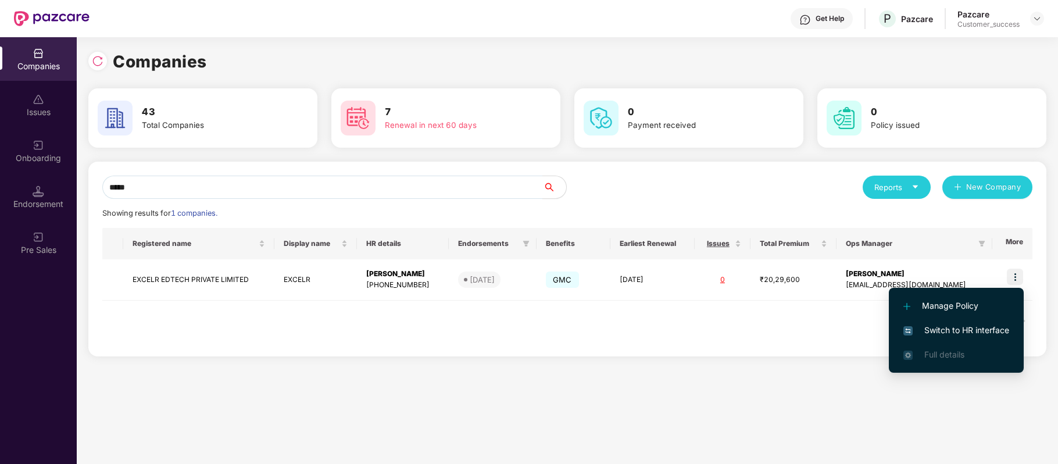
click at [989, 330] on span "Switch to HR interface" at bounding box center [956, 330] width 106 height 13
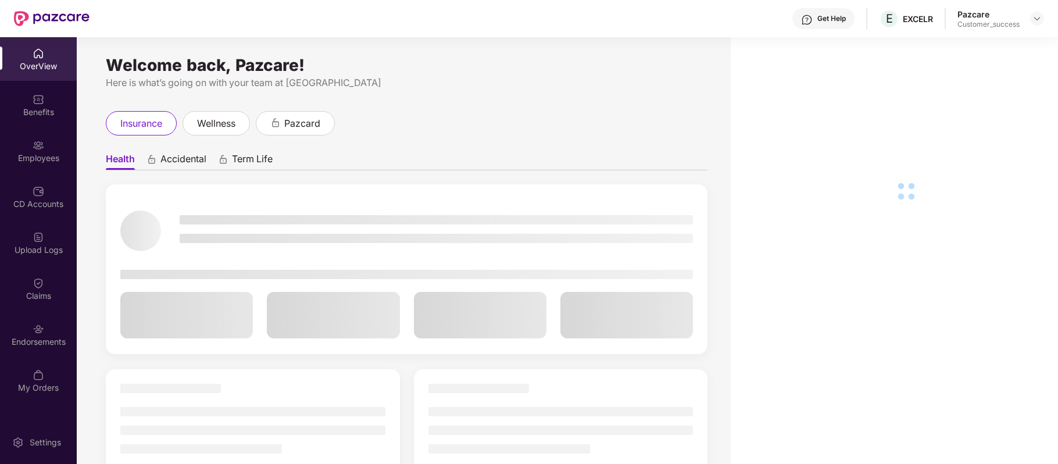
click at [45, 112] on div "Benefits" at bounding box center [38, 112] width 77 height 12
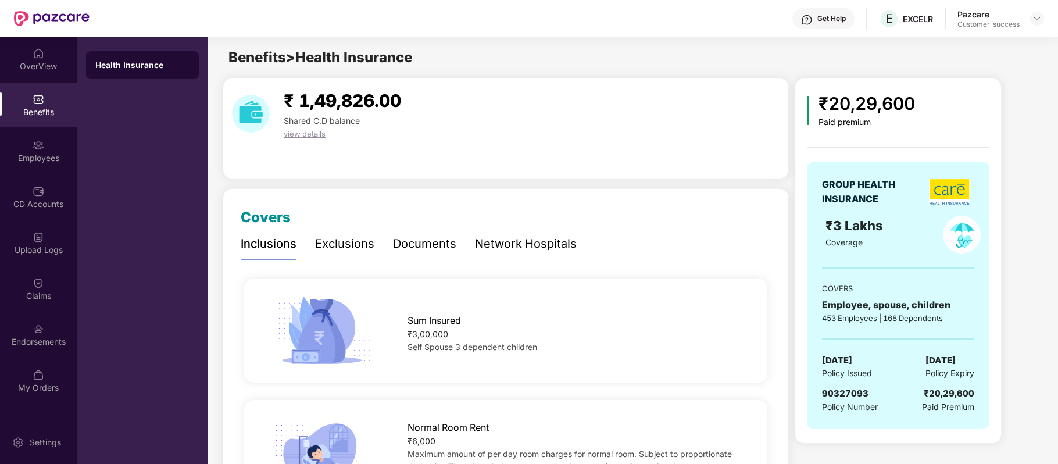
click at [838, 393] on span "90327093" at bounding box center [845, 393] width 46 height 11
copy span "90327093"
click at [838, 393] on span "90327093" at bounding box center [845, 393] width 46 height 11
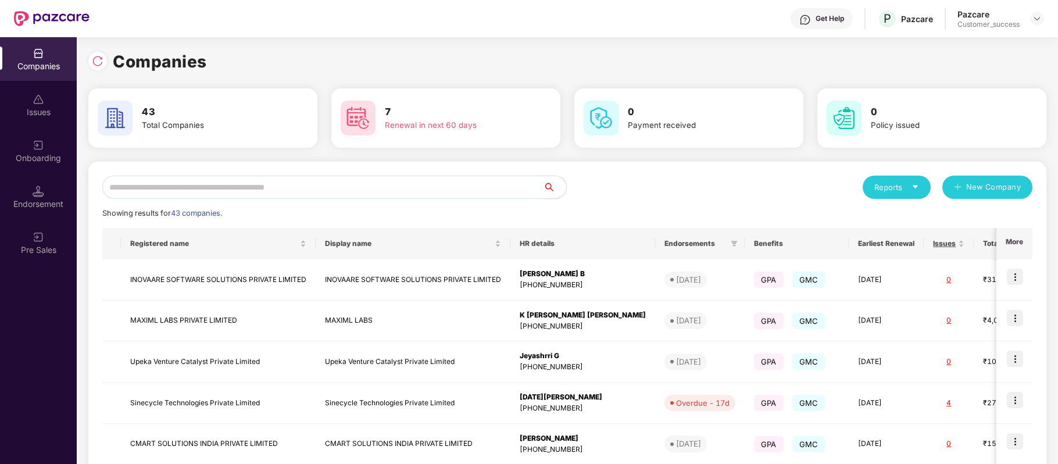
click at [307, 188] on input "text" at bounding box center [322, 187] width 440 height 23
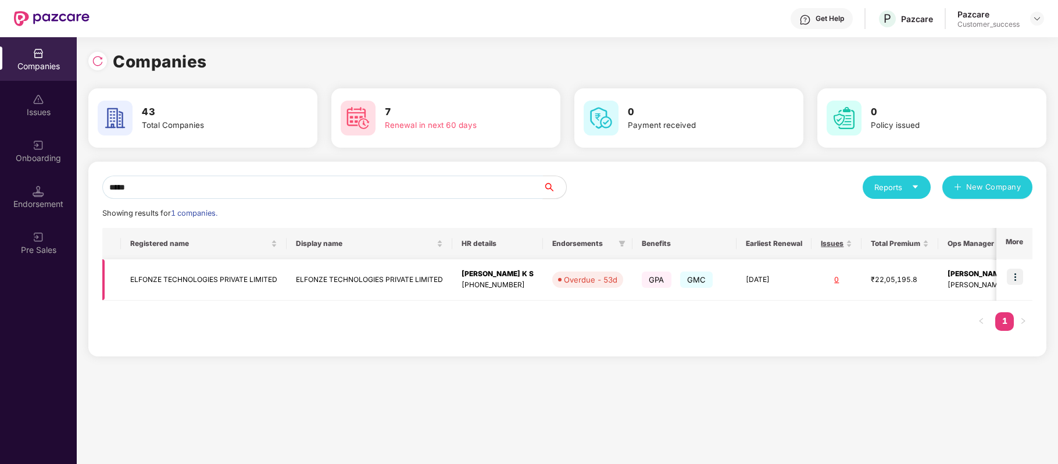
type input "*****"
click at [228, 280] on td "ELFONZE TECHNOLOGIES PRIVATE LIMITED" at bounding box center [204, 279] width 166 height 41
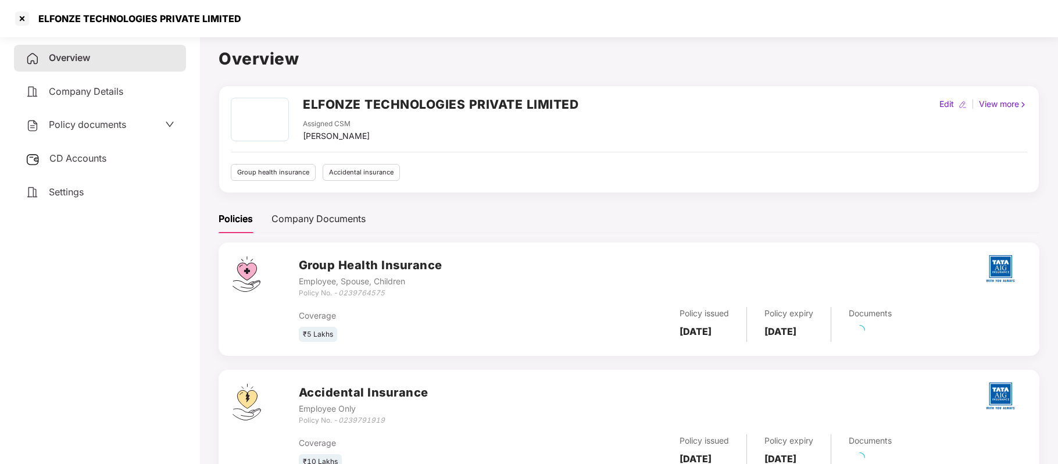
click at [91, 121] on span "Policy documents" at bounding box center [87, 125] width 77 height 12
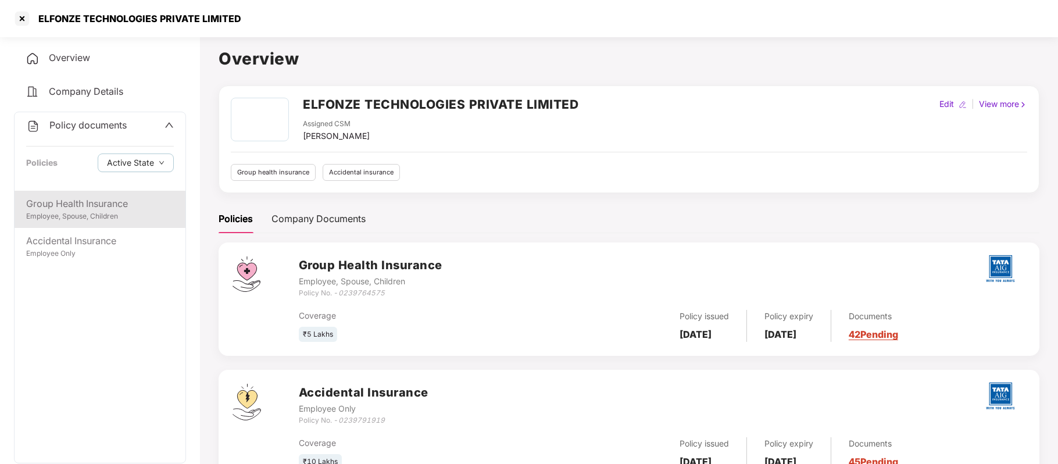
click at [95, 214] on div "Employee, Spouse, Children" at bounding box center [100, 216] width 148 height 11
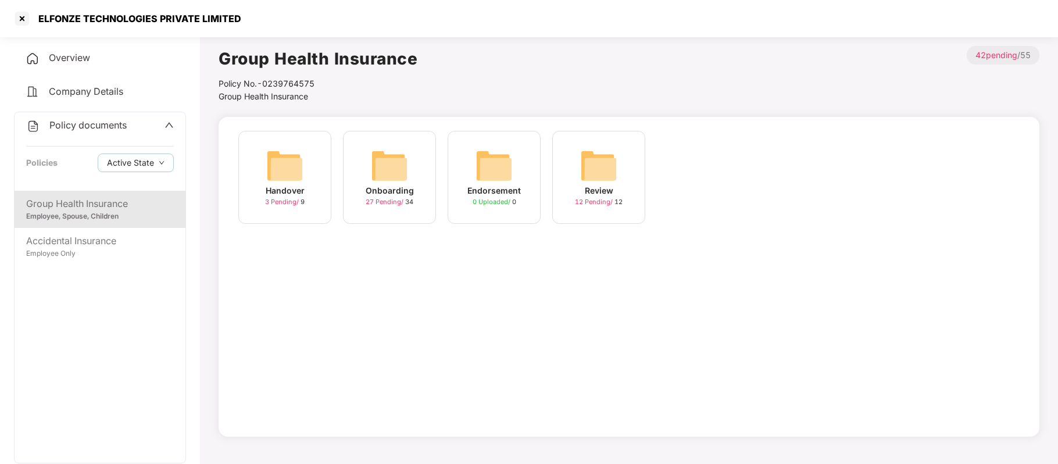
click at [399, 177] on img at bounding box center [389, 165] width 37 height 37
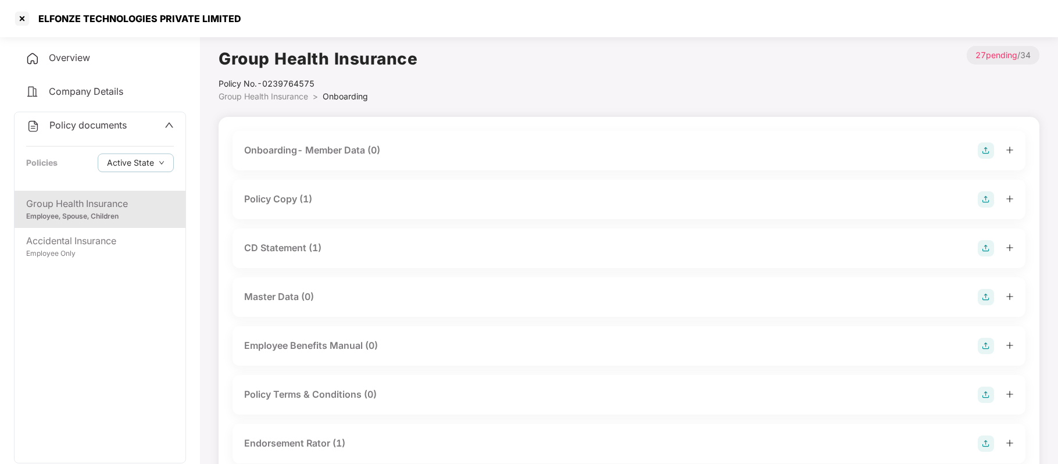
click at [298, 200] on div "Policy Copy (1)" at bounding box center [278, 199] width 68 height 15
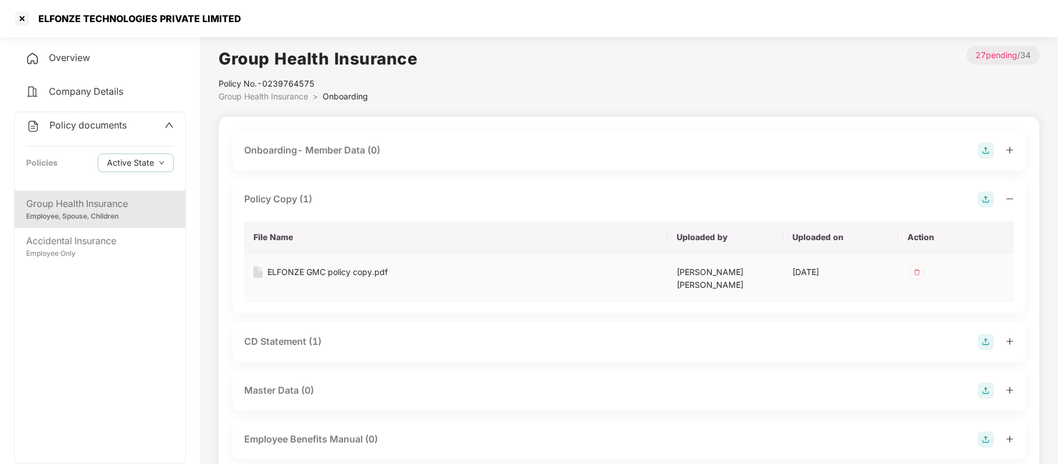
click at [310, 270] on div "ELFONZE GMC policy copy.pdf" at bounding box center [327, 272] width 120 height 13
click at [19, 19] on div at bounding box center [22, 18] width 19 height 19
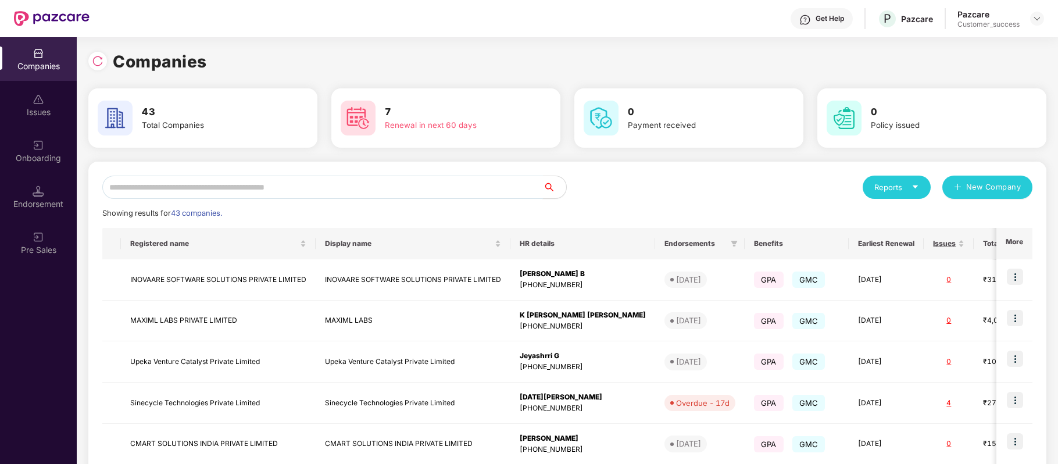
click at [203, 186] on input "text" at bounding box center [322, 187] width 440 height 23
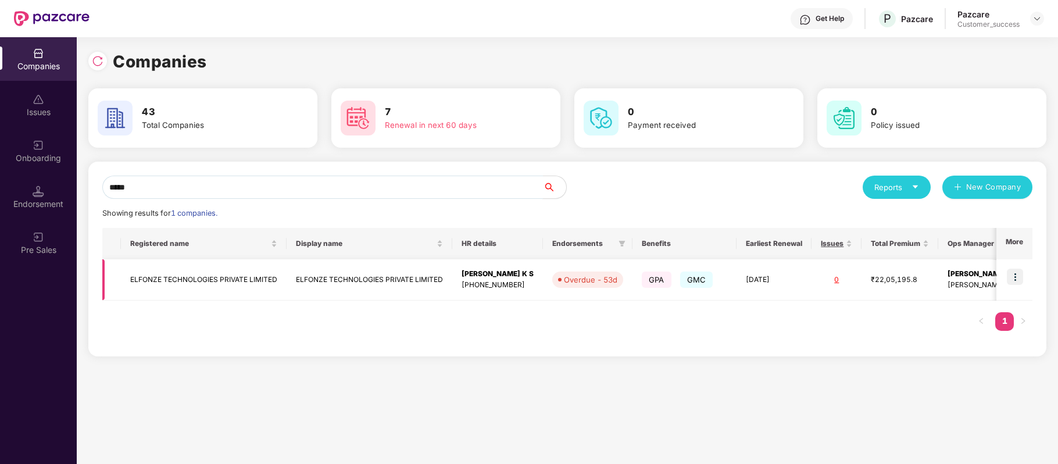
type input "*****"
click at [1017, 280] on img at bounding box center [1015, 276] width 16 height 16
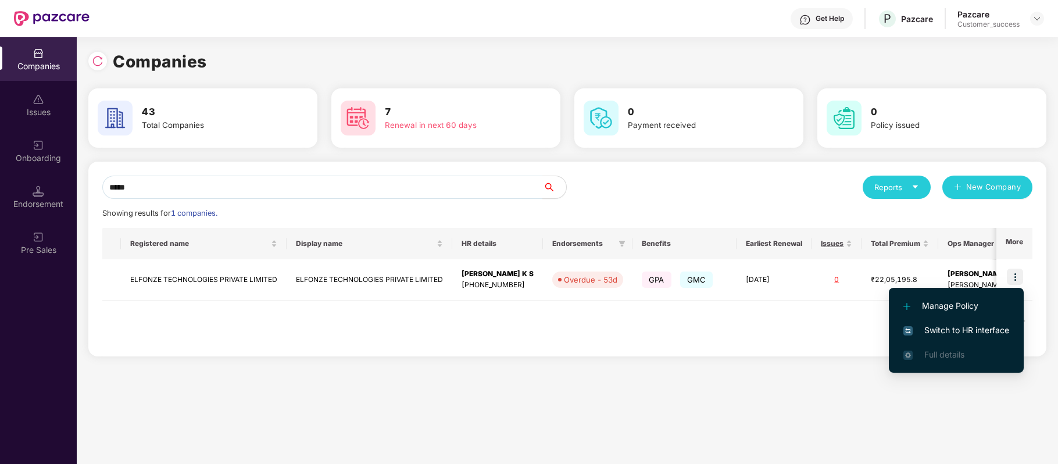
click at [982, 331] on span "Switch to HR interface" at bounding box center [956, 330] width 106 height 13
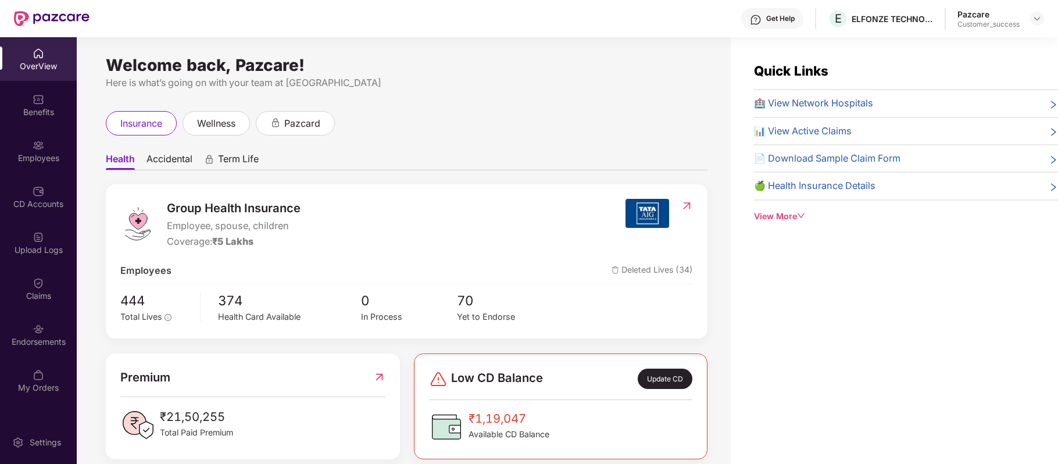
click at [45, 150] on div "Employees" at bounding box center [38, 151] width 77 height 44
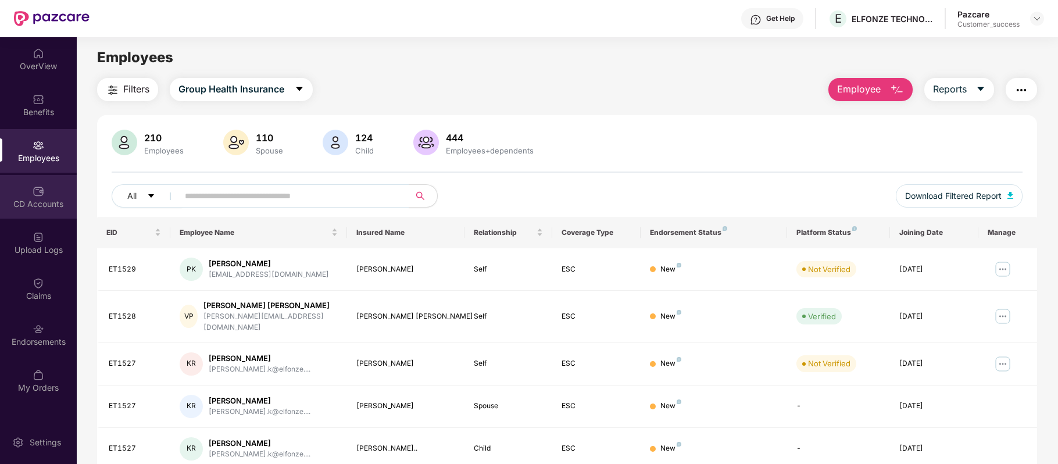
click at [50, 205] on div "CD Accounts" at bounding box center [38, 204] width 77 height 12
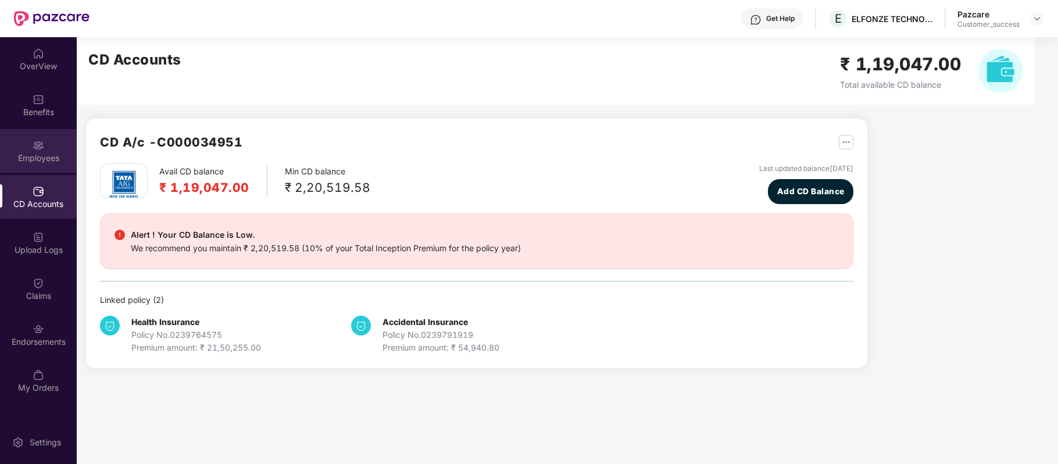
click at [45, 163] on div "Employees" at bounding box center [38, 158] width 77 height 12
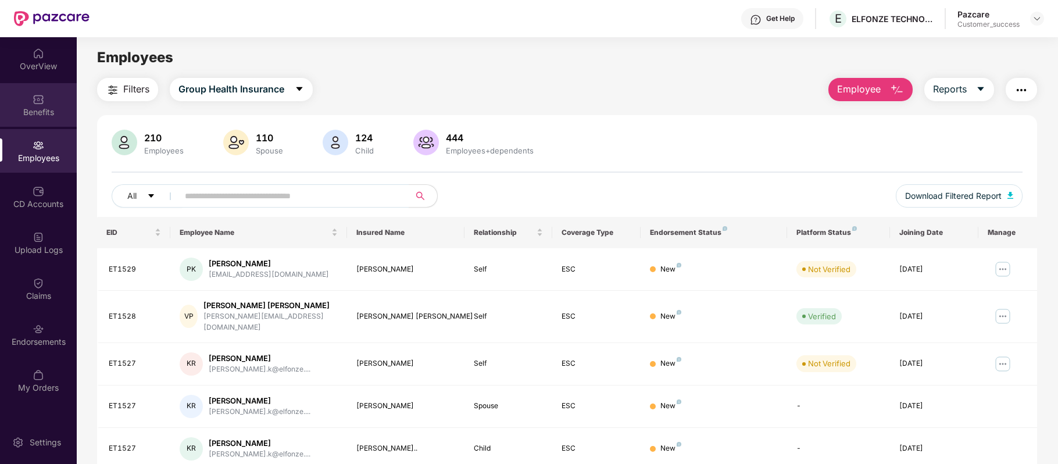
click at [46, 115] on div "Benefits" at bounding box center [38, 112] width 77 height 12
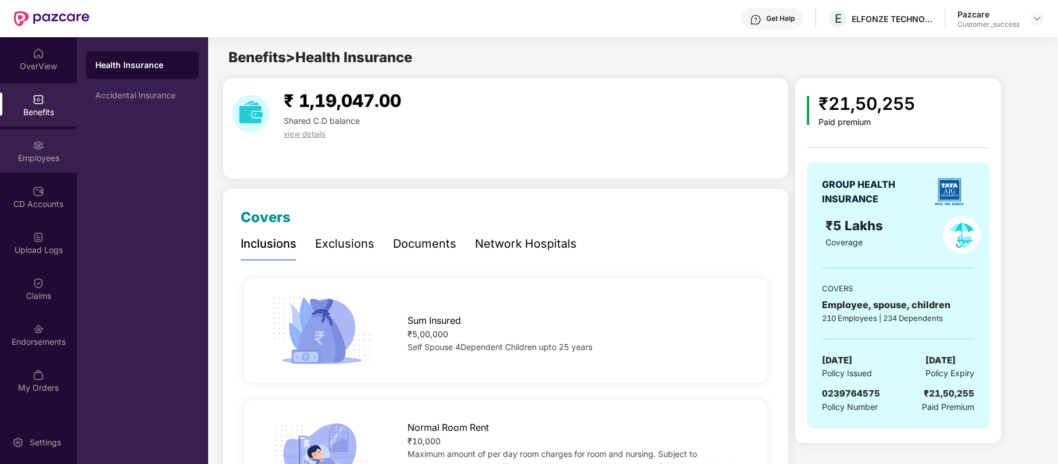
click at [45, 163] on div "Employees" at bounding box center [38, 158] width 77 height 12
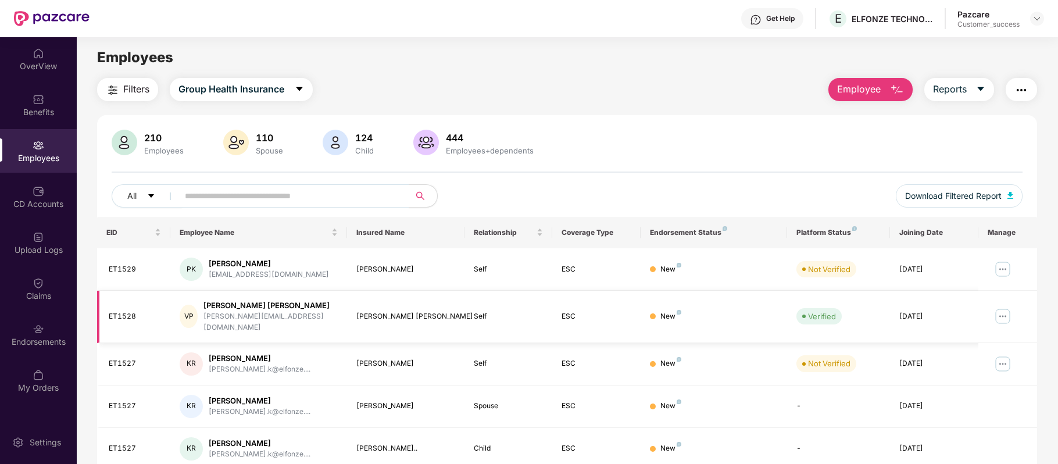
scroll to position [252, 0]
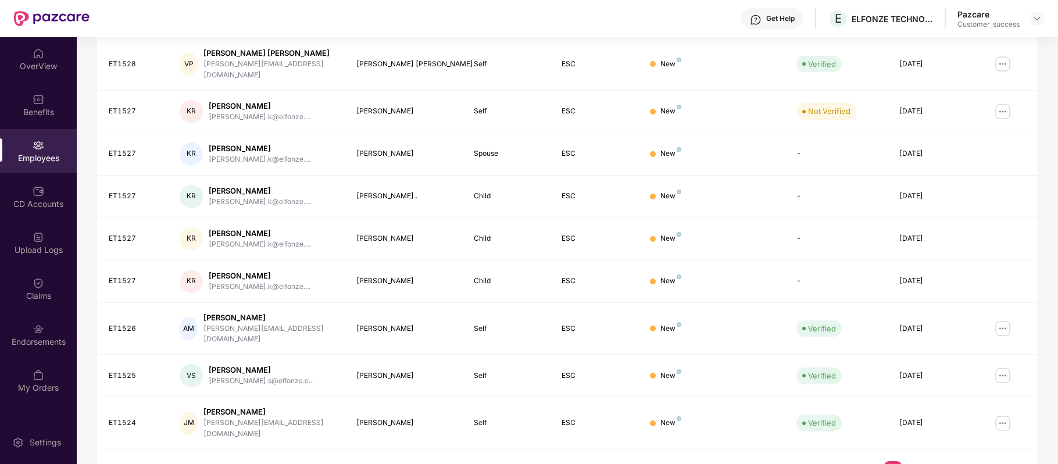
click at [911, 461] on link "2" at bounding box center [911, 469] width 19 height 17
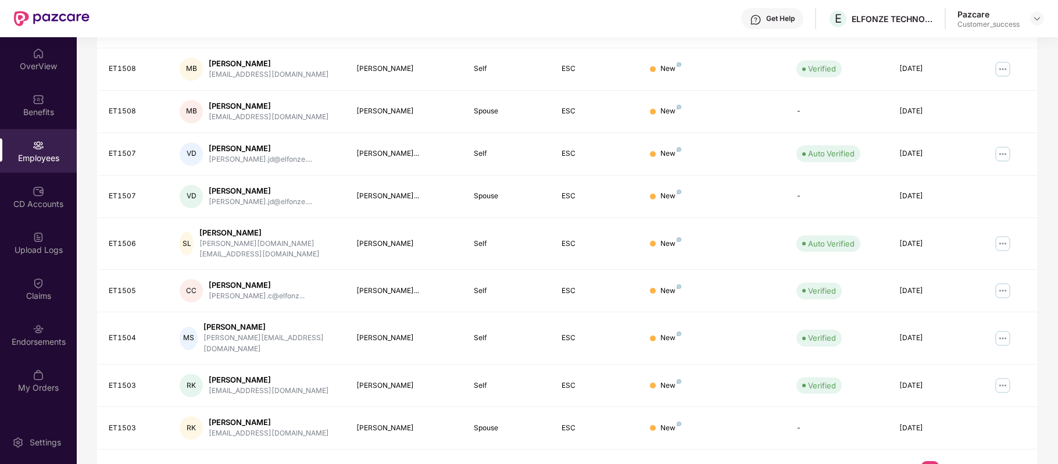
click at [844, 461] on link "1" at bounding box center [850, 469] width 19 height 17
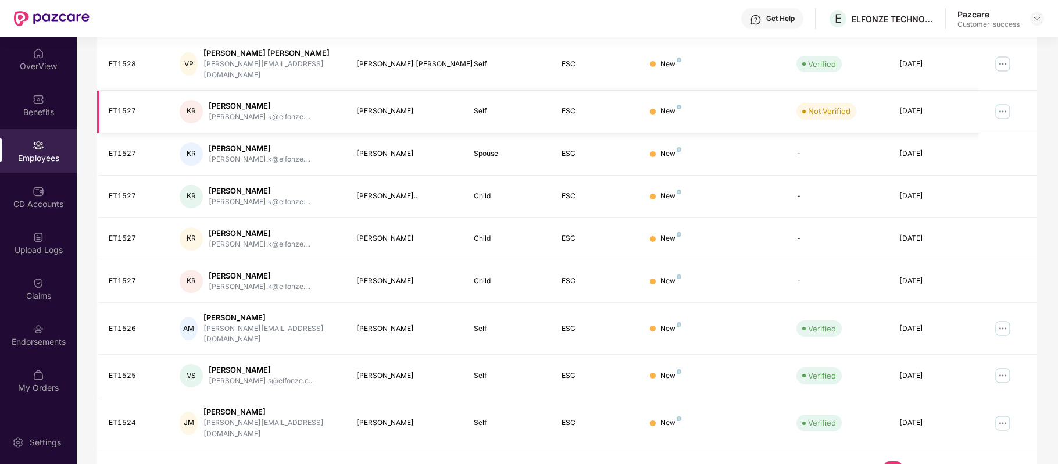
scroll to position [0, 0]
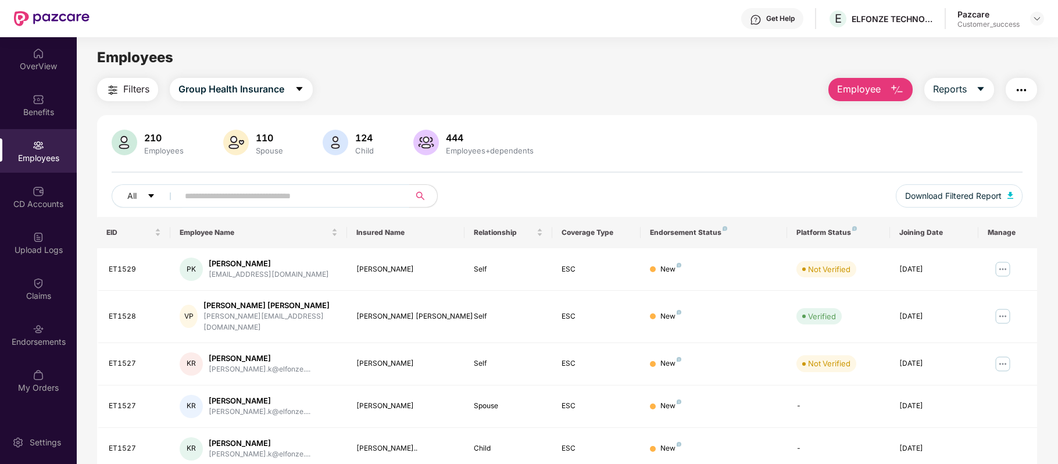
click at [296, 192] on input "text" at bounding box center [289, 195] width 209 height 17
paste input "******"
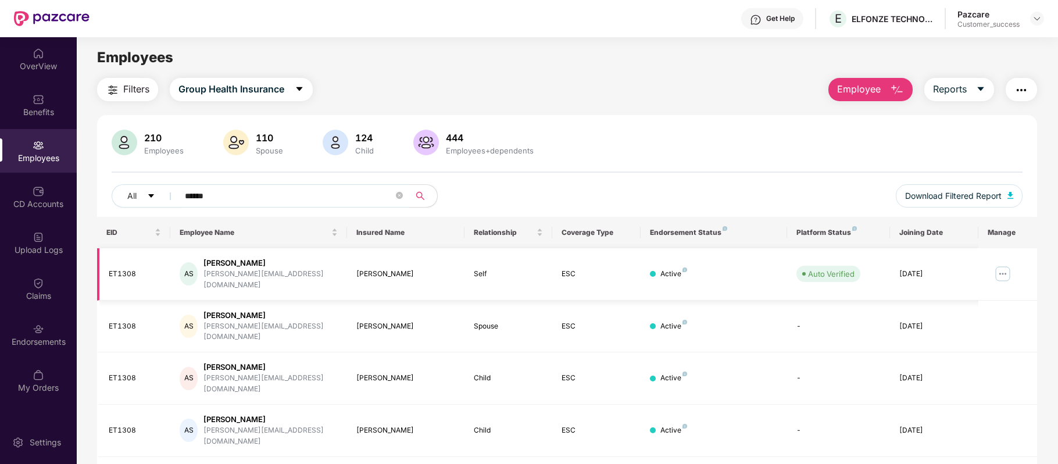
drag, startPoint x: 293, startPoint y: 263, endPoint x: 207, endPoint y: 260, distance: 85.5
click at [207, 260] on div "AS Arunima Samantray arunima.s@elfonze.com" at bounding box center [258, 273] width 157 height 33
copy div "Arunima Samantray"
drag, startPoint x: 228, startPoint y: 196, endPoint x: 169, endPoint y: 192, distance: 59.5
click at [169, 192] on div "All ******" at bounding box center [377, 195] width 531 height 23
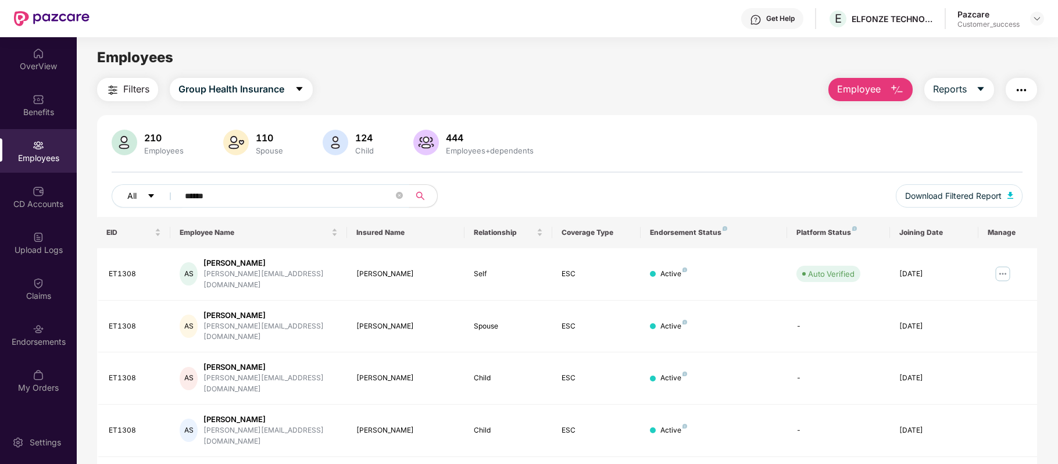
paste input "text"
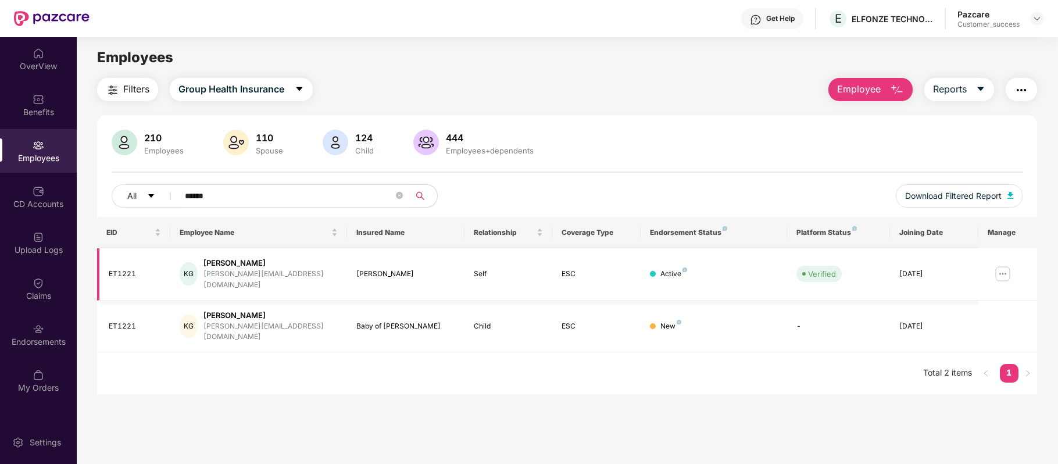
drag, startPoint x: 208, startPoint y: 263, endPoint x: 286, endPoint y: 260, distance: 77.9
click at [286, 260] on div "Katyaini Gummadi" at bounding box center [270, 262] width 134 height 11
copy div "Katyaini Gummadi"
click at [224, 195] on input "******" at bounding box center [289, 195] width 209 height 17
type input "*"
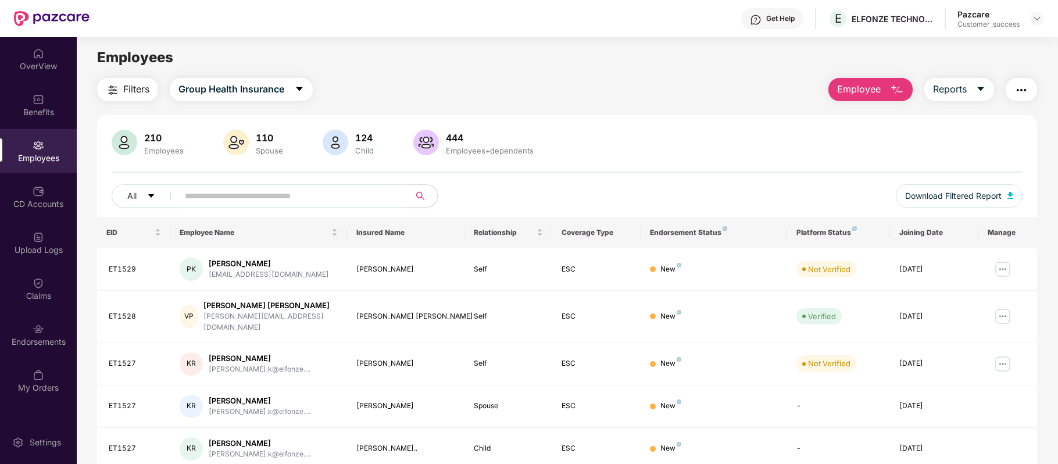
paste input "******"
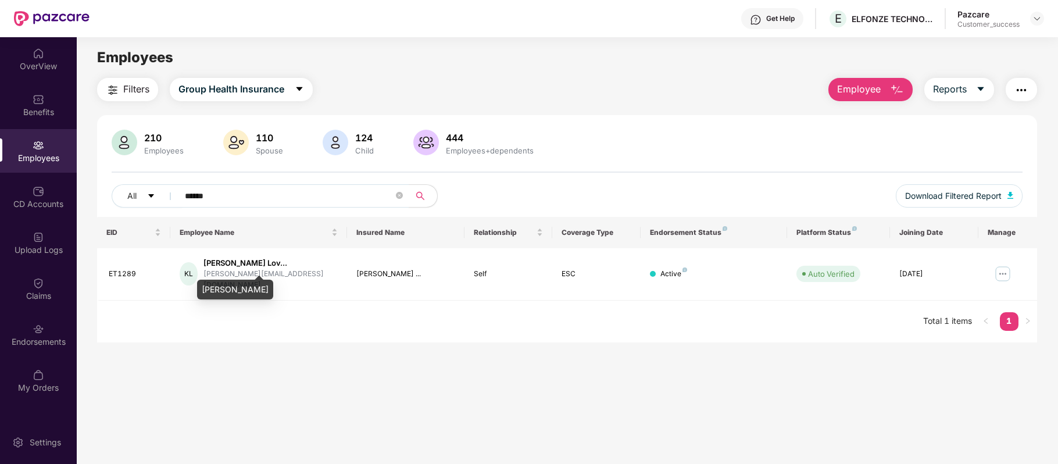
drag, startPoint x: 201, startPoint y: 286, endPoint x: 298, endPoint y: 282, distance: 97.1
click at [273, 282] on div "Kondaveeti Bharath Lova" at bounding box center [235, 290] width 76 height 20
copy div "Kondaveeti Bharath Lova"
drag, startPoint x: 238, startPoint y: 200, endPoint x: 141, endPoint y: 196, distance: 97.7
click at [141, 196] on div "All ******" at bounding box center [377, 195] width 531 height 23
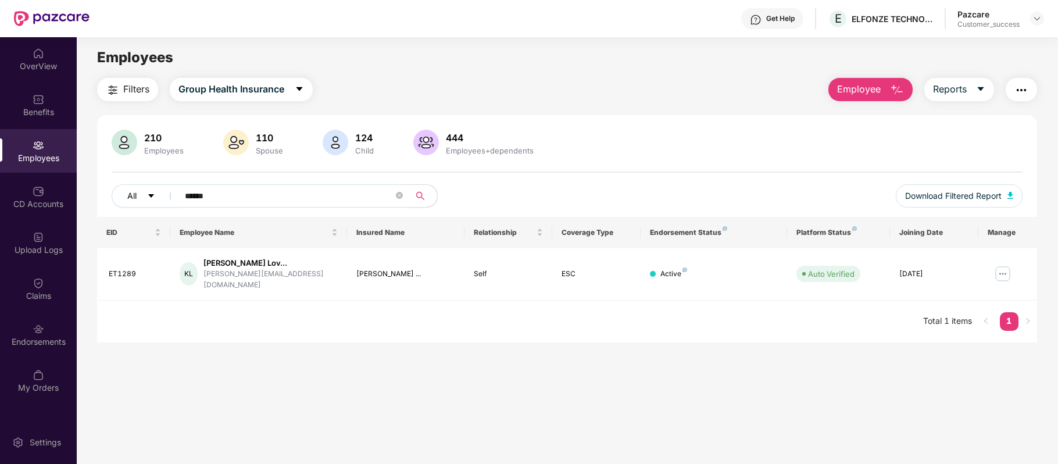
paste input "text"
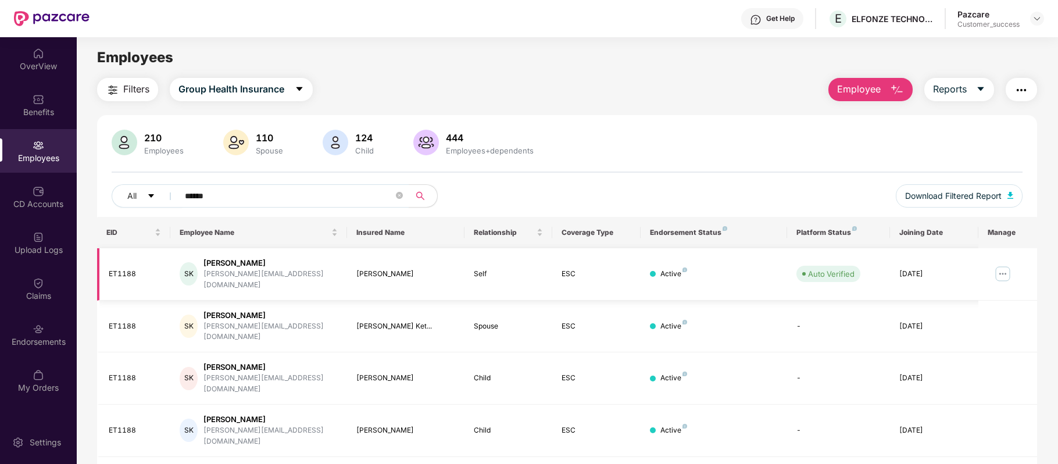
drag, startPoint x: 206, startPoint y: 266, endPoint x: 268, endPoint y: 262, distance: 62.3
click at [268, 262] on div "SK Sudhakar Ketha sudhakar.k@elfonze.com" at bounding box center [258, 273] width 157 height 33
copy div "Sudhakar Ketha"
click at [232, 196] on div "Click to sort ascending" at bounding box center [258, 206] width 96 height 20
drag, startPoint x: 224, startPoint y: 195, endPoint x: 167, endPoint y: 193, distance: 56.4
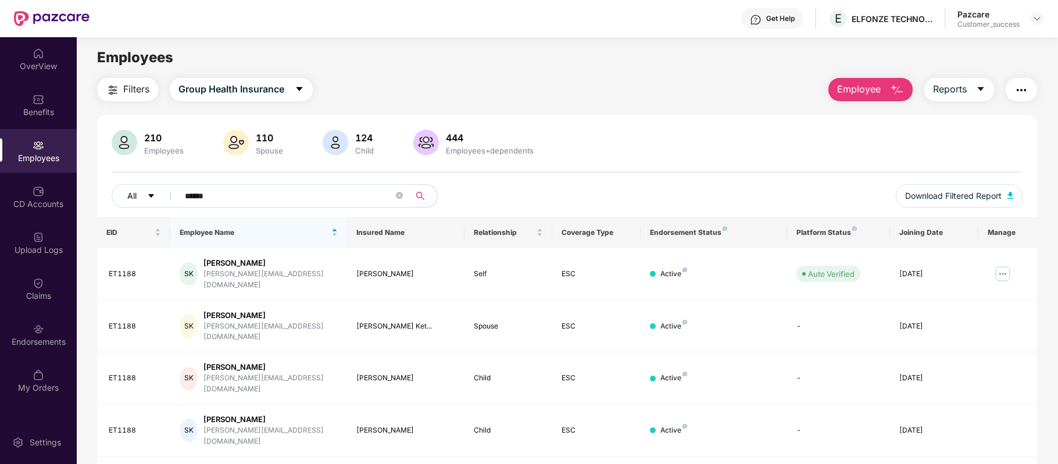
click at [167, 193] on div "All ******" at bounding box center [377, 195] width 531 height 23
paste input "text"
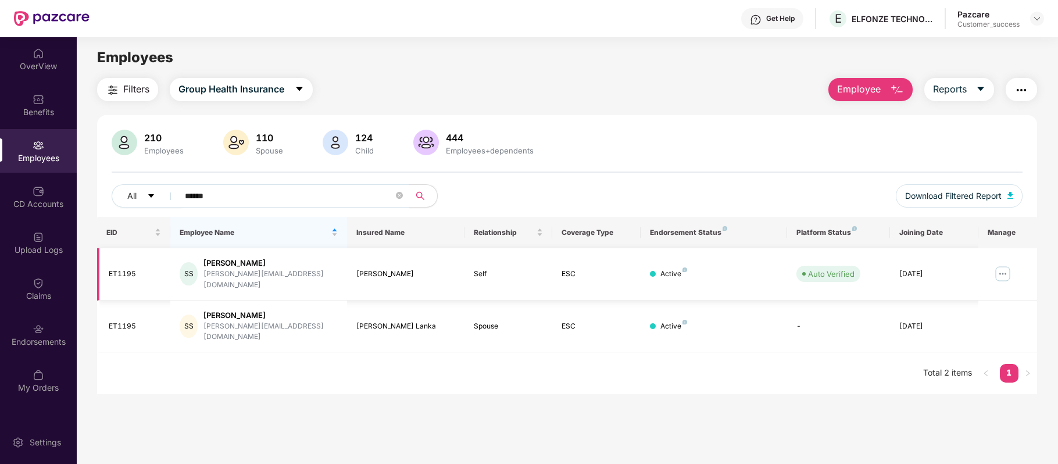
click at [352, 266] on td "Swetha Sankaran" at bounding box center [405, 274] width 117 height 52
drag, startPoint x: 352, startPoint y: 267, endPoint x: 424, endPoint y: 266, distance: 71.5
click at [424, 266] on td "Swetha Sankaran" at bounding box center [405, 274] width 117 height 52
copy div "Swetha Sankaran"
drag, startPoint x: 236, startPoint y: 195, endPoint x: 126, endPoint y: 196, distance: 110.4
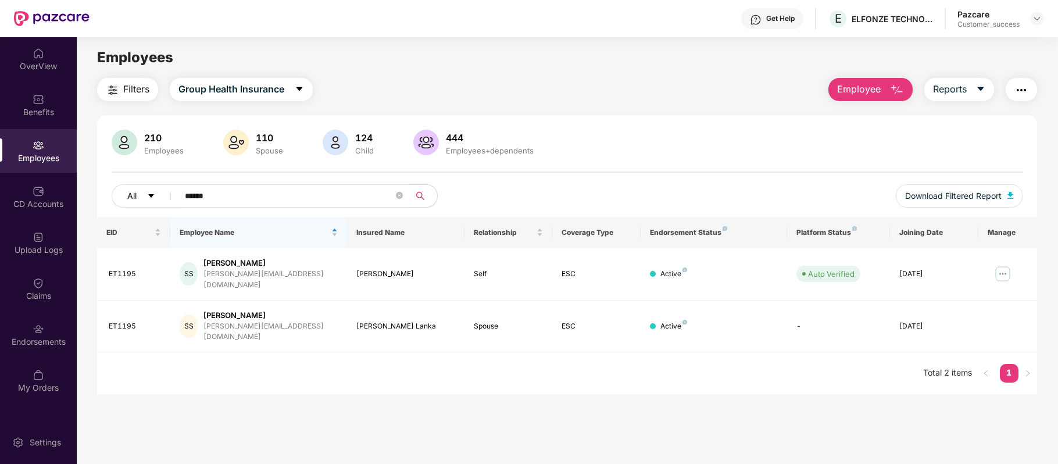
click at [126, 196] on div "All ******" at bounding box center [377, 195] width 531 height 23
paste input "text"
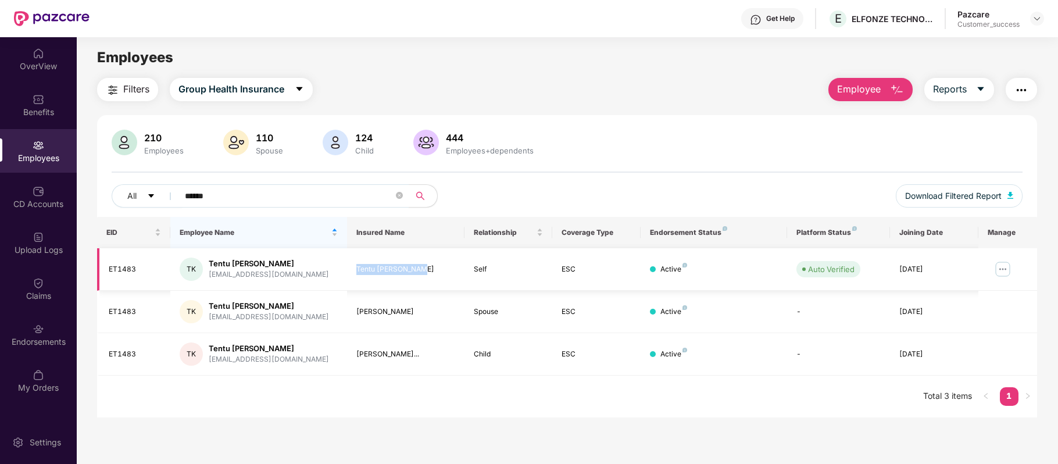
drag, startPoint x: 354, startPoint y: 270, endPoint x: 430, endPoint y: 266, distance: 75.6
click at [430, 266] on td "Tentu Kiran Kumar" at bounding box center [405, 269] width 117 height 42
copy div "Tentu Kiran Kumar"
click at [224, 196] on input "******" at bounding box center [289, 195] width 209 height 17
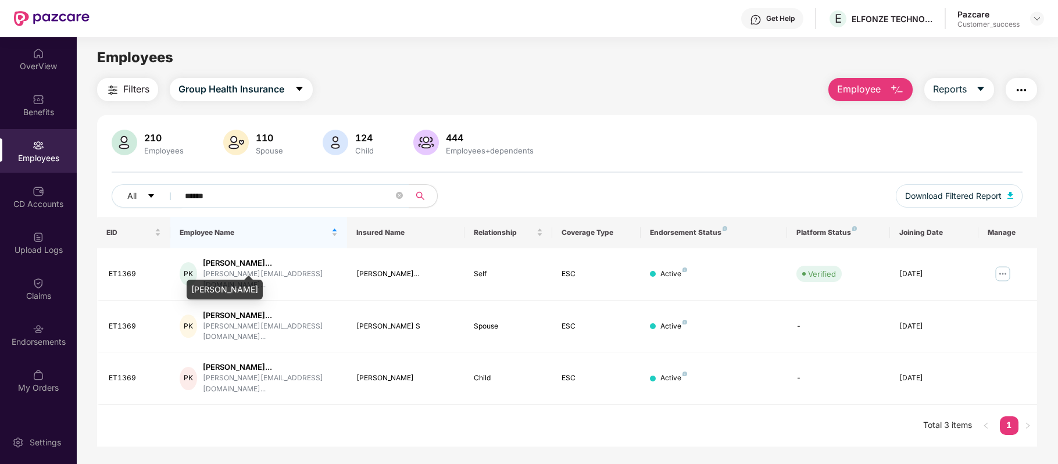
drag, startPoint x: 191, startPoint y: 286, endPoint x: 293, endPoint y: 287, distance: 101.7
click at [263, 287] on div "Parthiban Karivaratharajan" at bounding box center [225, 290] width 76 height 20
click at [254, 194] on input "******" at bounding box center [289, 195] width 209 height 17
type input "*"
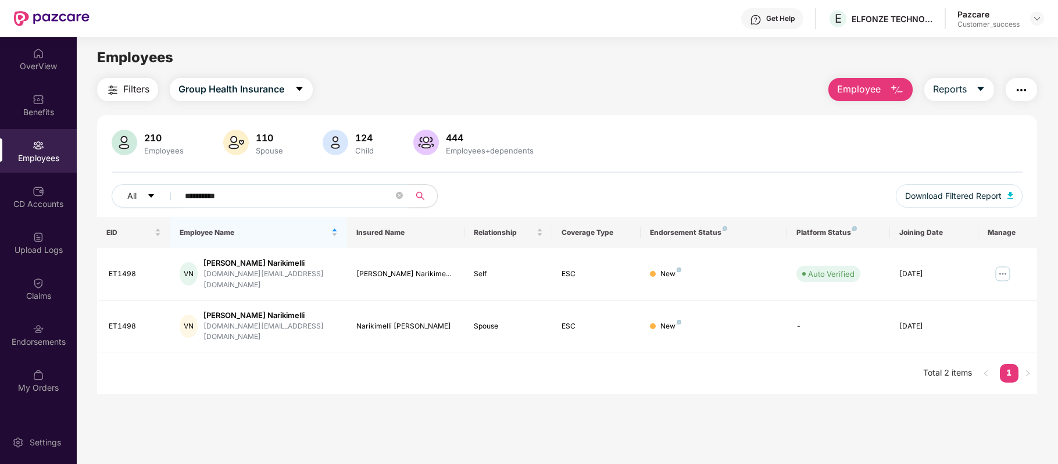
scroll to position [37, 0]
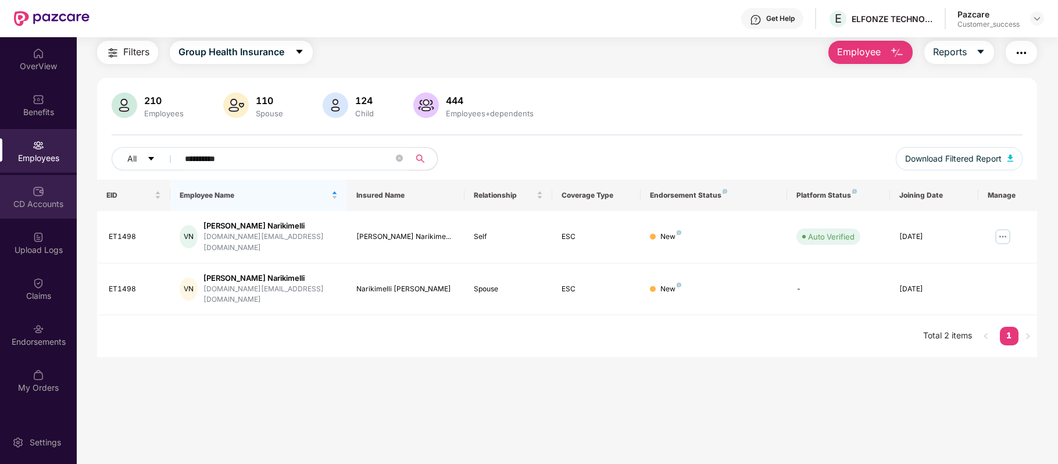
type input "**********"
click at [40, 198] on div "CD Accounts" at bounding box center [38, 204] width 77 height 12
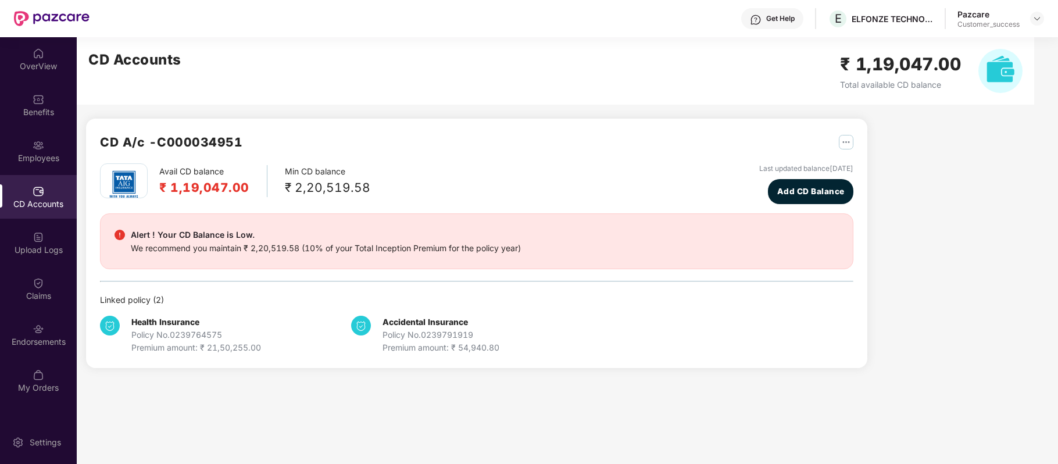
scroll to position [0, 0]
click at [52, 250] on div "Upload Logs" at bounding box center [38, 250] width 77 height 12
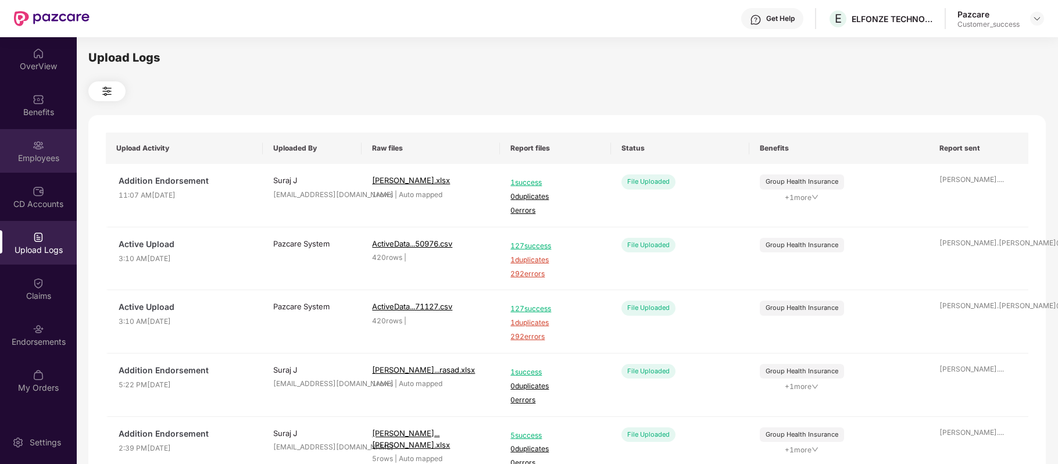
click at [40, 145] on img at bounding box center [39, 145] width 12 height 12
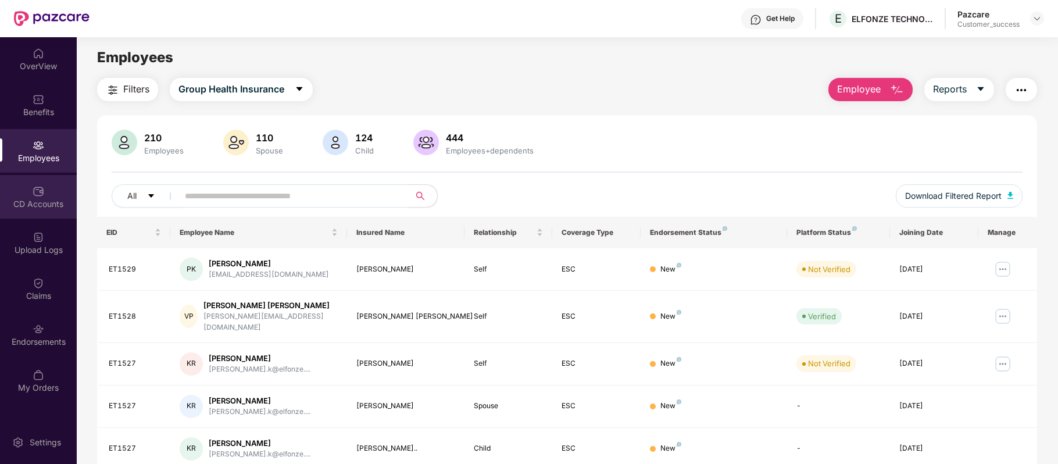
click at [53, 189] on div "CD Accounts" at bounding box center [38, 197] width 77 height 44
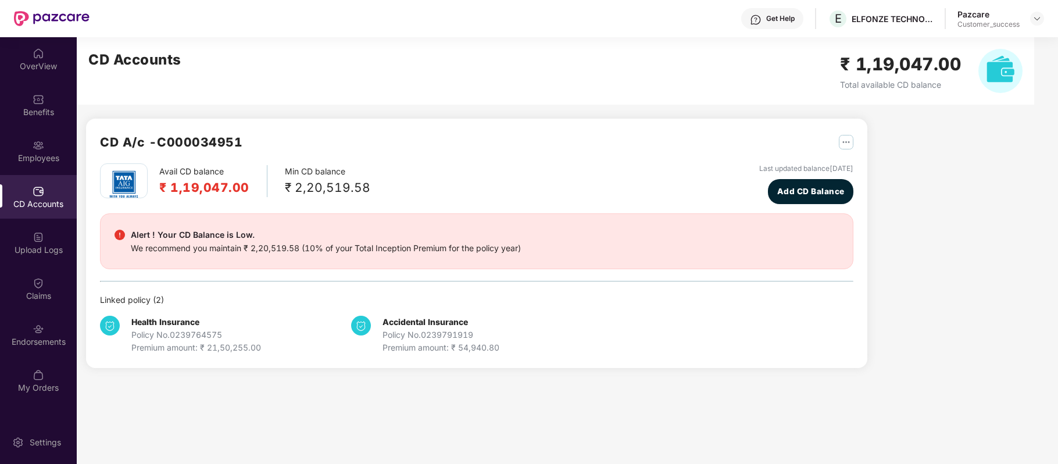
click at [17, 176] on div "CD Accounts" at bounding box center [38, 197] width 77 height 44
click at [30, 149] on div "Employees" at bounding box center [38, 151] width 77 height 44
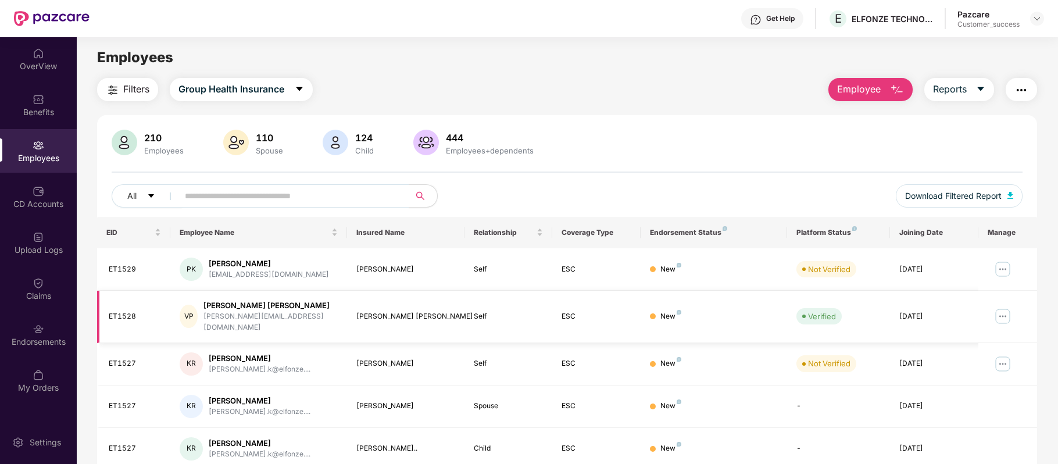
scroll to position [252, 0]
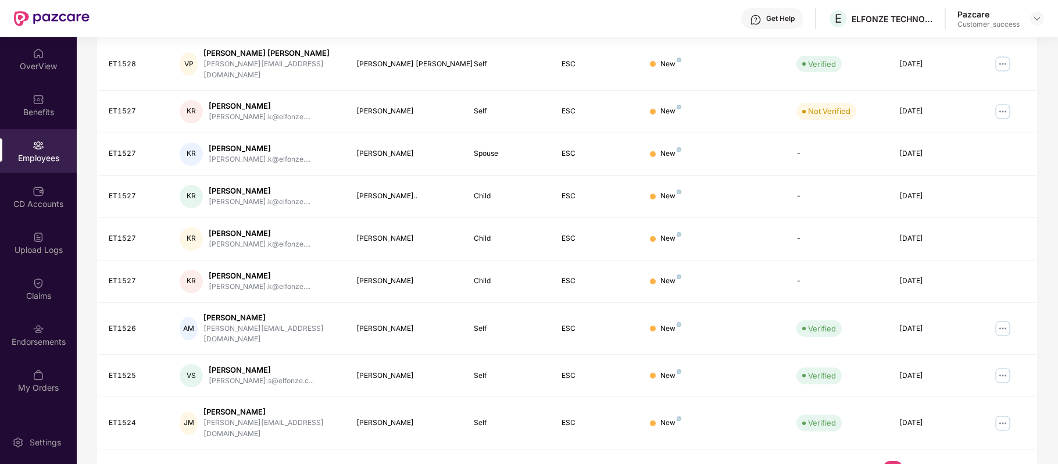
click at [911, 461] on link "2" at bounding box center [911, 469] width 19 height 17
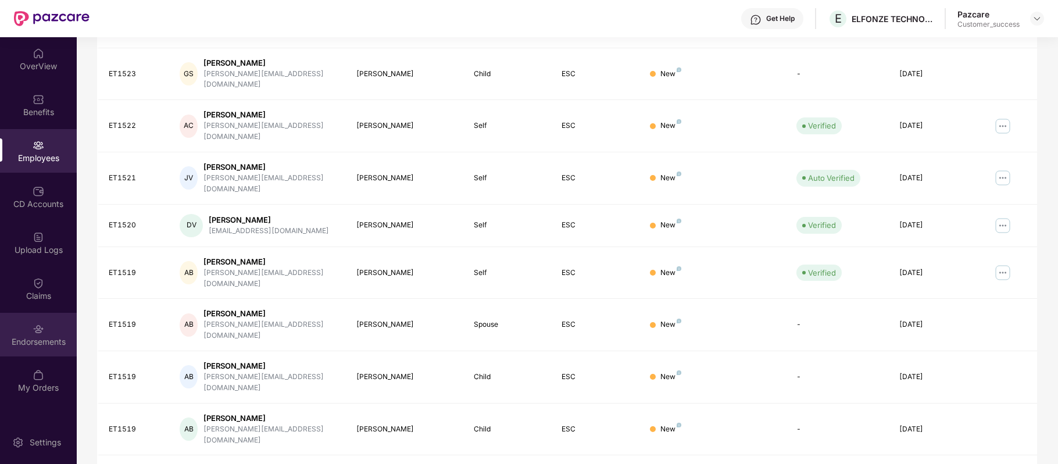
click at [40, 332] on img at bounding box center [39, 329] width 12 height 12
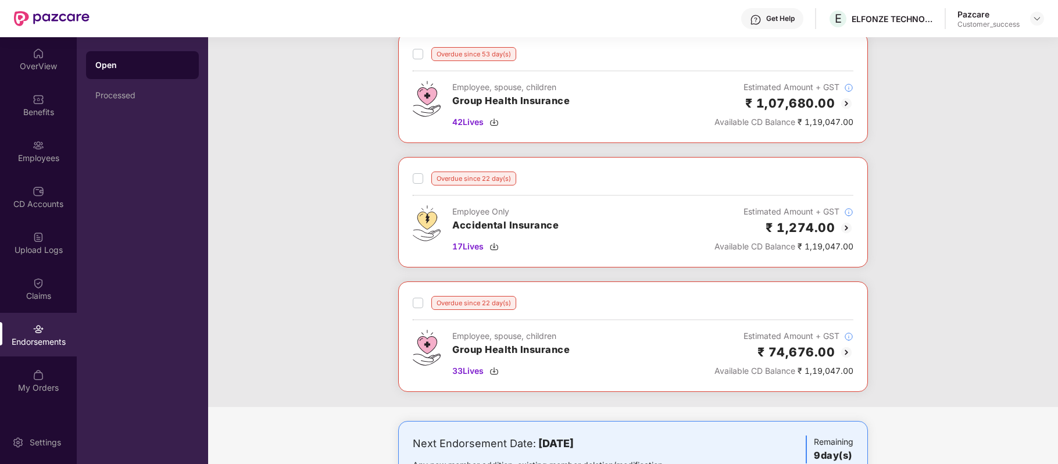
scroll to position [0, 0]
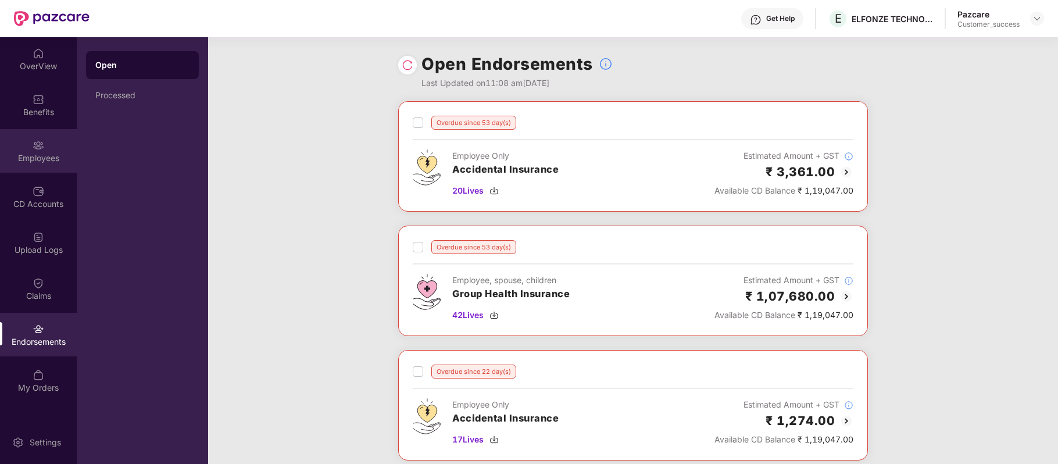
click at [44, 151] on div "Employees" at bounding box center [38, 151] width 77 height 44
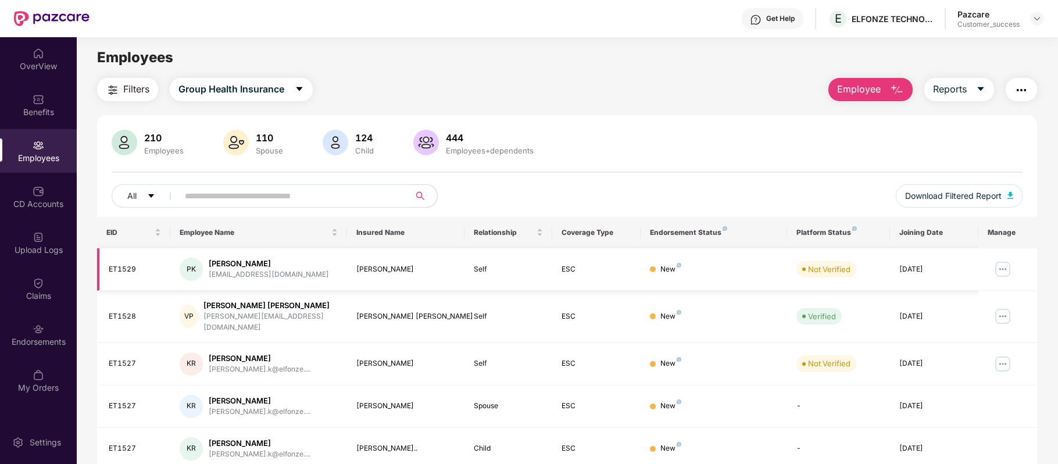
scroll to position [252, 0]
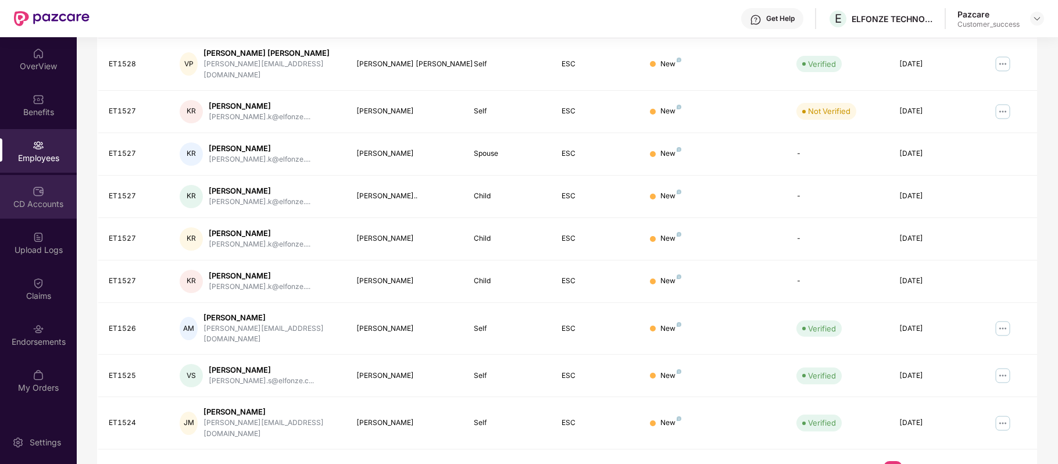
click at [54, 189] on div "CD Accounts" at bounding box center [38, 197] width 77 height 44
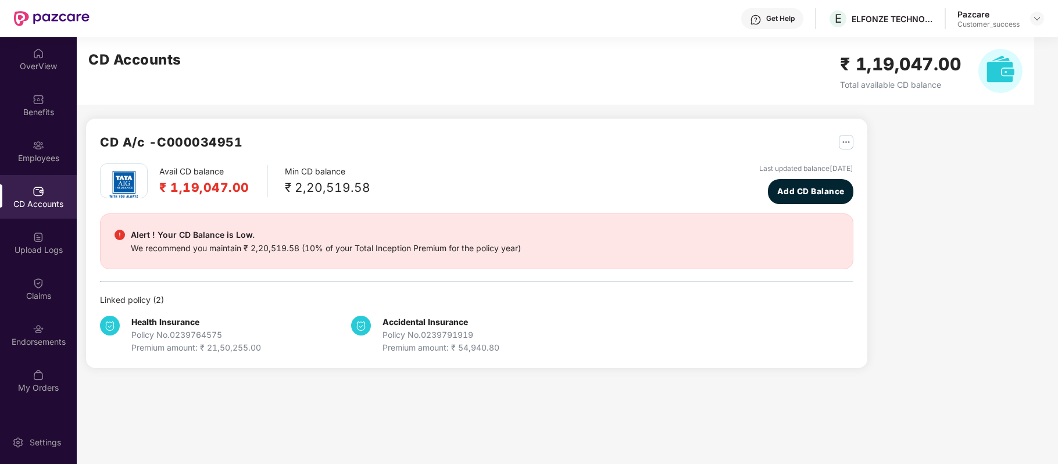
scroll to position [0, 0]
click at [46, 231] on div "Upload Logs" at bounding box center [38, 243] width 77 height 44
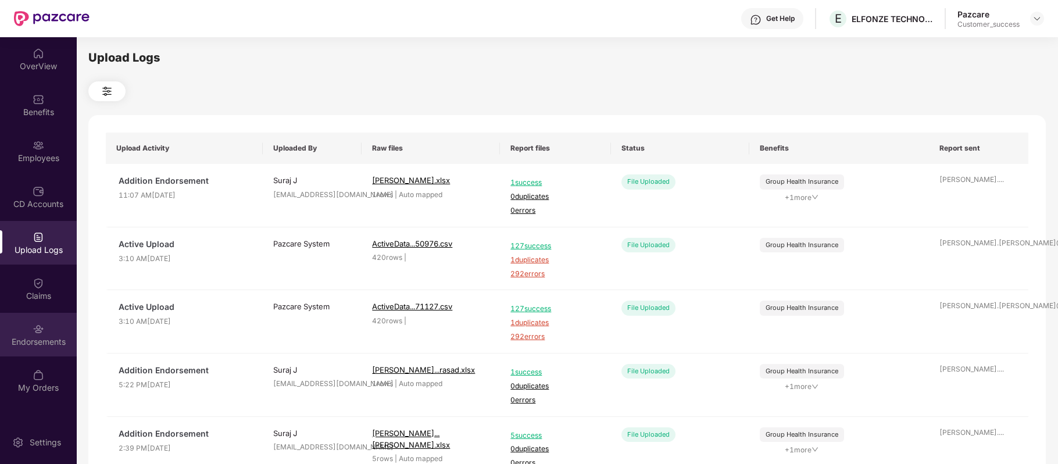
click at [35, 331] on img at bounding box center [39, 329] width 12 height 12
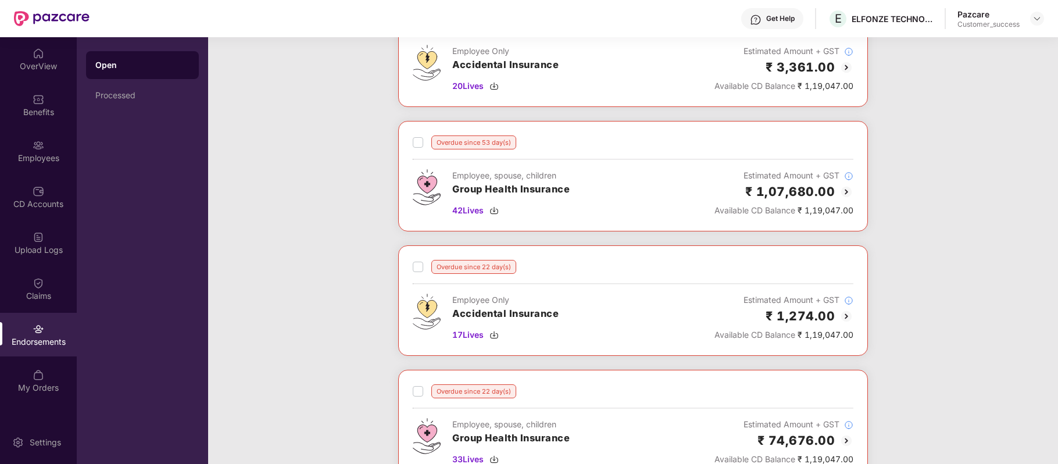
scroll to position [110, 0]
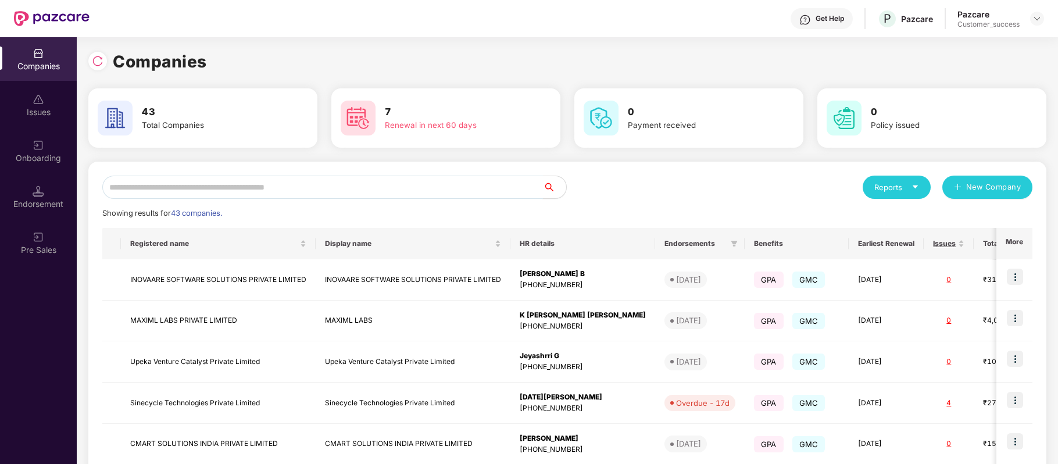
click at [245, 188] on input "text" at bounding box center [322, 187] width 440 height 23
type input "*"
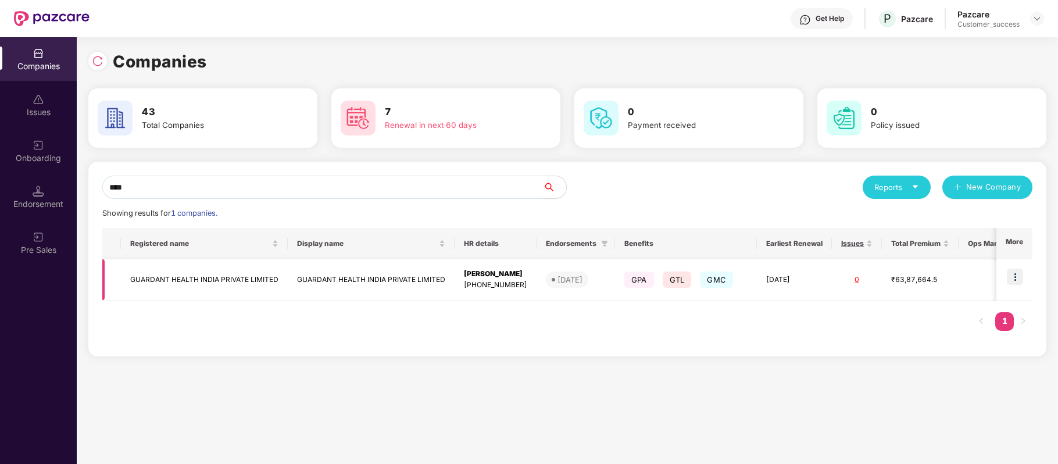
type input "****"
click at [216, 275] on td "GUARDANT HEALTH INDIA PRIVATE LIMITED" at bounding box center [204, 279] width 167 height 41
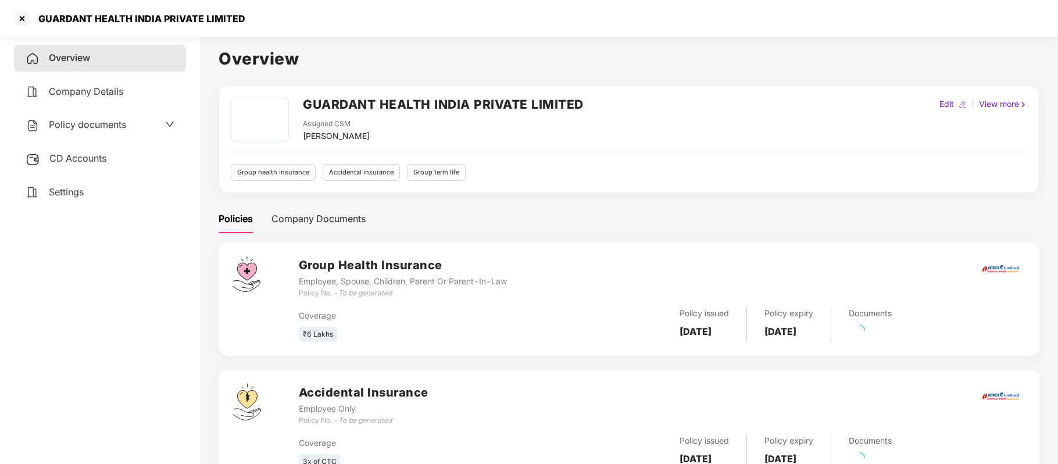
click at [113, 121] on span "Policy documents" at bounding box center [87, 125] width 77 height 12
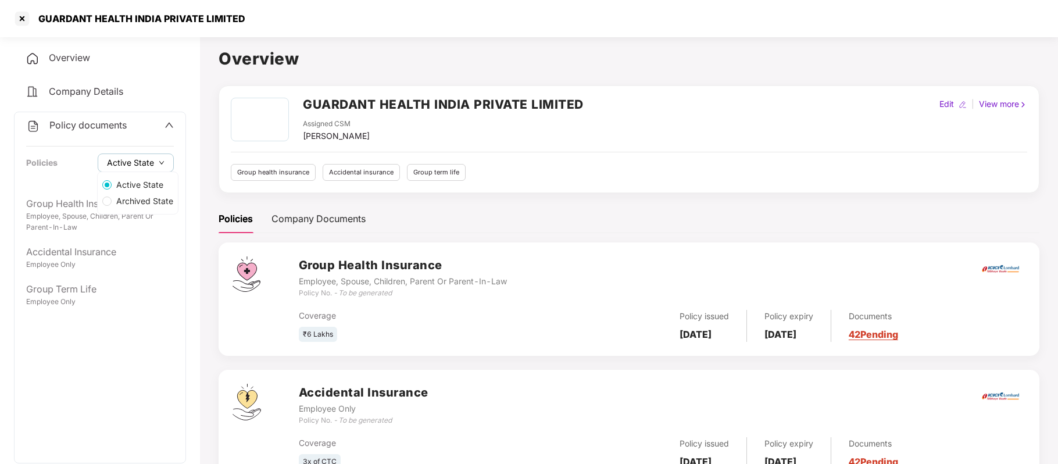
click at [136, 153] on button "Active State" at bounding box center [136, 162] width 76 height 19
click at [146, 198] on span "Archived State" at bounding box center [145, 201] width 66 height 13
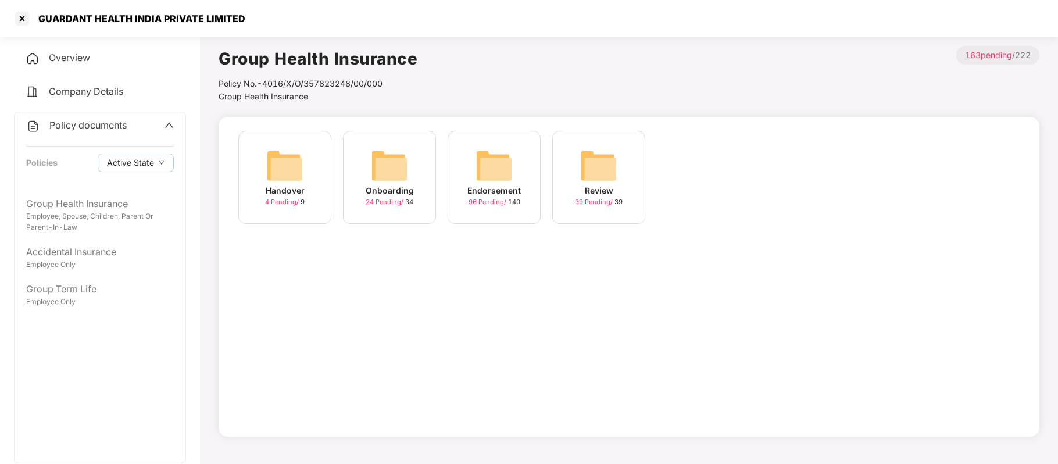
click at [489, 182] on img at bounding box center [493, 165] width 37 height 37
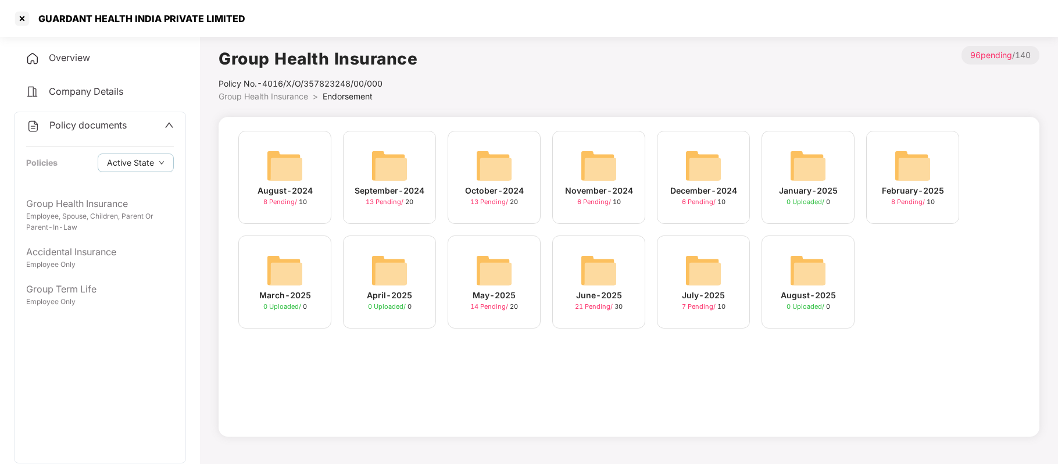
click at [488, 298] on div "May-2025" at bounding box center [493, 295] width 43 height 13
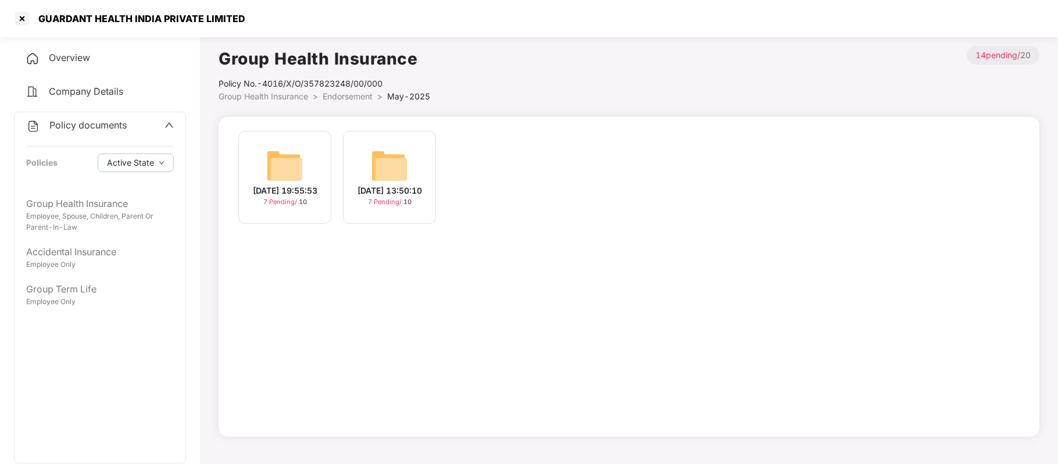
click at [384, 197] on div "19-May-2025 13:50:10" at bounding box center [389, 190] width 65 height 13
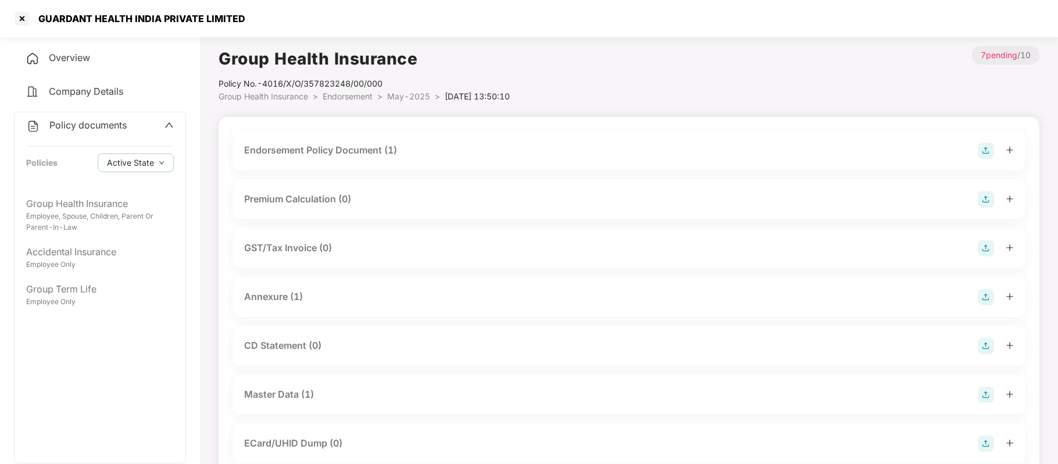
click at [345, 150] on div "Endorsement Policy Document (1)" at bounding box center [320, 150] width 153 height 15
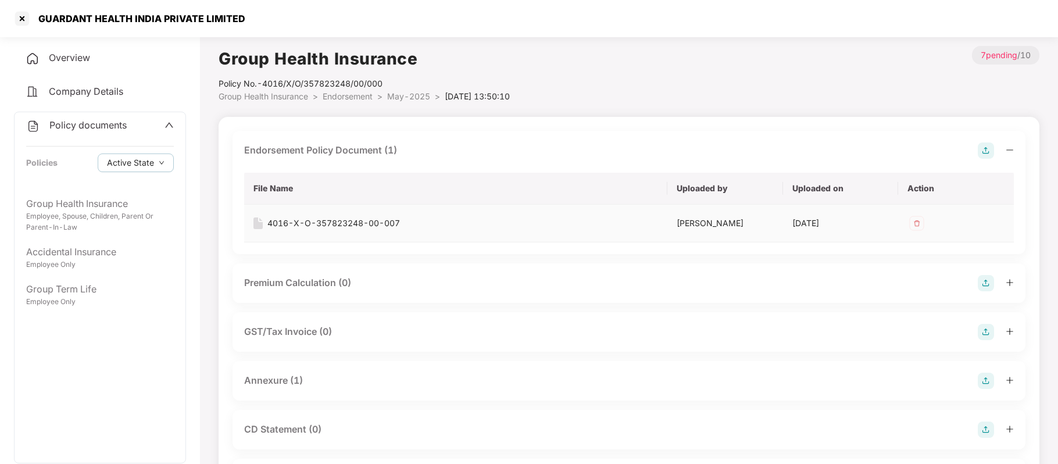
click at [342, 225] on div "4016-X-O-357823248-00-007" at bounding box center [333, 223] width 132 height 13
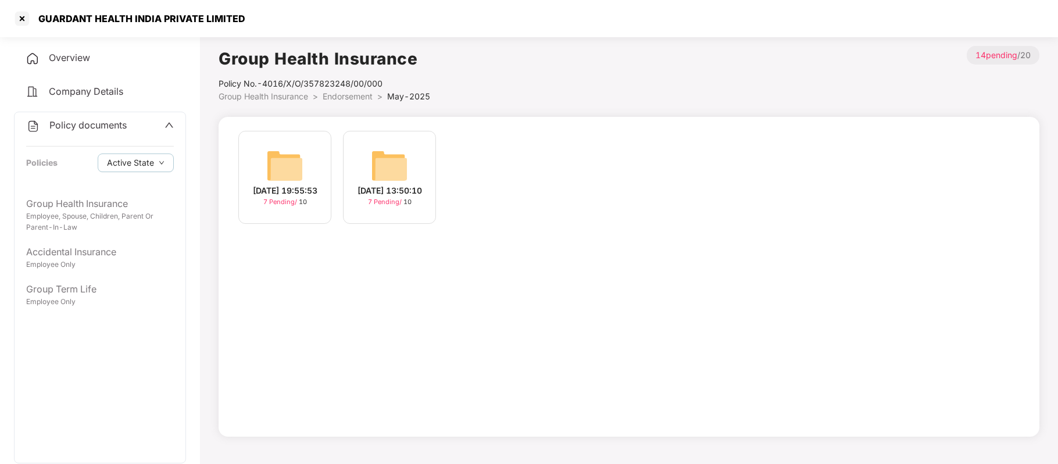
click at [289, 197] on div "02-May-2025 19:55:53" at bounding box center [285, 190] width 65 height 13
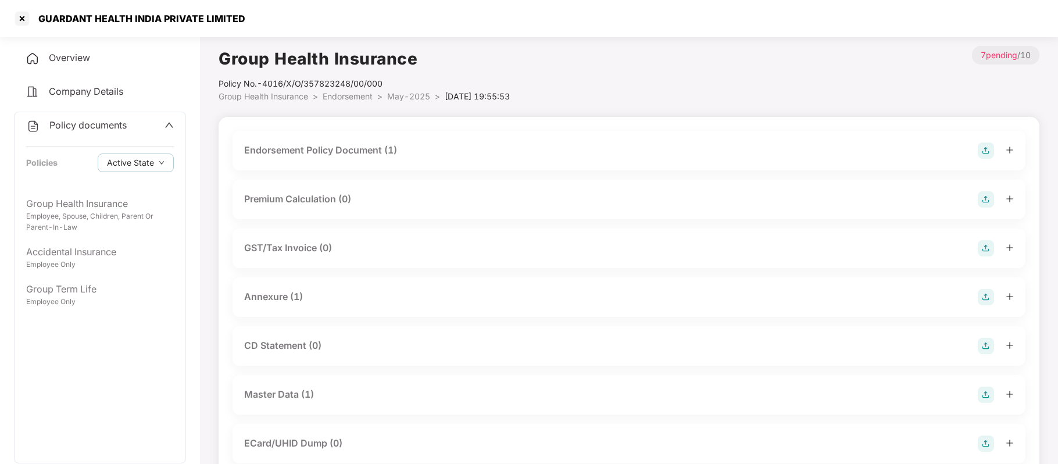
click at [366, 151] on div "Endorsement Policy Document (1)" at bounding box center [320, 150] width 153 height 15
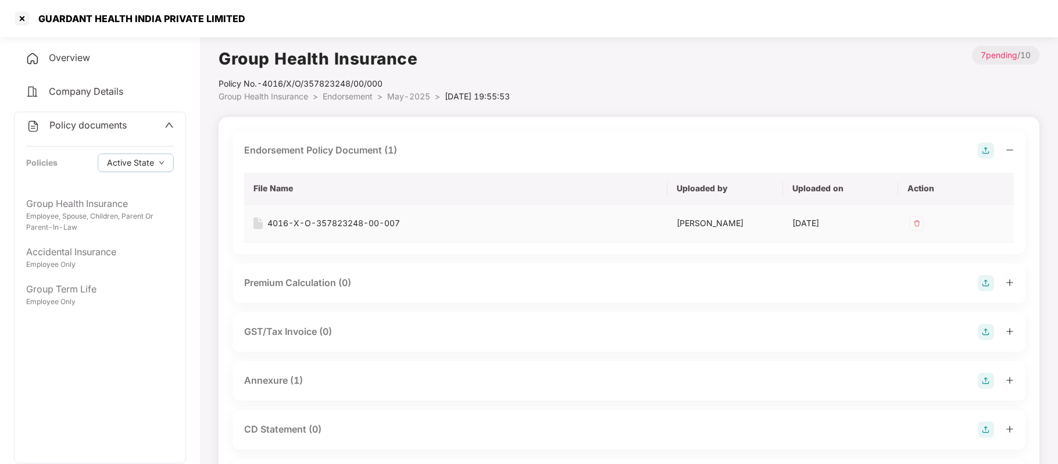
click at [339, 221] on div "4016-X-O-357823248-00-007" at bounding box center [333, 223] width 132 height 13
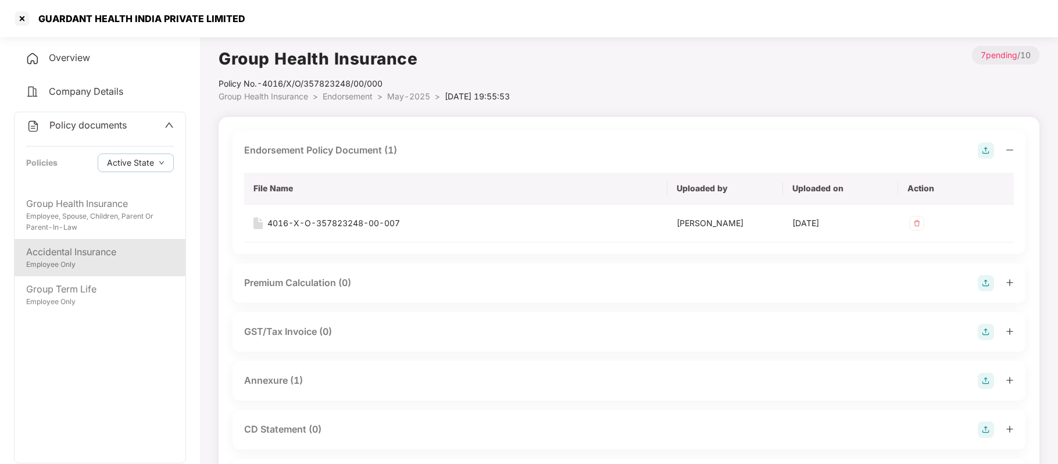
click at [96, 256] on div "Accidental Insurance" at bounding box center [100, 252] width 148 height 15
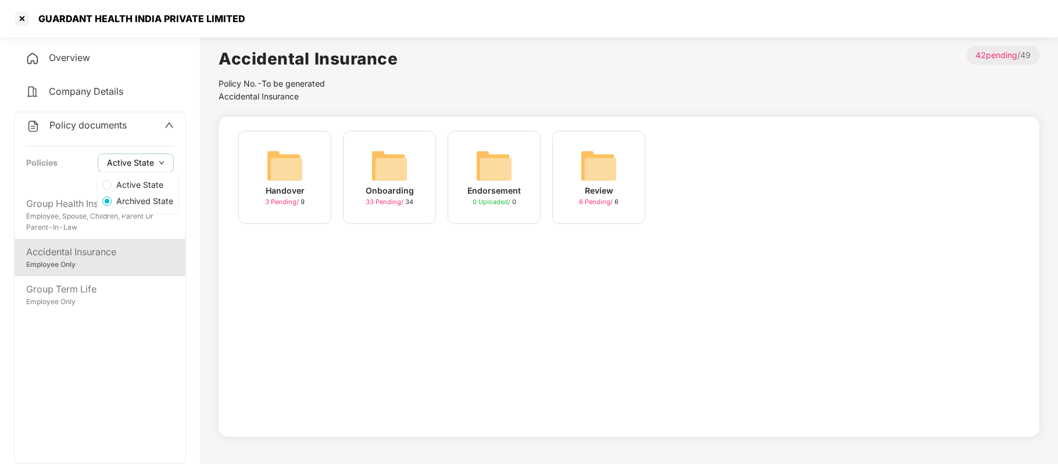
click at [132, 163] on span "Active State" at bounding box center [130, 162] width 47 height 13
click at [135, 185] on span "Active State" at bounding box center [140, 184] width 56 height 13
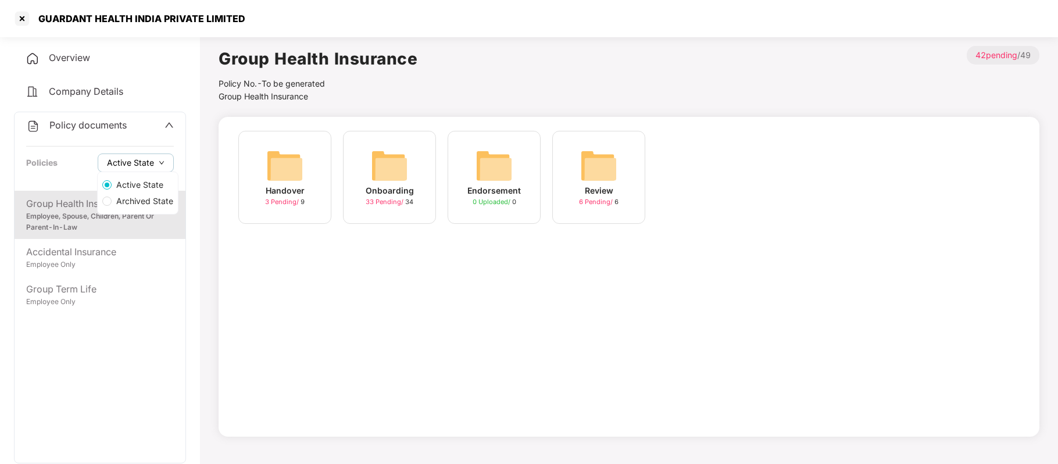
click at [149, 163] on span "Active State" at bounding box center [130, 162] width 47 height 13
click at [142, 203] on span "Archived State" at bounding box center [145, 201] width 66 height 13
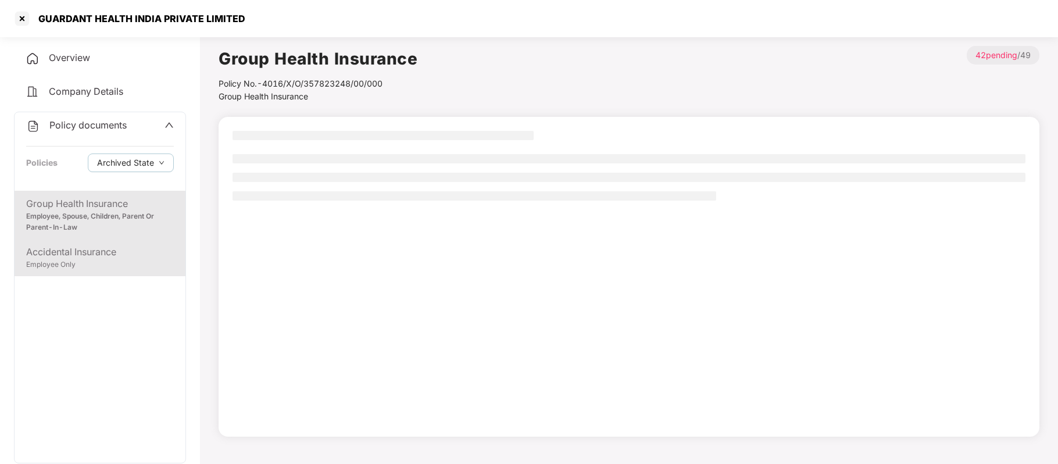
click at [91, 262] on div "Employee Only" at bounding box center [100, 264] width 148 height 11
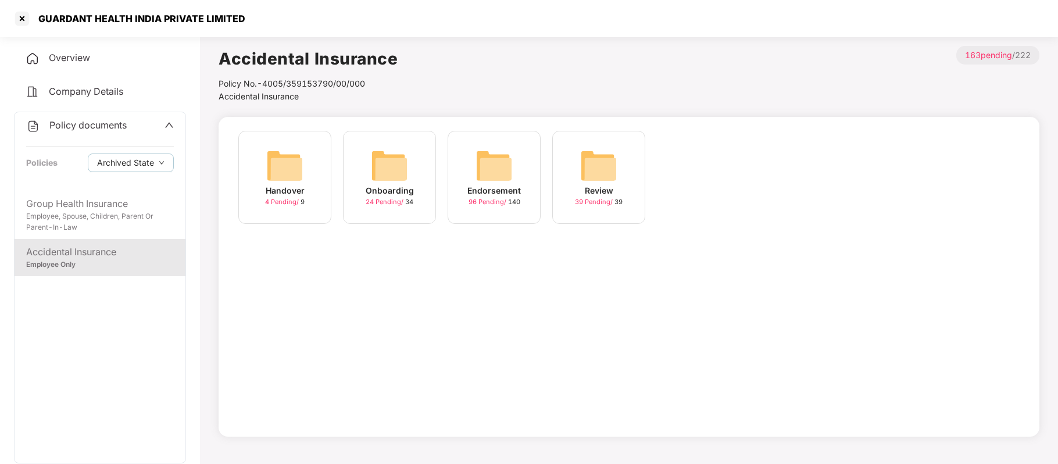
click at [489, 198] on span "96 Pending /" at bounding box center [488, 202] width 40 height 8
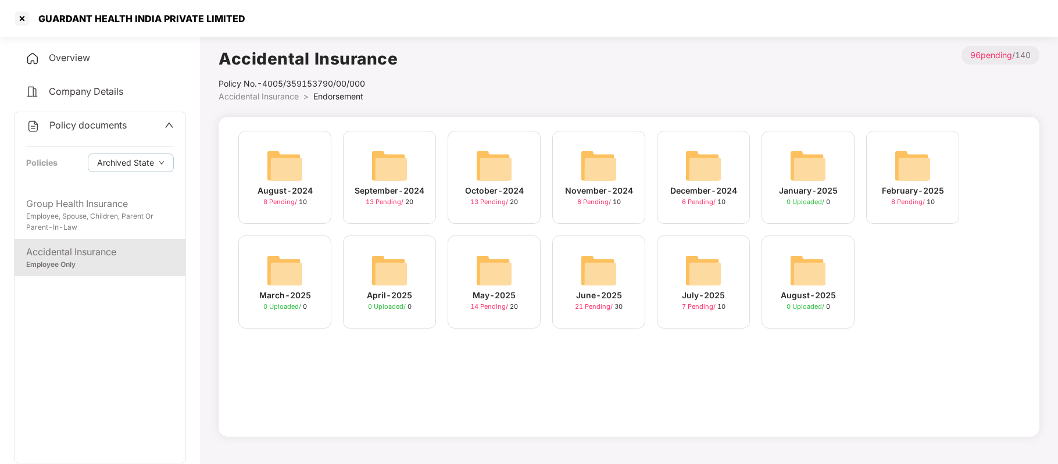
click at [700, 302] on span "7 Pending /" at bounding box center [699, 306] width 35 height 8
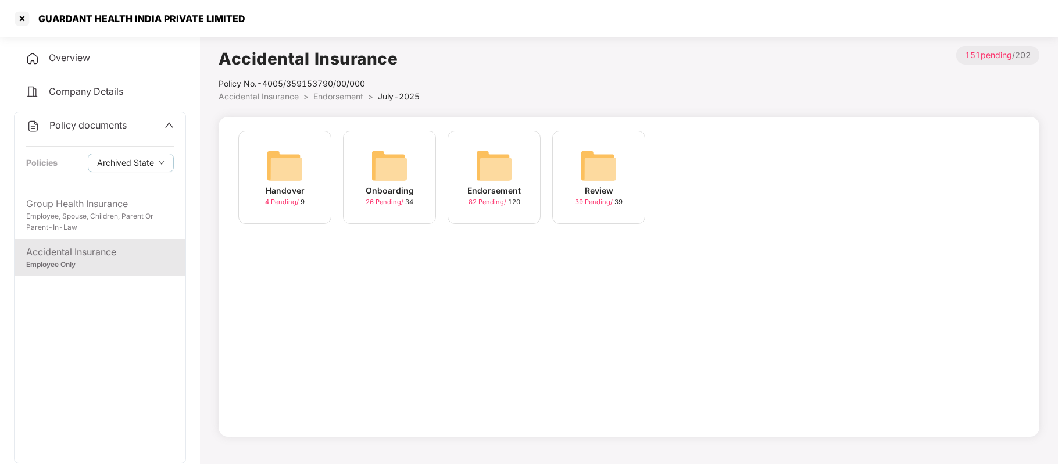
click at [280, 206] on div "4 Pending / 9" at bounding box center [285, 202] width 40 height 10
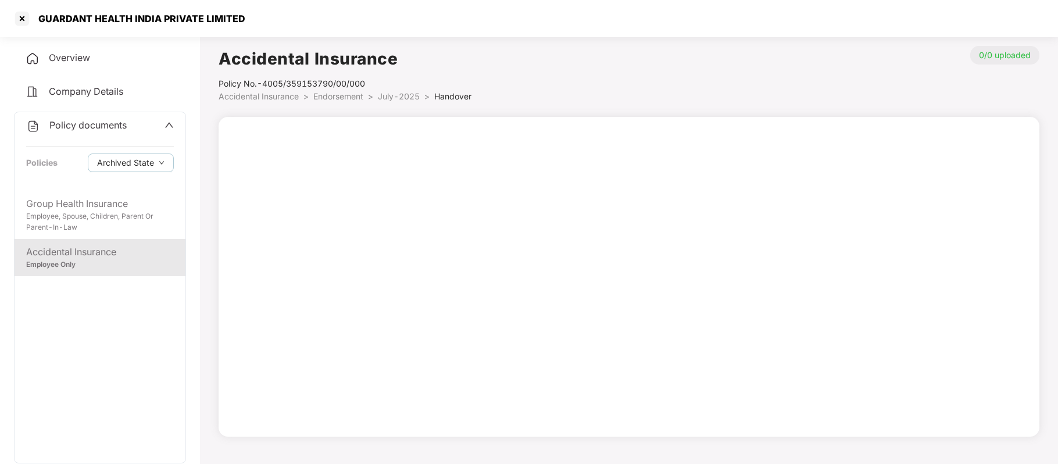
click at [120, 259] on div "Employee Only" at bounding box center [100, 264] width 148 height 11
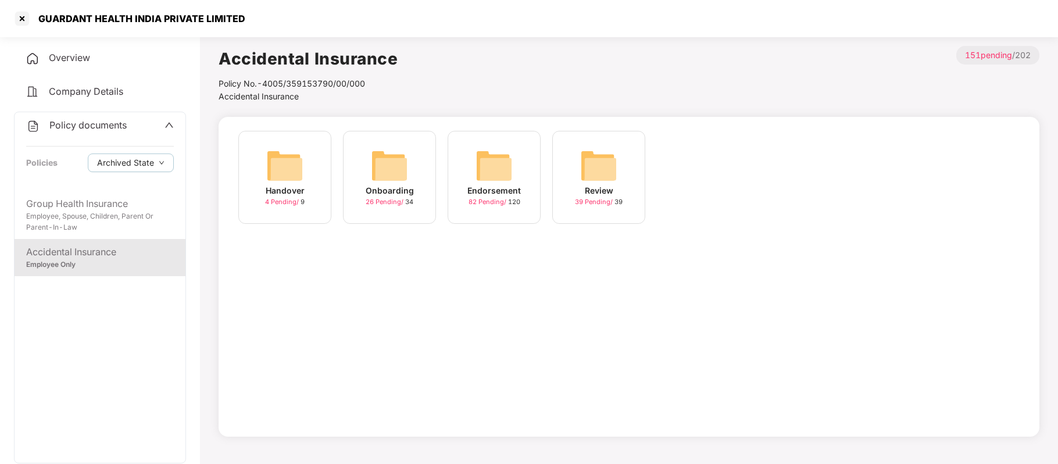
click at [499, 198] on span "82 Pending /" at bounding box center [488, 202] width 40 height 8
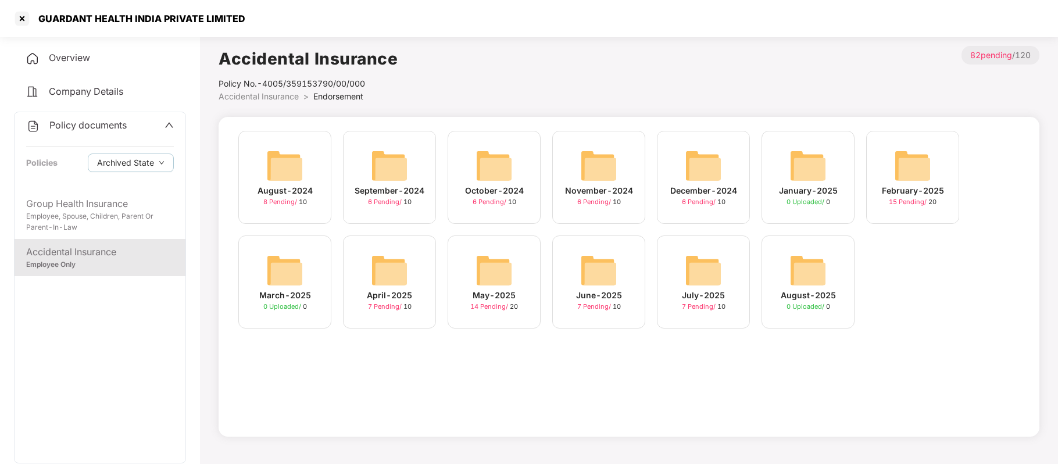
click at [699, 298] on div "July-2025" at bounding box center [703, 295] width 43 height 13
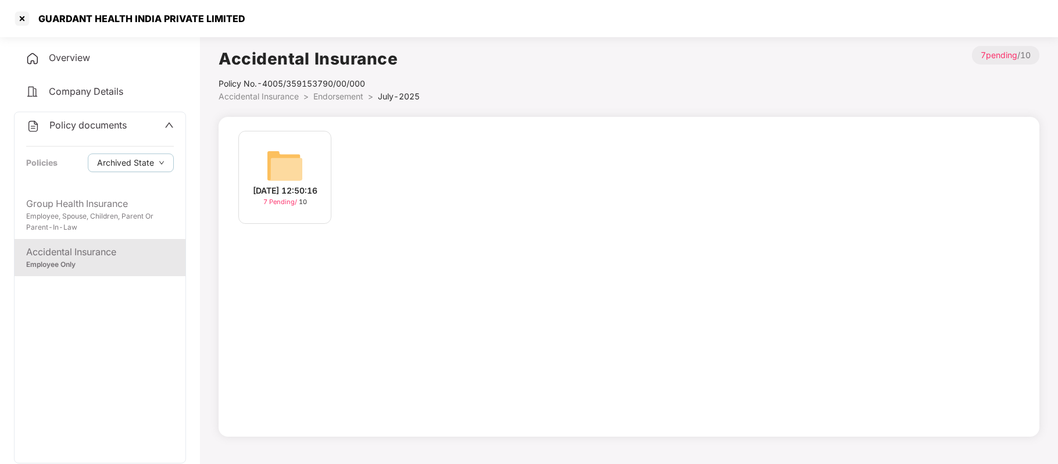
click at [279, 203] on span "7 Pending /" at bounding box center [280, 202] width 35 height 8
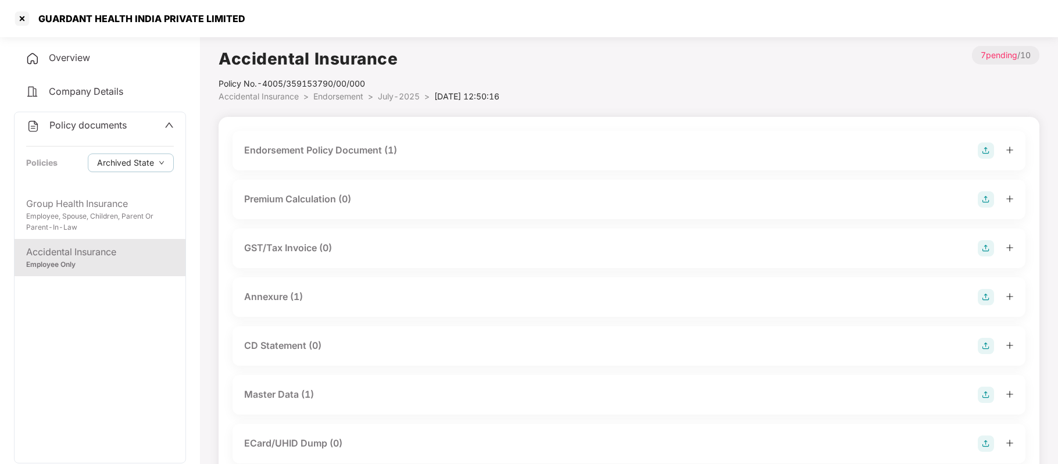
click at [345, 155] on div "Endorsement Policy Document (1)" at bounding box center [320, 150] width 153 height 15
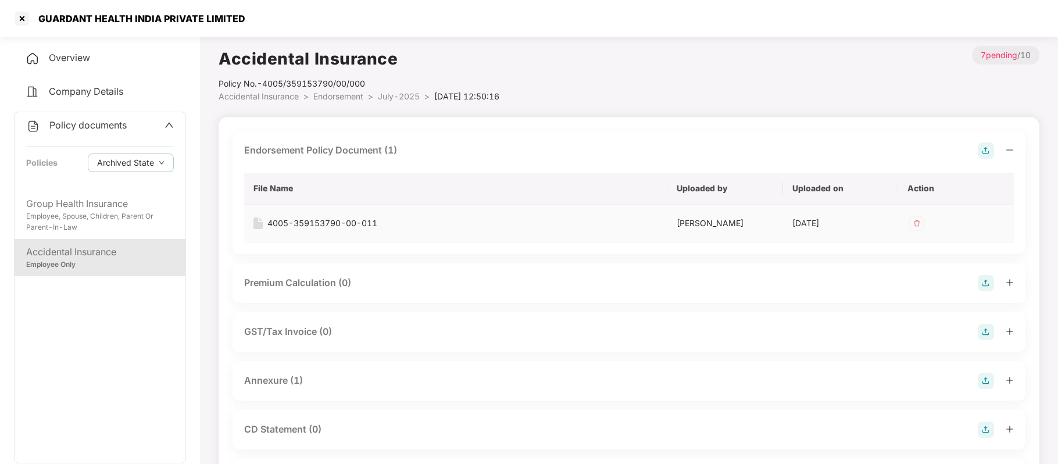
click at [353, 223] on div "4005-359153790-00-011" at bounding box center [322, 223] width 110 height 13
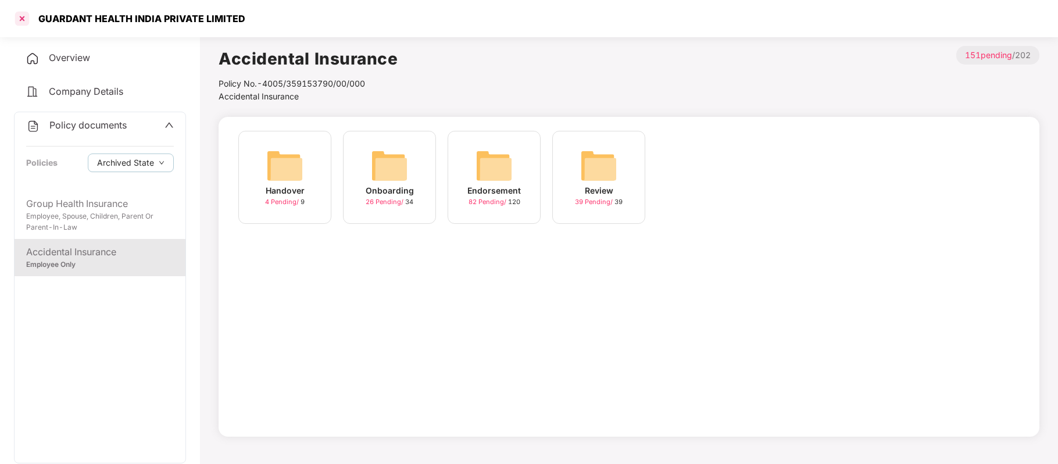
click at [22, 19] on div at bounding box center [22, 18] width 19 height 19
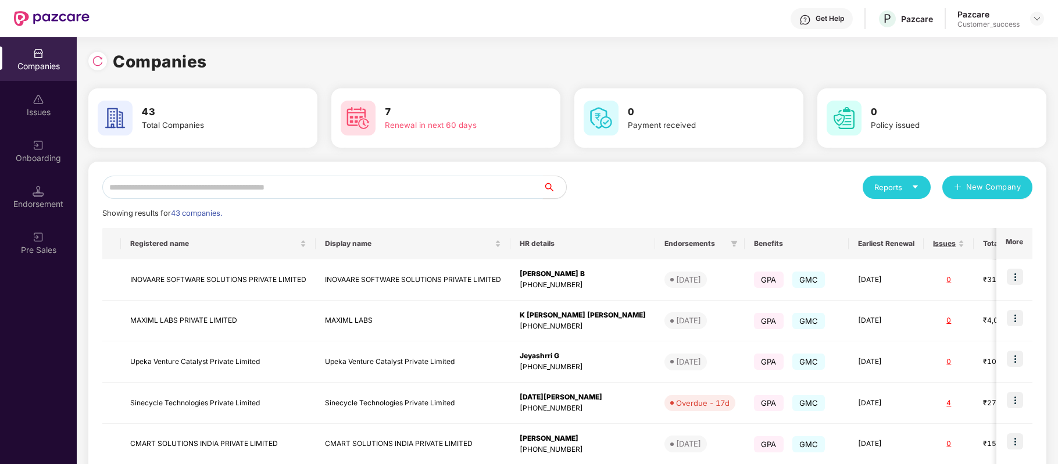
click at [189, 184] on input "text" at bounding box center [322, 187] width 440 height 23
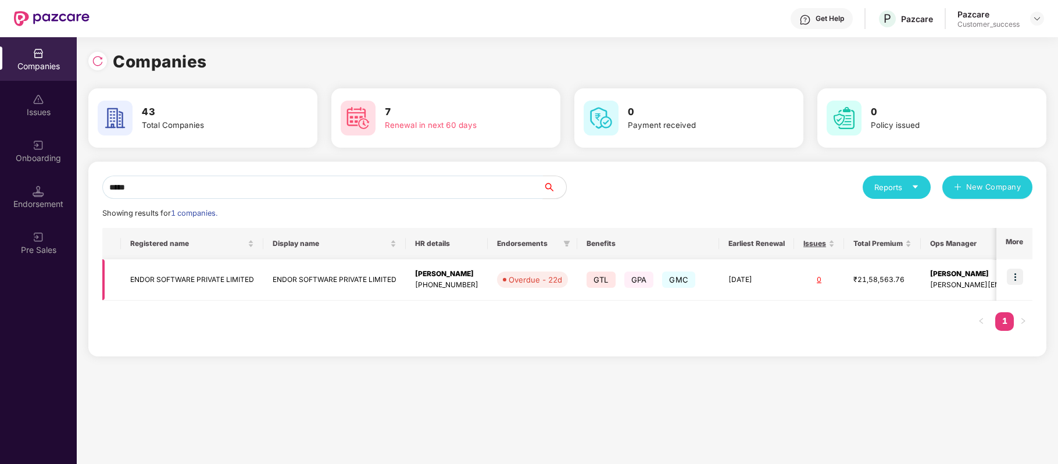
type input "*****"
click at [1016, 279] on img at bounding box center [1015, 276] width 16 height 16
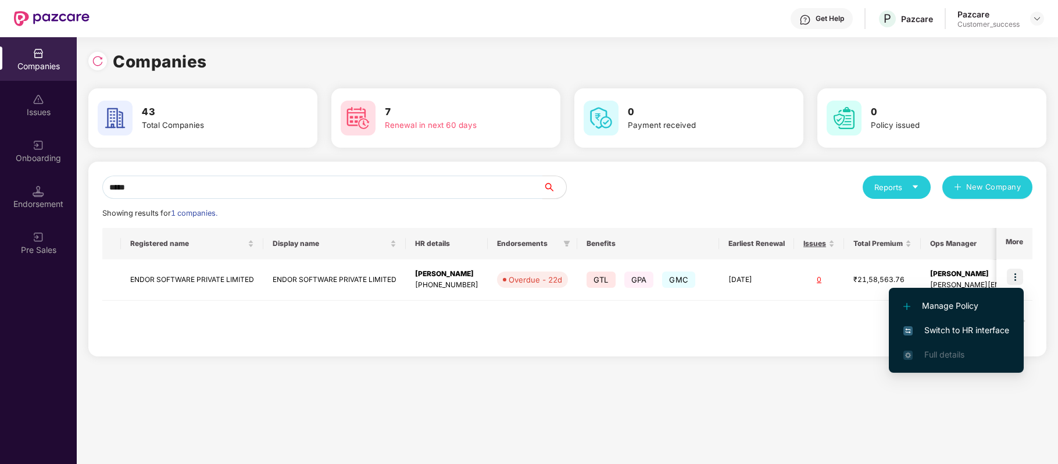
click at [993, 321] on li "Switch to HR interface" at bounding box center [956, 330] width 135 height 24
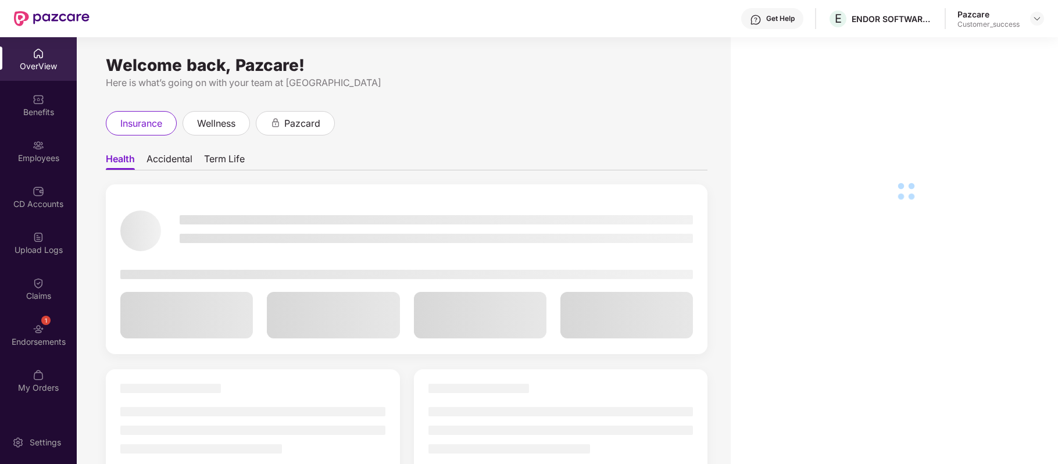
click at [828, 37] on div at bounding box center [893, 269] width 327 height 464
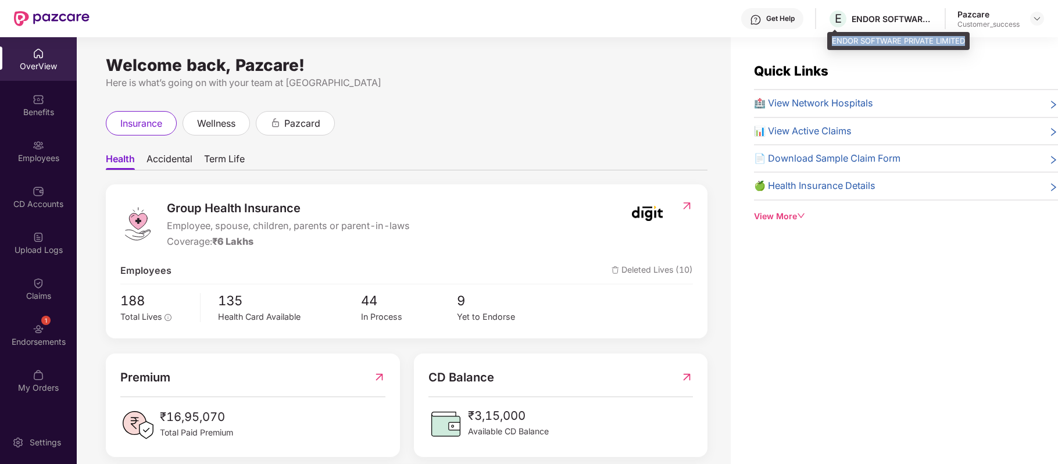
drag, startPoint x: 831, startPoint y: 40, endPoint x: 965, endPoint y: 38, distance: 134.3
click at [965, 38] on div "ENDOR SOFTWARE PRIVATE LIMITED" at bounding box center [898, 41] width 142 height 19
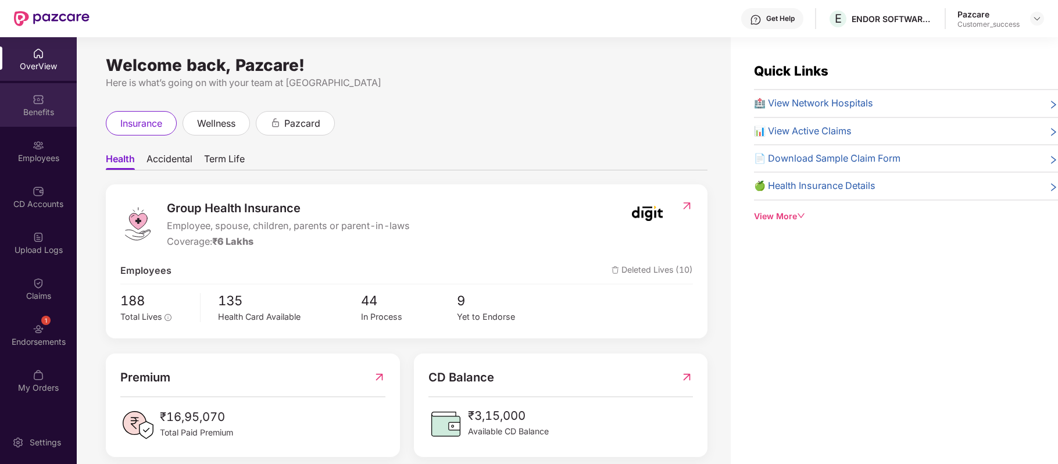
click at [38, 108] on div "Benefits" at bounding box center [38, 112] width 77 height 12
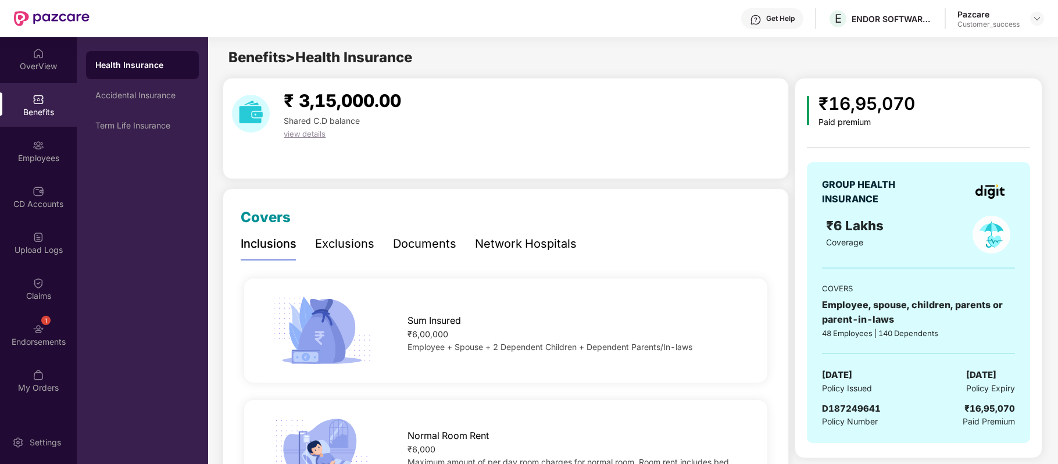
click at [835, 417] on span "Policy Number" at bounding box center [850, 421] width 56 height 10
click at [835, 407] on span "D187249641" at bounding box center [851, 408] width 59 height 11
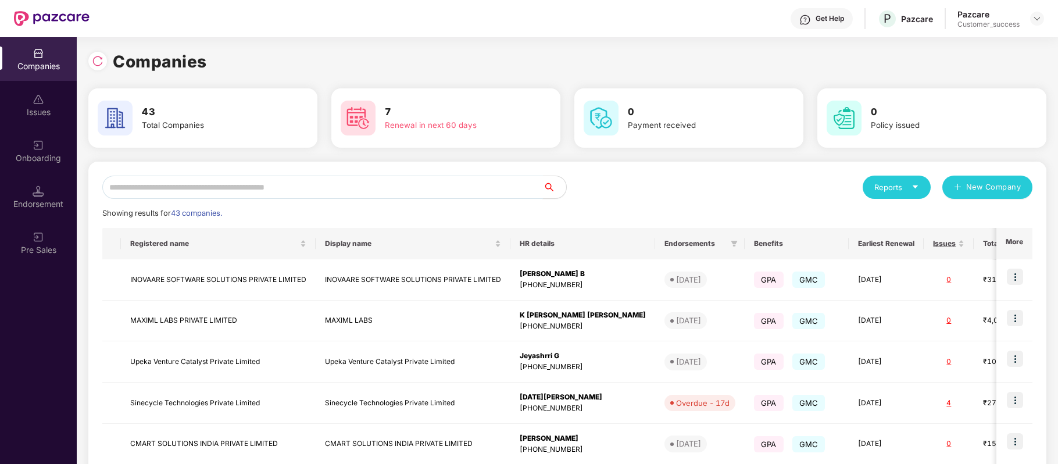
click at [331, 180] on input "text" at bounding box center [322, 187] width 440 height 23
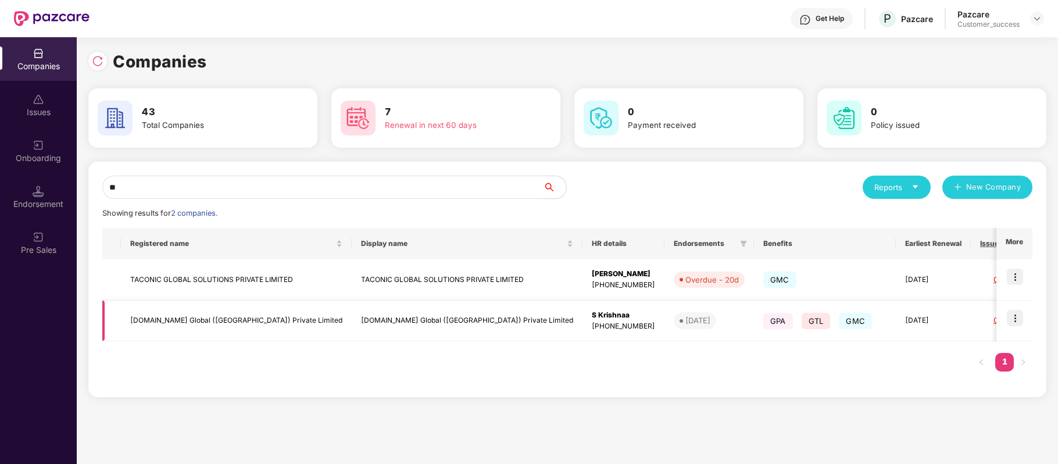
click at [1016, 318] on img at bounding box center [1015, 318] width 16 height 16
click at [168, 184] on input "**" at bounding box center [322, 187] width 440 height 23
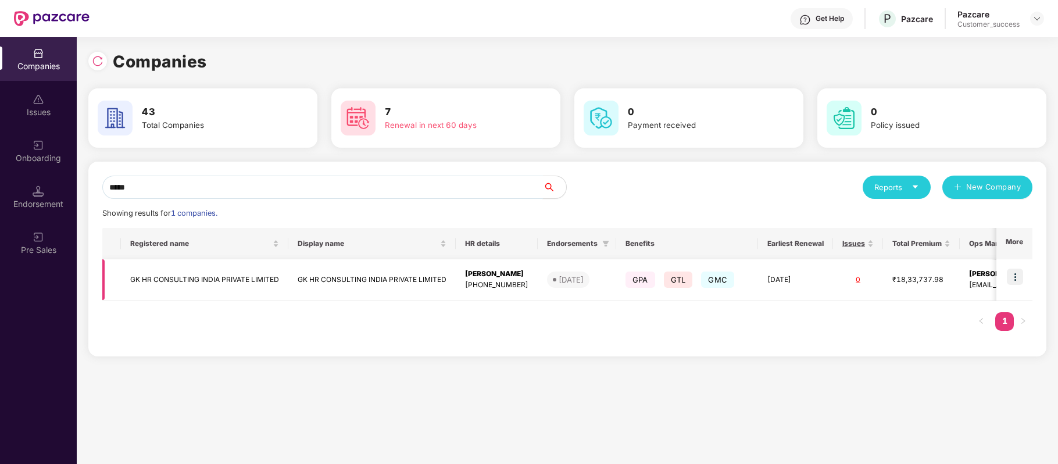
type input "*****"
click at [1013, 277] on img at bounding box center [1015, 276] width 16 height 16
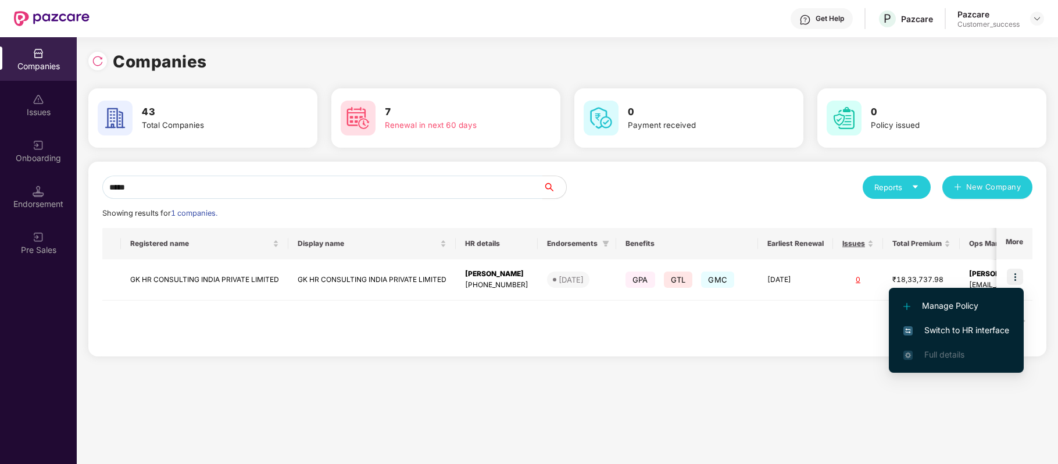
click at [993, 326] on span "Switch to HR interface" at bounding box center [956, 330] width 106 height 13
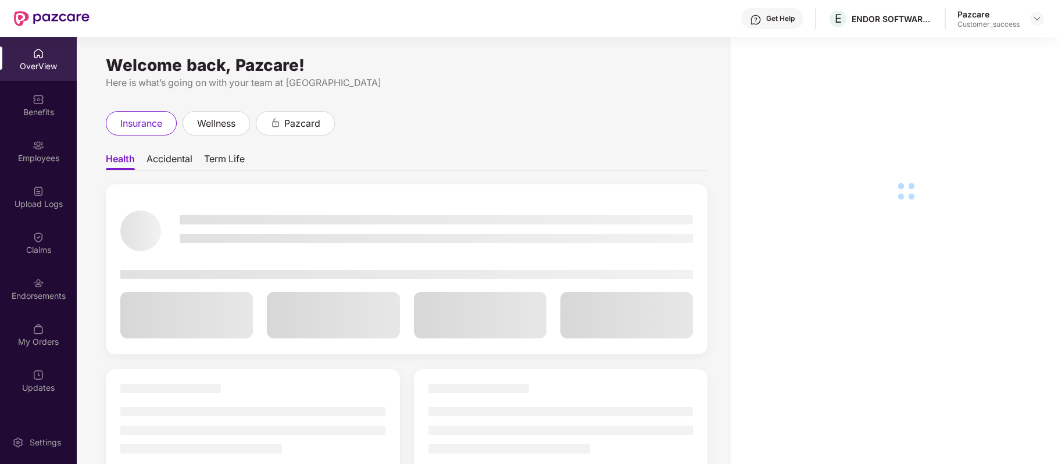
click at [48, 138] on div "Employees" at bounding box center [38, 151] width 77 height 44
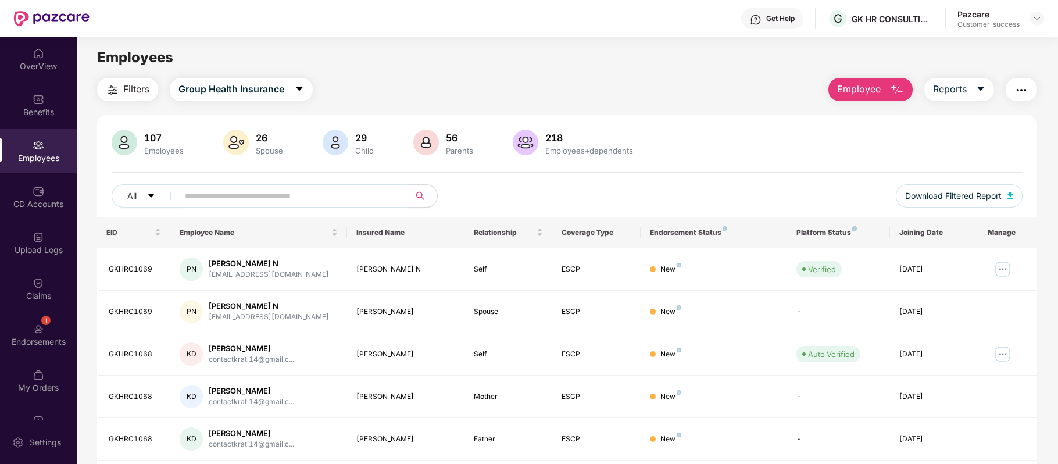
click at [249, 198] on input "text" at bounding box center [289, 195] width 209 height 17
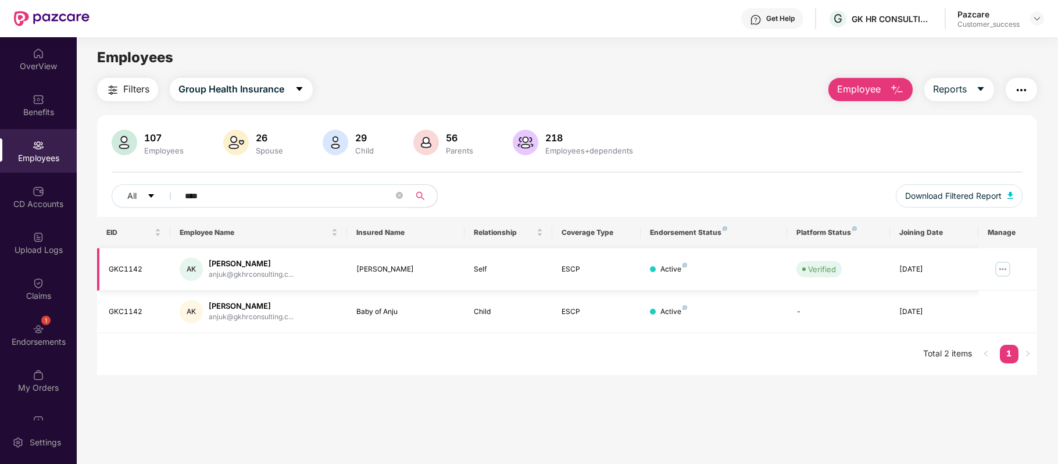
type input "****"
click at [1000, 273] on img at bounding box center [1002, 269] width 19 height 19
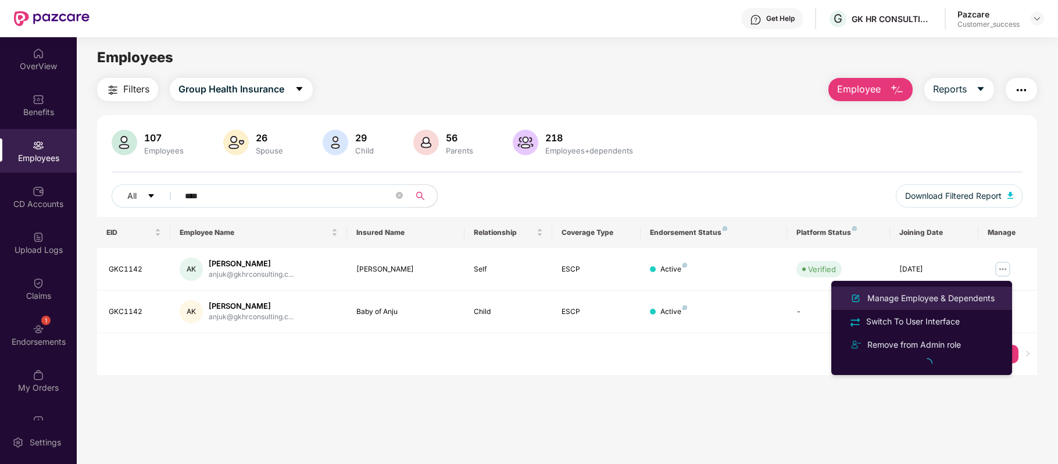
click at [959, 298] on div "Manage Employee & Dependents" at bounding box center [931, 298] width 132 height 13
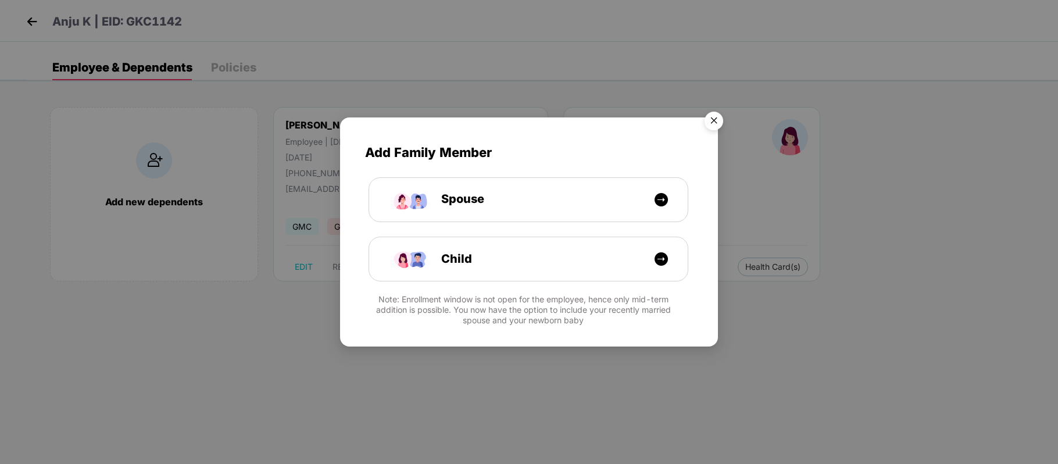
click at [714, 115] on img "Close" at bounding box center [713, 122] width 33 height 33
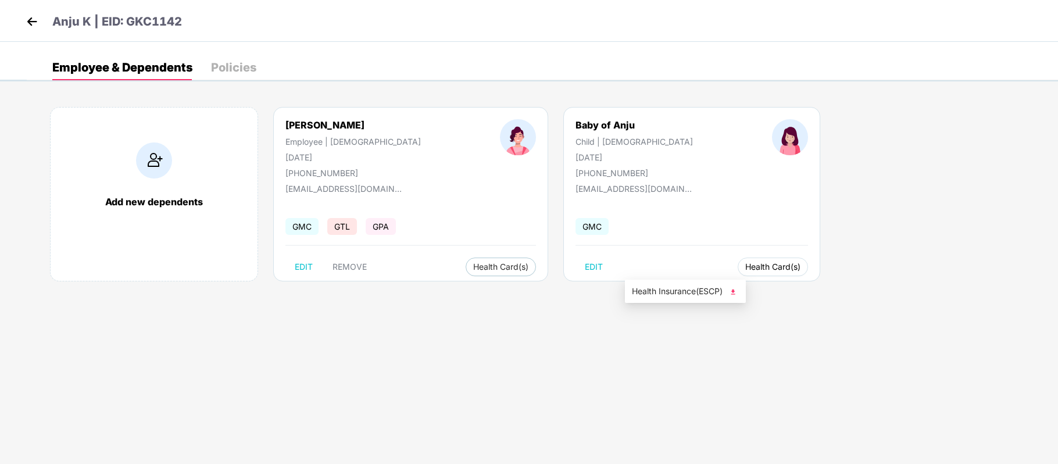
click at [737, 260] on button "Health Card(s)" at bounding box center [772, 266] width 70 height 19
click at [663, 286] on span "Health Insurance(ESCP)" at bounding box center [685, 291] width 107 height 13
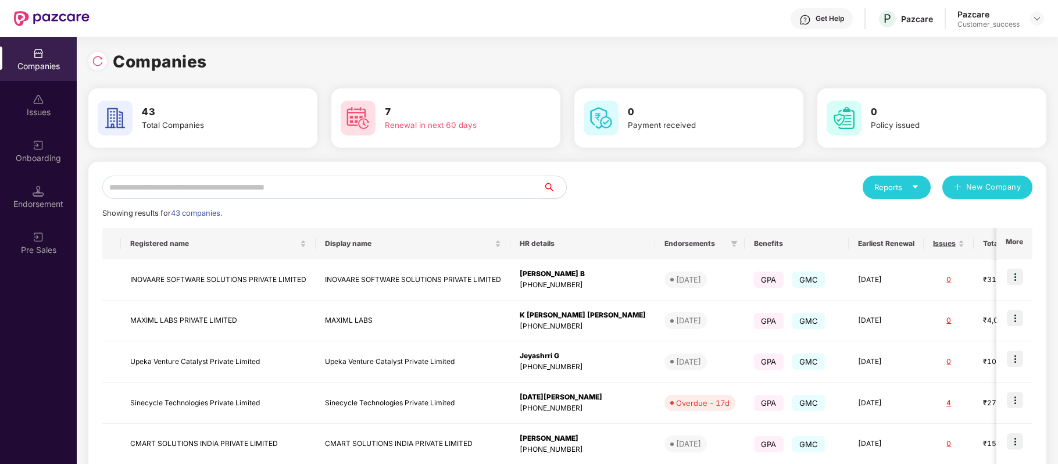
click at [151, 181] on input "text" at bounding box center [322, 187] width 440 height 23
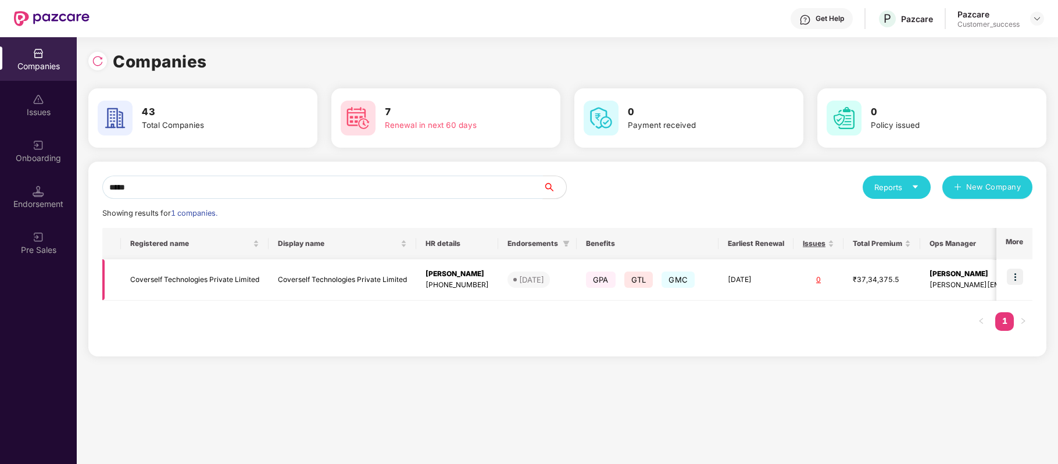
type input "*****"
click at [1015, 277] on img at bounding box center [1015, 276] width 16 height 16
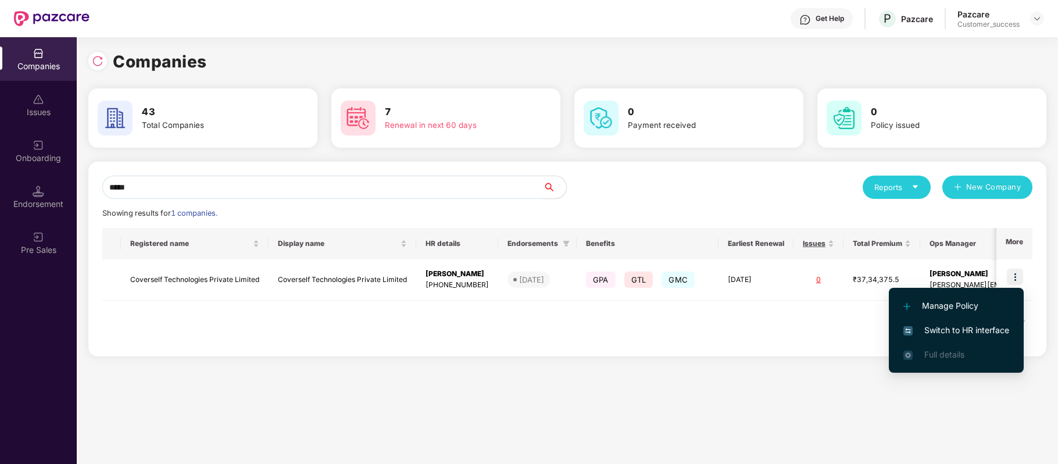
click at [998, 333] on span "Switch to HR interface" at bounding box center [956, 330] width 106 height 13
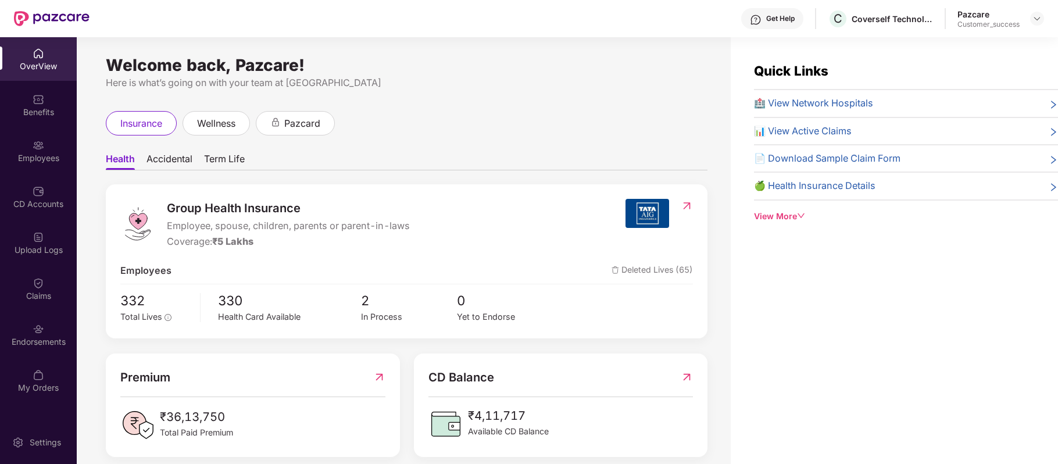
click at [33, 168] on div "Employees" at bounding box center [38, 151] width 77 height 44
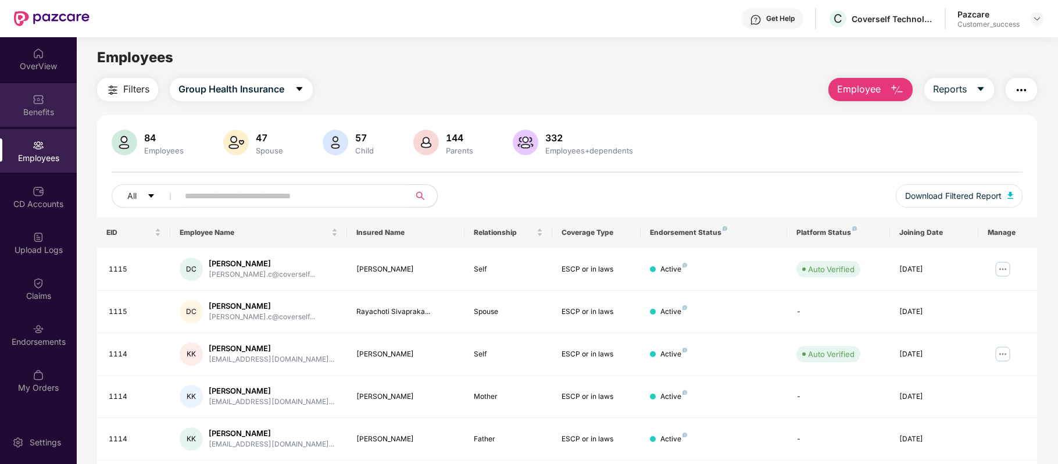
click at [60, 103] on div "Benefits" at bounding box center [38, 105] width 77 height 44
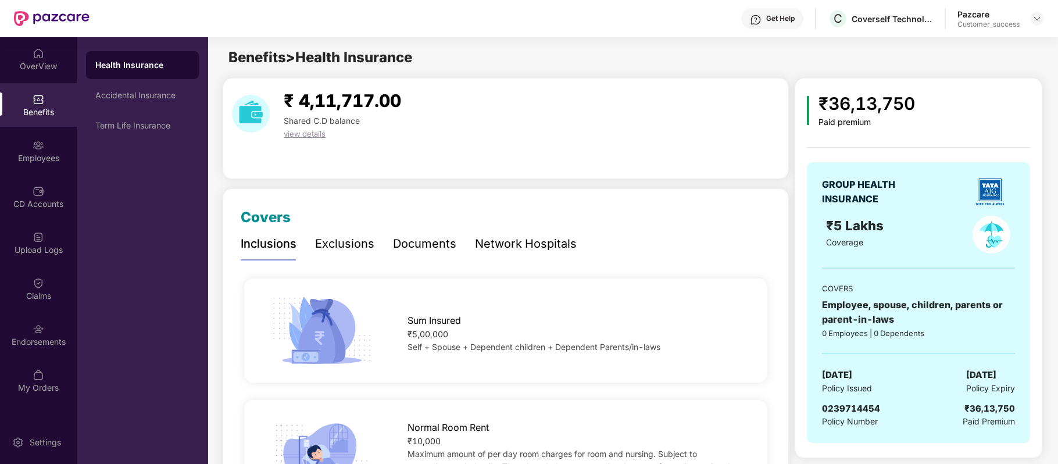
click at [546, 242] on div "Network Hospitals" at bounding box center [526, 244] width 102 height 18
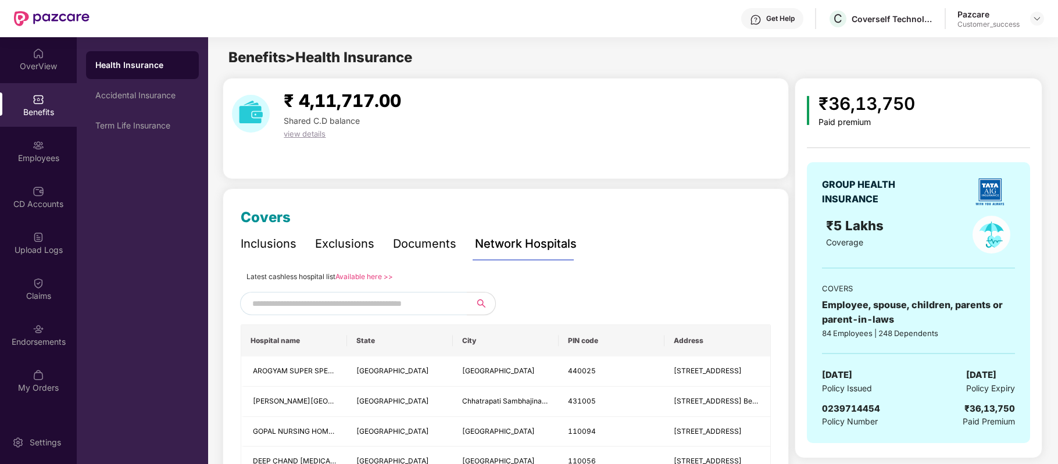
click at [370, 270] on div "Latest cashless hospital list Available here >>" at bounding box center [319, 276] width 146 height 13
click at [370, 273] on link "Available here >>" at bounding box center [364, 277] width 58 height 9
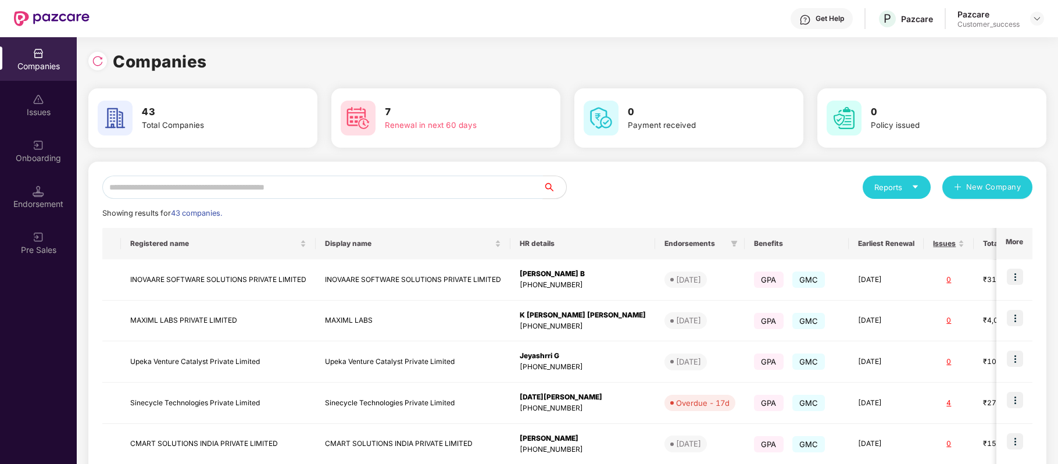
click at [288, 187] on input "text" at bounding box center [322, 187] width 440 height 23
type input "*"
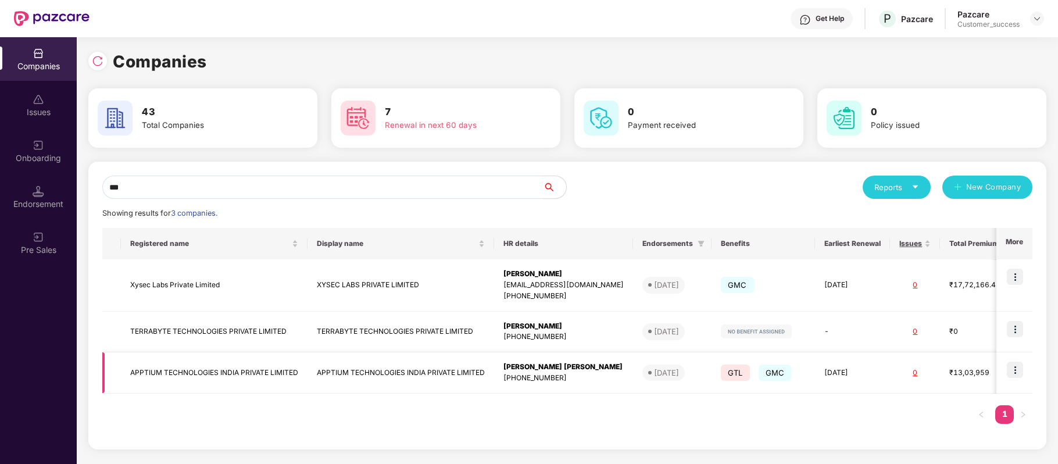
type input "***"
click at [1016, 370] on img at bounding box center [1015, 369] width 16 height 16
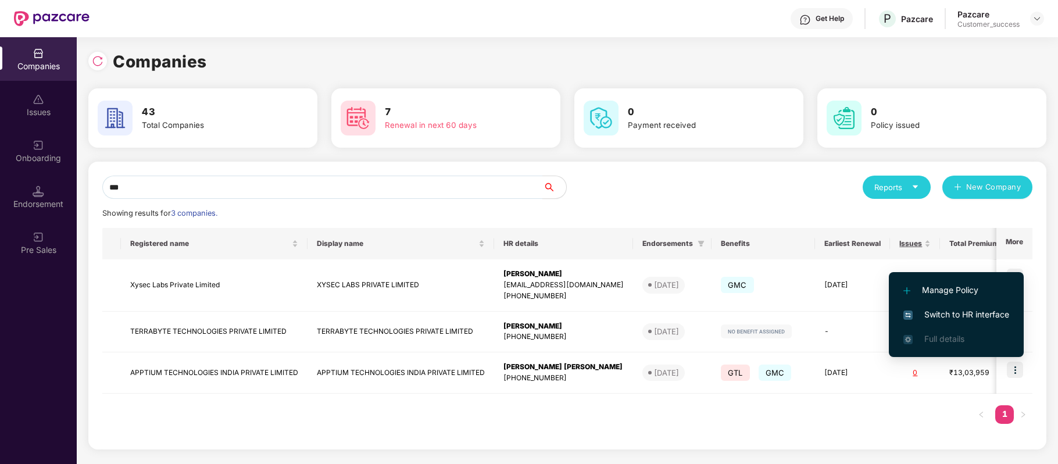
click at [962, 316] on span "Switch to HR interface" at bounding box center [956, 314] width 106 height 13
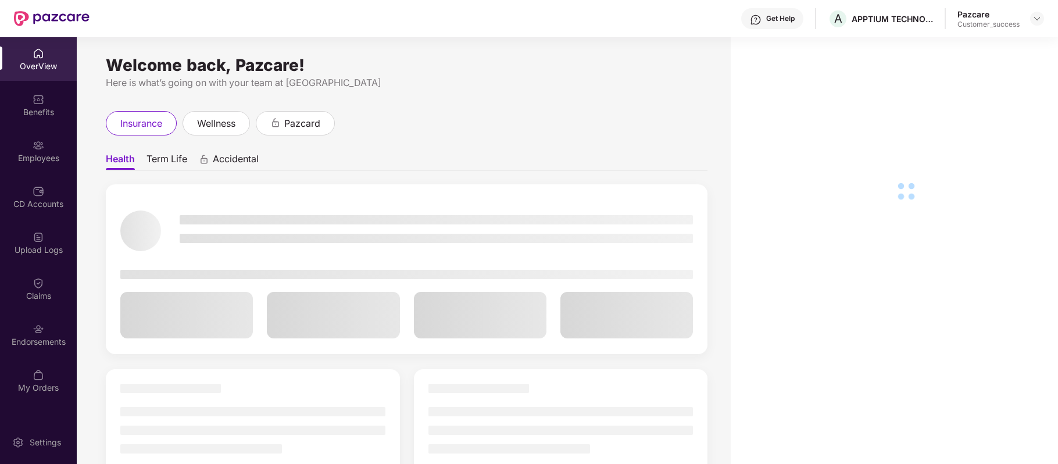
click at [42, 157] on div "Employees" at bounding box center [38, 158] width 77 height 12
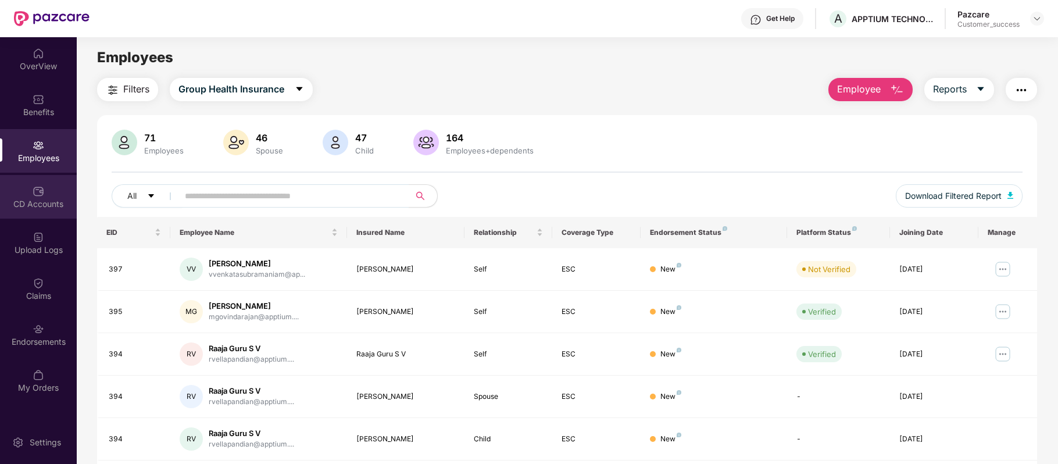
click at [41, 191] on img at bounding box center [39, 191] width 12 height 12
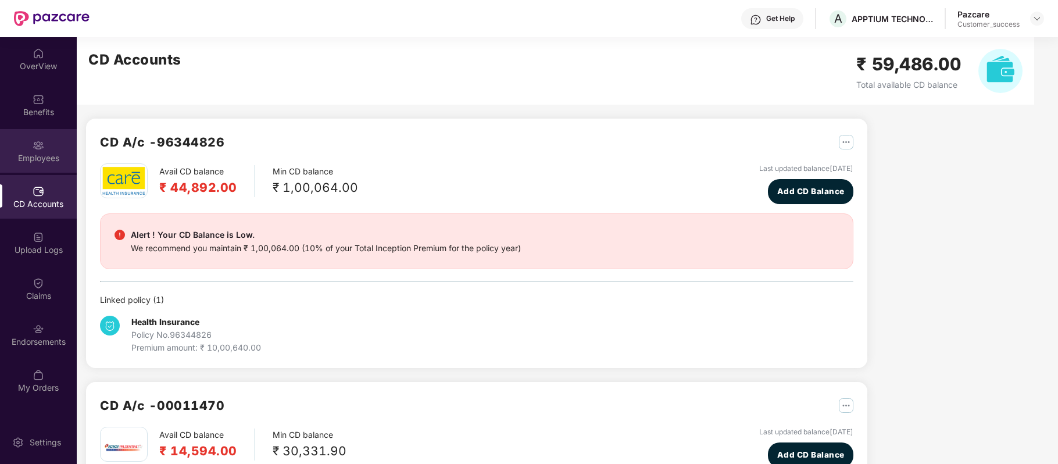
click at [40, 156] on div "Employees" at bounding box center [38, 158] width 77 height 12
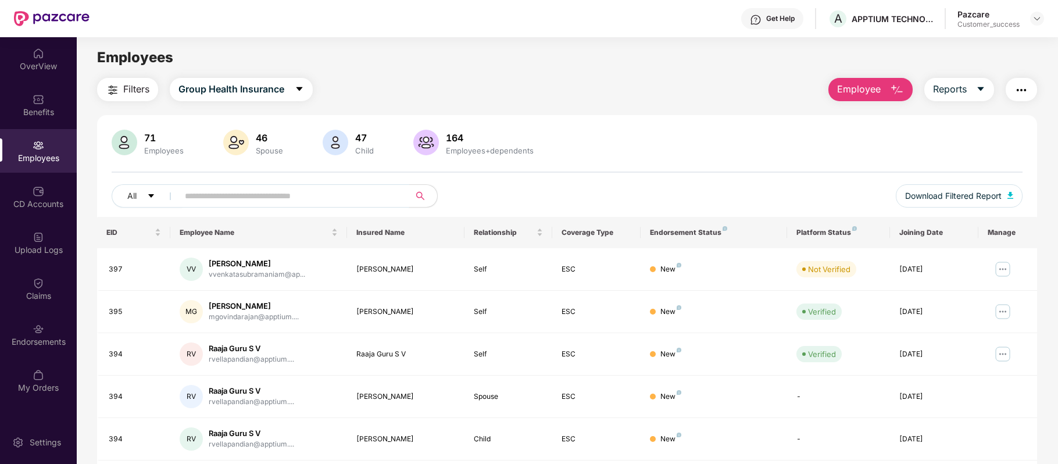
click at [289, 198] on input "text" at bounding box center [289, 195] width 209 height 17
paste input "***"
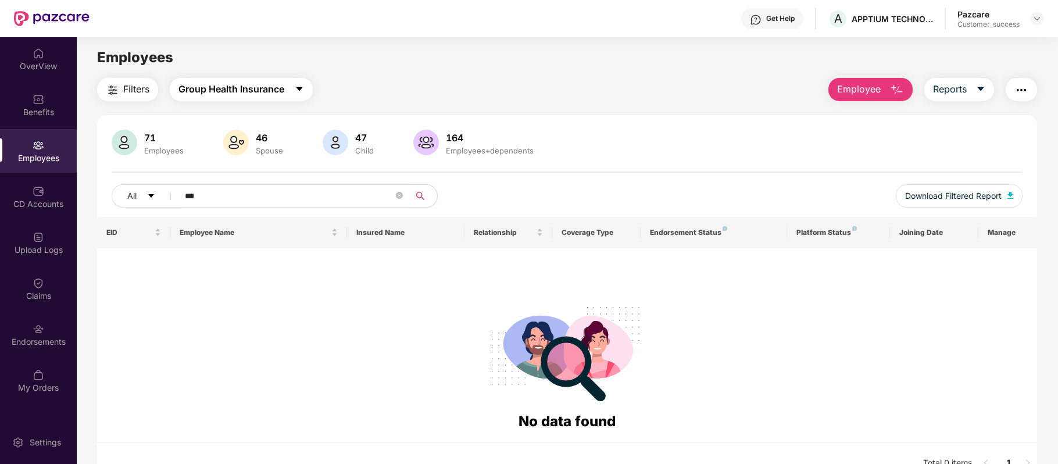
type input "***"
click at [278, 93] on span "Group Health Insurance" at bounding box center [231, 89] width 106 height 15
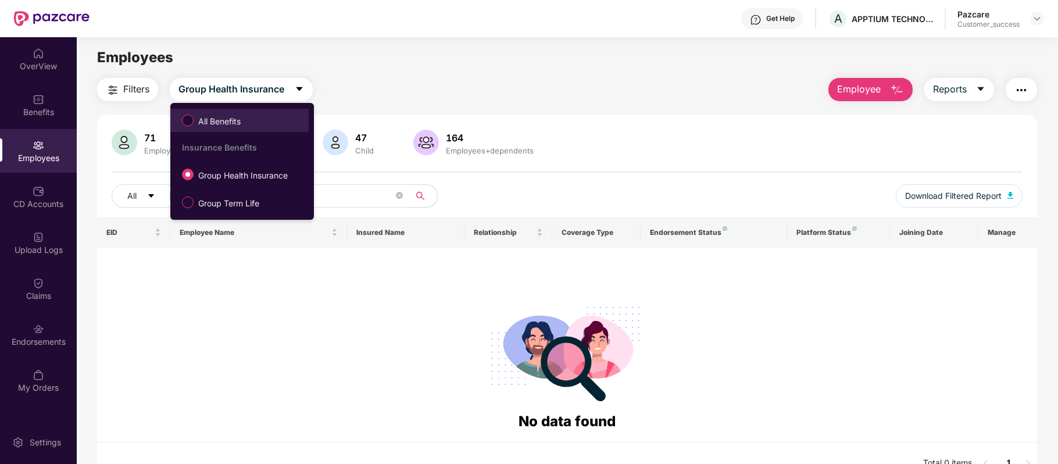
click at [230, 124] on span "All Benefits" at bounding box center [220, 121] width 52 height 13
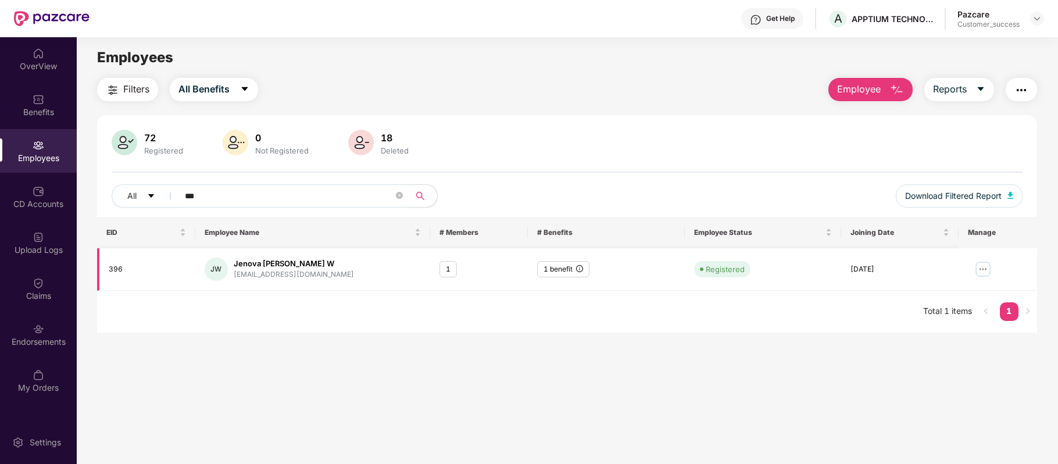
click at [986, 268] on img at bounding box center [982, 269] width 19 height 19
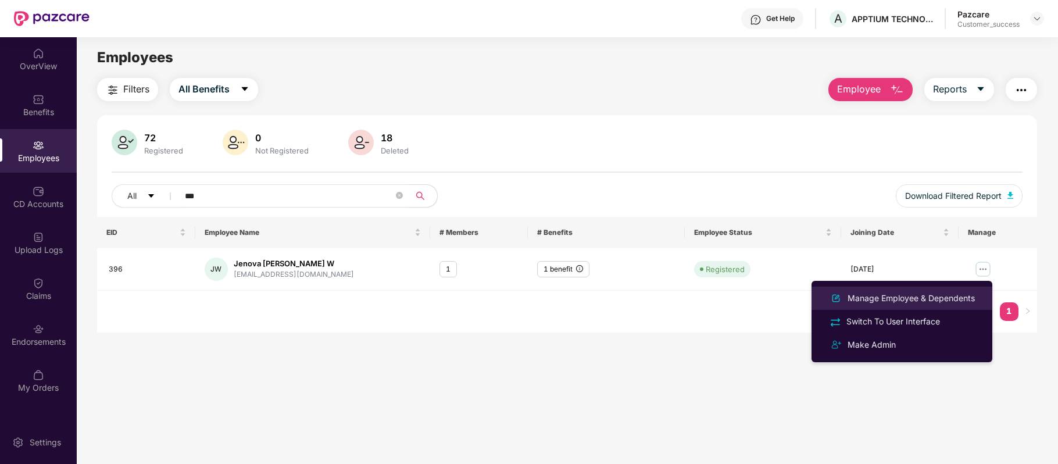
click at [916, 288] on li "Manage Employee & Dependents" at bounding box center [901, 297] width 181 height 23
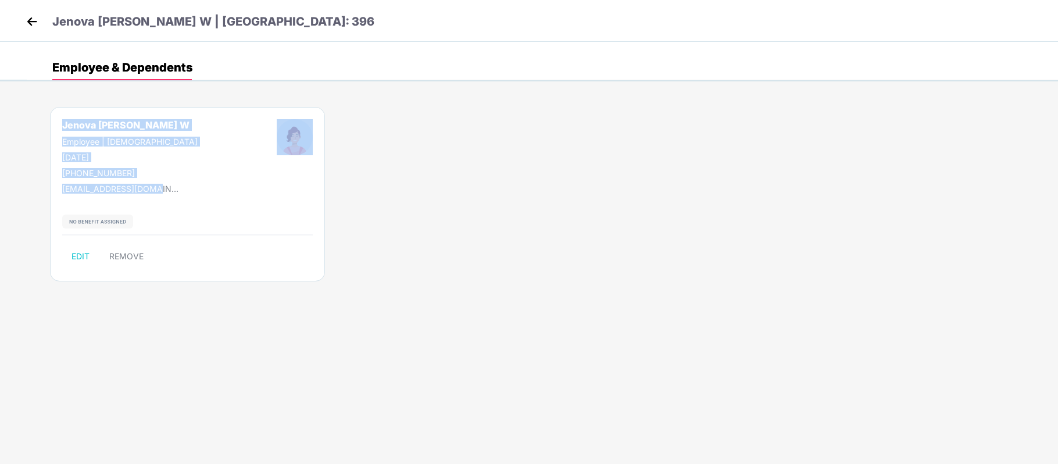
drag, startPoint x: 166, startPoint y: 184, endPoint x: 60, endPoint y: 121, distance: 122.5
click at [60, 121] on div "Jenova Freeda W Employee | Female 06 Aug 1998 +917639501465 jsamuvel@apptium.co…" at bounding box center [187, 194] width 275 height 174
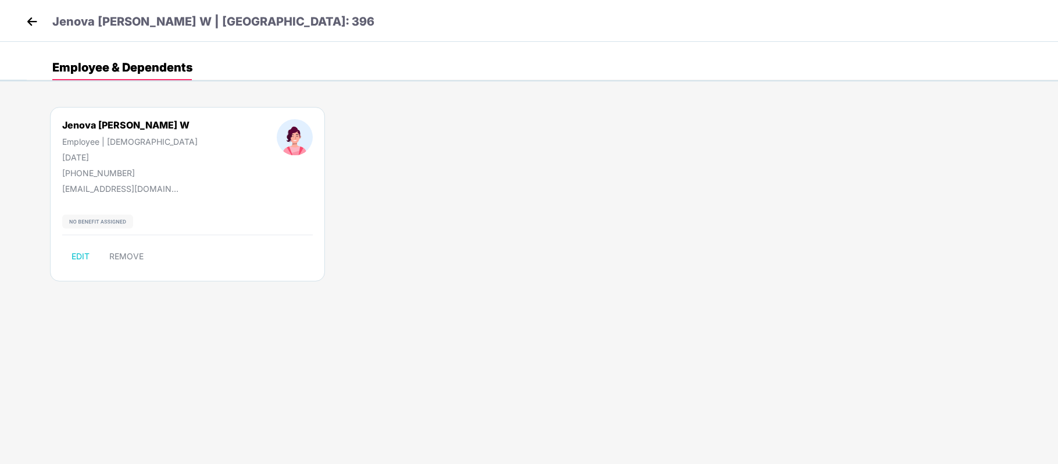
click at [605, 338] on body "Jenova Freeda W | EID: 396 Employee & Dependents Jenova Freeda W Employee | Fem…" at bounding box center [529, 232] width 1058 height 464
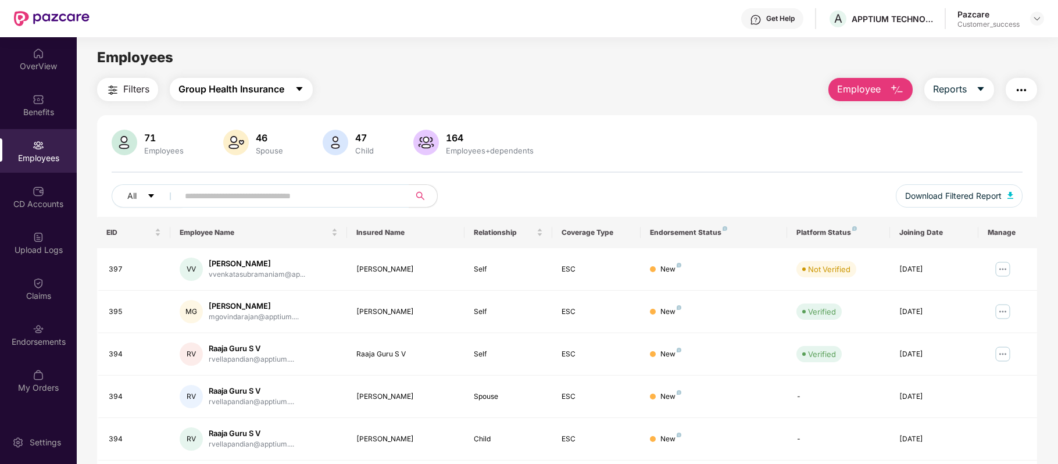
click at [252, 95] on span "Group Health Insurance" at bounding box center [231, 89] width 106 height 15
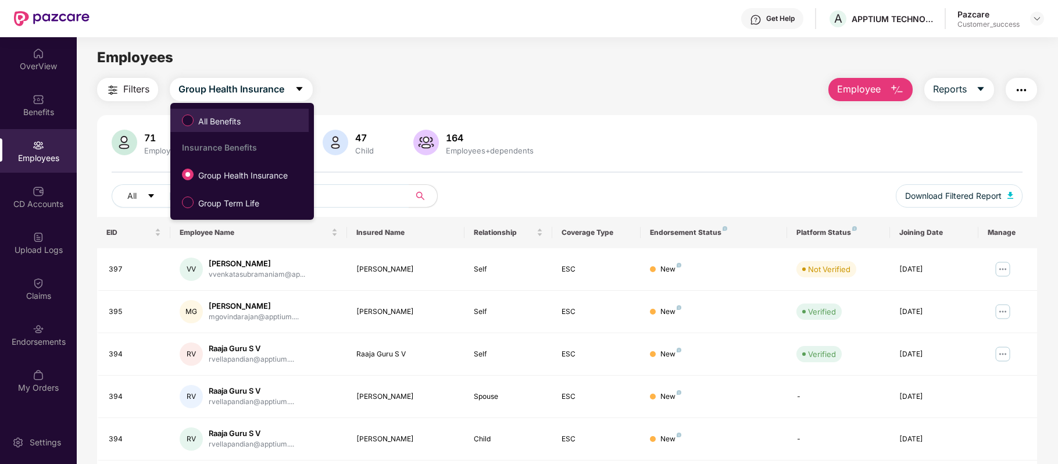
click at [235, 121] on span "All Benefits" at bounding box center [220, 121] width 52 height 13
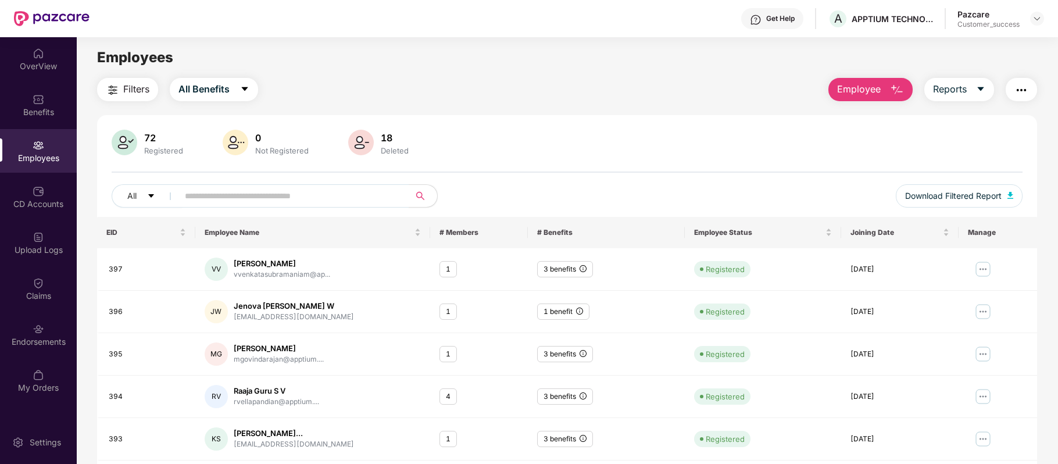
click at [825, 31] on div "Get Help A APPTIUM TECHNOLOGIES INDIA PRIVATE LIMITED Pazcare Customer_success" at bounding box center [566, 18] width 954 height 37
click at [830, 33] on div "Get Help A APPTIUM TECHNOLOGIES INDIA PRIVATE LIMITED Pazcare Customer_success" at bounding box center [566, 18] width 954 height 37
drag, startPoint x: 832, startPoint y: 42, endPoint x: 893, endPoint y: 49, distance: 61.4
click at [893, 49] on div "APPTIUM TECHNOLOGIES INDIA PRIVATE LIMITED" at bounding box center [899, 45] width 145 height 27
drag, startPoint x: 230, startPoint y: 315, endPoint x: 315, endPoint y: 316, distance: 84.9
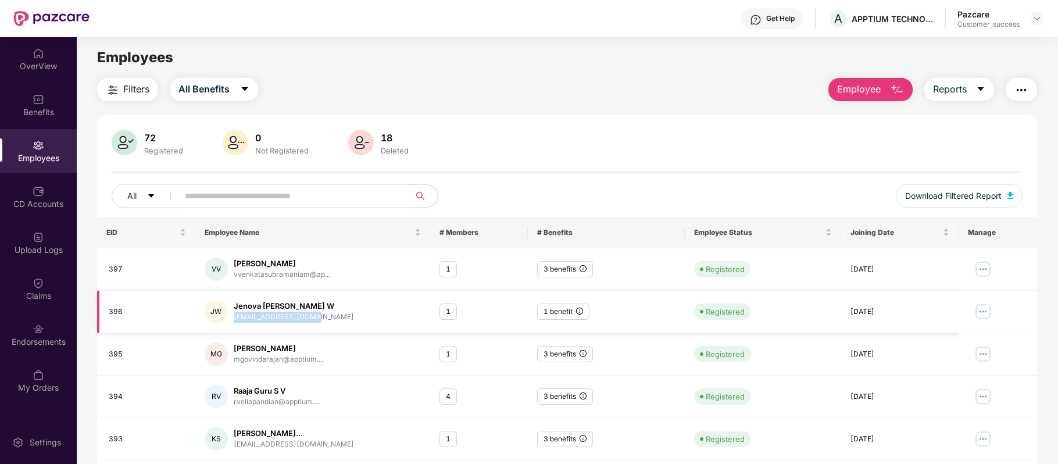
click at [315, 316] on div "JW Jenova Freeda W jsamuvel@apptium.com" at bounding box center [313, 311] width 216 height 23
drag, startPoint x: 303, startPoint y: 302, endPoint x: 233, endPoint y: 299, distance: 70.4
click at [233, 299] on td "JW Jenova Freeda W jsamuvel@apptium.com" at bounding box center [312, 312] width 235 height 42
drag, startPoint x: 129, startPoint y: 309, endPoint x: 105, endPoint y: 309, distance: 24.4
click at [105, 309] on td "396" at bounding box center [146, 312] width 98 height 42
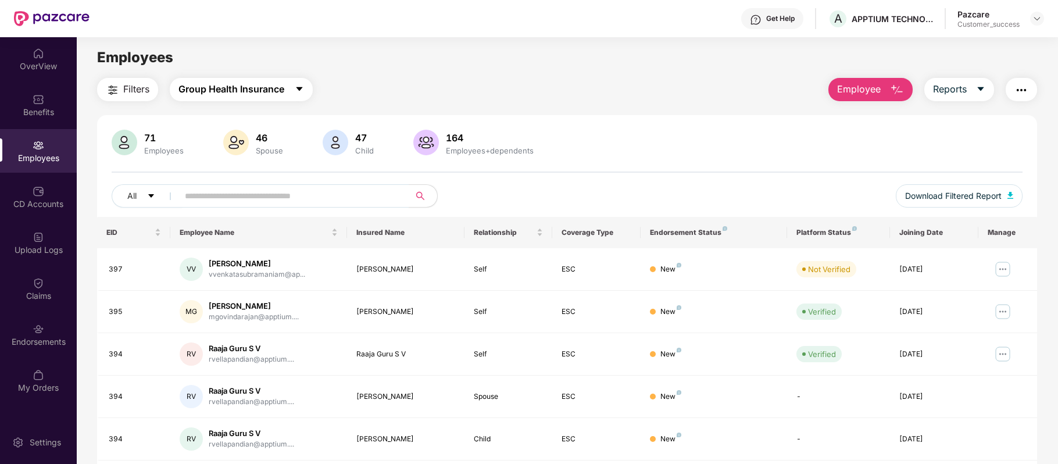
click at [288, 98] on button "Group Health Insurance" at bounding box center [241, 89] width 143 height 23
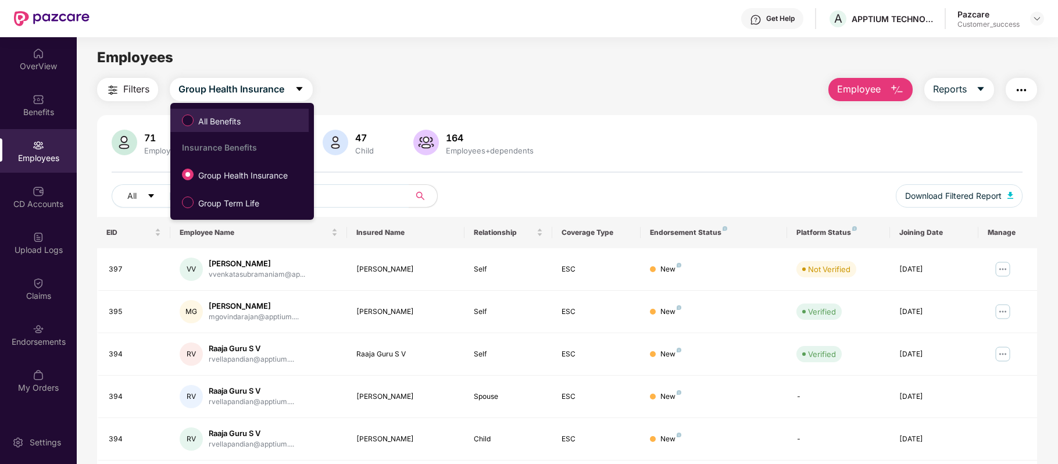
click at [245, 119] on span "All Benefits" at bounding box center [220, 121] width 52 height 13
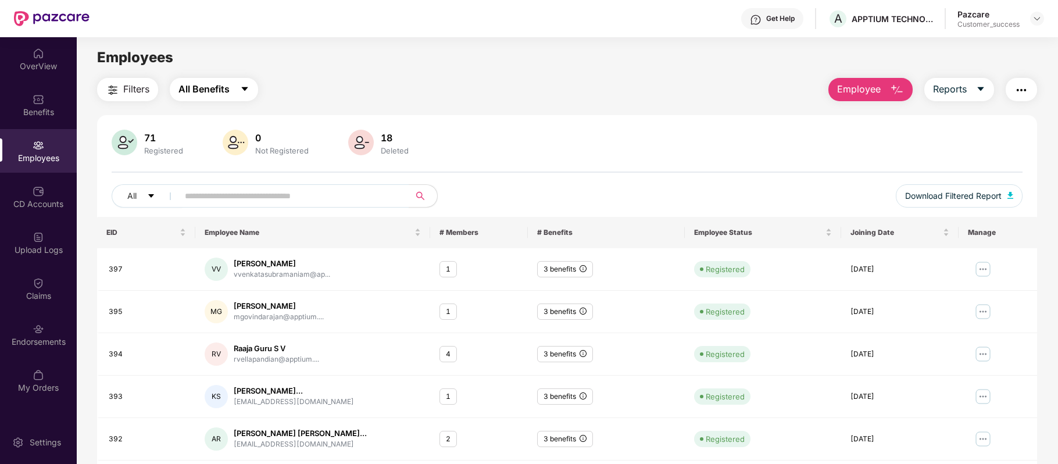
click at [250, 96] on button "All Benefits" at bounding box center [214, 89] width 88 height 23
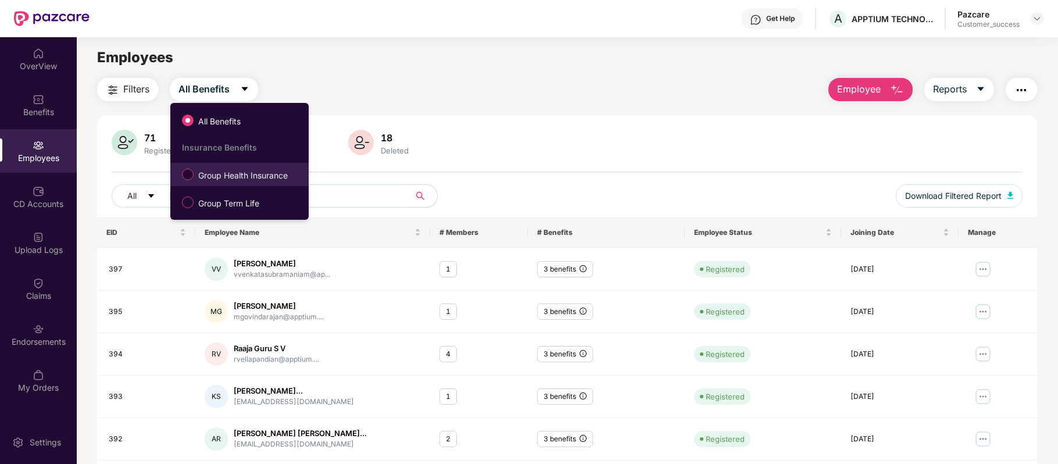
click at [228, 172] on span "Group Health Insurance" at bounding box center [243, 175] width 99 height 13
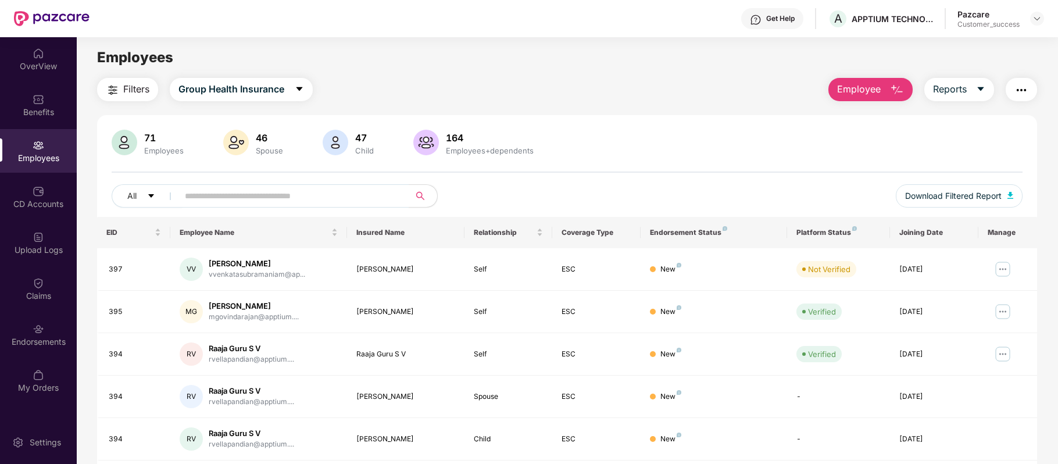
click at [895, 95] on img "button" at bounding box center [897, 90] width 14 height 14
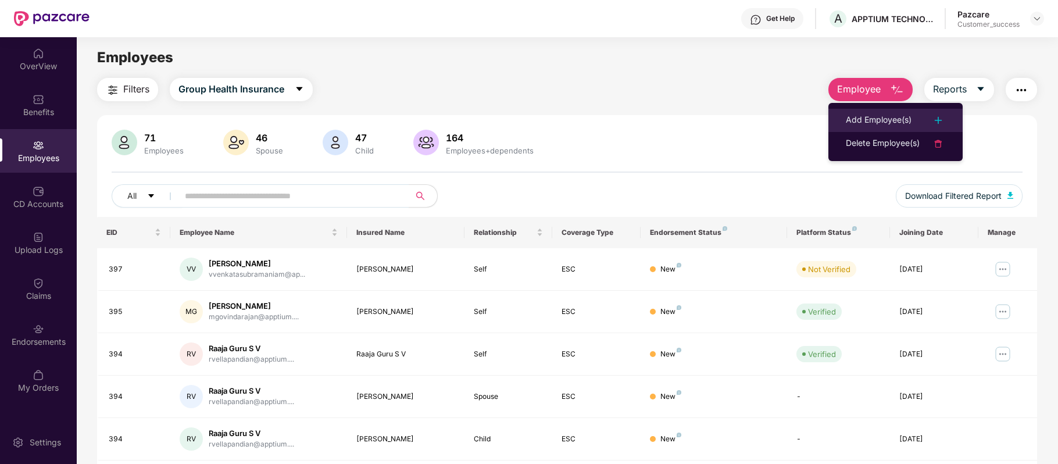
click at [874, 119] on div "Add Employee(s)" at bounding box center [879, 120] width 66 height 14
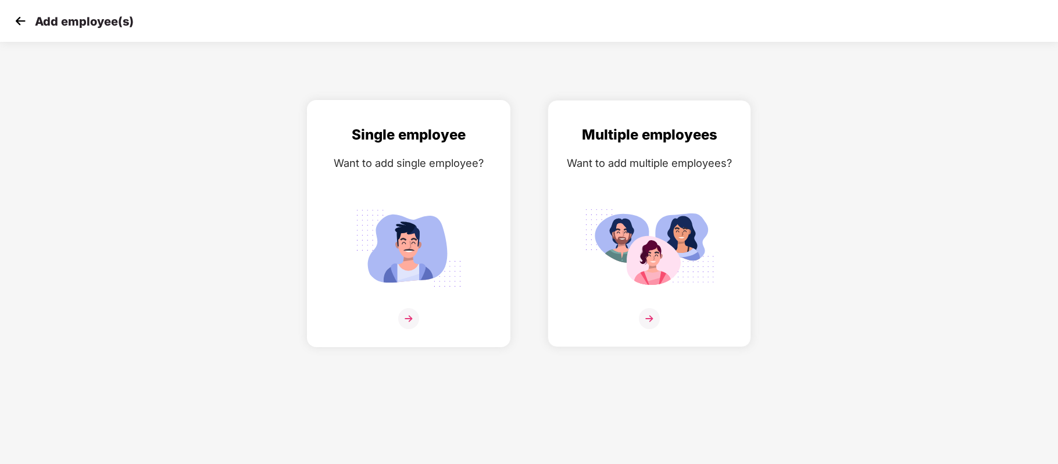
click at [413, 321] on img at bounding box center [408, 318] width 21 height 21
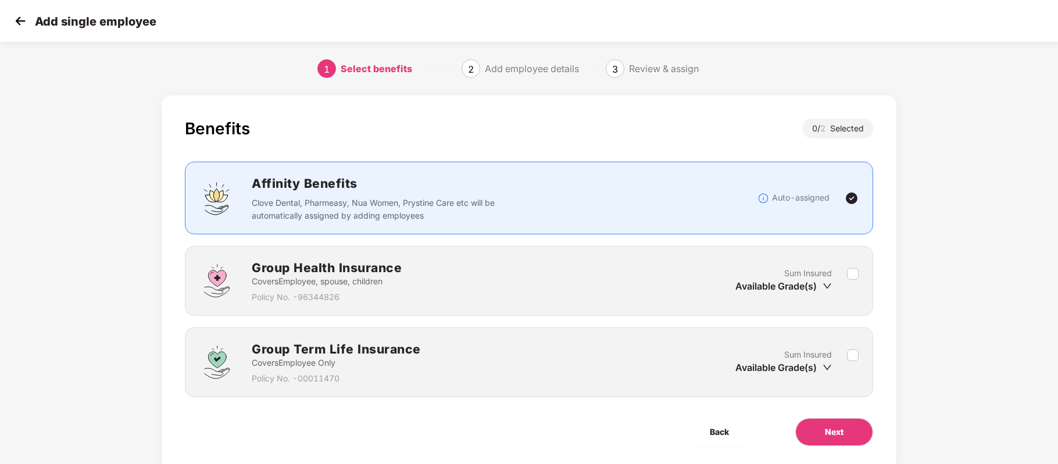
scroll to position [35, 0]
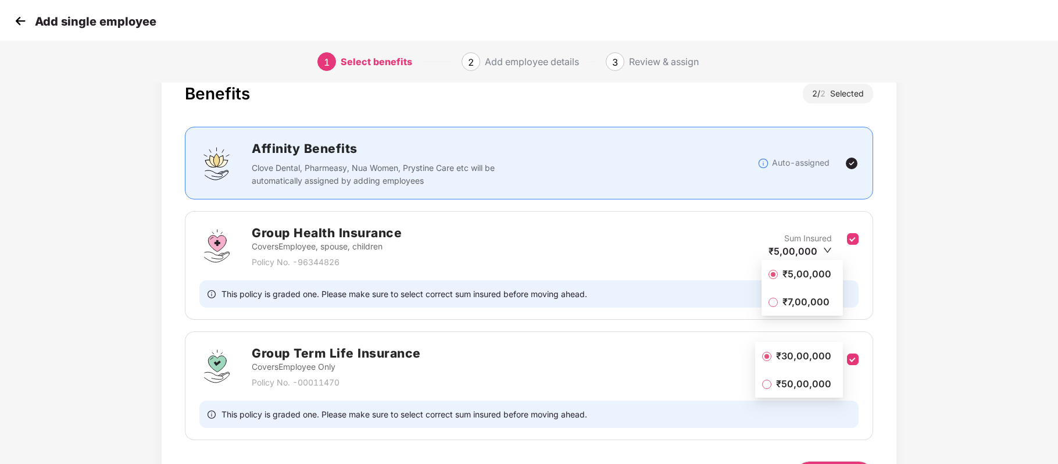
click at [956, 327] on div "Benefits 2 / 2 Selected Affinity Benefits Clove Dental, Pharmeasy, Nua Women, P…" at bounding box center [529, 298] width 882 height 486
click at [981, 340] on div "Benefits 2 / 2 Selected Affinity Benefits Clove Dental, Pharmeasy, Nua Women, P…" at bounding box center [529, 298] width 1058 height 486
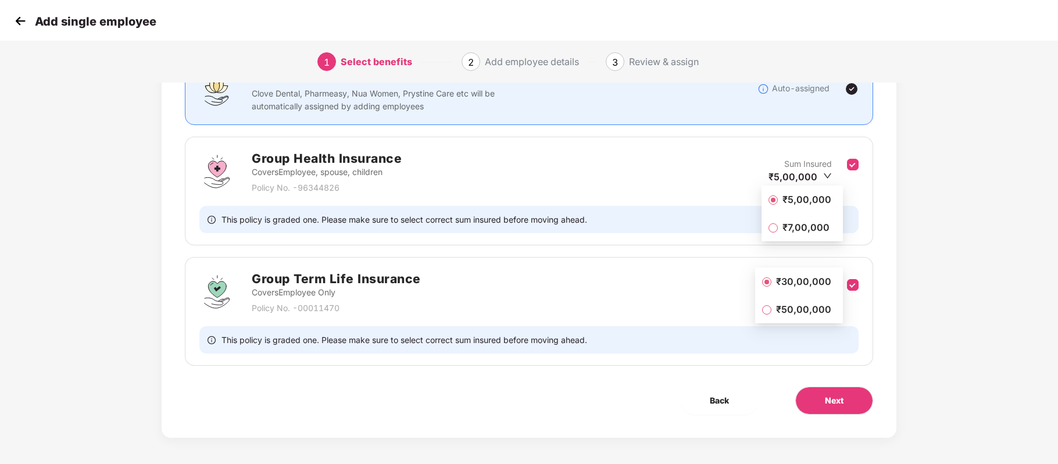
scroll to position [113, 0]
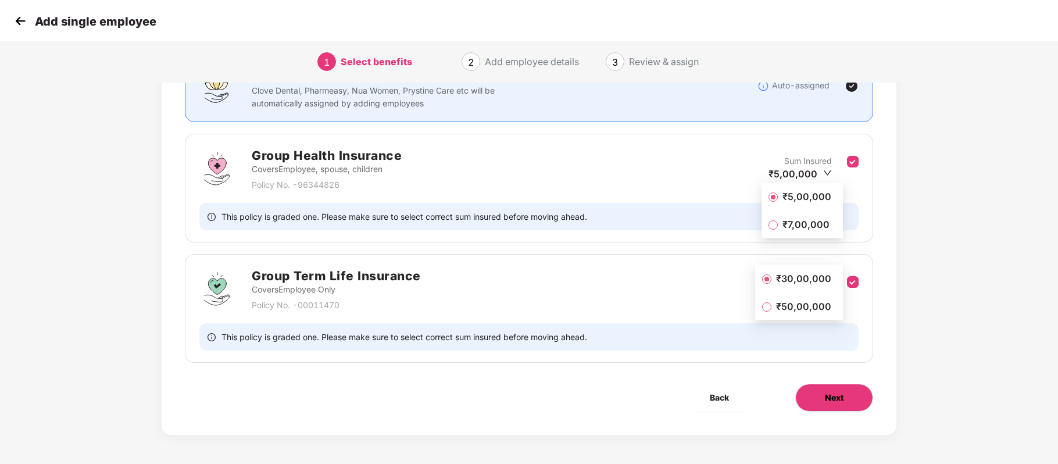
click at [852, 401] on button "Next" at bounding box center [834, 398] width 78 height 28
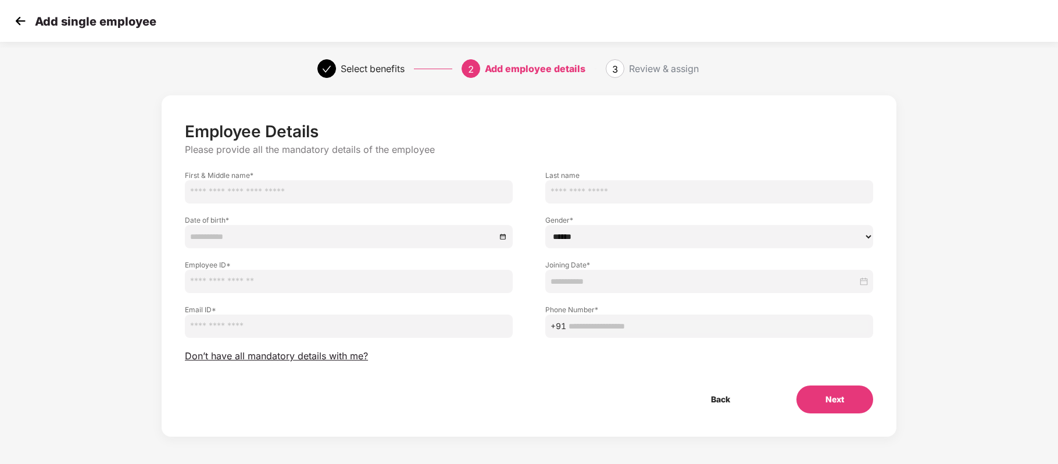
click at [309, 191] on input "text" at bounding box center [349, 191] width 328 height 23
paste input "**********"
type input "**********"
click at [224, 236] on input at bounding box center [343, 236] width 306 height 13
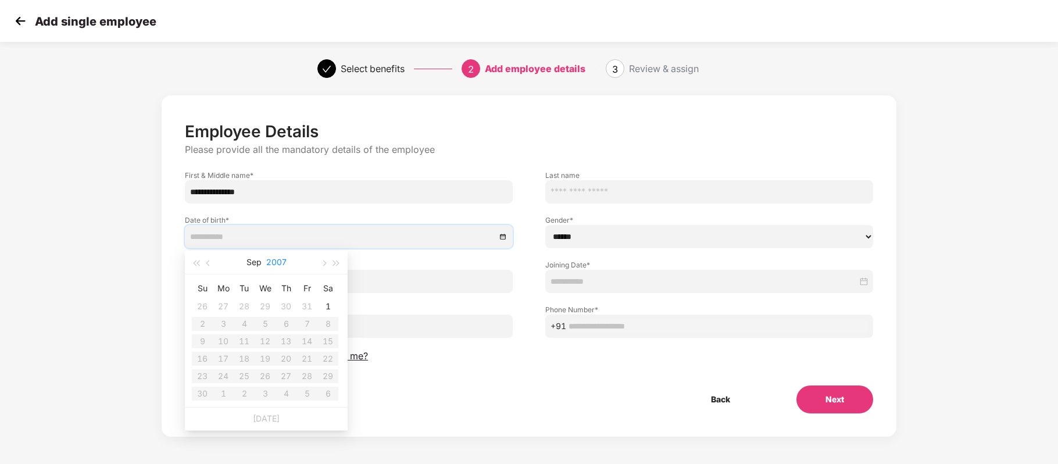
click at [273, 259] on button "2007" at bounding box center [276, 261] width 20 height 23
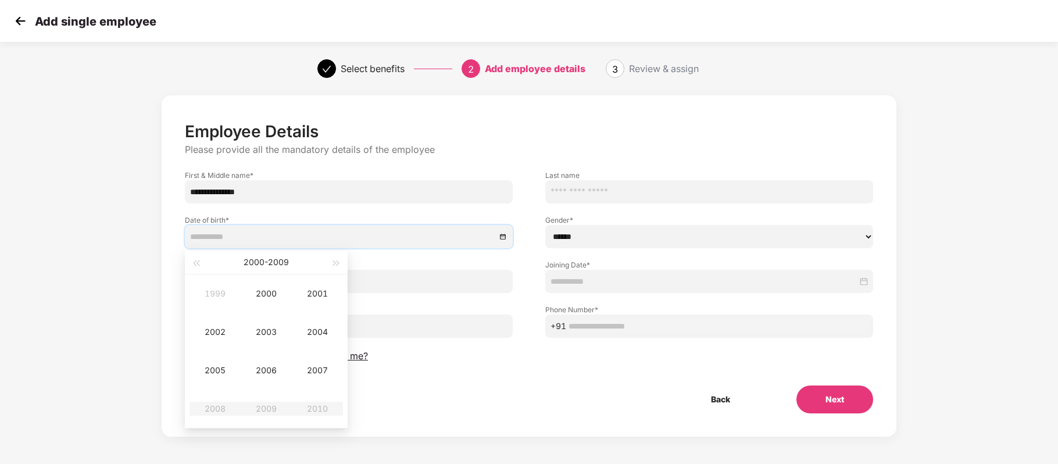
type input "**********"
click at [195, 265] on span "button" at bounding box center [196, 263] width 6 height 6
type input "**********"
click at [267, 374] on div "1996" at bounding box center [266, 370] width 35 height 14
type input "**********"
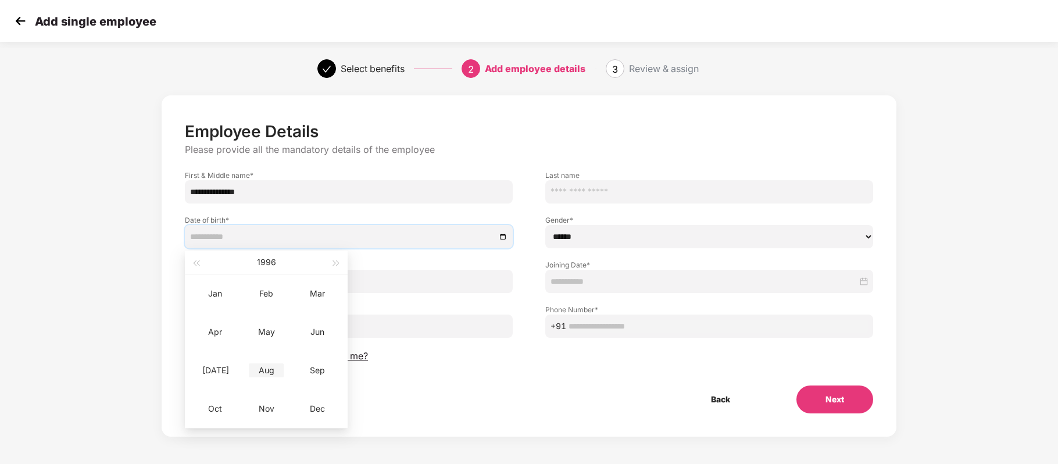
click at [268, 368] on div "Aug" at bounding box center [266, 370] width 35 height 14
type input "**********"
click at [242, 324] on div "6" at bounding box center [244, 324] width 14 height 14
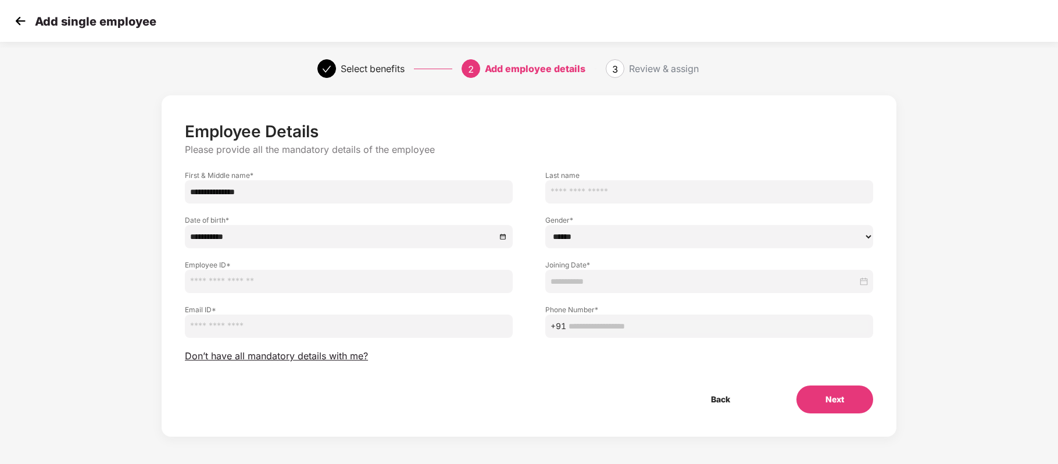
click at [542, 411] on div "Back Next" at bounding box center [528, 399] width 725 height 28
click at [267, 321] on input "email" at bounding box center [349, 325] width 328 height 23
paste input "**********"
type input "**********"
click at [286, 275] on input "text" at bounding box center [349, 281] width 328 height 23
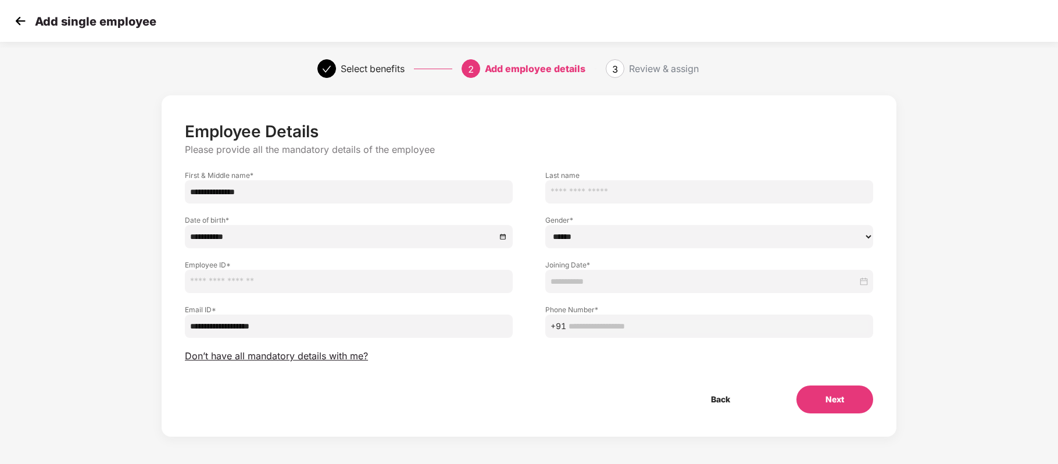
paste input "***"
type input "***"
click at [605, 242] on select "****** **** ******" at bounding box center [709, 236] width 328 height 23
select select "****"
click at [545, 225] on select "****** **** ******" at bounding box center [709, 236] width 328 height 23
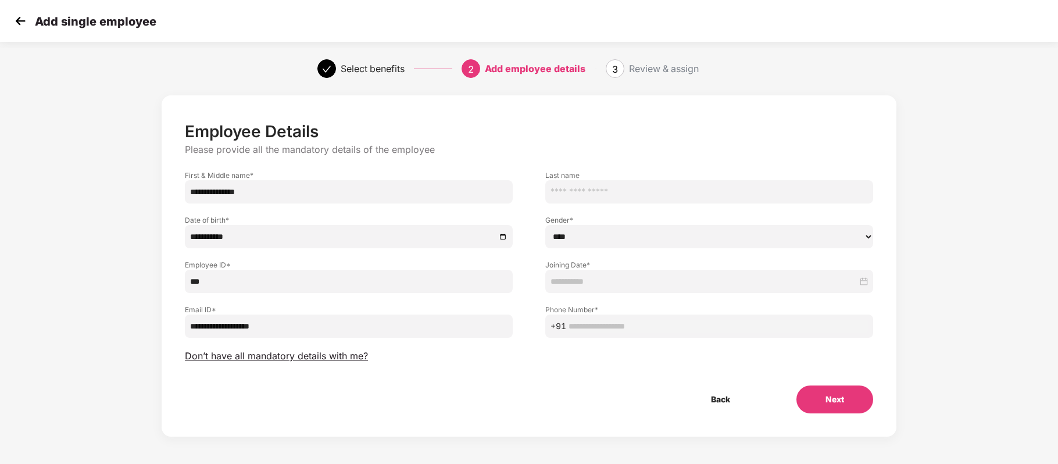
click at [597, 281] on input at bounding box center [703, 281] width 307 height 13
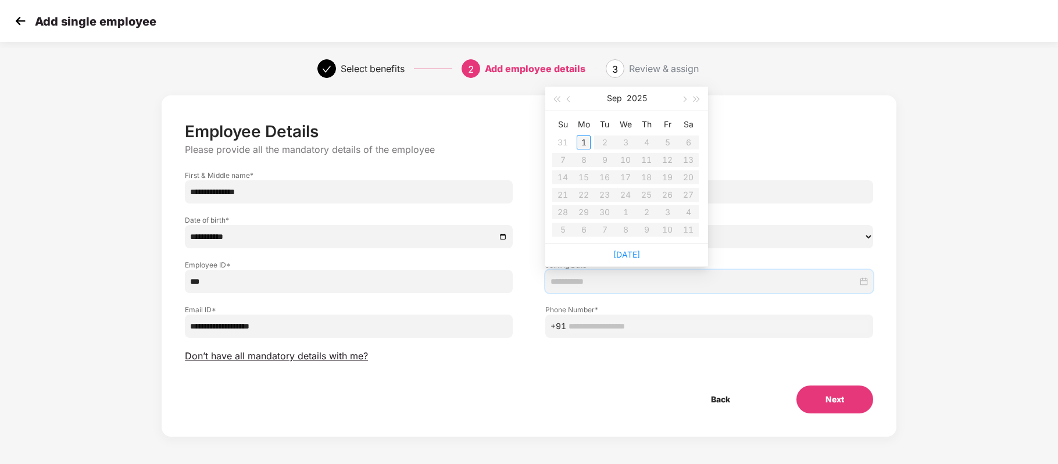
type input "**********"
click at [570, 103] on button "button" at bounding box center [569, 98] width 13 height 23
type input "**********"
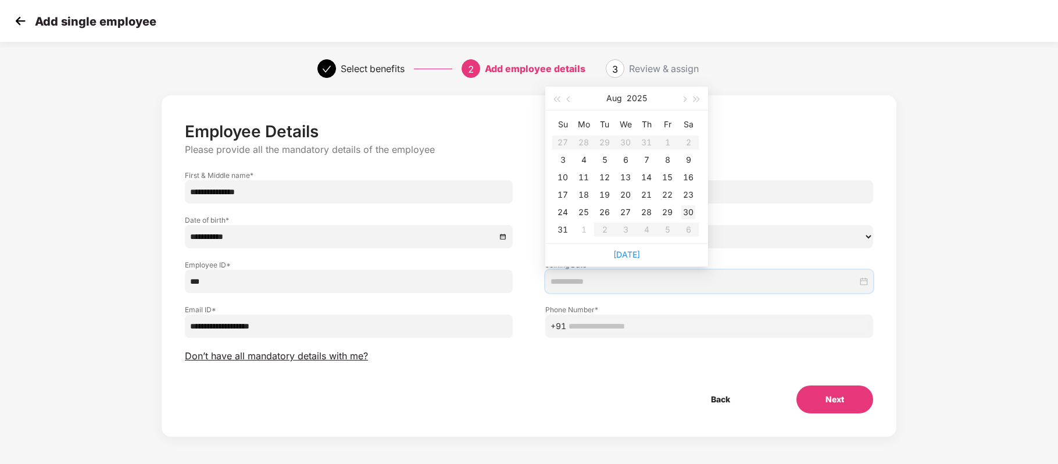
type input "**********"
click at [689, 208] on div "30" at bounding box center [688, 212] width 14 height 14
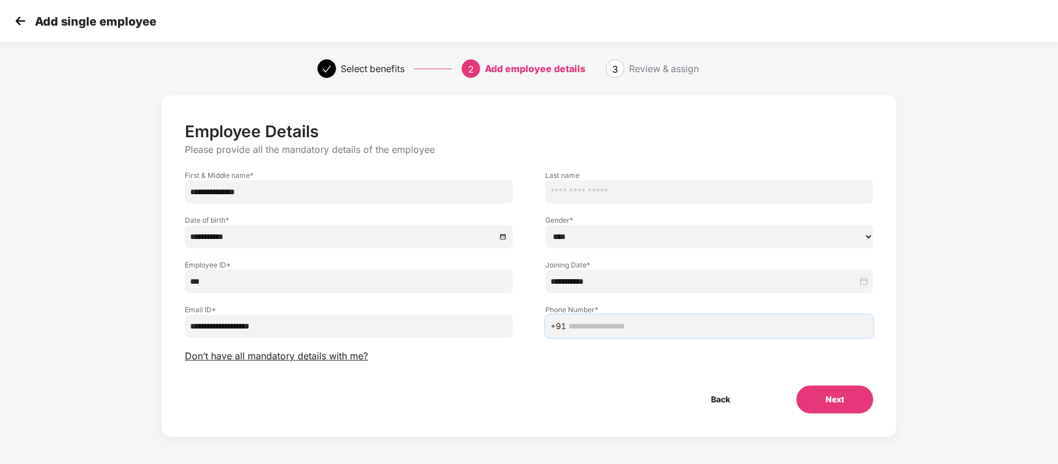
click at [612, 326] on input "text" at bounding box center [717, 326] width 299 height 13
paste input "**********"
type input "**********"
click at [826, 396] on button "Next" at bounding box center [834, 399] width 77 height 28
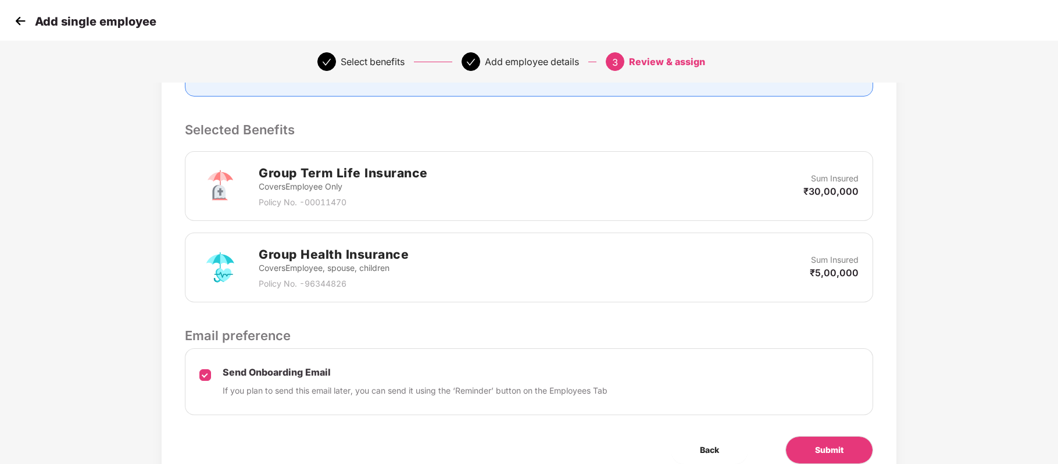
scroll to position [289, 0]
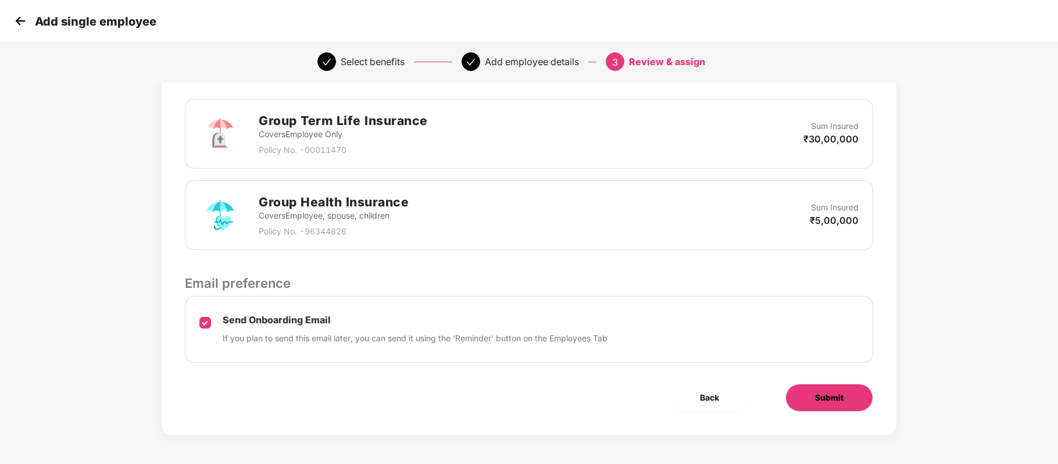
click at [837, 385] on button "Submit" at bounding box center [829, 398] width 88 height 28
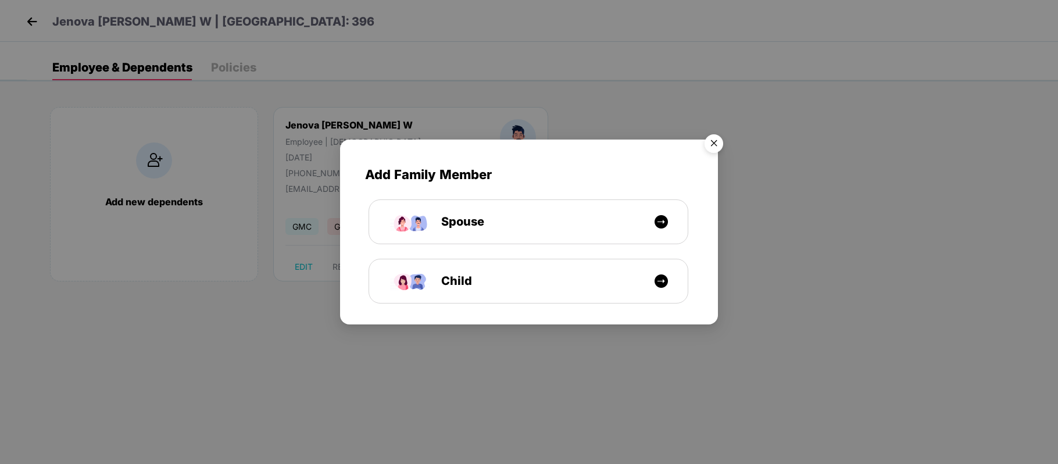
click at [714, 140] on img "Close" at bounding box center [713, 145] width 33 height 33
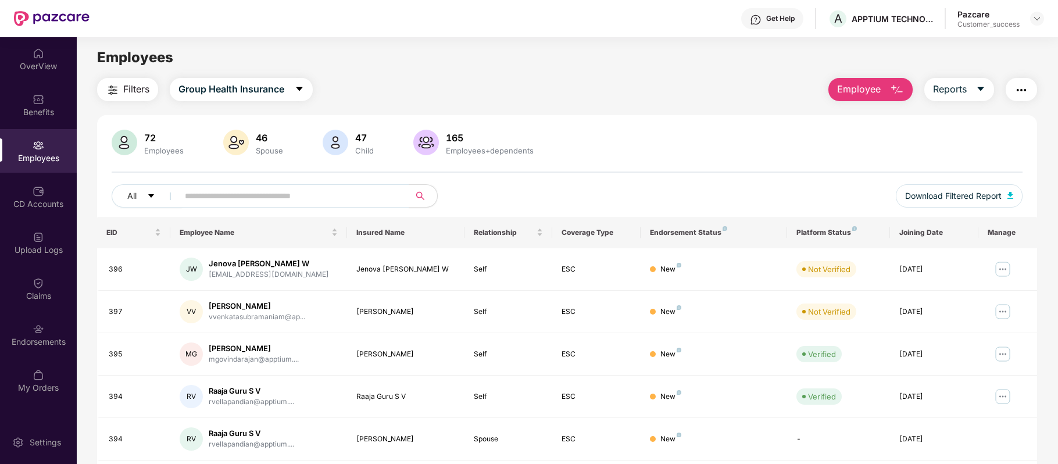
click at [791, 19] on div "Get Help" at bounding box center [780, 18] width 28 height 9
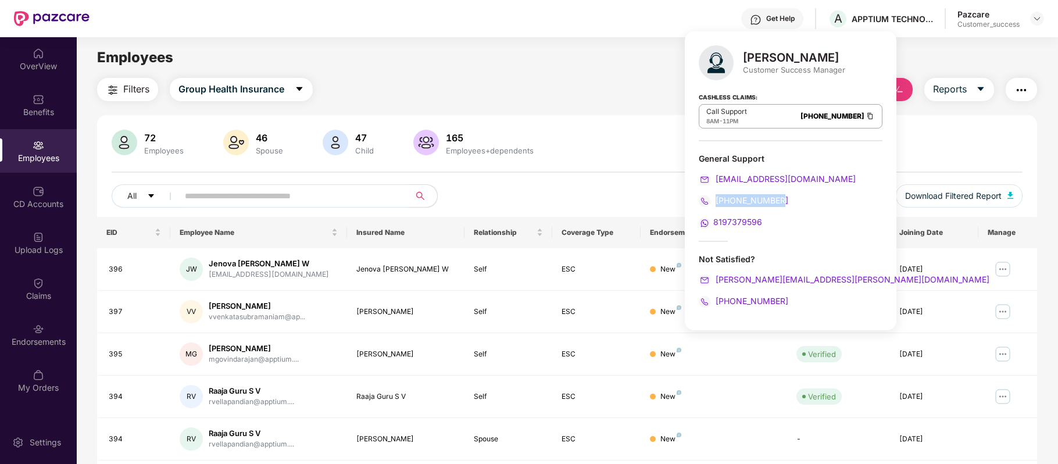
drag, startPoint x: 796, startPoint y: 196, endPoint x: 715, endPoint y: 198, distance: 80.8
click at [715, 198] on div "[PHONE_NUMBER]" at bounding box center [791, 200] width 184 height 13
copy span "[PHONE_NUMBER]"
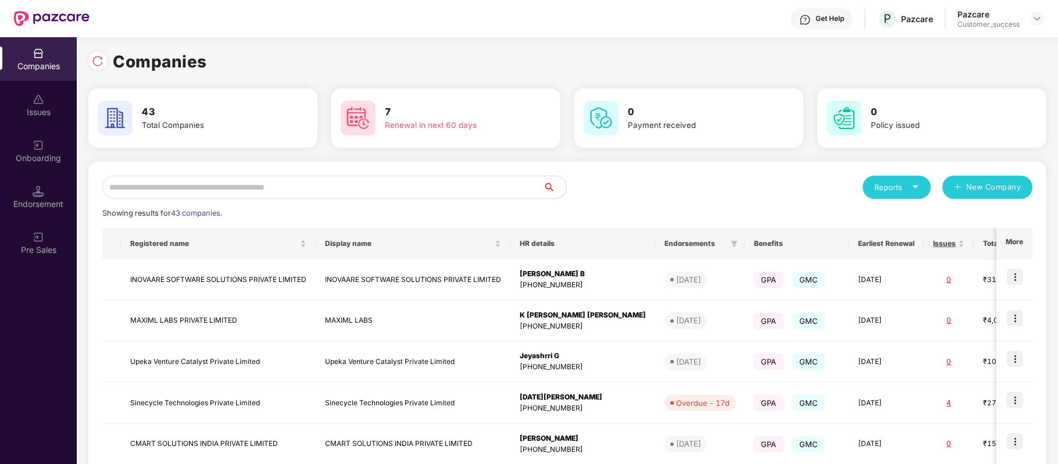
click at [343, 189] on input "text" at bounding box center [322, 187] width 440 height 23
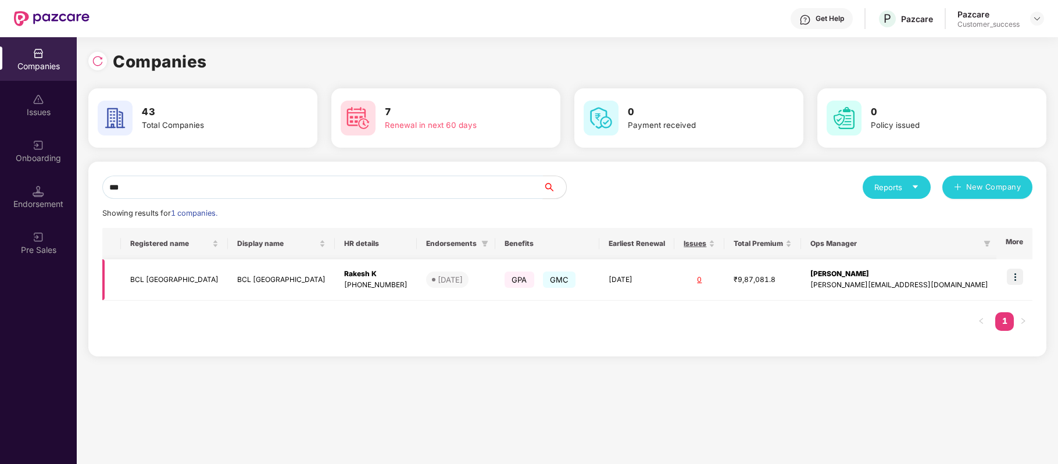
type input "***"
click at [153, 278] on td "BCL [GEOGRAPHIC_DATA]" at bounding box center [174, 279] width 107 height 41
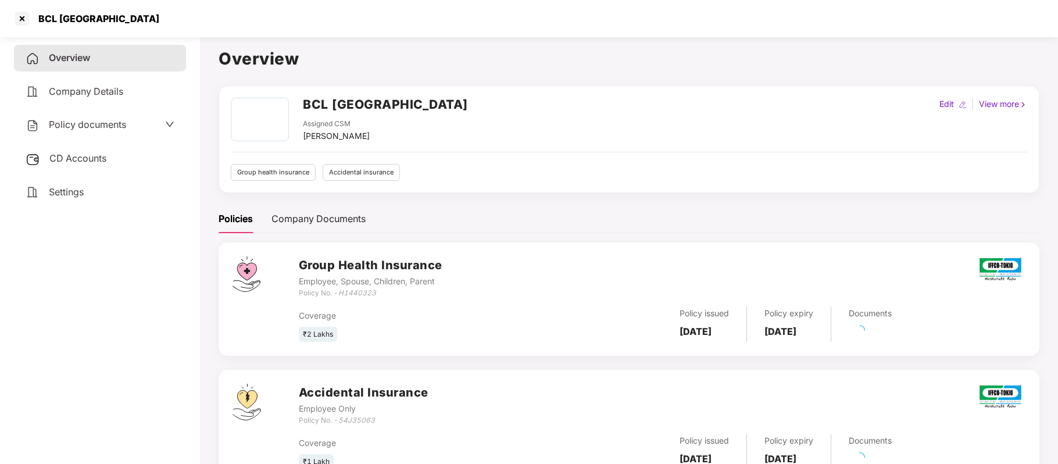
click at [92, 128] on span "Policy documents" at bounding box center [87, 125] width 77 height 12
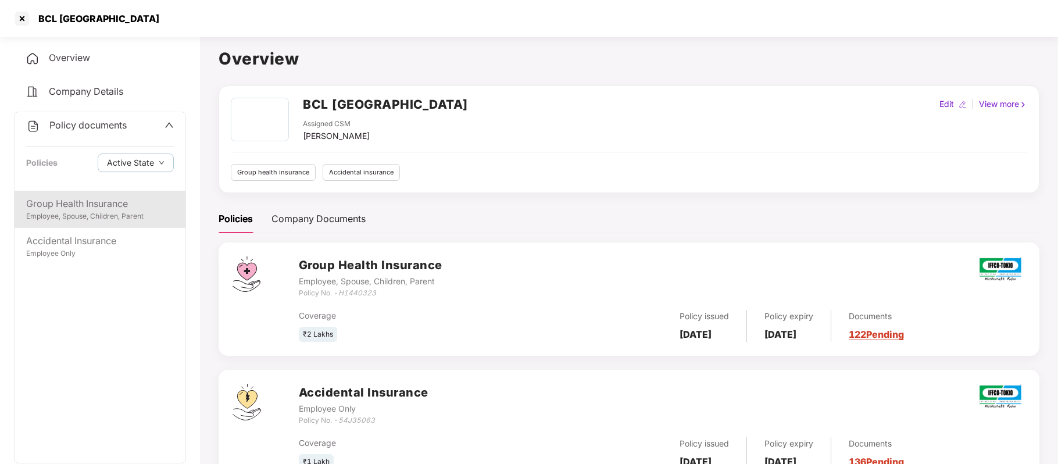
click at [84, 205] on div "Group Health Insurance" at bounding box center [100, 203] width 148 height 15
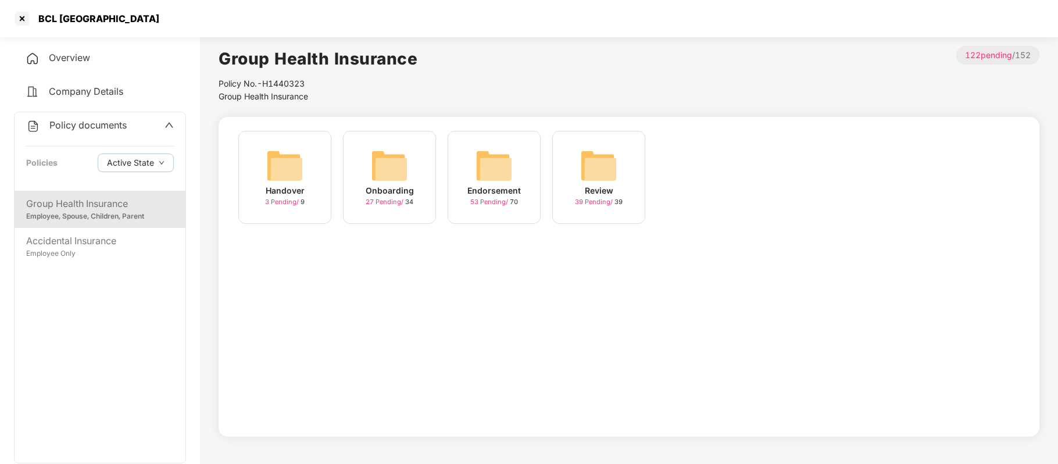
click at [393, 198] on span "27 Pending /" at bounding box center [386, 202] width 40 height 8
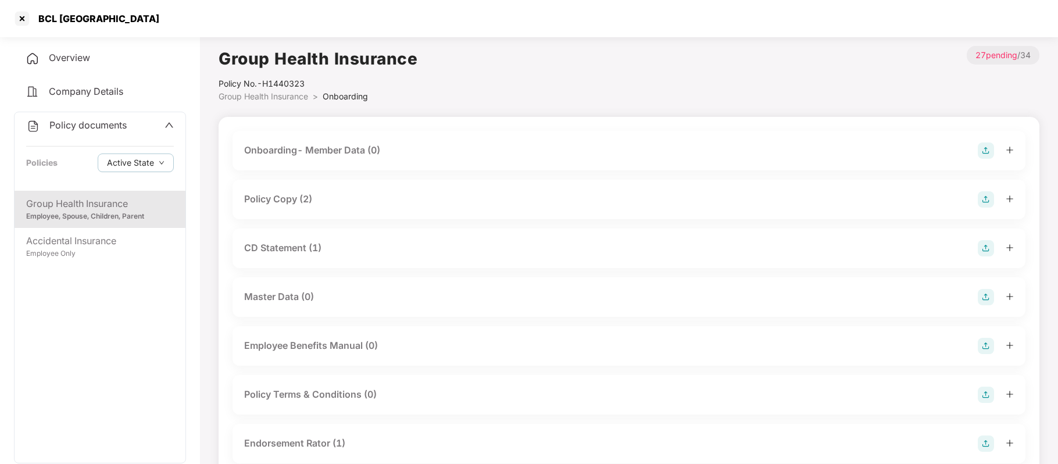
click at [293, 203] on div "Policy Copy (2)" at bounding box center [278, 199] width 68 height 15
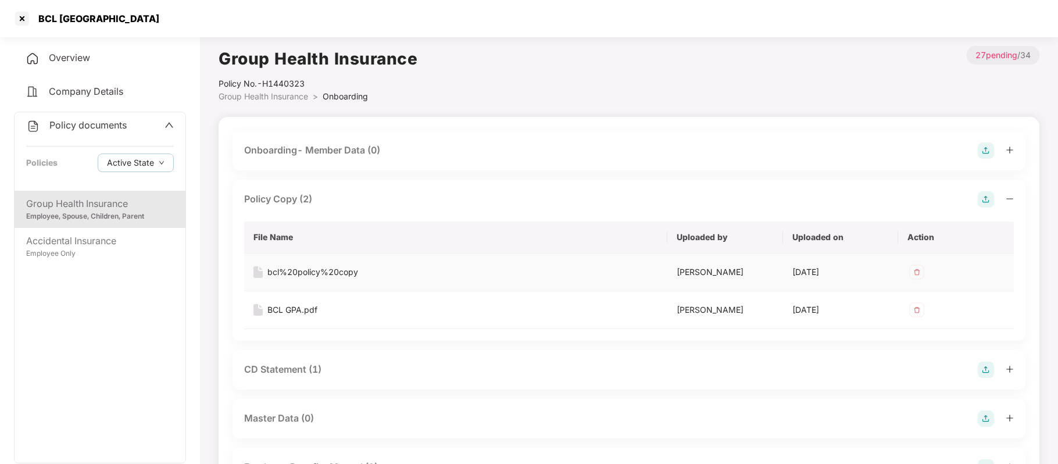
click at [313, 270] on div "bcl%20policy%20copy" at bounding box center [312, 272] width 91 height 13
click at [79, 249] on div "Employee Only" at bounding box center [100, 253] width 148 height 11
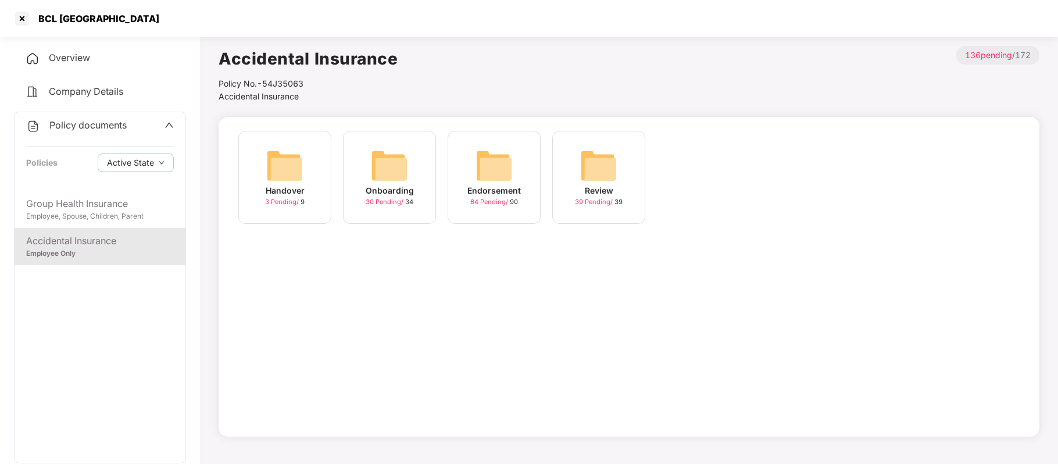
click at [373, 201] on span "30 Pending /" at bounding box center [386, 202] width 40 height 8
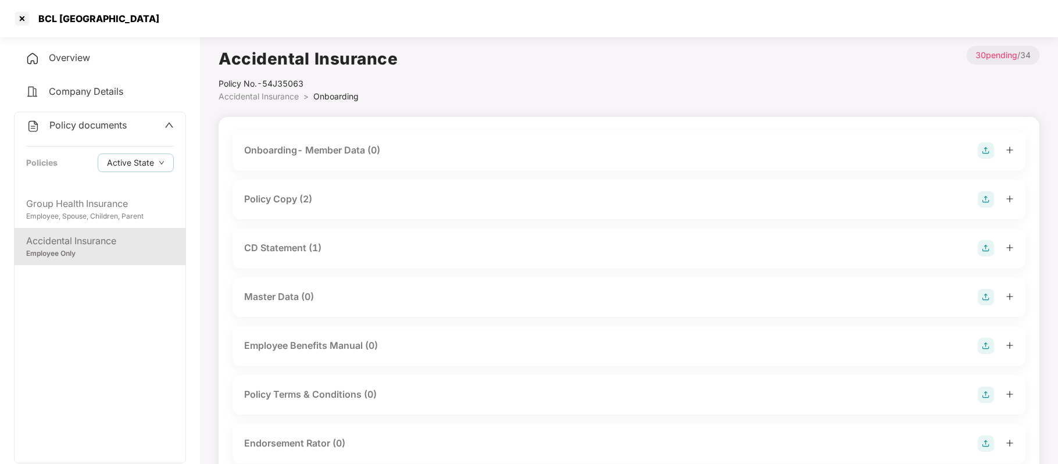
click at [294, 198] on div "Policy Copy (2)" at bounding box center [278, 199] width 68 height 15
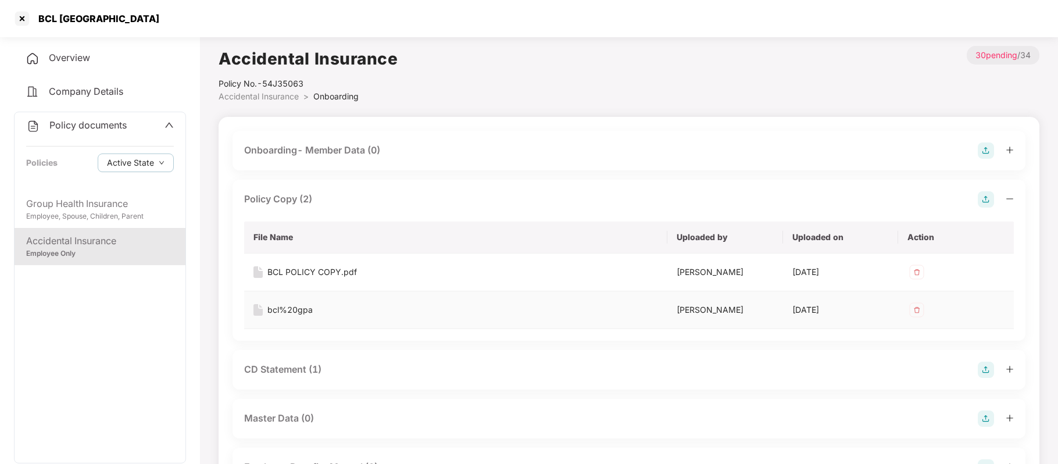
click at [296, 308] on div "bcl%20gpa" at bounding box center [289, 309] width 45 height 13
